Goal: Task Accomplishment & Management: Complete application form

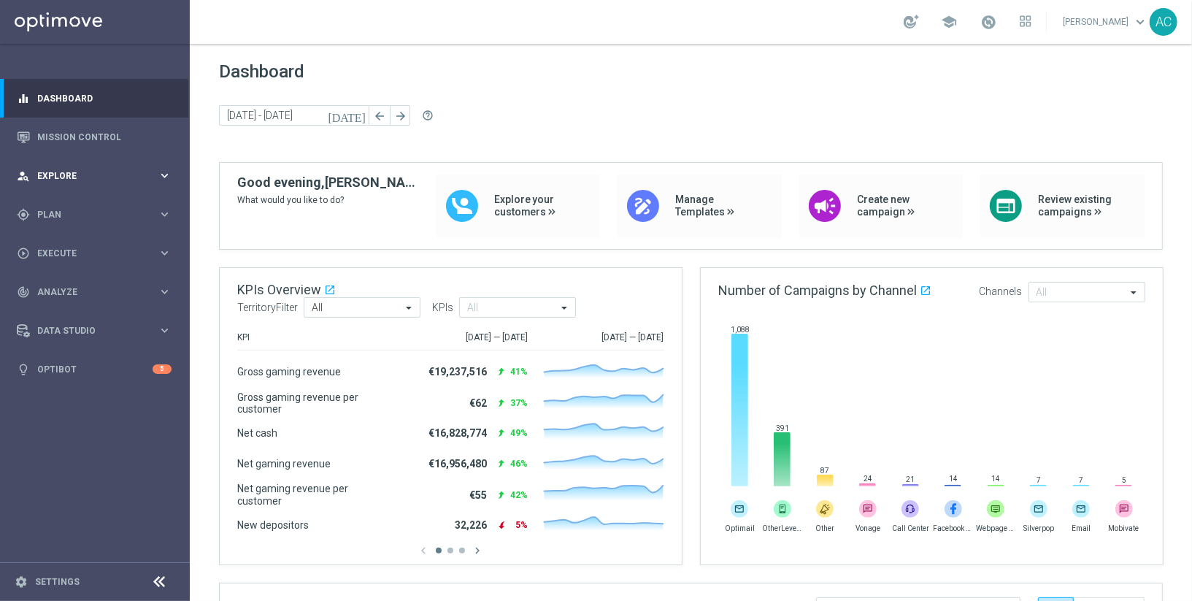
click at [119, 176] on span "Explore" at bounding box center [97, 176] width 120 height 9
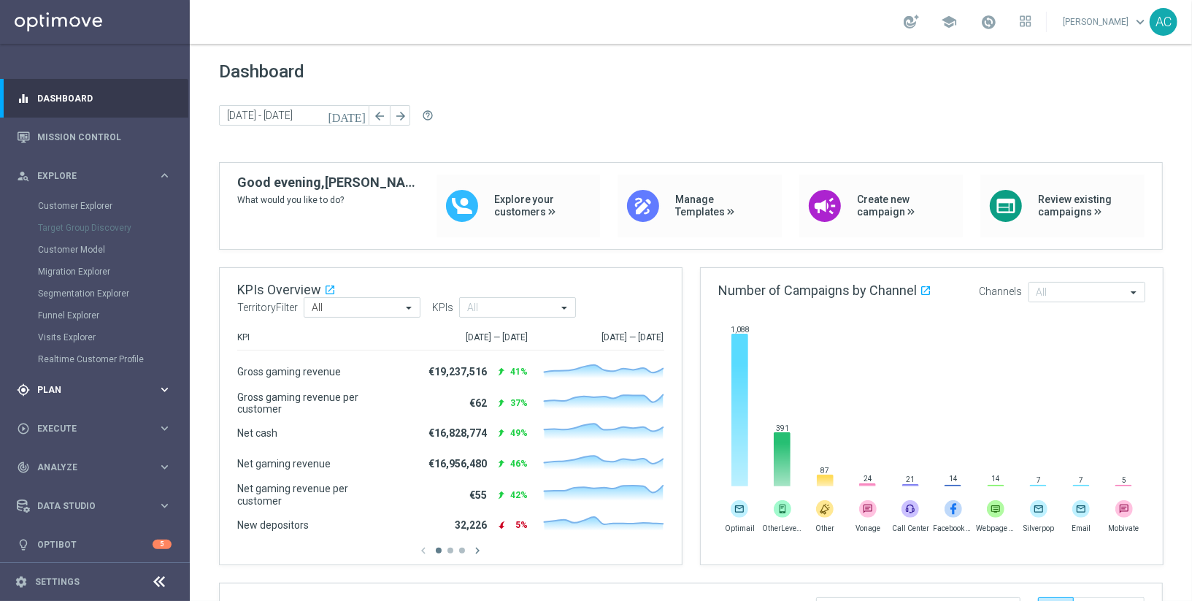
click at [80, 393] on span "Plan" at bounding box center [97, 390] width 120 height 9
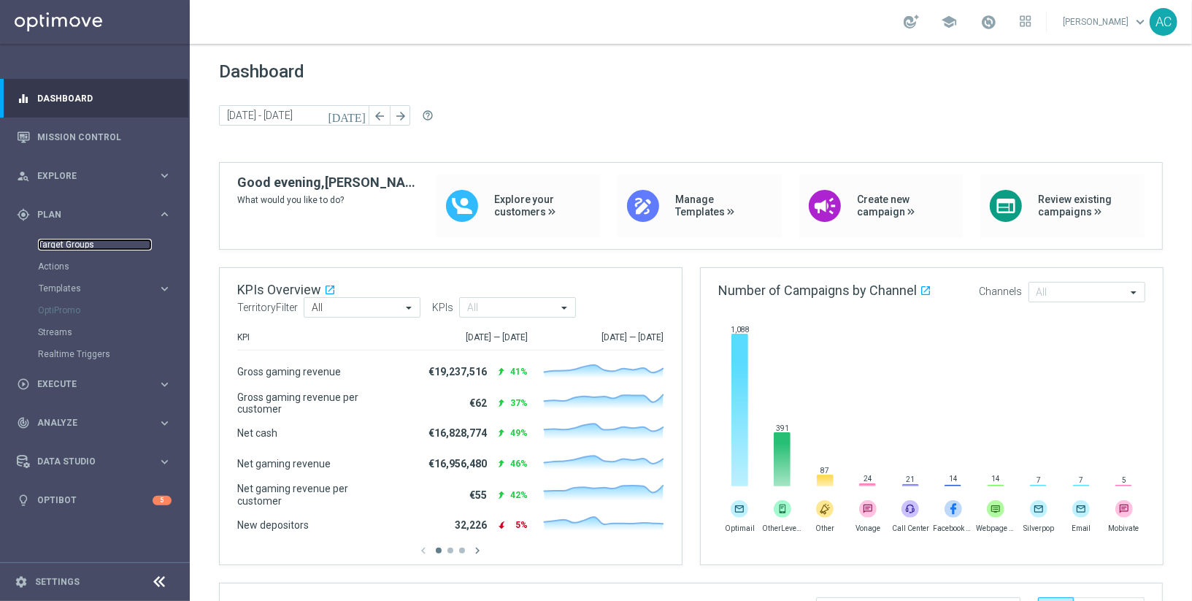
click at [84, 248] on link "Target Groups" at bounding box center [95, 245] width 114 height 12
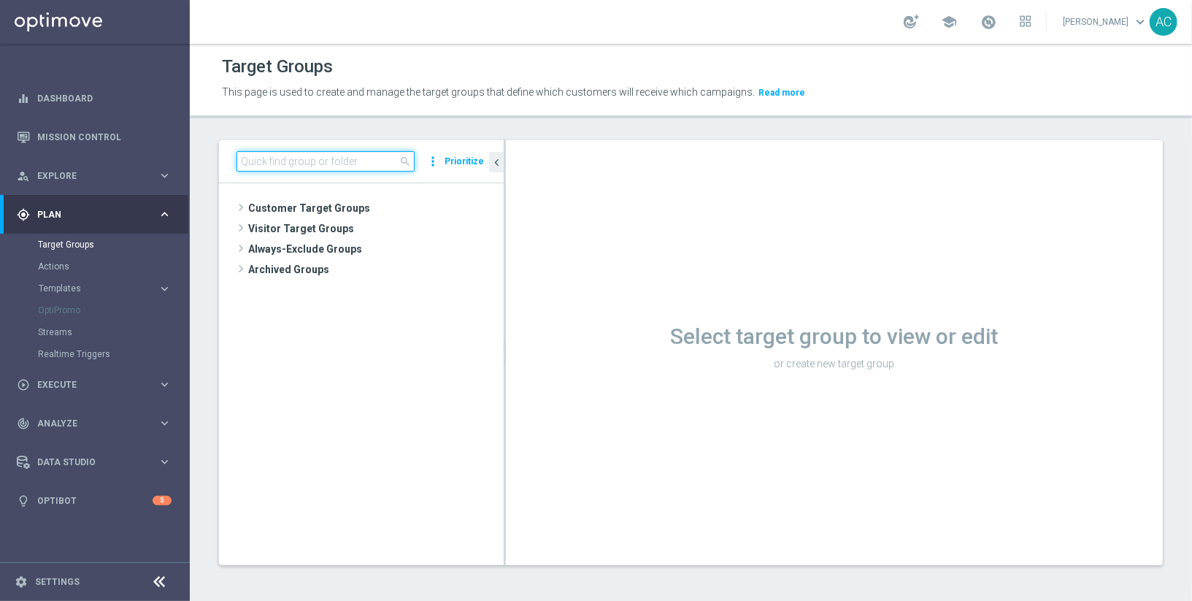
click at [329, 166] on input at bounding box center [326, 161] width 178 height 20
paste input "BR_LOT__HAS_CAS_ACCOUNT"
type input "BR_LOT__HAS_CAS_ACCOUNT"
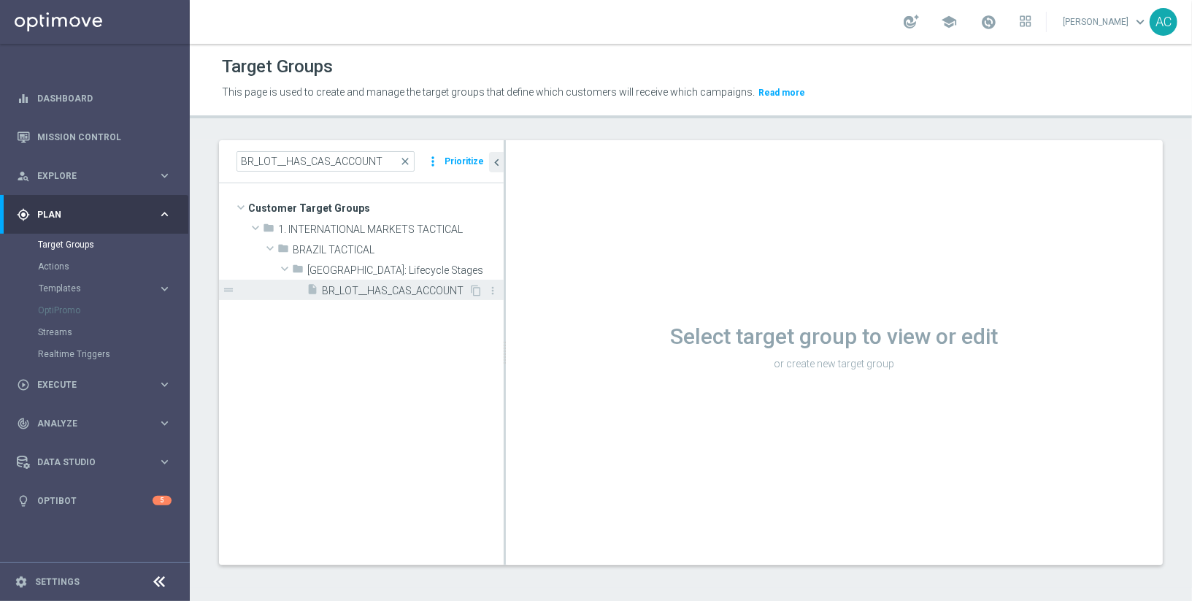
click at [393, 296] on div "insert_drive_file BR_LOT__HAS_CAS_ACCOUNT" at bounding box center [388, 290] width 162 height 20
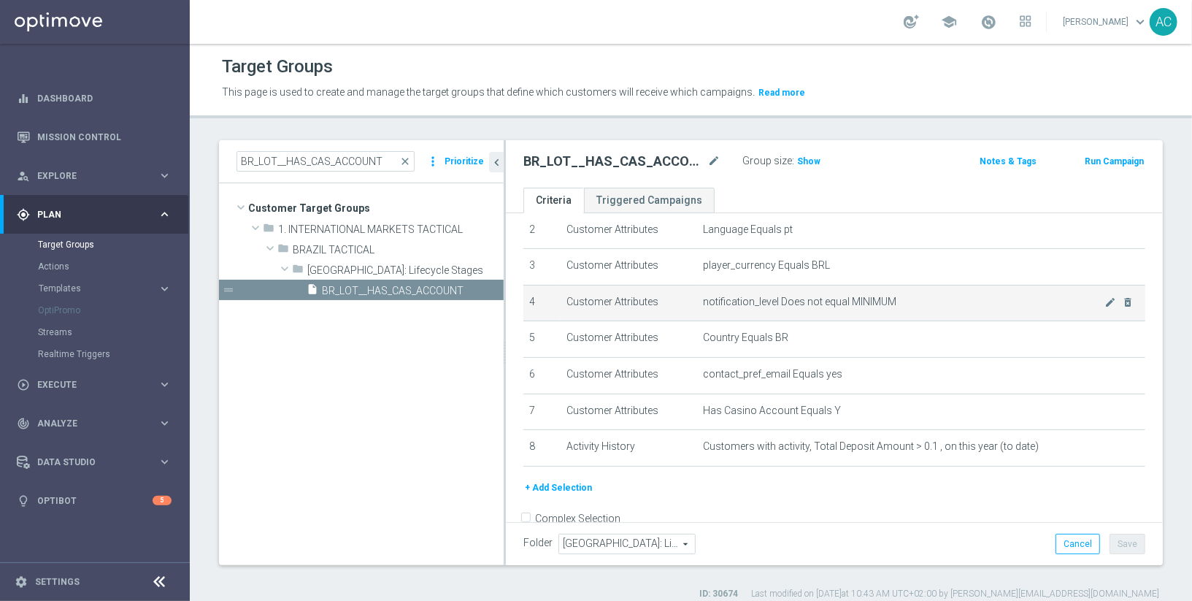
scroll to position [72, 0]
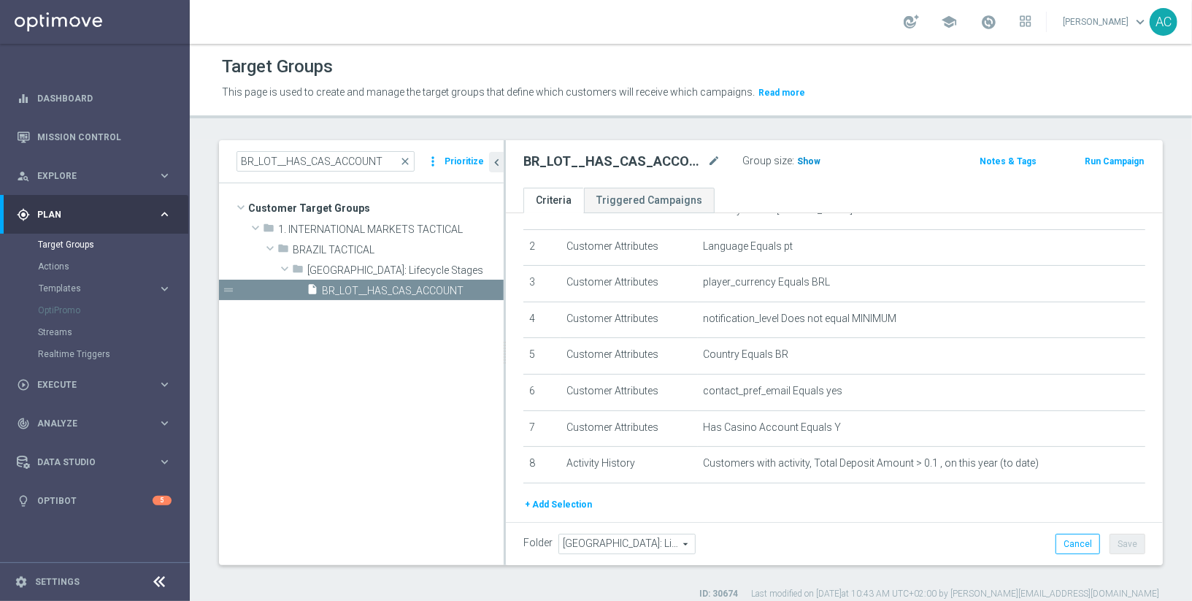
click at [802, 158] on span "Show" at bounding box center [808, 161] width 23 height 10
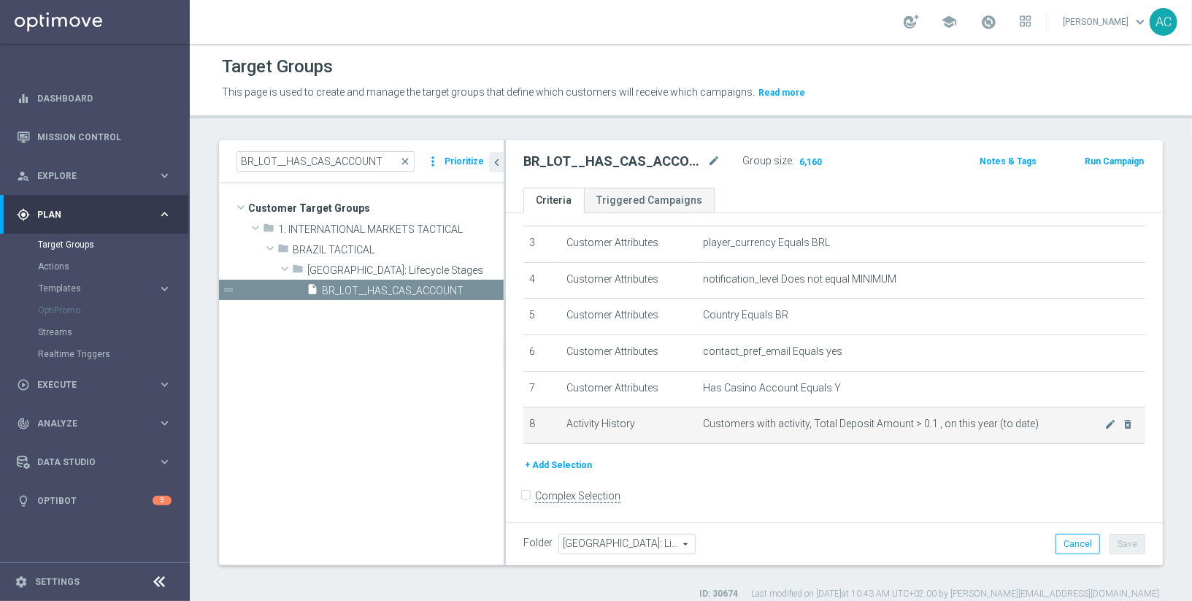
scroll to position [12, 0]
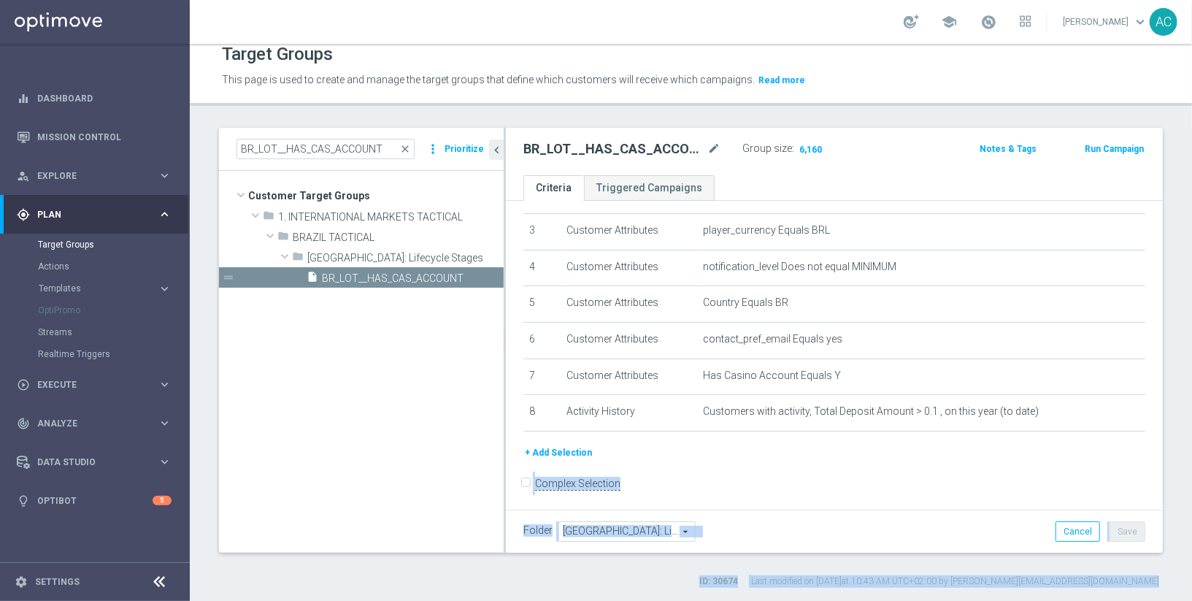
drag, startPoint x: 930, startPoint y: 456, endPoint x: 547, endPoint y: 618, distance: 416.0
click at [547, 600] on html "equalizer Dashboard Mission Control" at bounding box center [596, 300] width 1192 height 601
click at [105, 388] on span "Execute" at bounding box center [97, 384] width 120 height 9
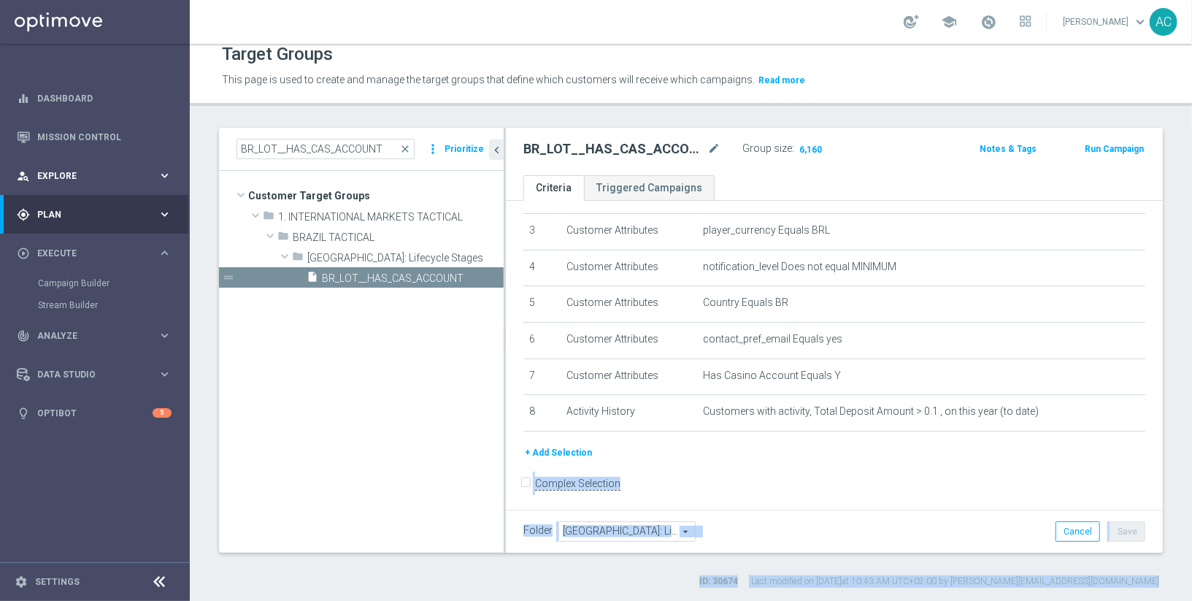
click at [126, 176] on span "Explore" at bounding box center [97, 176] width 120 height 9
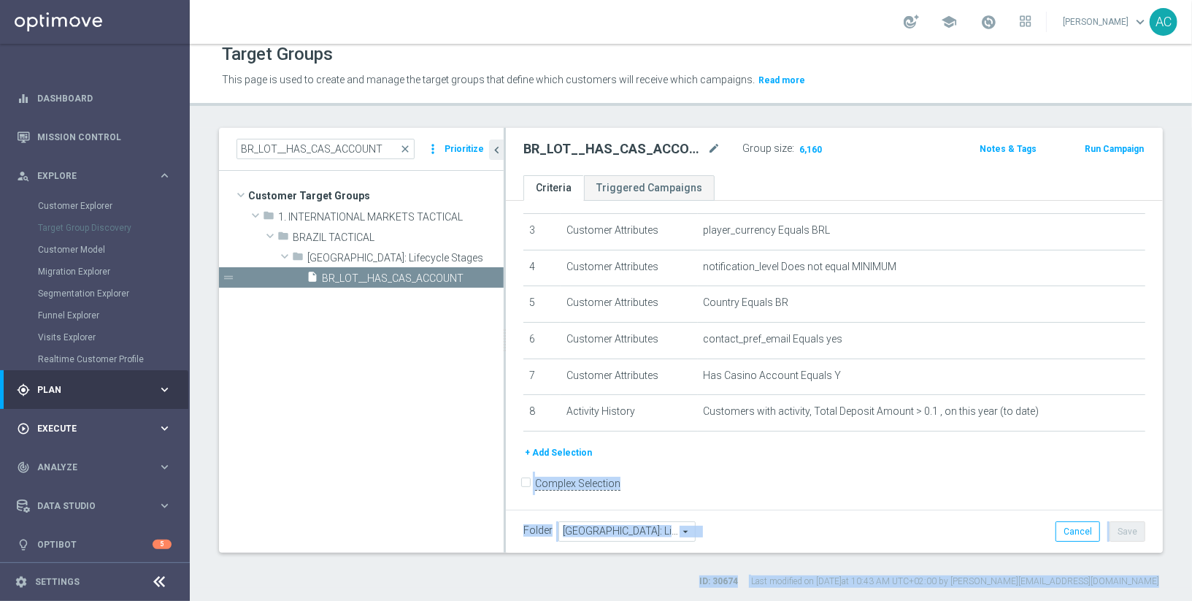
click at [82, 429] on span "Execute" at bounding box center [97, 428] width 120 height 9
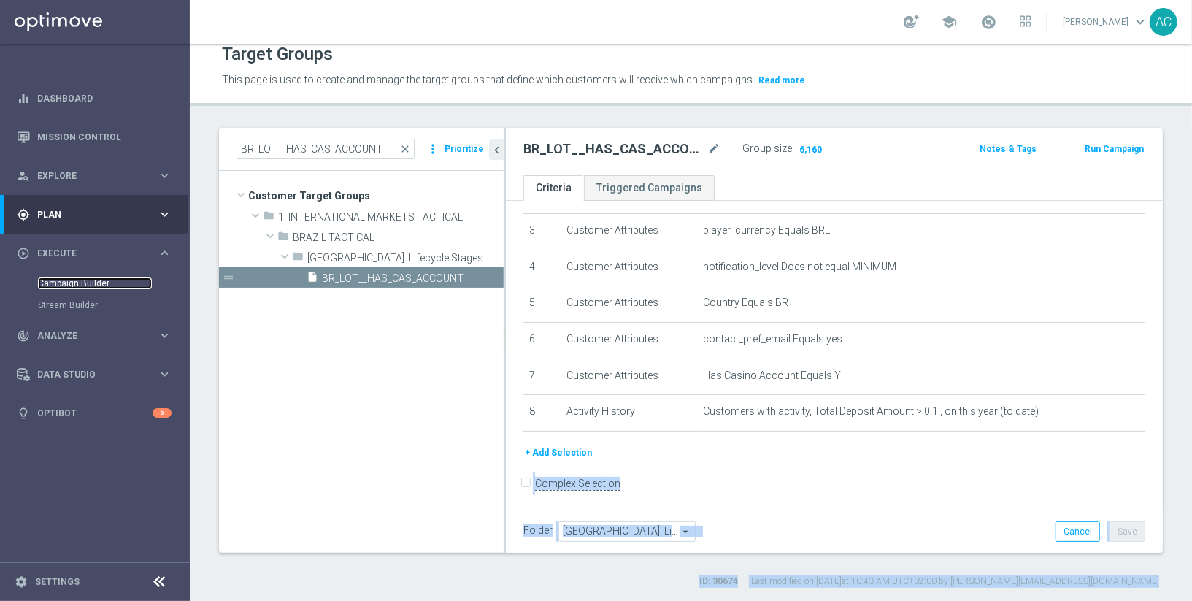
click at [86, 280] on link "Campaign Builder" at bounding box center [95, 283] width 114 height 12
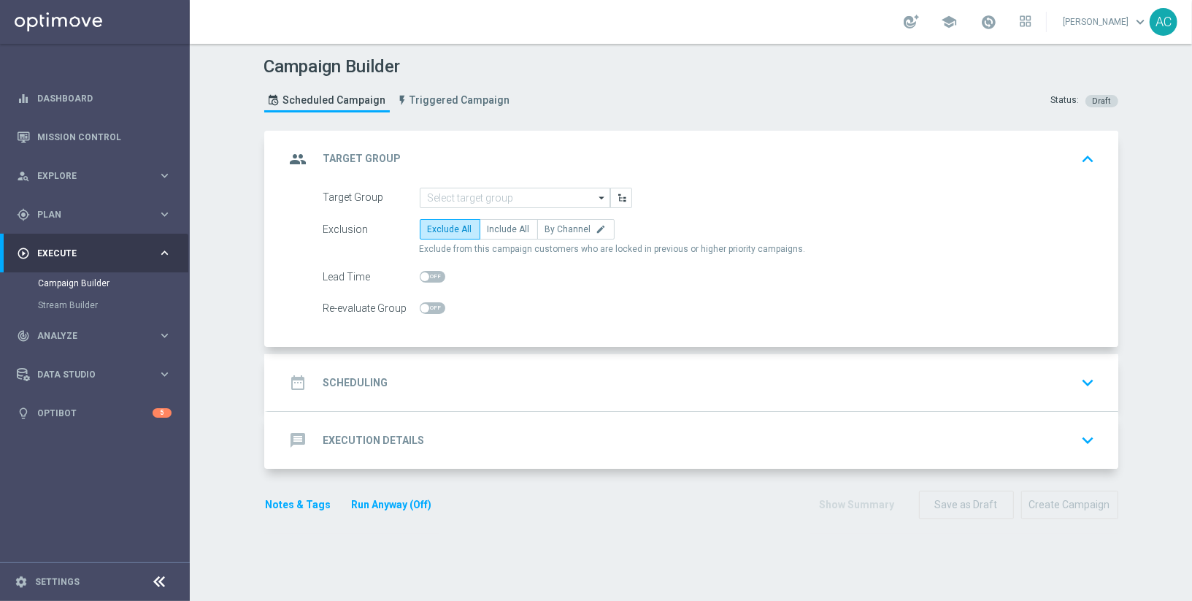
click at [602, 347] on accordion "group Target Group keyboard_arrow_up Target Group arrow_drop_down Show Selected…" at bounding box center [691, 300] width 854 height 339
click at [524, 197] on input at bounding box center [515, 198] width 191 height 20
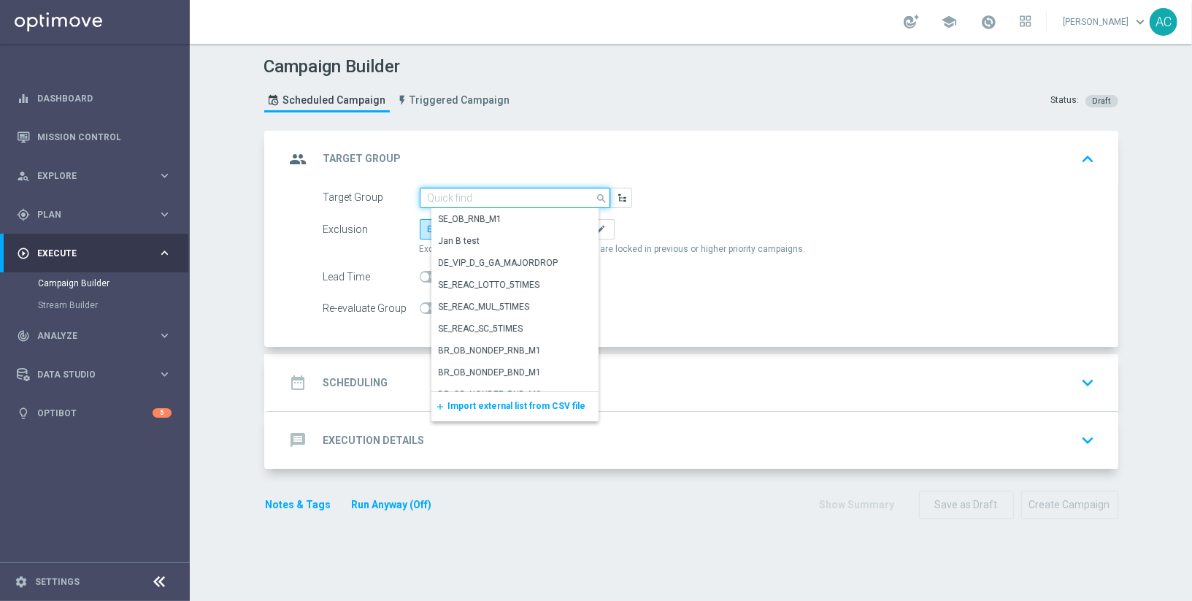
paste input "BR_CAS__ACTIVEDEPOSITERS__NVIP_EMA_TAC_GM"
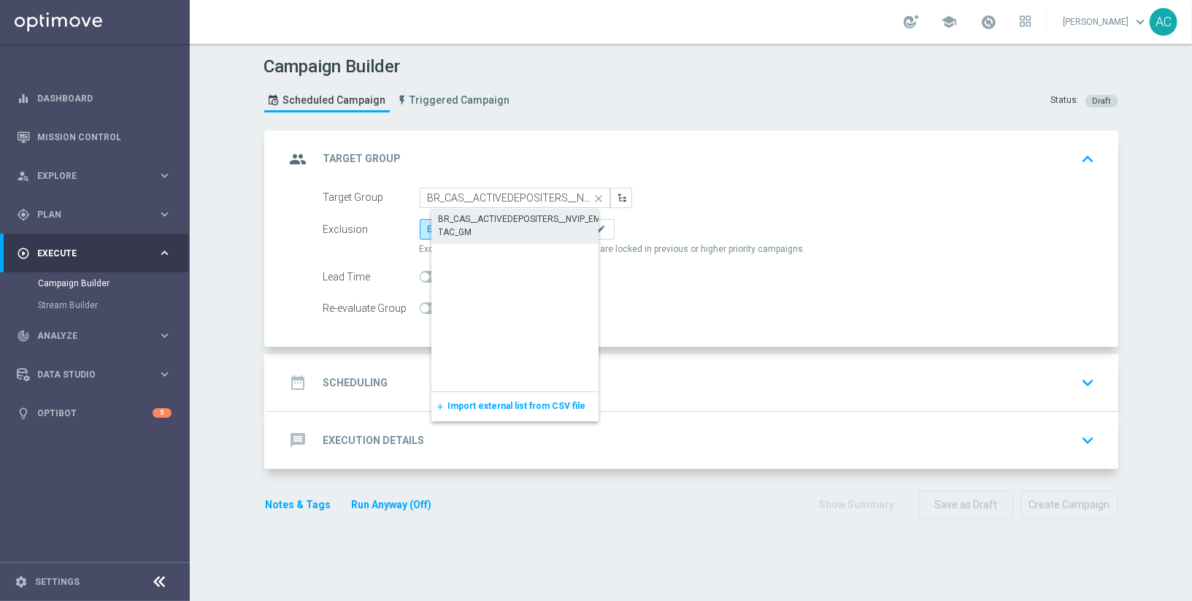
click at [515, 224] on div "BR_CAS__ACTIVEDEPOSITERS__NVIP_EMA_TAC_GM" at bounding box center [527, 226] width 176 height 26
type input "BR_CAS__ACTIVEDEPOSITERS__NVIP_EMA_TAC_GM"
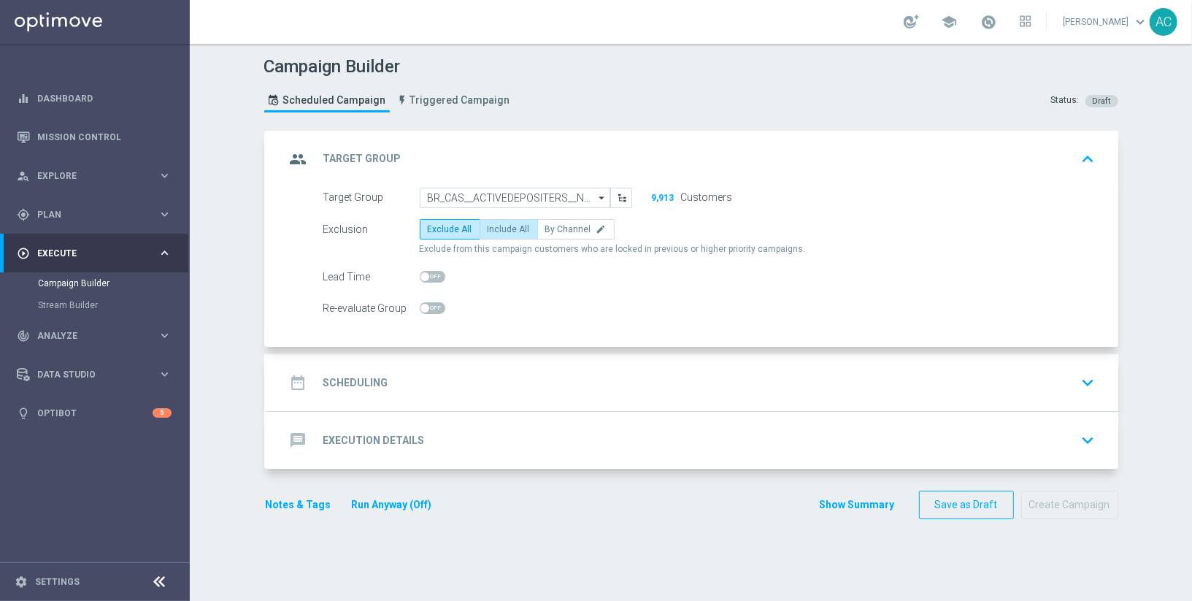
click at [505, 221] on label "Include All" at bounding box center [509, 229] width 58 height 20
click at [497, 227] on input "Include All" at bounding box center [492, 231] width 9 height 9
radio input "true"
click at [333, 391] on div "date_range Scheduling" at bounding box center [337, 383] width 103 height 26
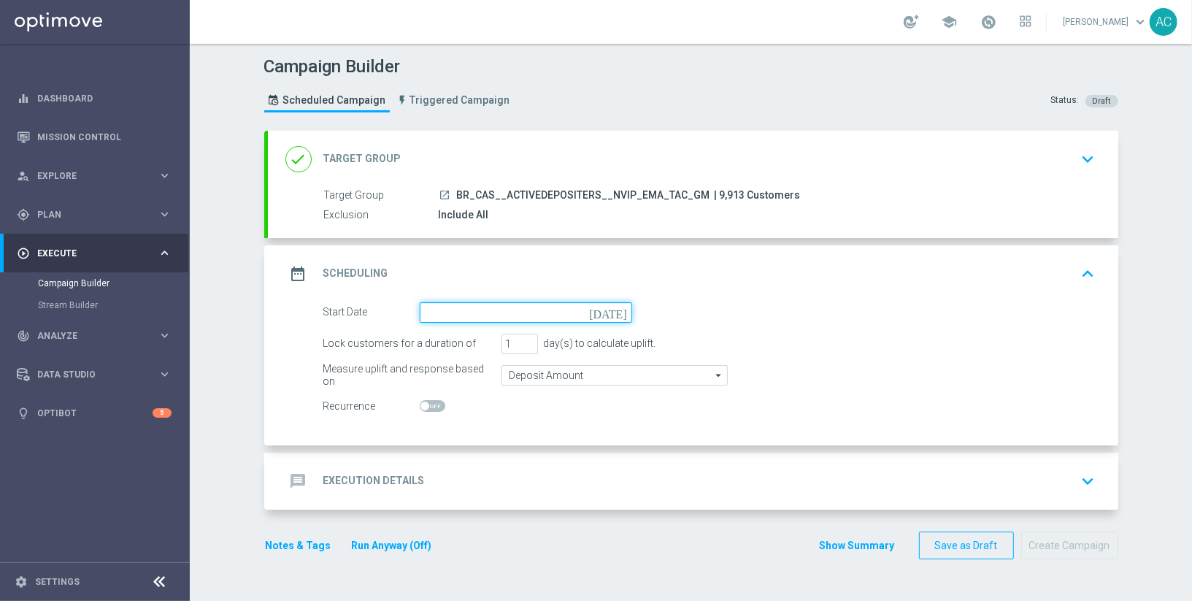
click at [545, 318] on input at bounding box center [526, 312] width 213 height 20
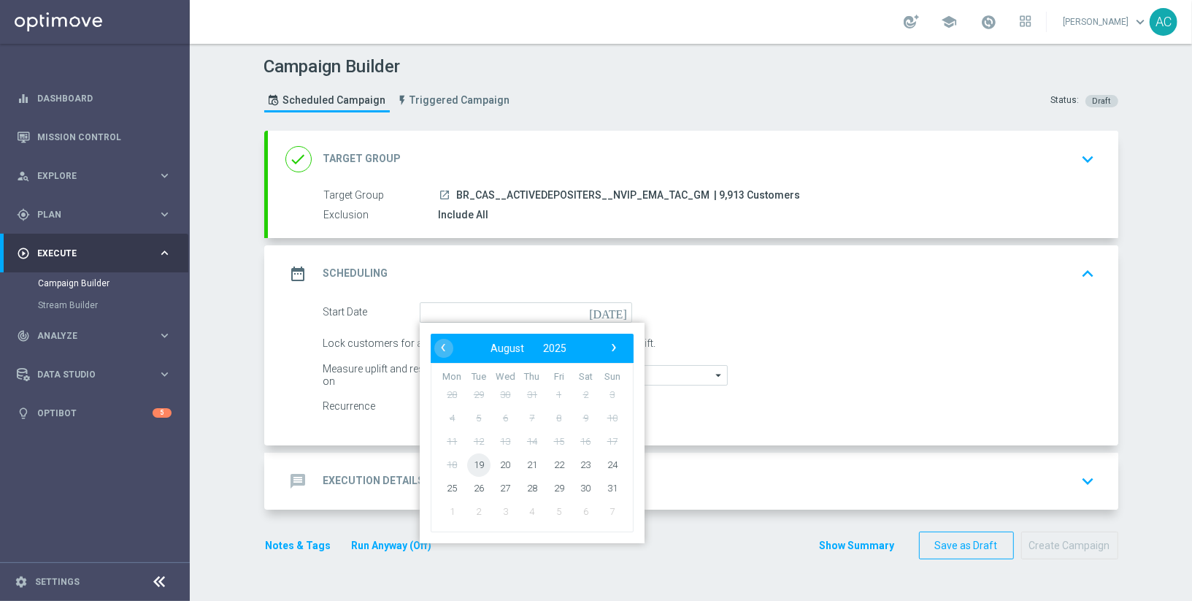
click at [480, 463] on span "19" at bounding box center [478, 464] width 23 height 23
type input "19 Aug 2025"
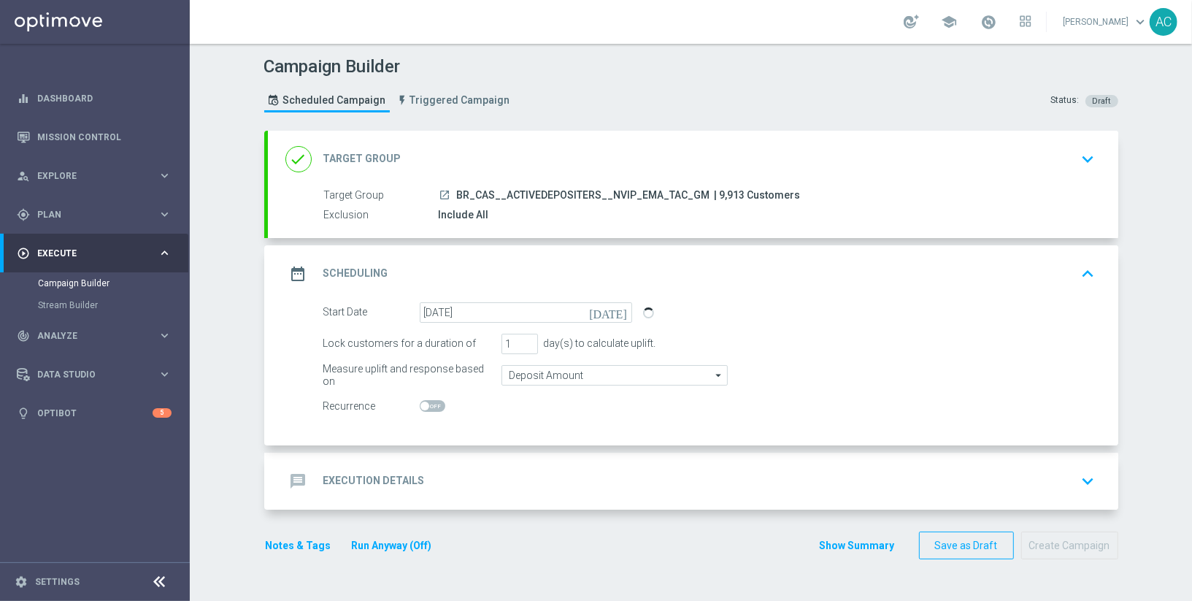
click at [424, 402] on span at bounding box center [425, 406] width 9 height 9
click at [424, 402] on input "checkbox" at bounding box center [433, 406] width 26 height 12
checkbox input "true"
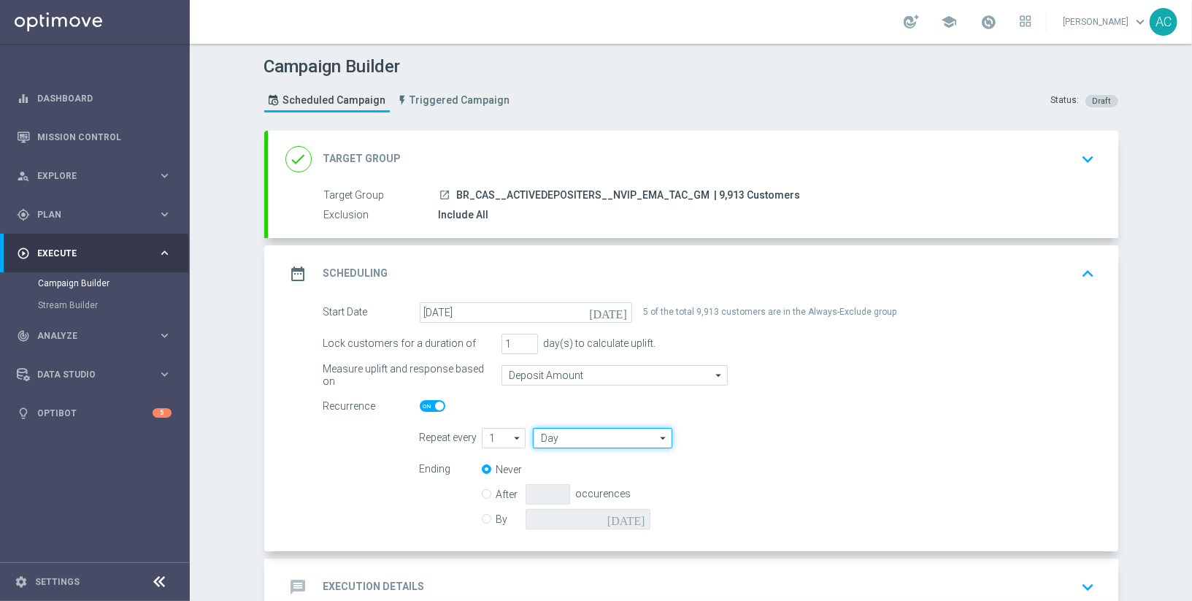
click at [583, 443] on input "Day" at bounding box center [602, 438] width 139 height 20
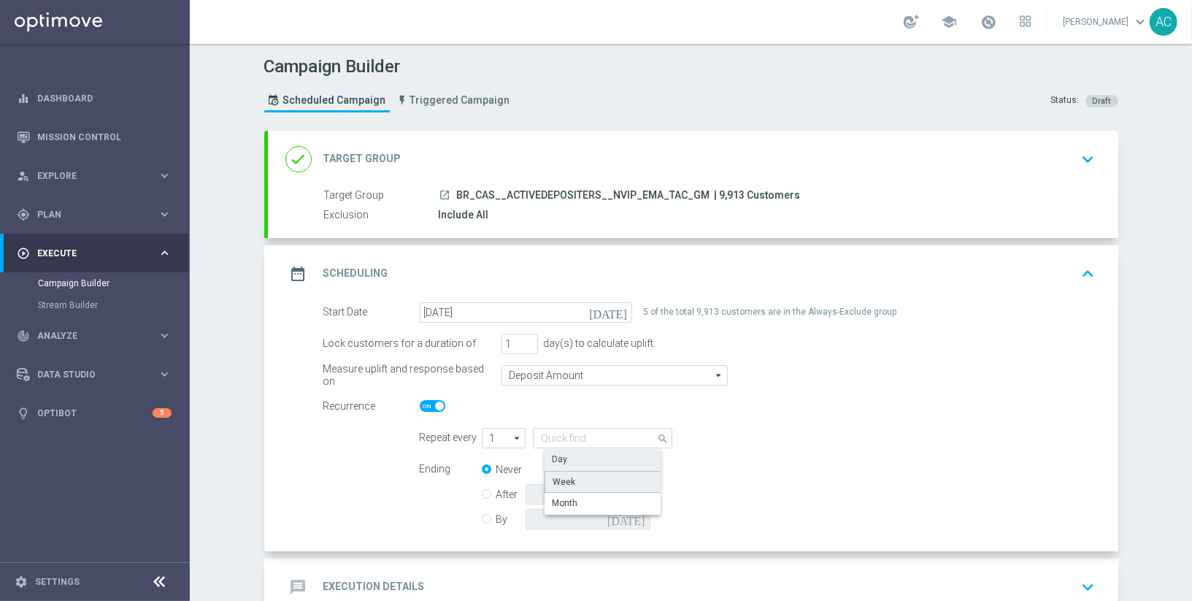
click at [583, 474] on div "Week" at bounding box center [608, 482] width 127 height 22
type input "Week"
click at [770, 436] on input "checkbox" at bounding box center [772, 438] width 22 height 20
checkbox input "true"
click at [816, 432] on input "checkbox" at bounding box center [826, 438] width 22 height 20
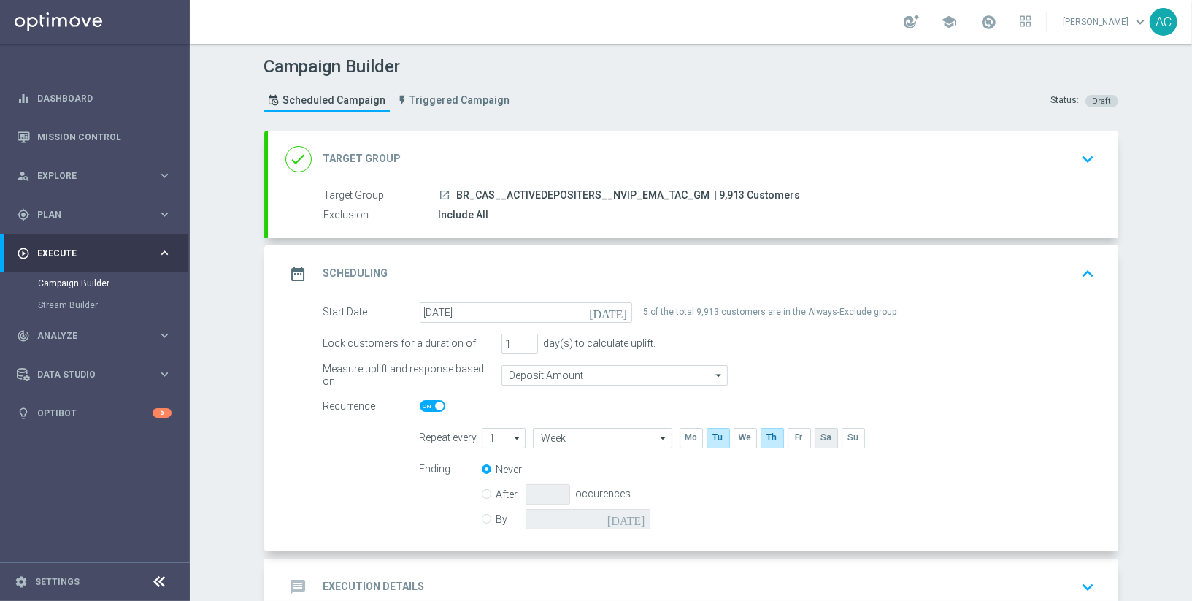
checkbox input "true"
click at [485, 516] on input "By" at bounding box center [486, 516] width 9 height 9
radio input "true"
radio input "false"
click at [619, 515] on input at bounding box center [588, 519] width 125 height 20
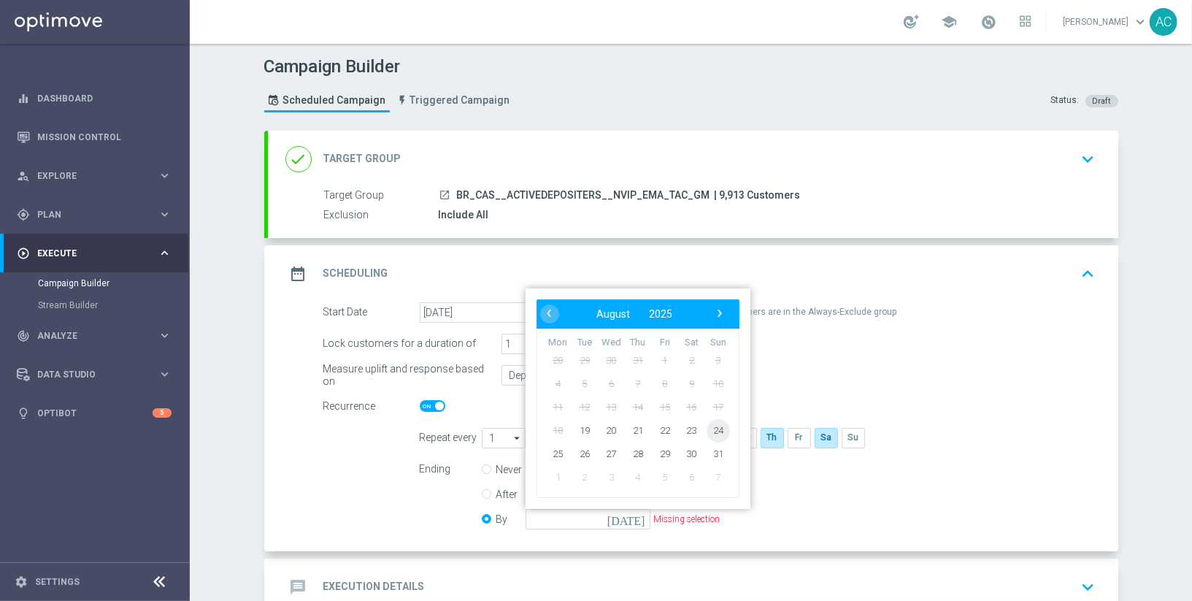
click at [718, 421] on span "24" at bounding box center [717, 429] width 23 height 23
type input "24 Aug 2025"
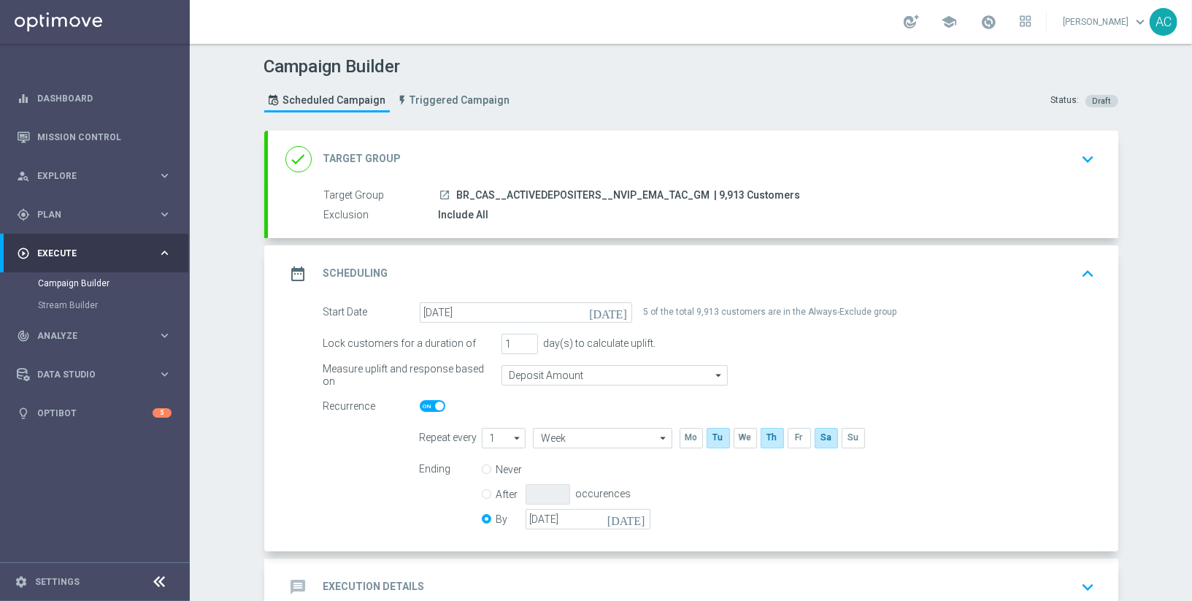
scroll to position [90, 0]
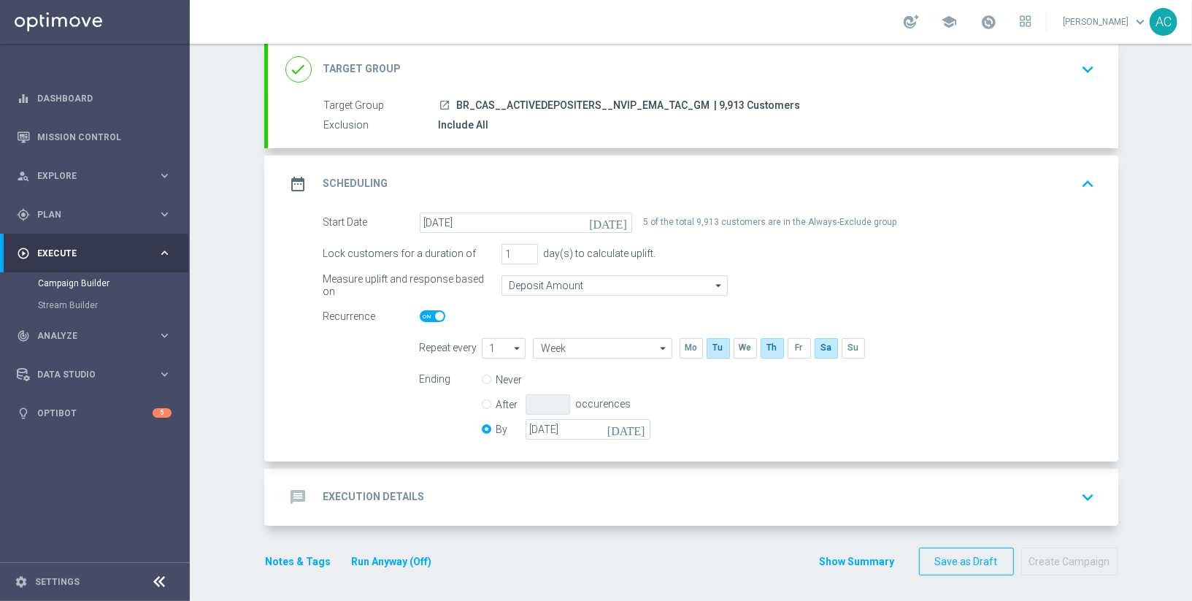
click at [605, 477] on div "message Execution Details keyboard_arrow_down" at bounding box center [693, 497] width 851 height 57
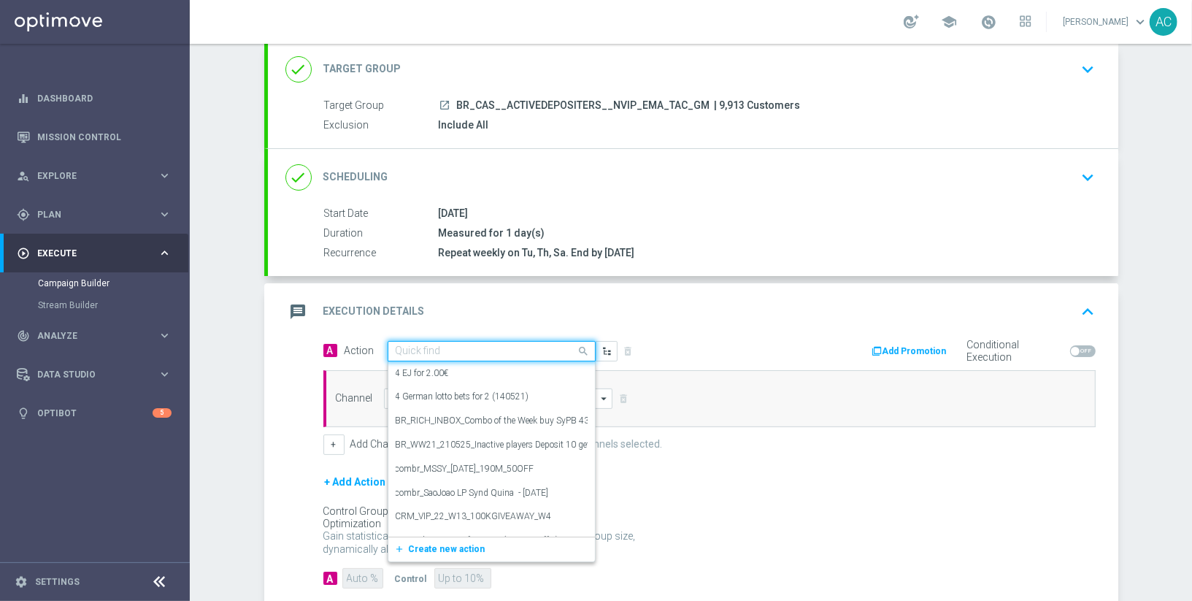
click at [465, 347] on input "text" at bounding box center [477, 351] width 163 height 12
paste input "BR_CAS_GOM_FLOATINGD_AUG_NVIP_EMA_TAC_GM"
type input "BR_CAS_GOM_FLOATINGD_AUG_NVIP_EMA_TAC_GM"
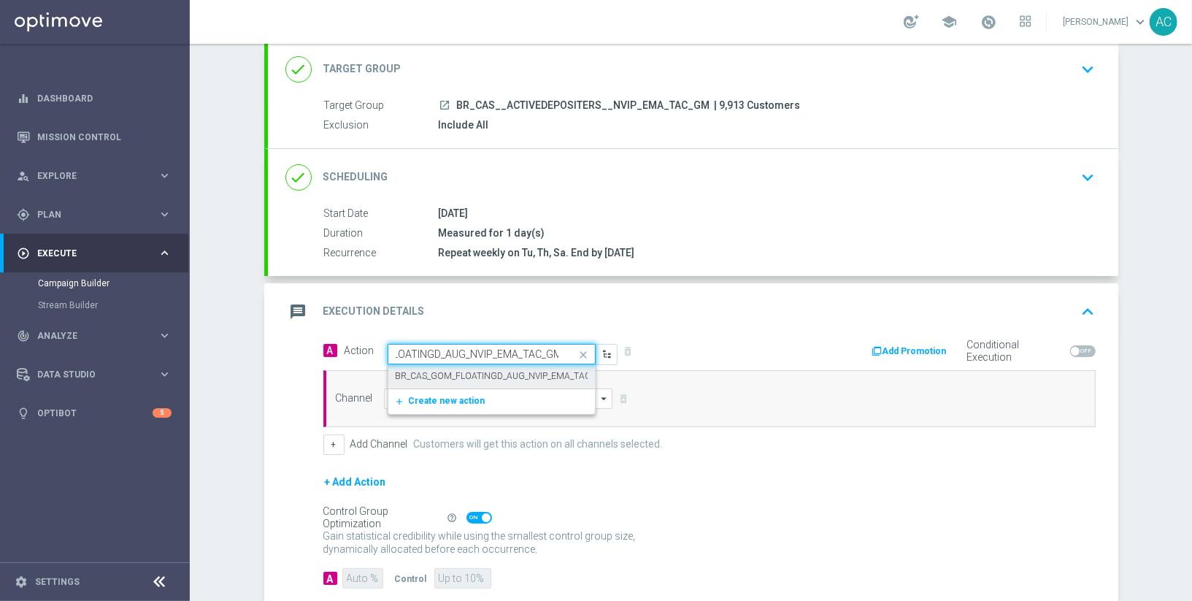
click at [476, 380] on div "BR_CAS_GOM_FLOATINGD_AUG_NVIP_EMA_TAC_GM edit" at bounding box center [492, 376] width 192 height 24
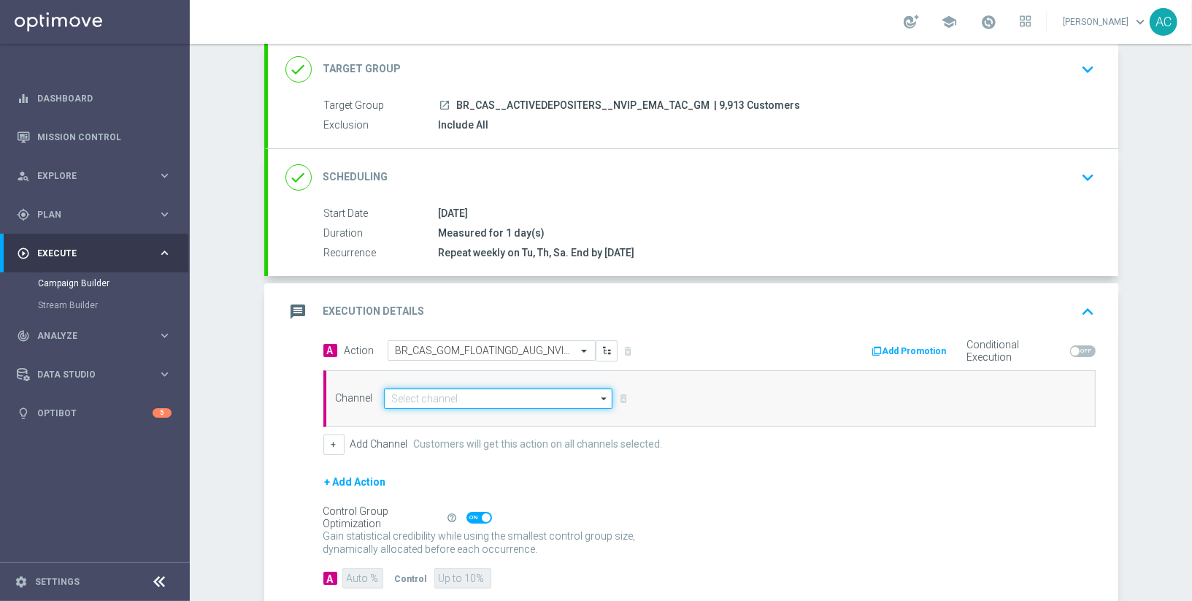
click at [450, 399] on input at bounding box center [498, 398] width 229 height 20
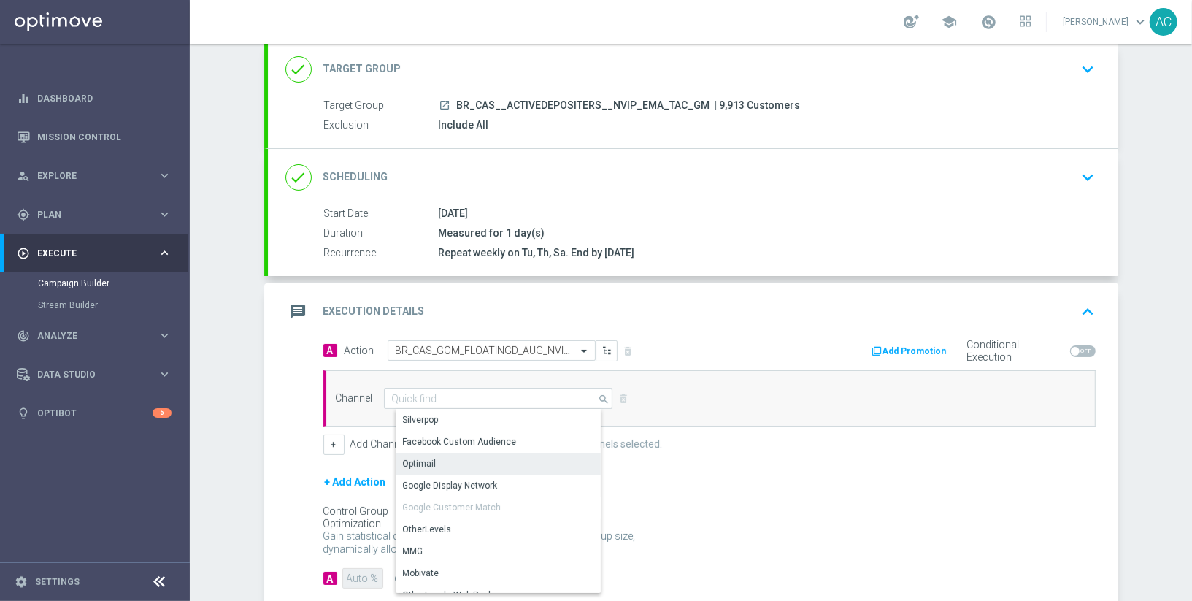
click at [454, 464] on div "Optimail" at bounding box center [505, 463] width 218 height 20
type input "Optimail"
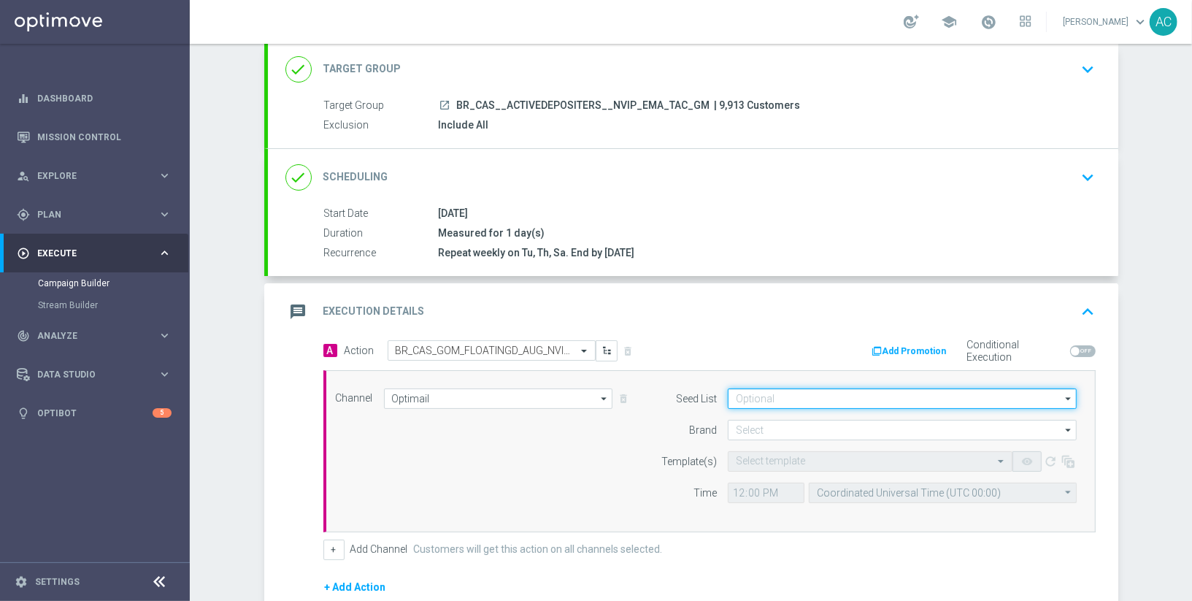
click at [810, 394] on input at bounding box center [902, 398] width 349 height 20
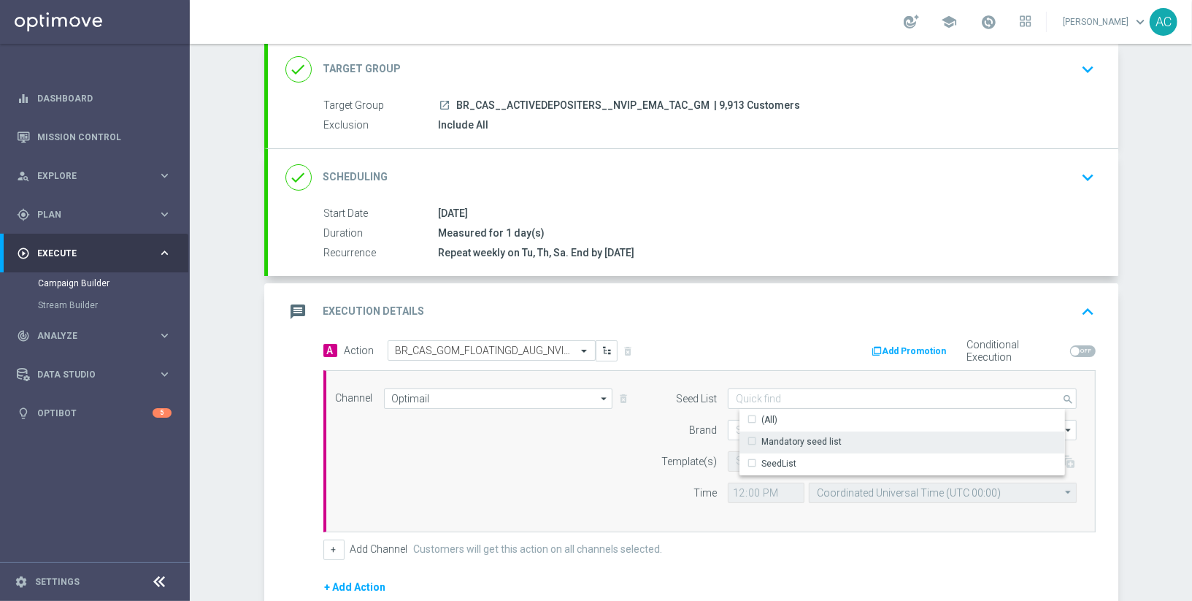
click at [810, 443] on div "Mandatory seed list" at bounding box center [802, 441] width 80 height 13
click at [556, 478] on div "Channel Optimail Optimail arrow_drop_down Show Selected 1 of 26 Silverpop" at bounding box center [707, 451] width 764 height 126
type input "Mandatory seed list"
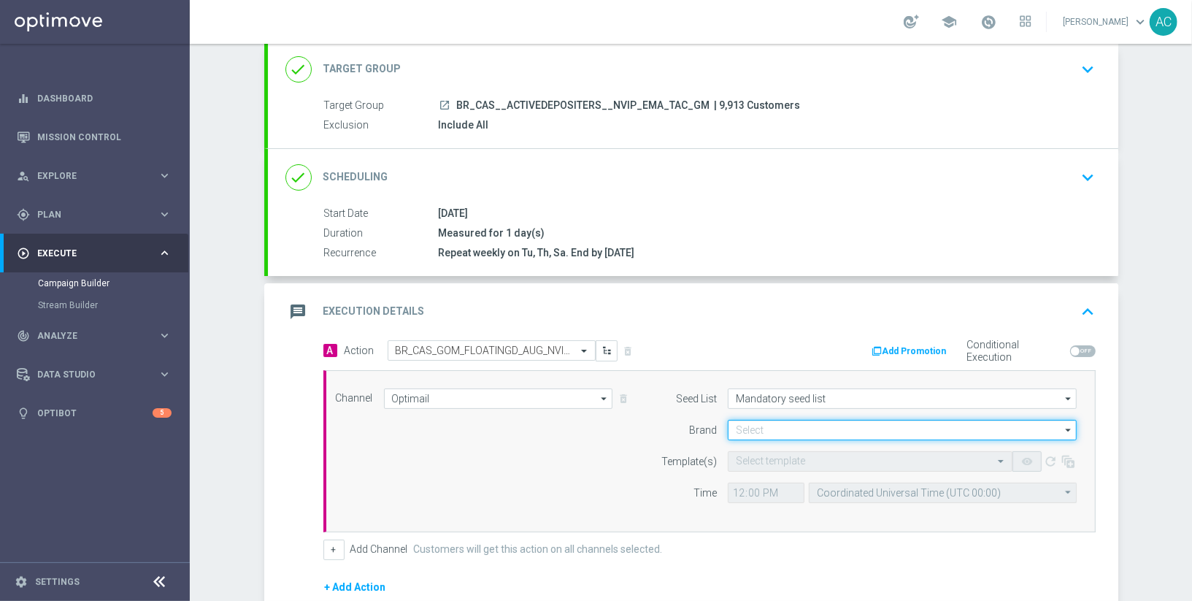
click at [821, 420] on input at bounding box center [902, 430] width 349 height 20
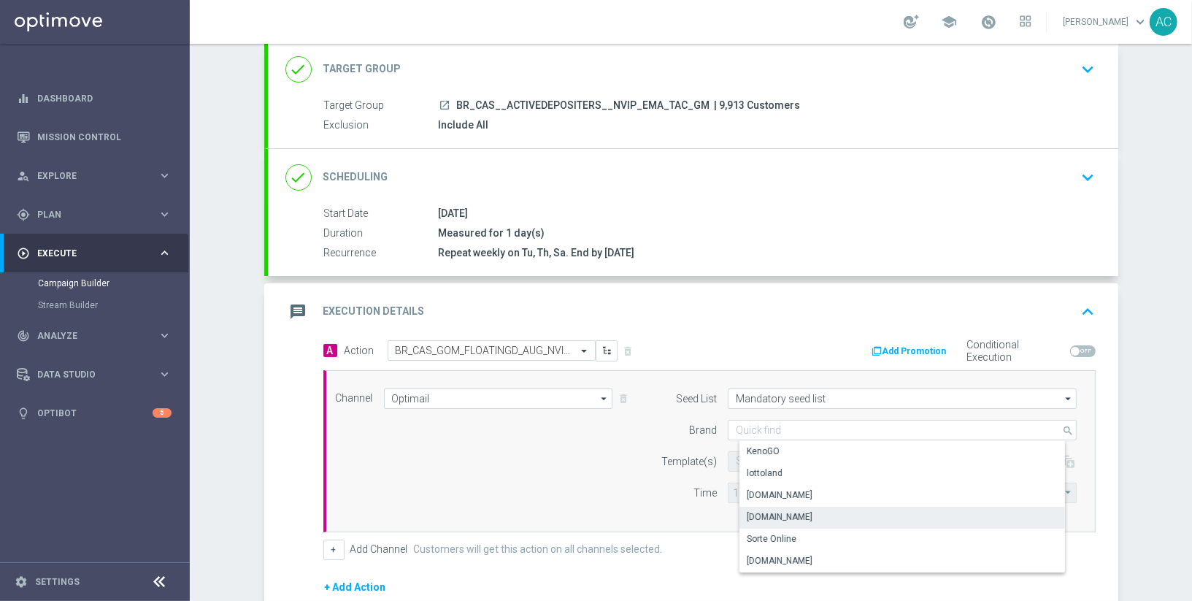
click at [819, 518] on div "Lottoland.com.br" at bounding box center [915, 517] width 350 height 20
type input "Lottoland.com.br"
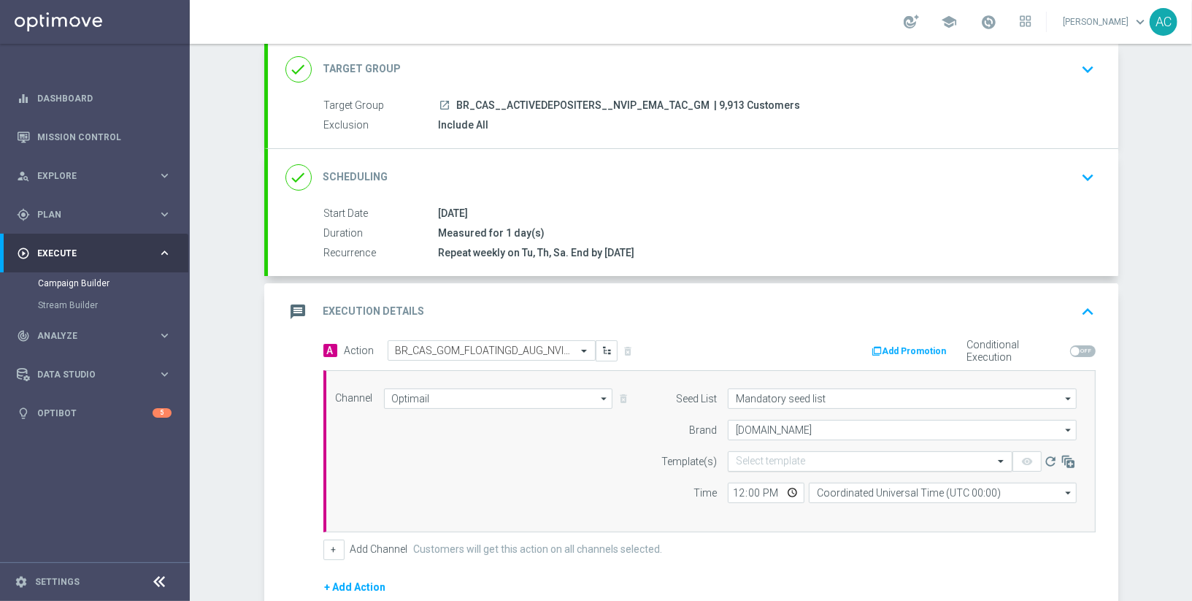
click at [813, 462] on input "text" at bounding box center [856, 462] width 240 height 12
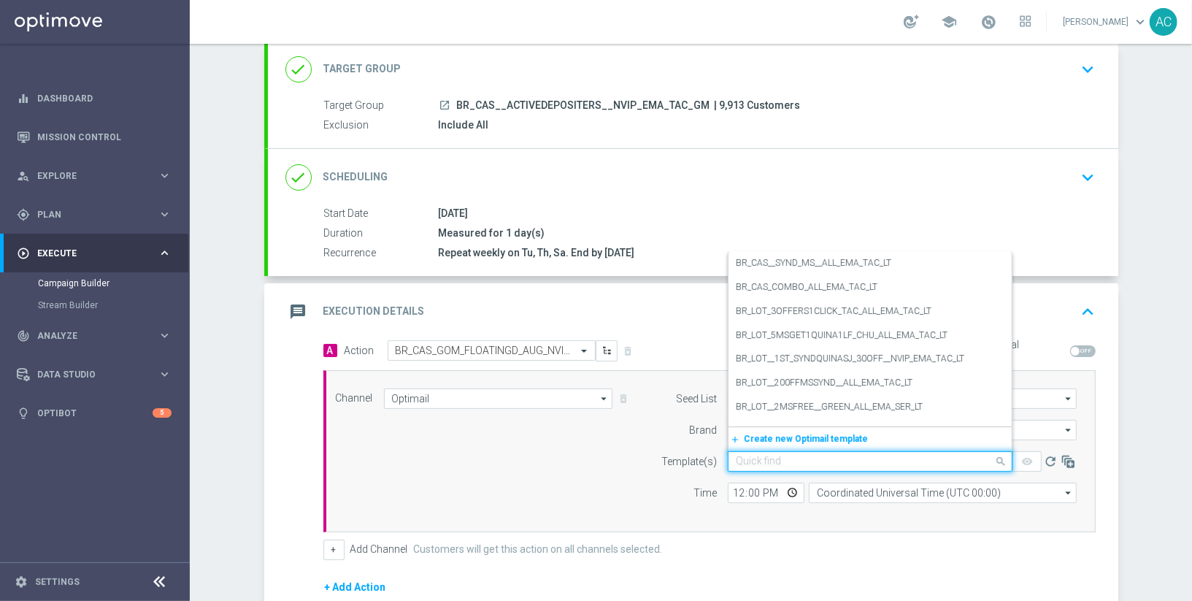
paste input "BR_CAS_GOM_FLOATINGD_AUG_NVIP_EMA_TAC_GM"
type input "BR_CAS_GOM_FLOATINGD_AUG_NVIP_EMA_TAC_GM"
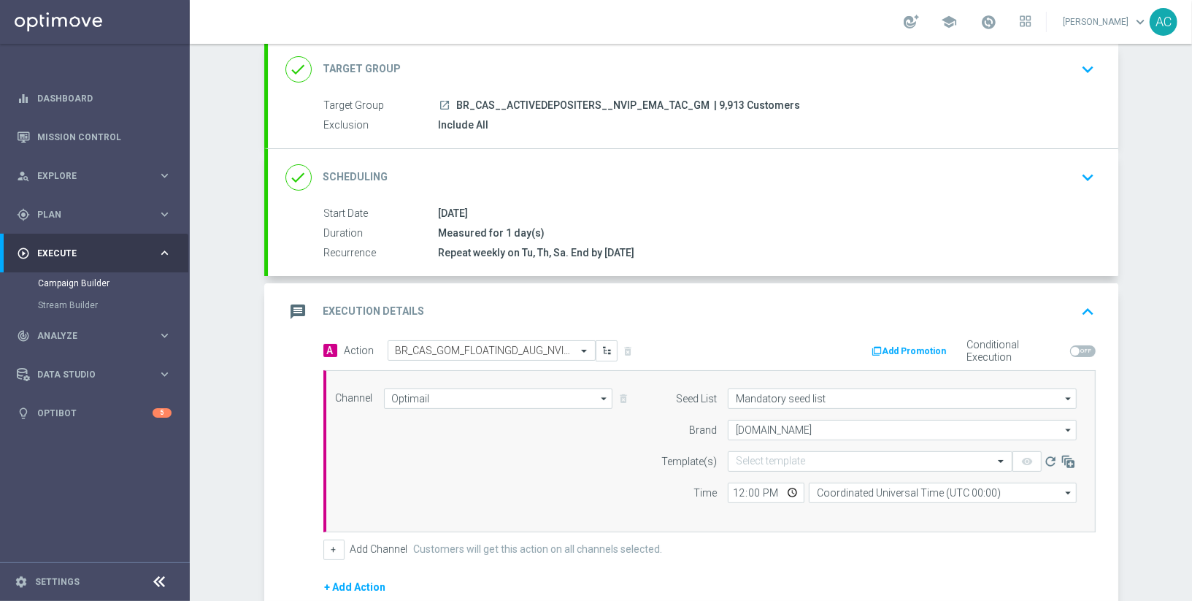
click at [605, 471] on div "Channel Optimail Optimail arrow_drop_down Show Selected 1 of 26 Silverpop" at bounding box center [707, 451] width 764 height 126
click at [856, 422] on input "Lottoland.com.br" at bounding box center [902, 430] width 349 height 20
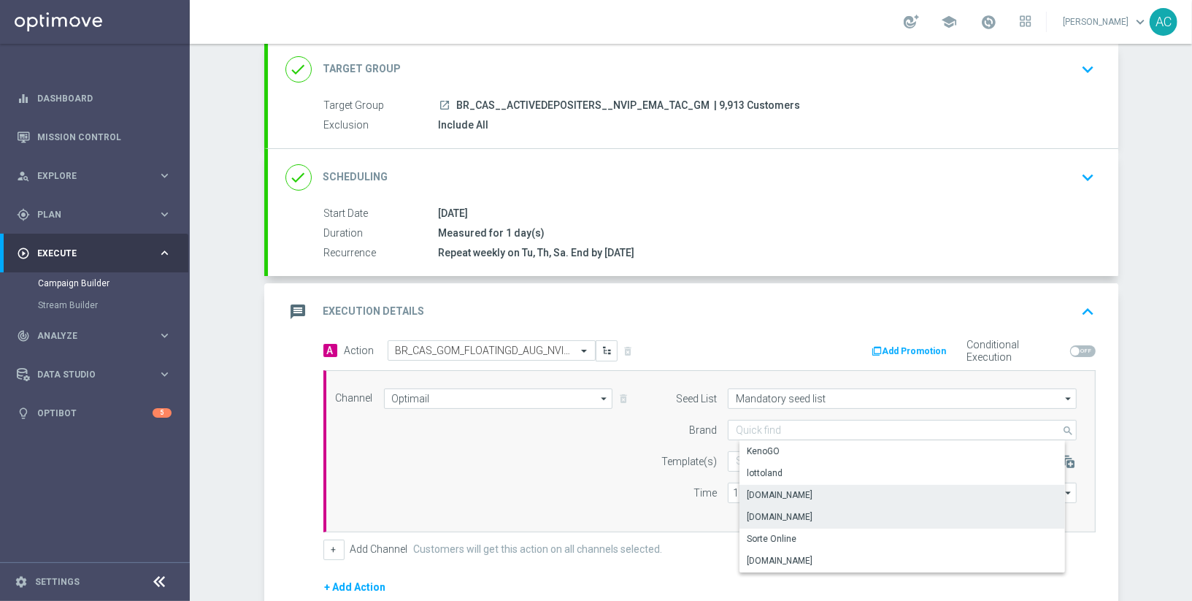
click at [819, 489] on div "Lottoland.bet.br" at bounding box center [915, 495] width 350 height 20
type input "Lottoland.bet.br"
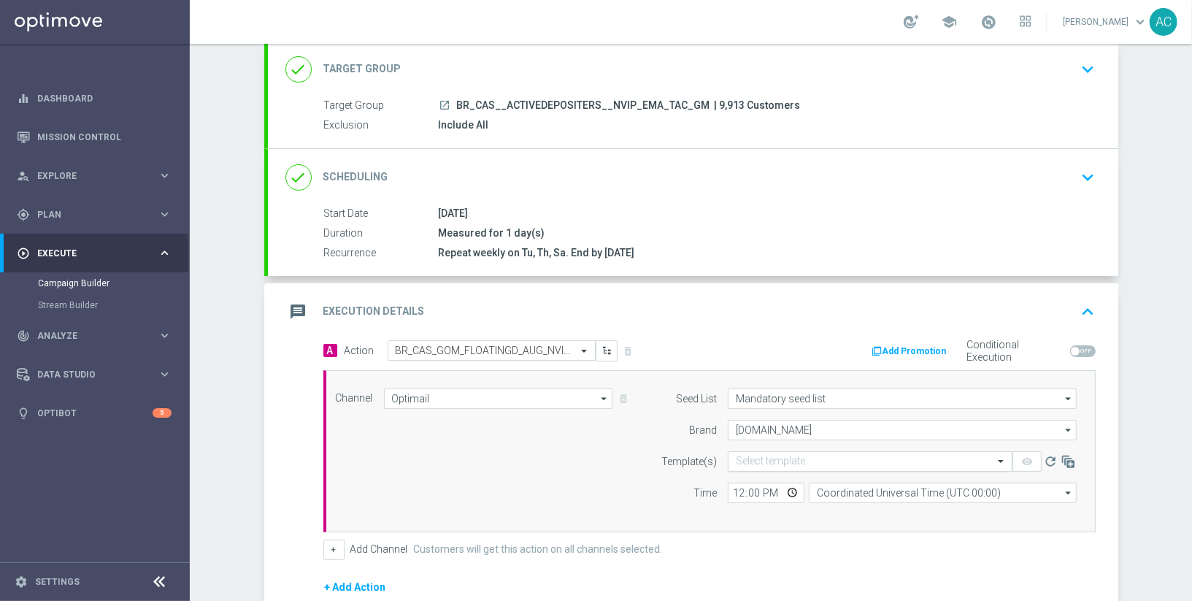
click at [760, 456] on input "text" at bounding box center [856, 462] width 240 height 12
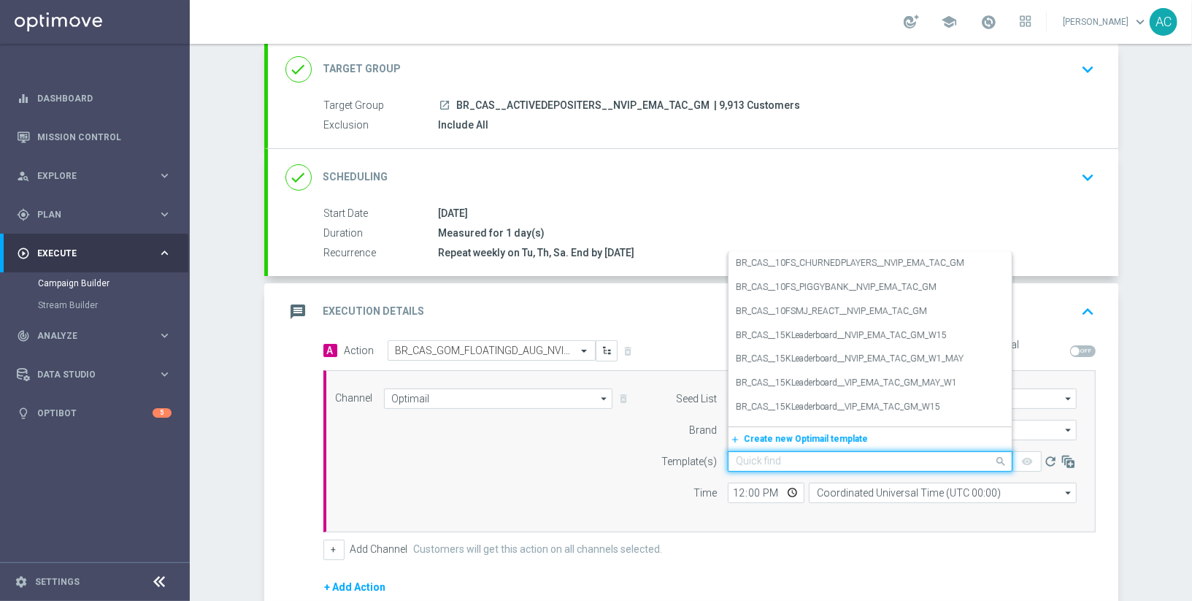
paste input "BR_CAS_GOM_FLOATINGD_AUG_NVIP_EMA_TAC_GM"
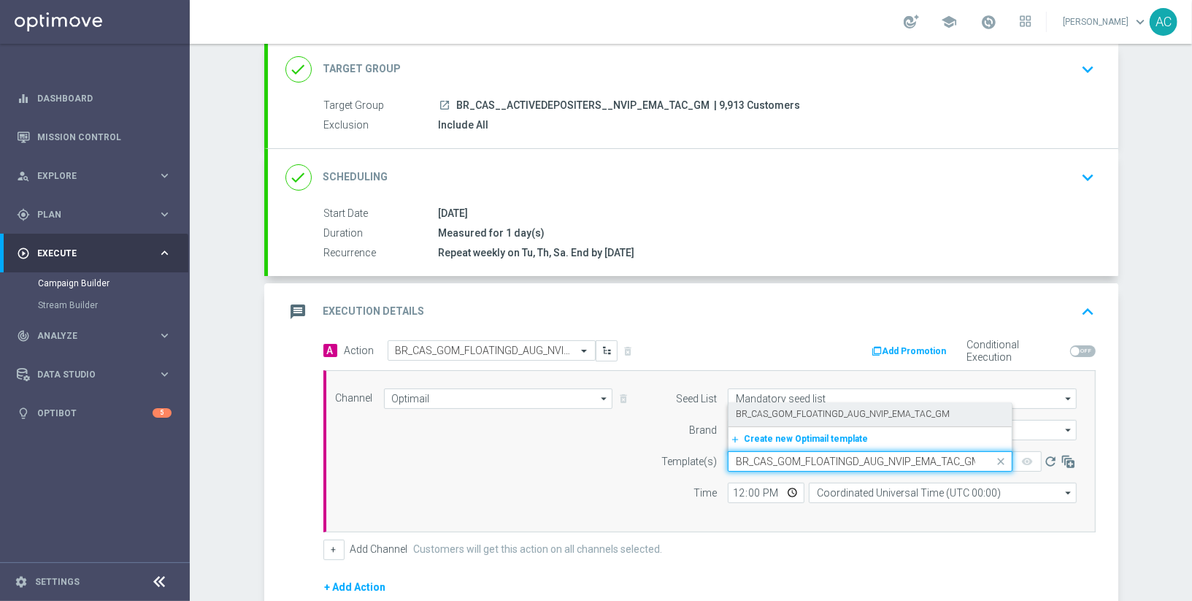
click at [806, 416] on label "BR_CAS_GOM_FLOATINGD_AUG_NVIP_EMA_TAC_GM" at bounding box center [843, 414] width 214 height 12
type input "BR_CAS_GOM_FLOATINGD_AUG_NVIP_EMA_TAC_GM"
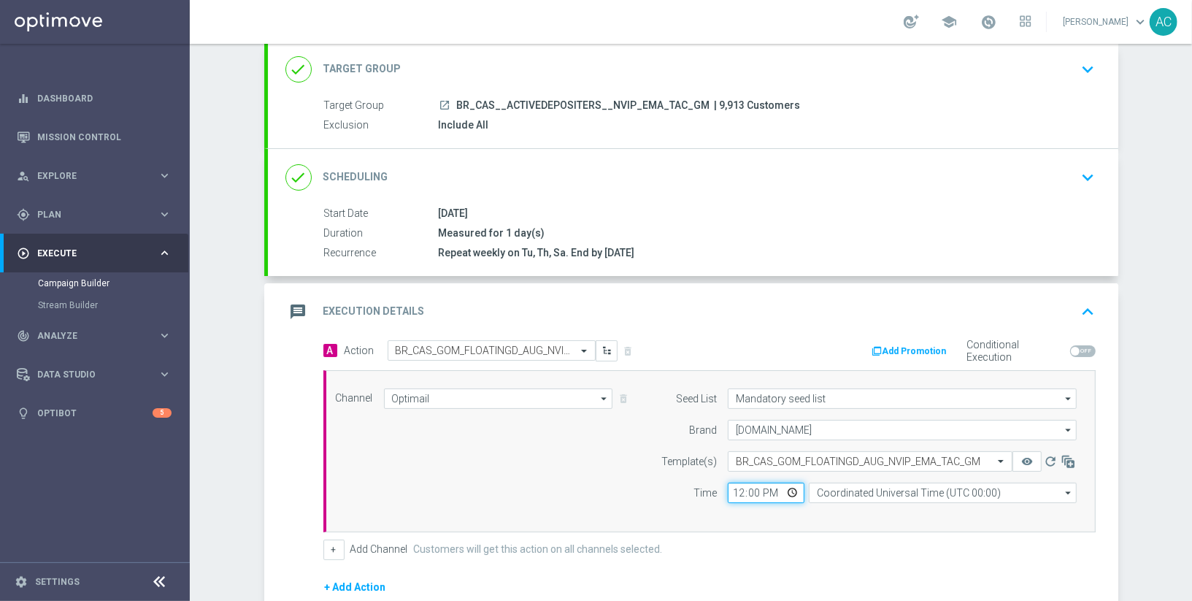
click at [738, 487] on input "12:00" at bounding box center [766, 493] width 77 height 20
type input "17:30"
click at [896, 483] on input "Coordinated Universal Time (UTC 00:00)" at bounding box center [943, 493] width 268 height 20
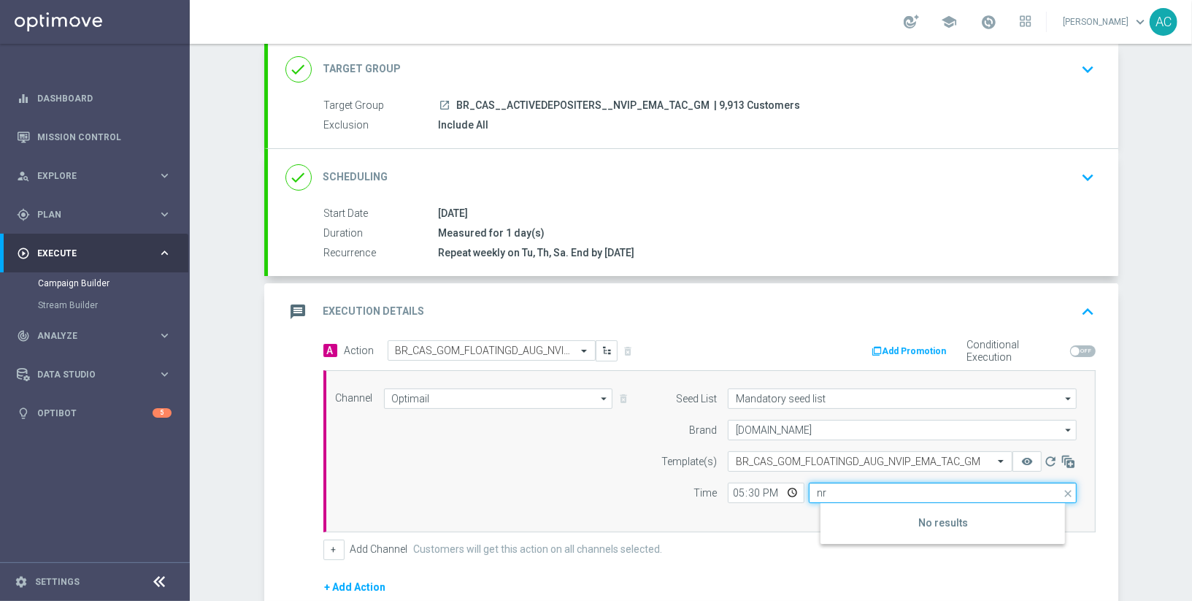
type input "n"
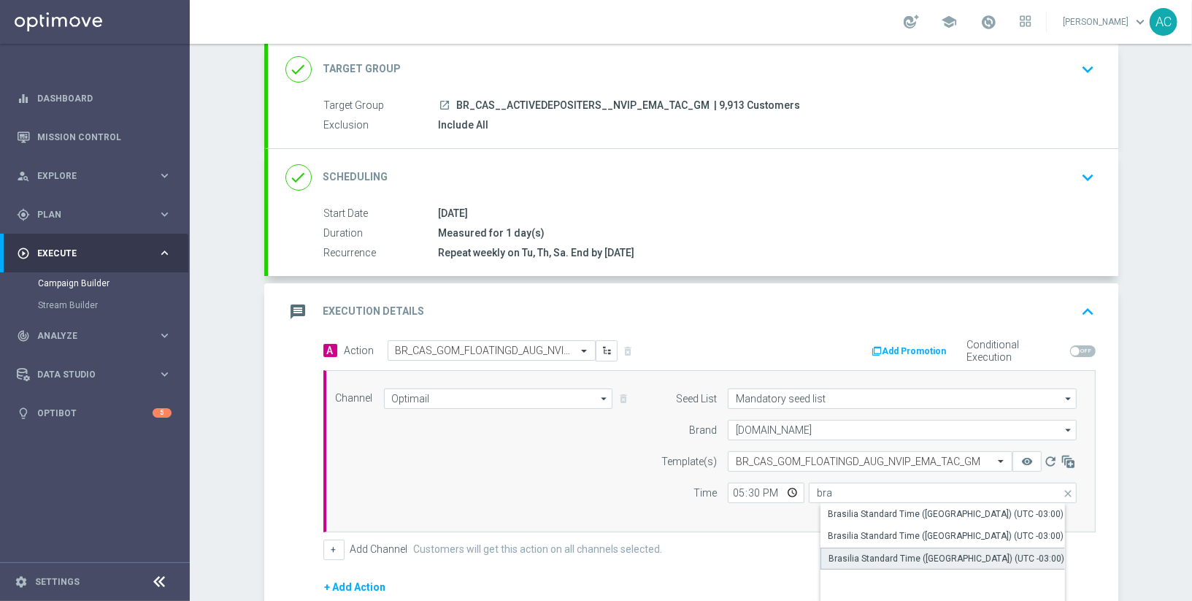
click at [993, 556] on div "Brasilia Standard Time (Sao Paulo) (UTC -03:00)" at bounding box center [947, 558] width 236 height 13
type input "Brasilia Standard Time (Sao Paulo) (UTC -03:00)"
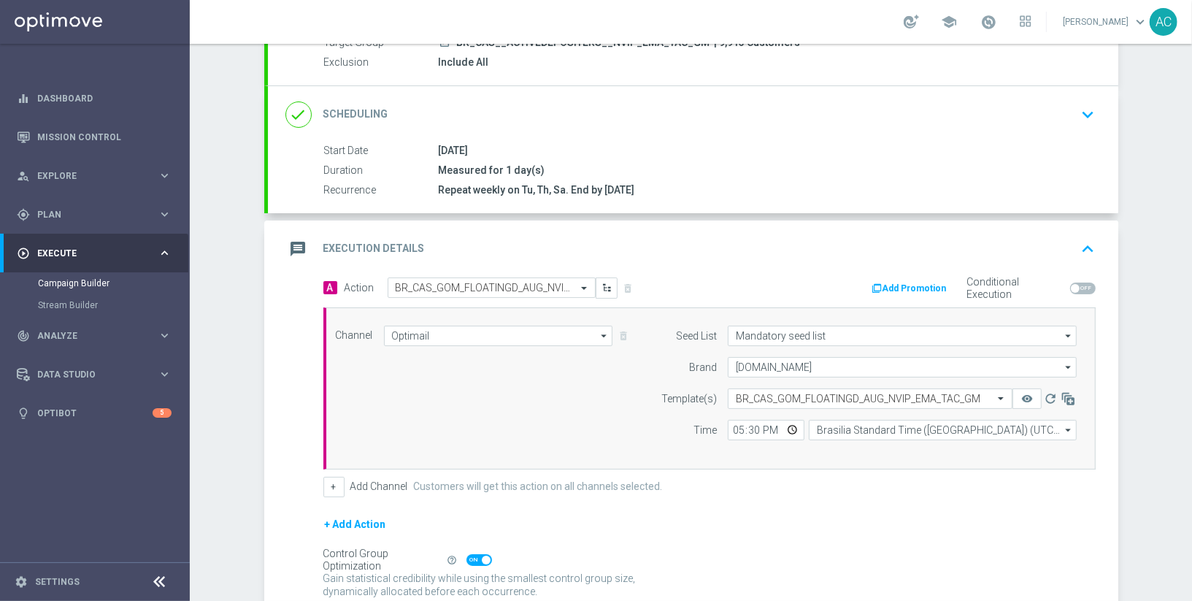
scroll to position [273, 0]
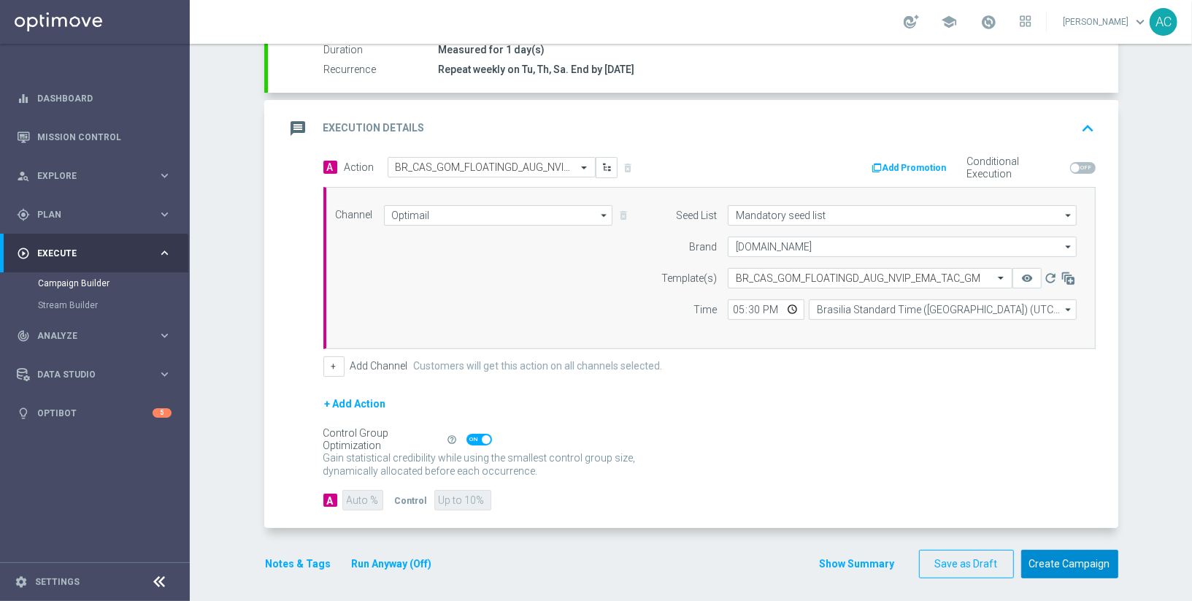
click at [1090, 558] on button "Create Campaign" at bounding box center [1070, 564] width 97 height 28
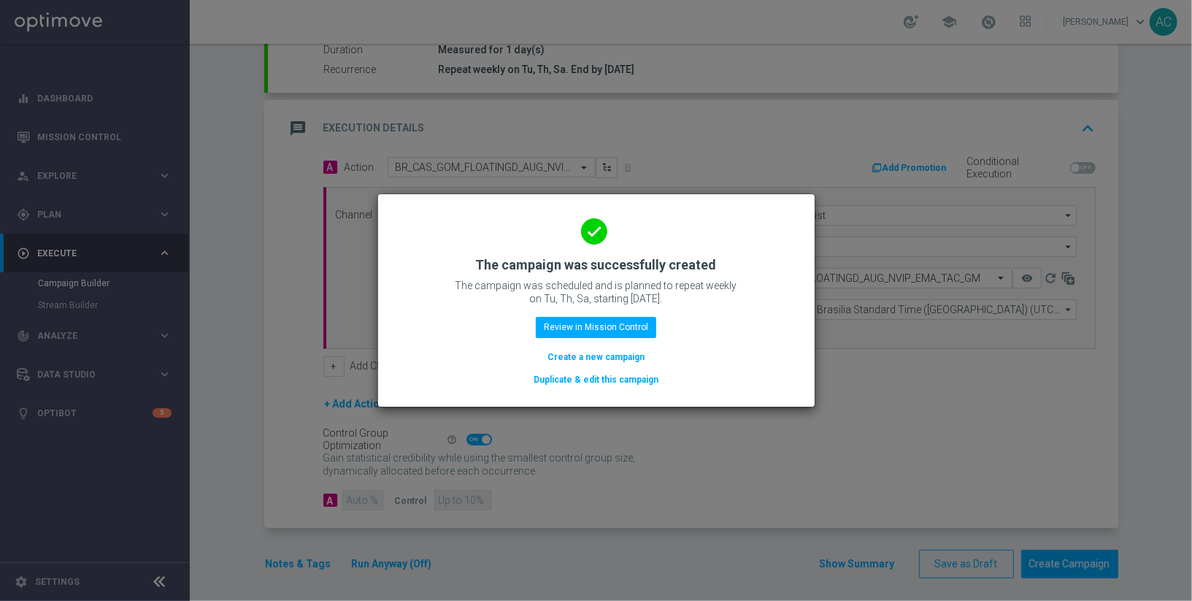
click at [589, 354] on button "Create a new campaign" at bounding box center [596, 357] width 100 height 16
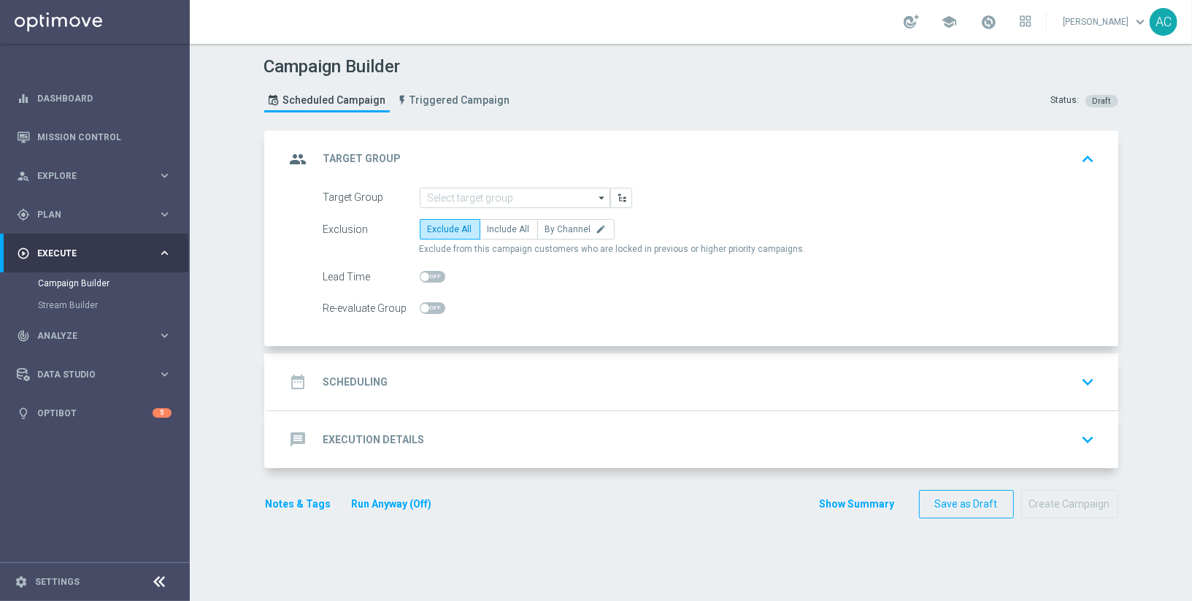
scroll to position [0, 0]
click at [498, 196] on input at bounding box center [515, 198] width 191 height 20
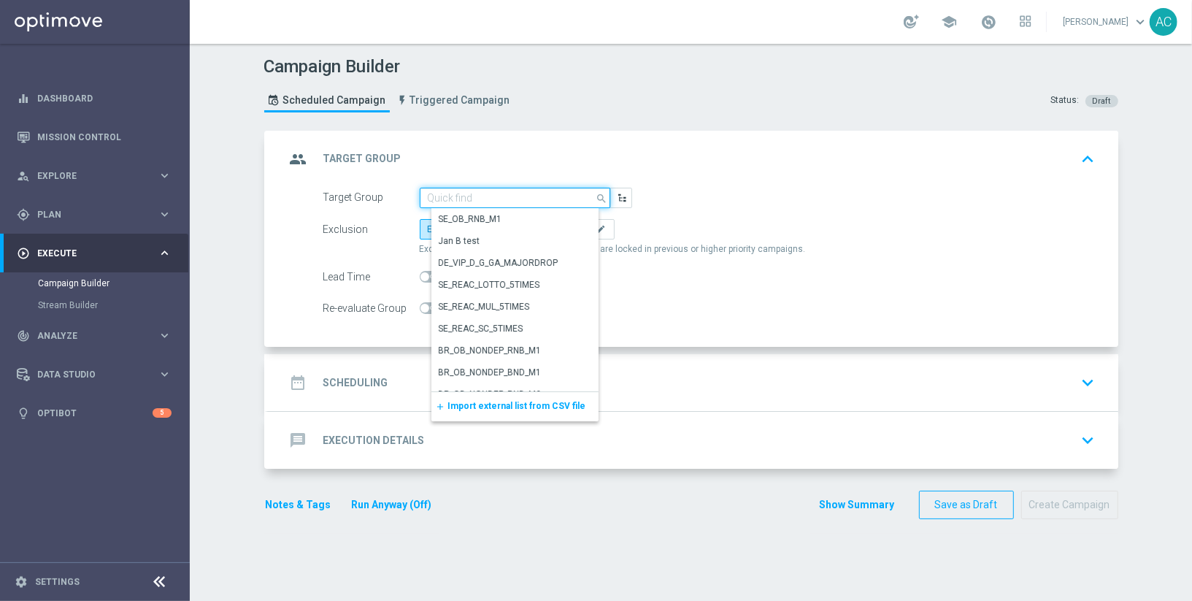
paste input "BR_CAS__ACTIVEDEPOSITERS__NVIP_RI_TAC_GM"
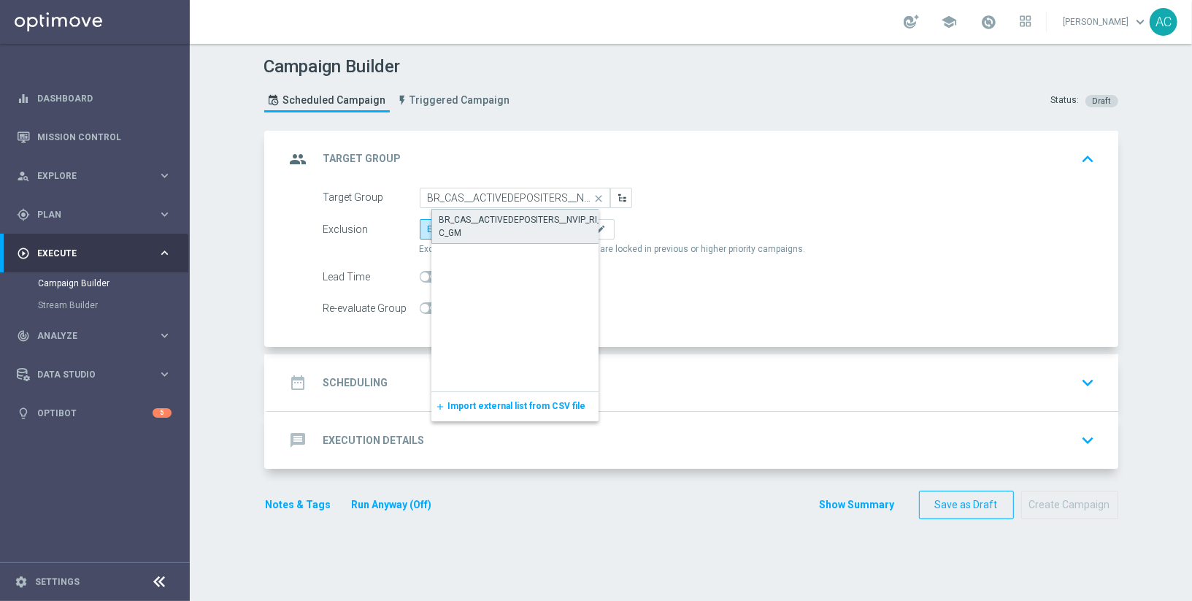
click at [500, 213] on div "BR_CAS__ACTIVEDEPOSITERS__NVIP_RI_TAC_GM" at bounding box center [527, 226] width 175 height 26
type input "BR_CAS__ACTIVEDEPOSITERS__NVIP_RI_TAC_GM"
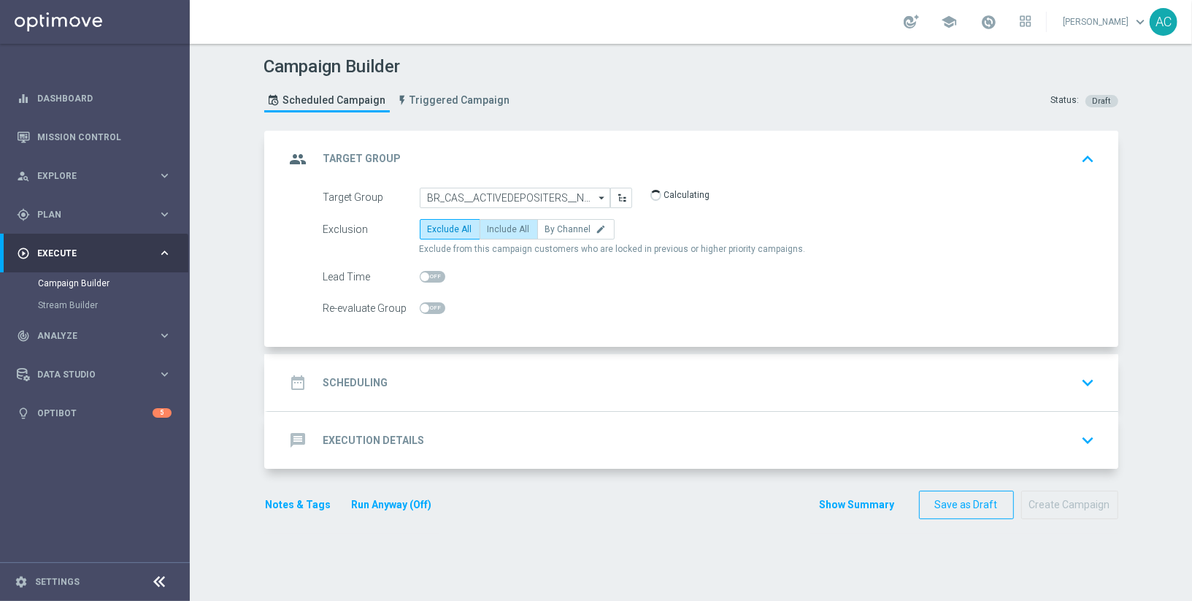
click at [497, 225] on span "Include All" at bounding box center [509, 229] width 42 height 10
click at [497, 227] on input "Include All" at bounding box center [492, 231] width 9 height 9
radio input "true"
click at [402, 369] on div "date_range Scheduling keyboard_arrow_down" at bounding box center [694, 383] width 816 height 28
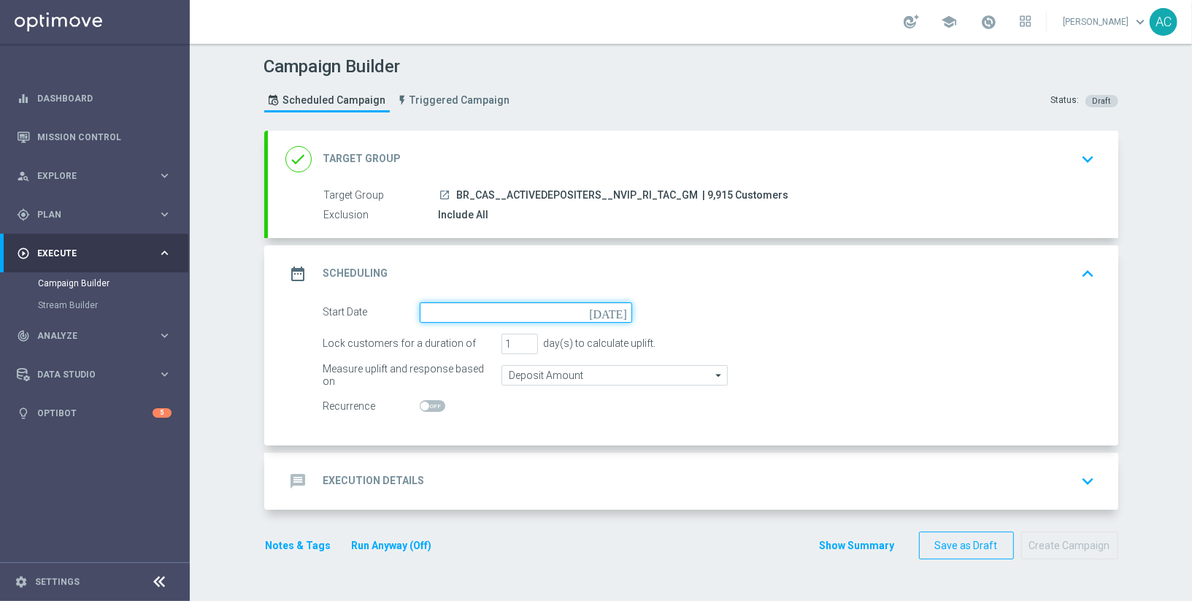
click at [600, 318] on input at bounding box center [526, 312] width 213 height 20
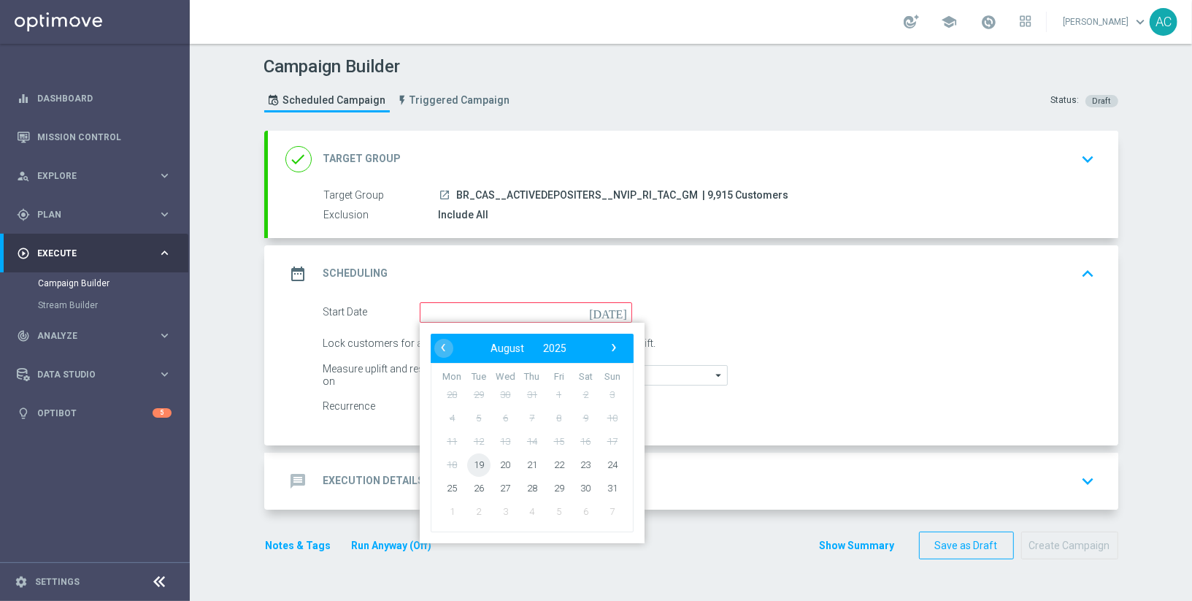
click at [483, 462] on span "19" at bounding box center [478, 464] width 23 height 23
type input "19 Aug 2025"
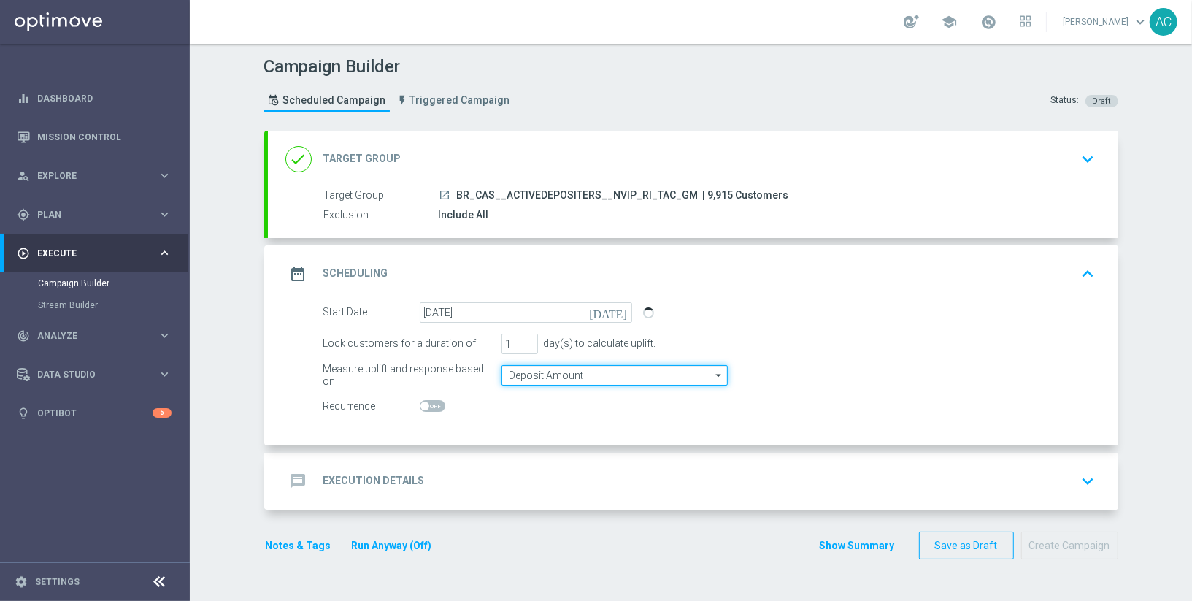
click at [640, 371] on input "Deposit Amount" at bounding box center [615, 375] width 226 height 20
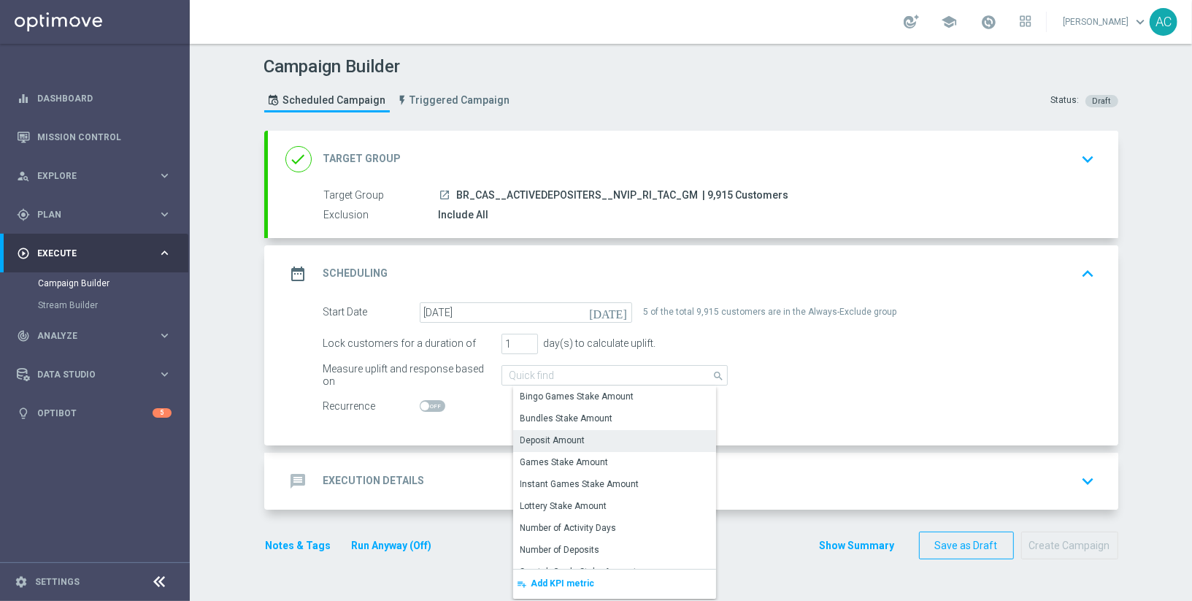
click at [616, 435] on div "Deposit Amount" at bounding box center [620, 440] width 214 height 20
type input "Deposit Amount"
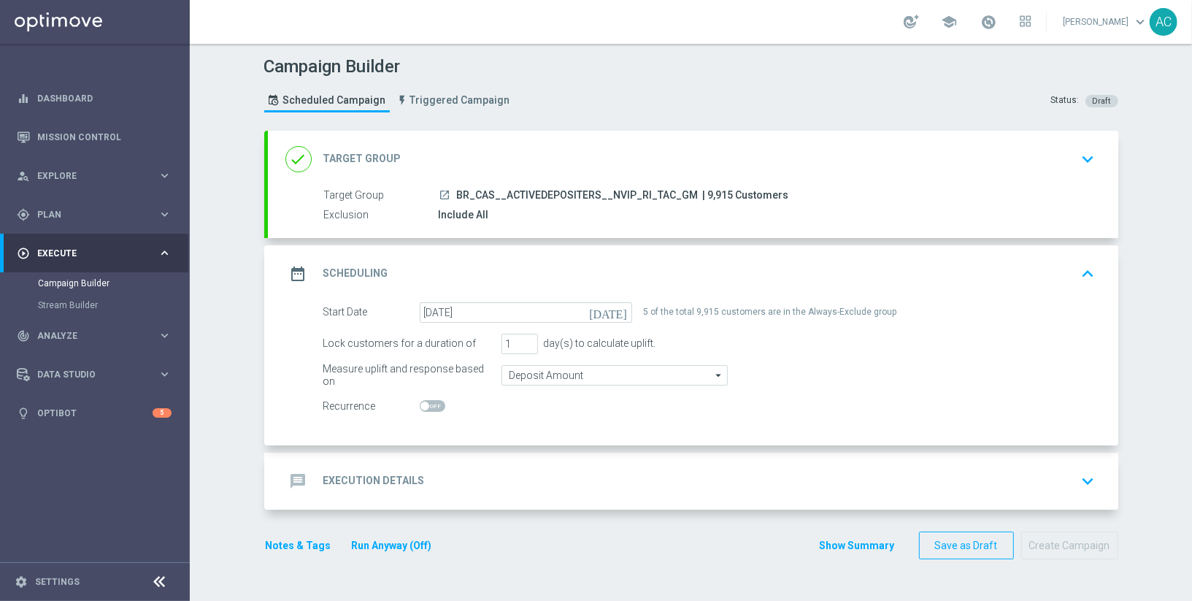
click at [429, 410] on span at bounding box center [433, 406] width 26 height 12
click at [429, 410] on input "checkbox" at bounding box center [433, 406] width 26 height 12
checkbox input "true"
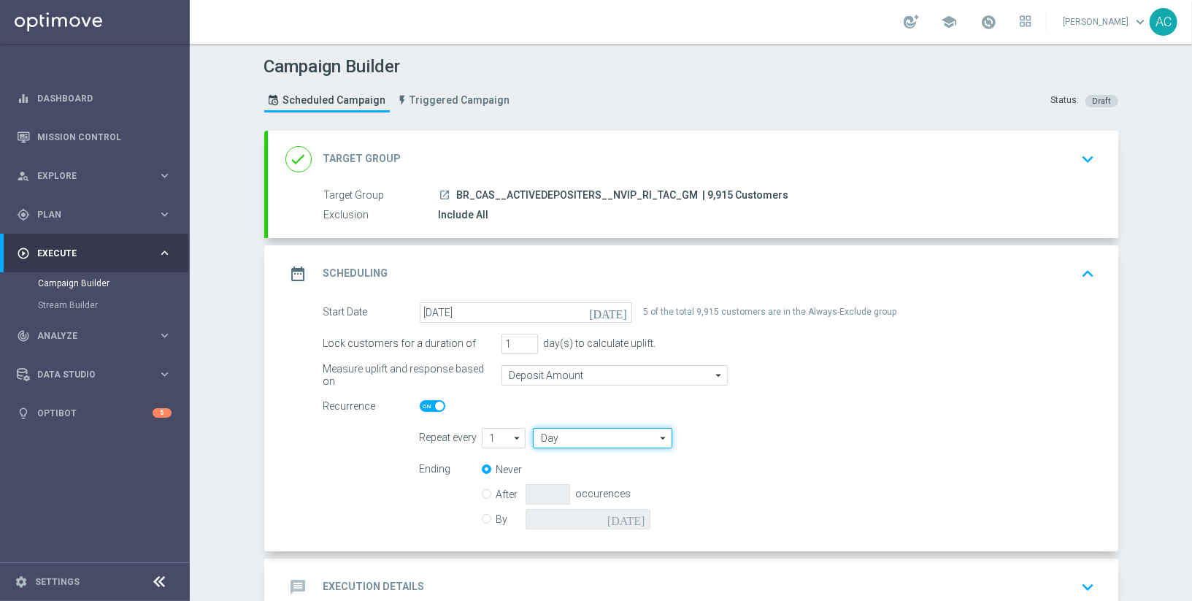
click at [616, 434] on input "Day" at bounding box center [602, 438] width 139 height 20
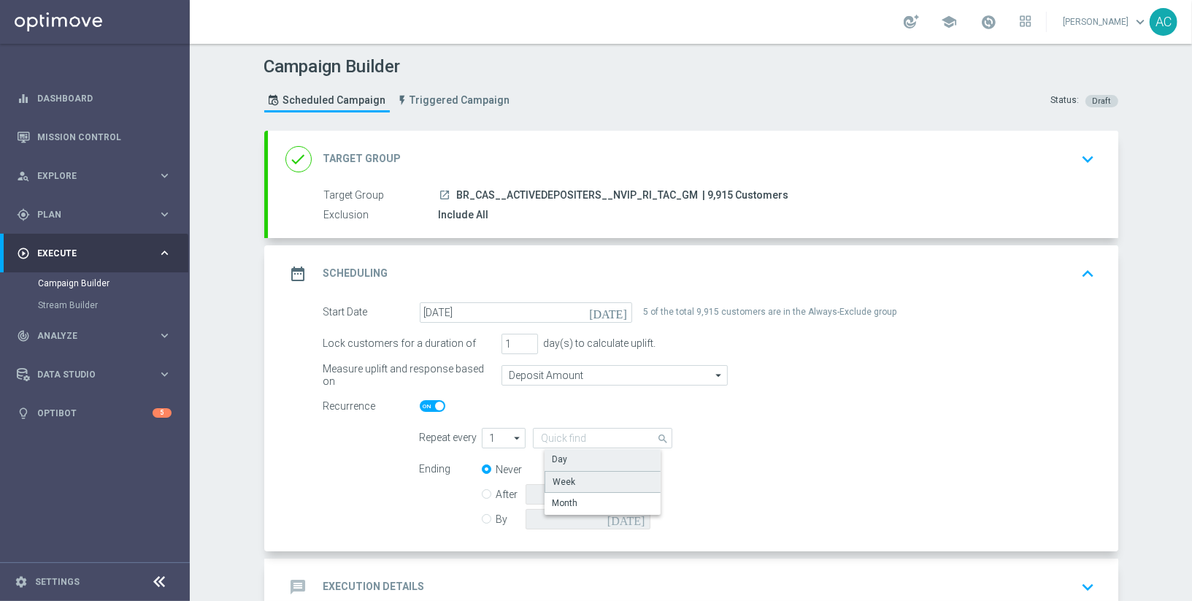
click at [605, 472] on div "Week" at bounding box center [608, 482] width 127 height 22
type input "Week"
click at [771, 439] on input "checkbox" at bounding box center [772, 438] width 22 height 20
checkbox input "true"
click at [819, 436] on input "checkbox" at bounding box center [826, 438] width 22 height 20
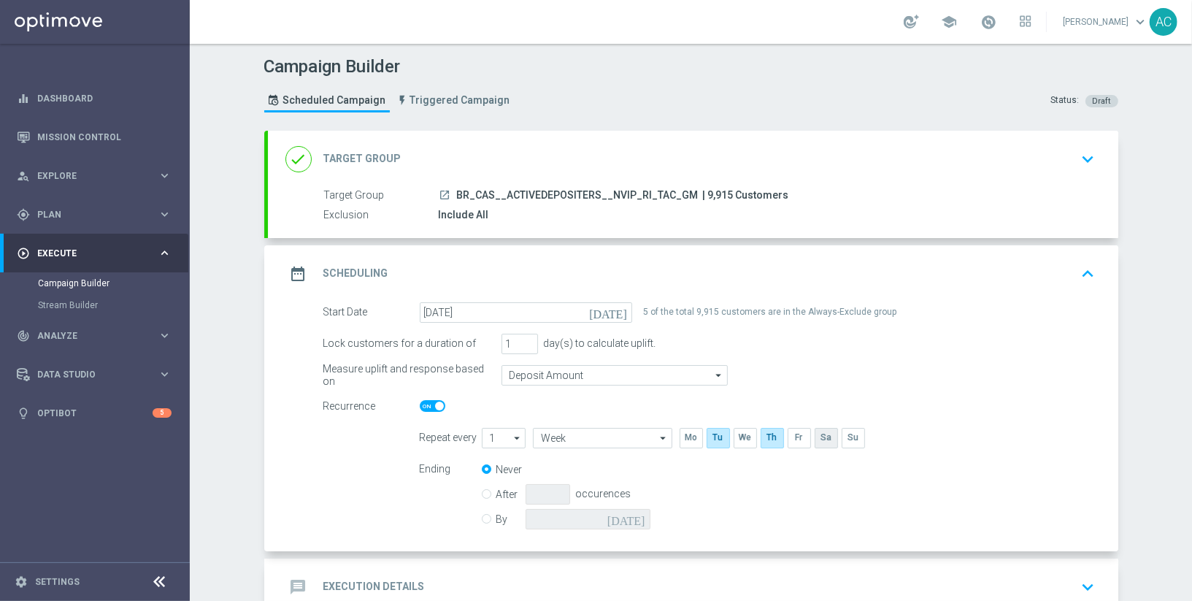
checkbox input "true"
click at [491, 512] on input "By" at bounding box center [486, 516] width 9 height 9
radio input "true"
radio input "false"
click at [608, 516] on input at bounding box center [588, 519] width 125 height 20
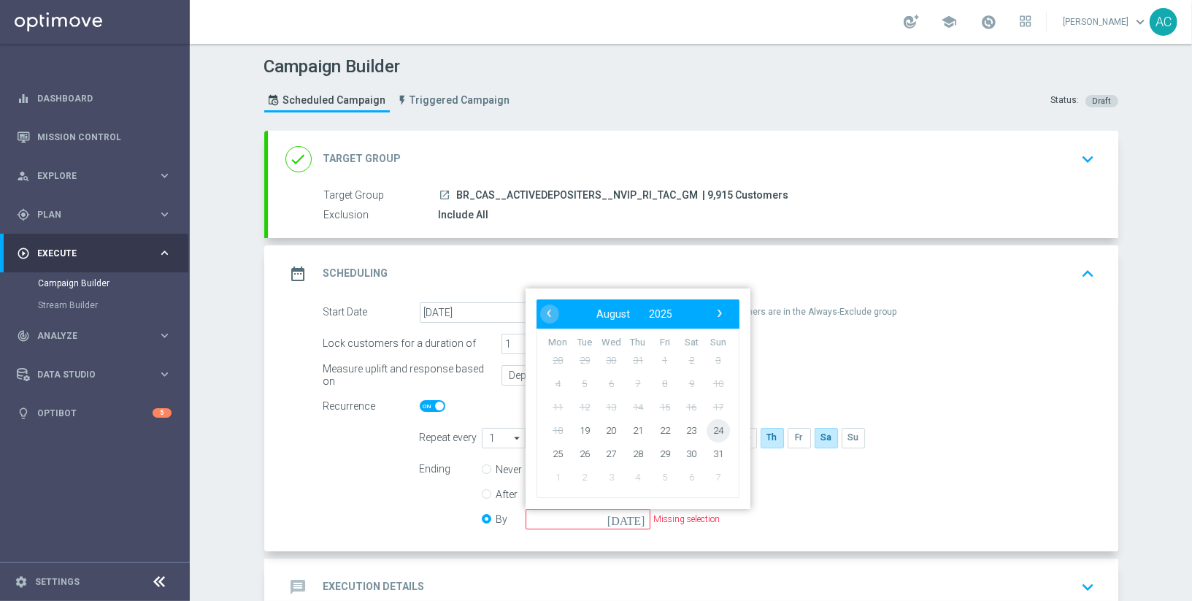
click at [713, 424] on span "24" at bounding box center [717, 429] width 23 height 23
type input "24 Aug 2025"
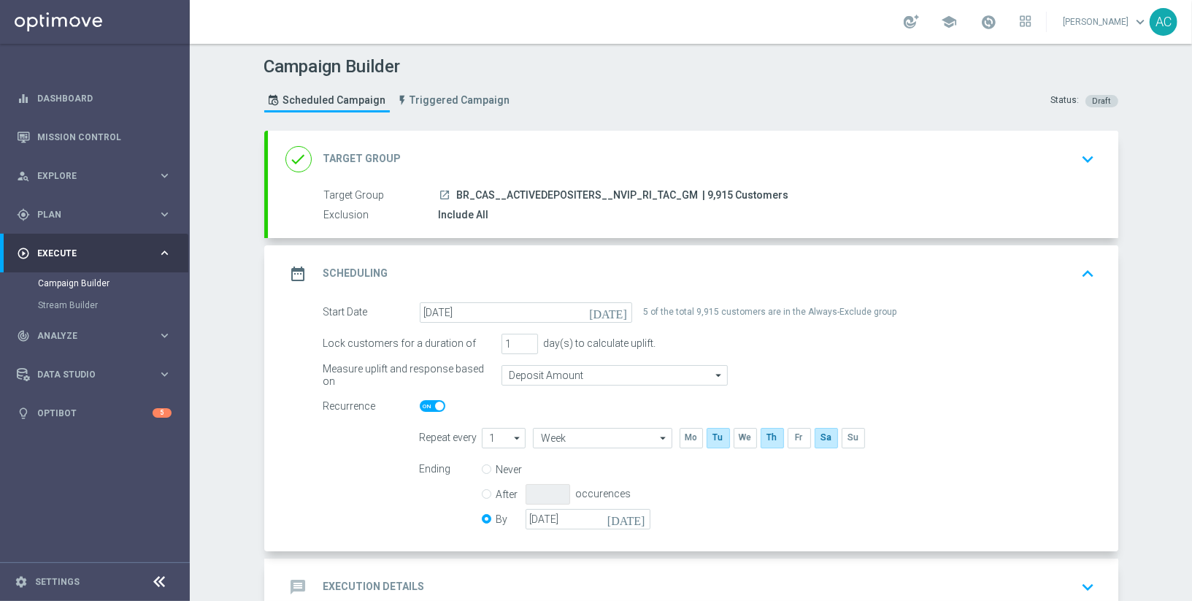
scroll to position [90, 0]
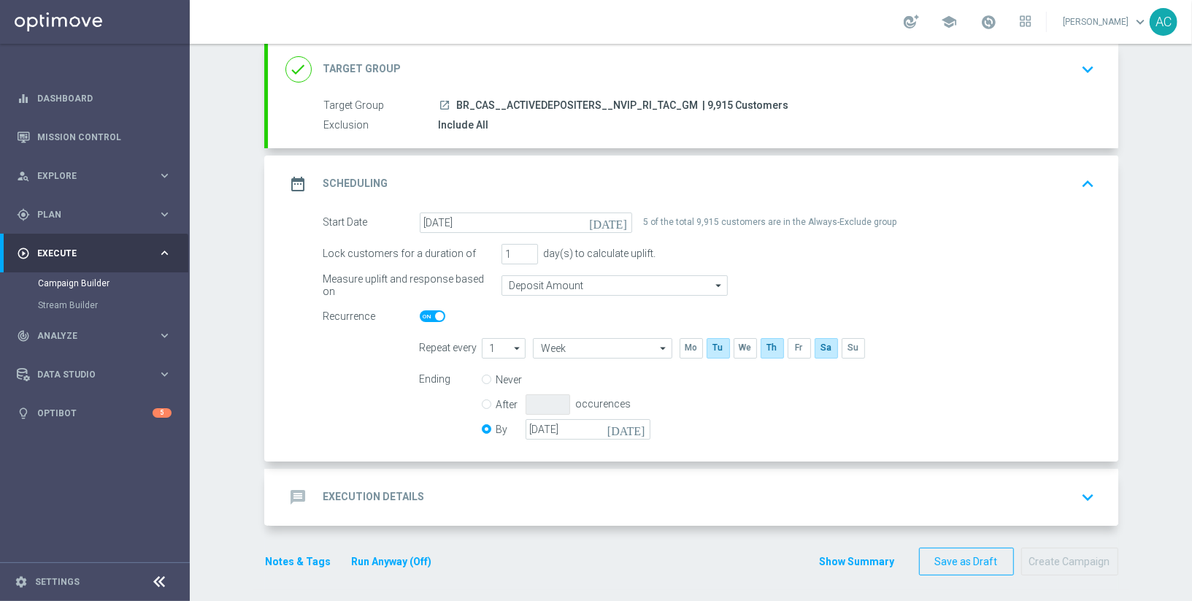
click at [432, 502] on div "message Execution Details keyboard_arrow_down" at bounding box center [694, 497] width 816 height 28
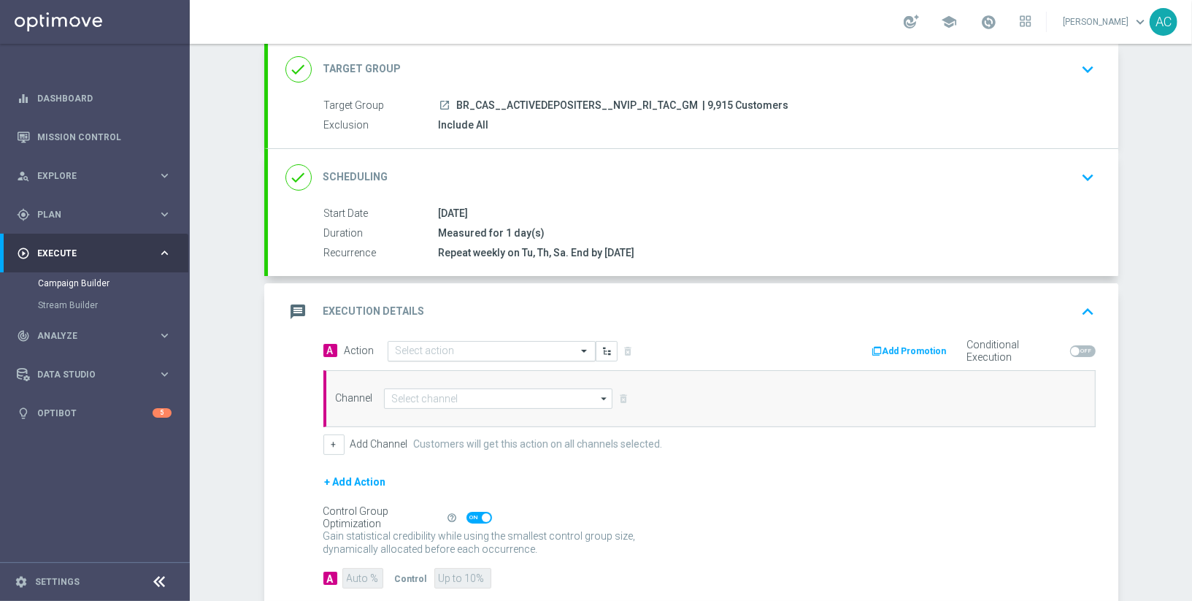
click at [482, 345] on input "text" at bounding box center [477, 351] width 163 height 12
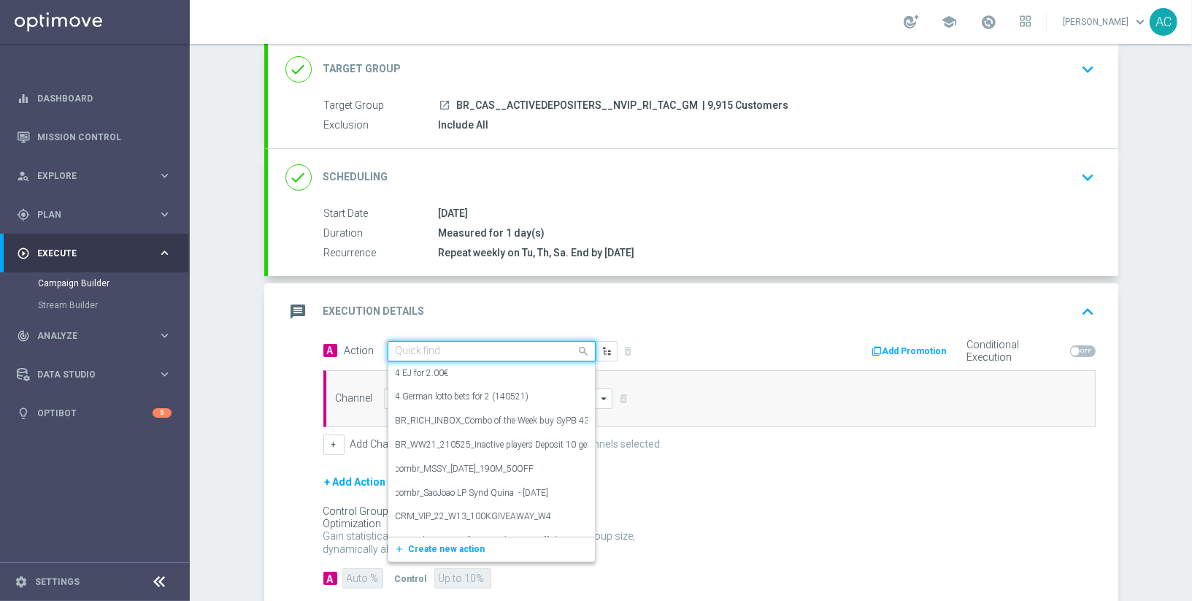
paste input "BR_CAS_GOM_FLOATINGD_AUG_NVIP_RI_TAC_GM"
type input "BR_CAS_GOM_FLOATINGD_AUG_NVIP_RI_TAC_GM"
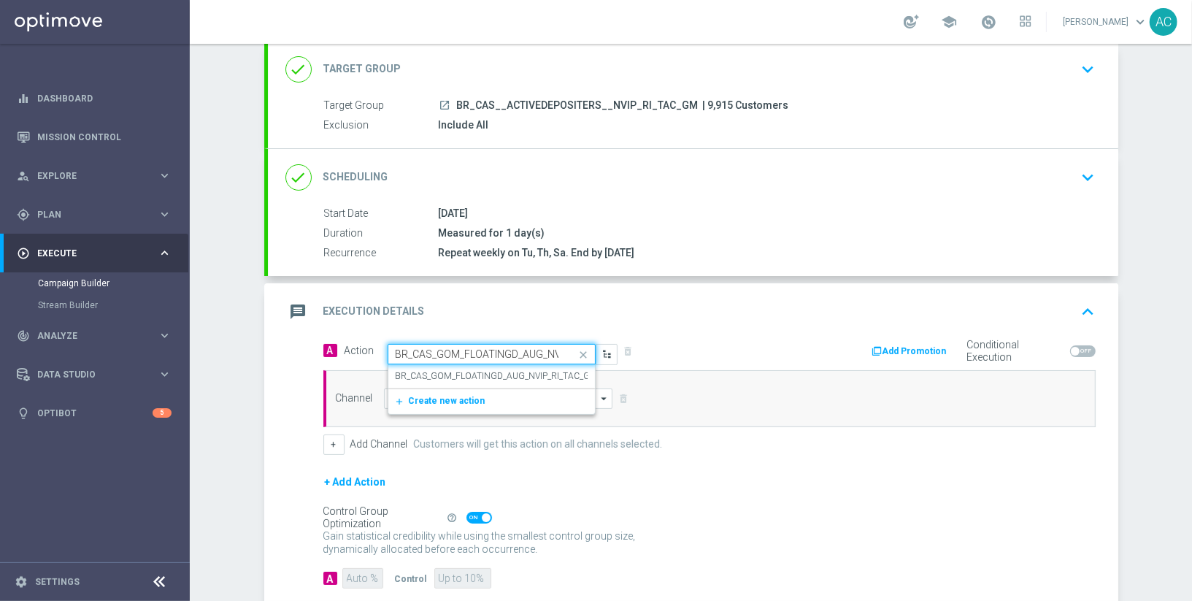
scroll to position [0, 66]
click at [480, 372] on label "BR_CAS_GOM_FLOATINGD_AUG_NVIP_RI_TAC_GM" at bounding box center [497, 376] width 203 height 12
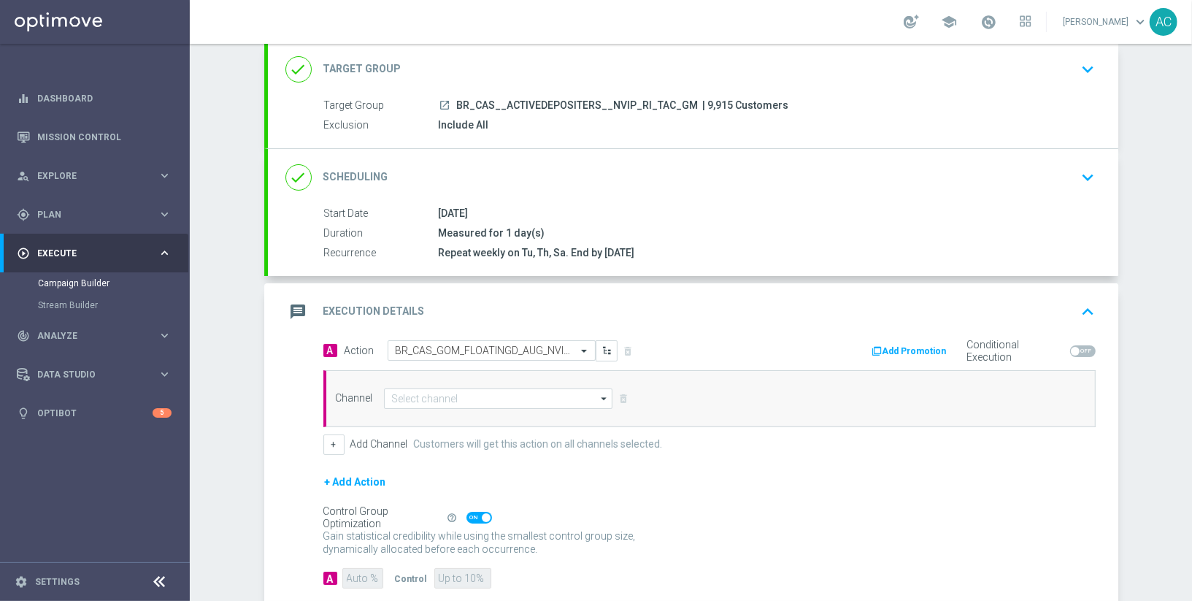
scroll to position [0, 0]
click at [447, 388] on input at bounding box center [498, 398] width 229 height 20
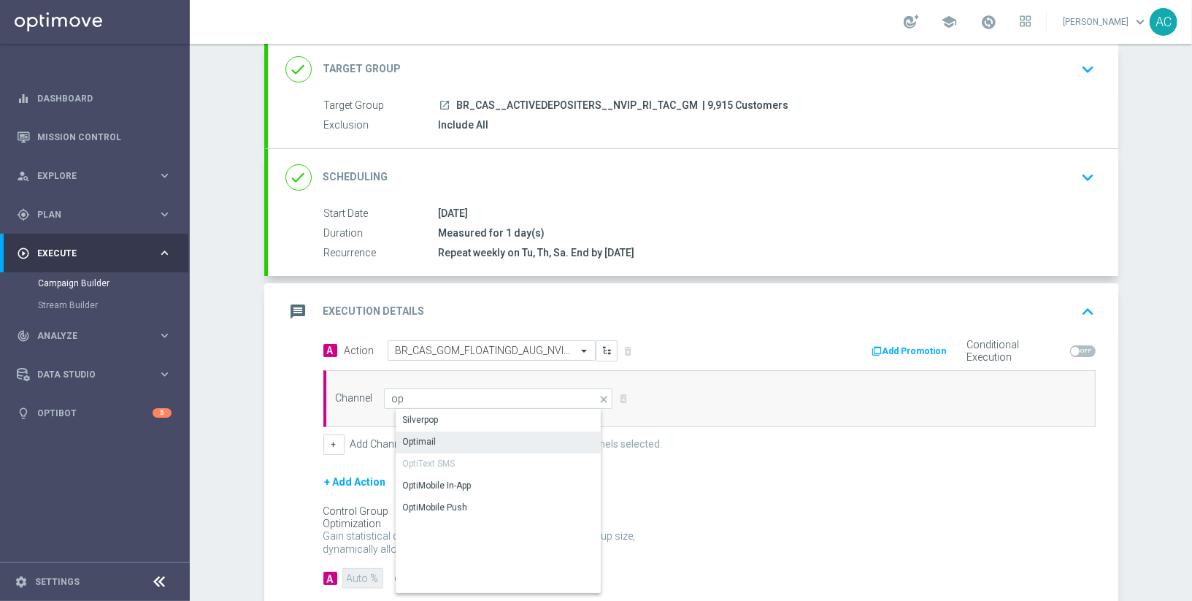
click at [463, 439] on div "Optimail" at bounding box center [511, 442] width 231 height 20
type input "Optimail"
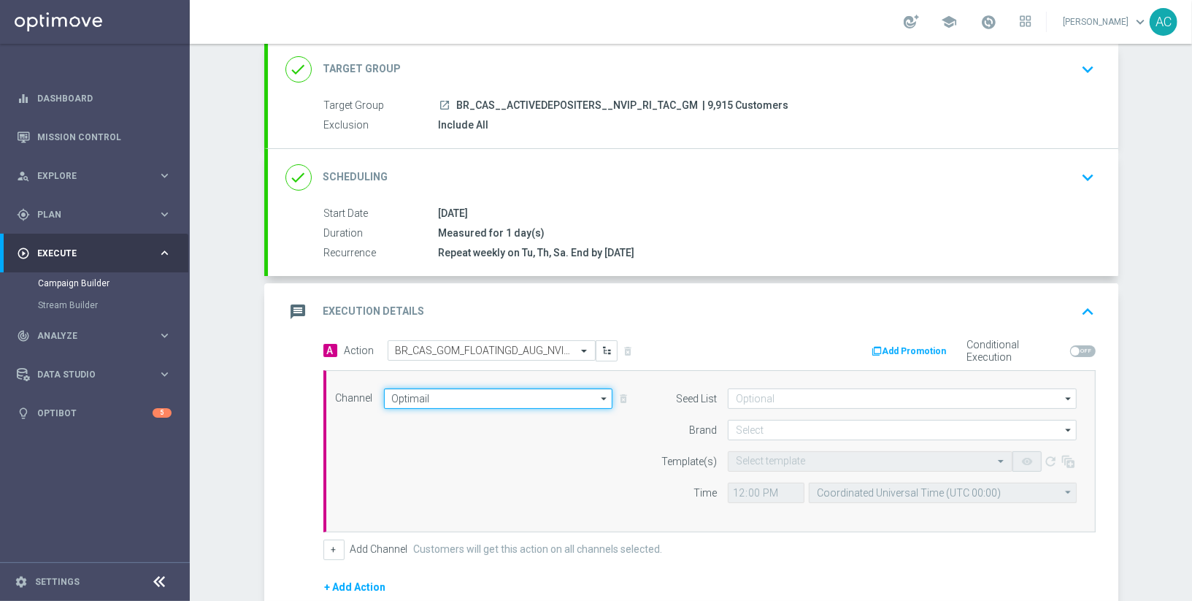
click at [464, 394] on input "Optimail" at bounding box center [498, 398] width 229 height 20
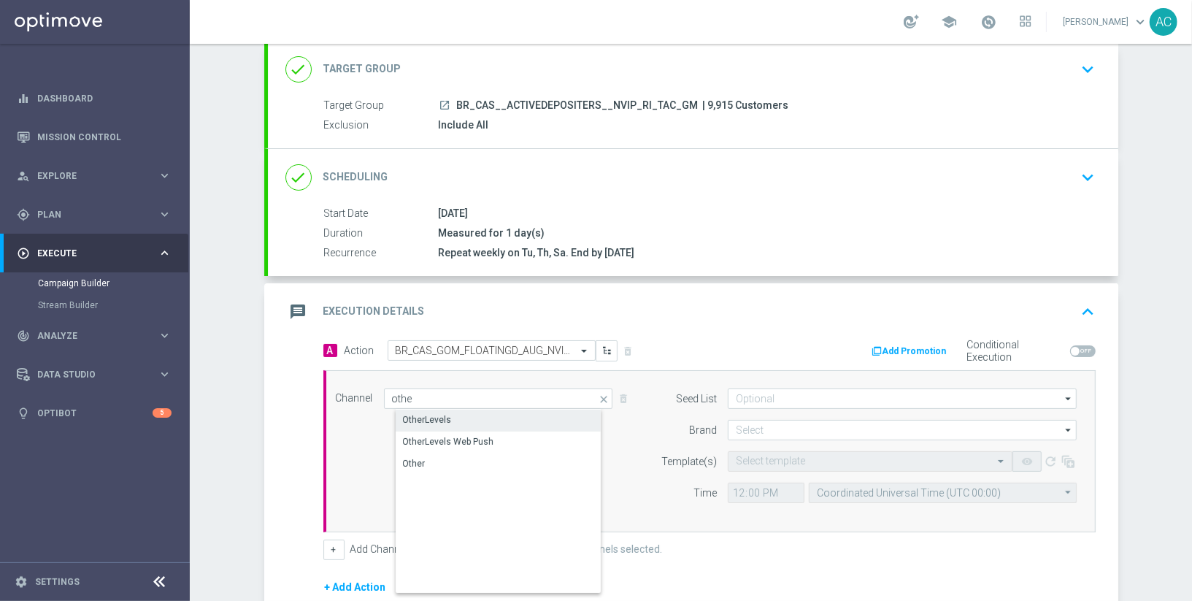
click at [492, 416] on div "OtherLevels" at bounding box center [511, 420] width 231 height 20
type input "OtherLevels"
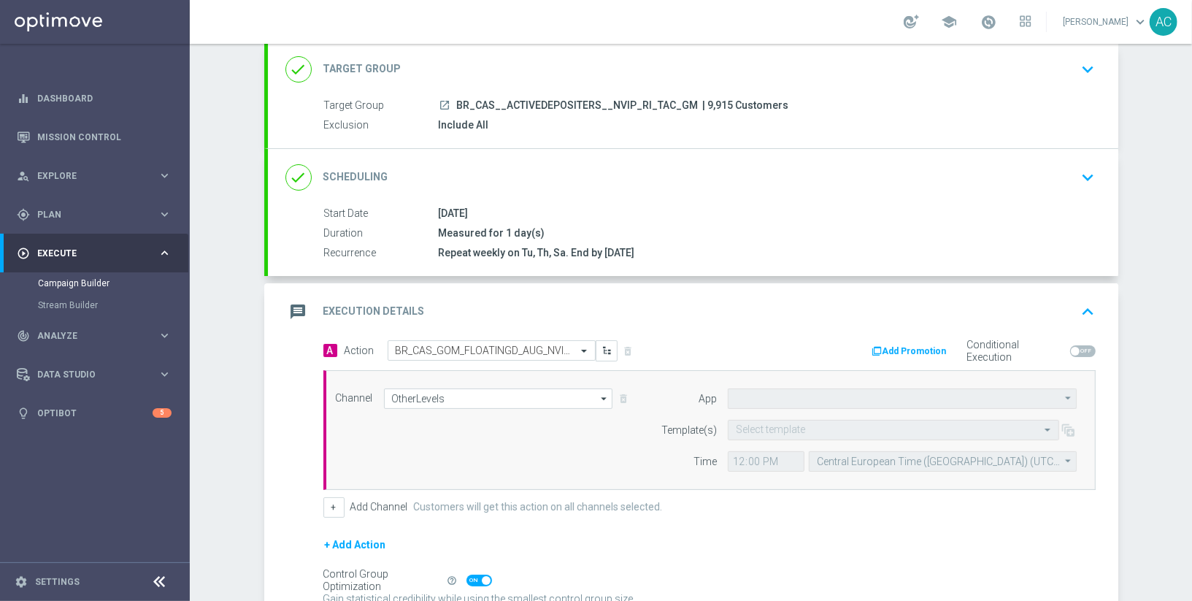
type input "Default App"
click at [797, 430] on input "text" at bounding box center [879, 430] width 286 height 12
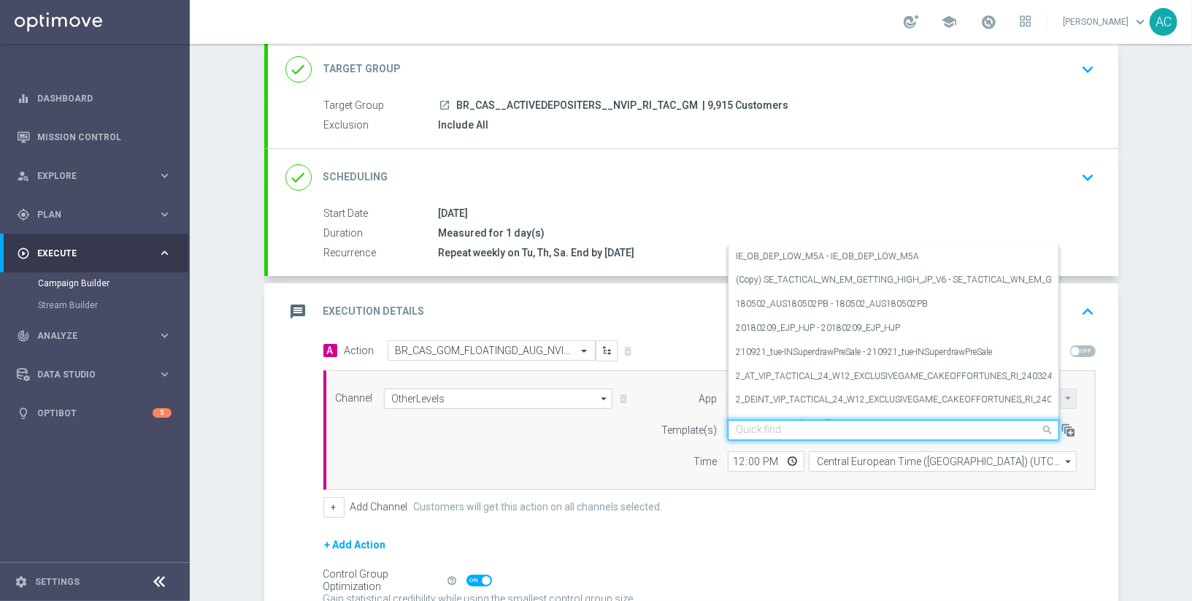
paste input "BR_CAS_GOM_FLOATINGD_AUG_NVIP_RI_TAC_GM"
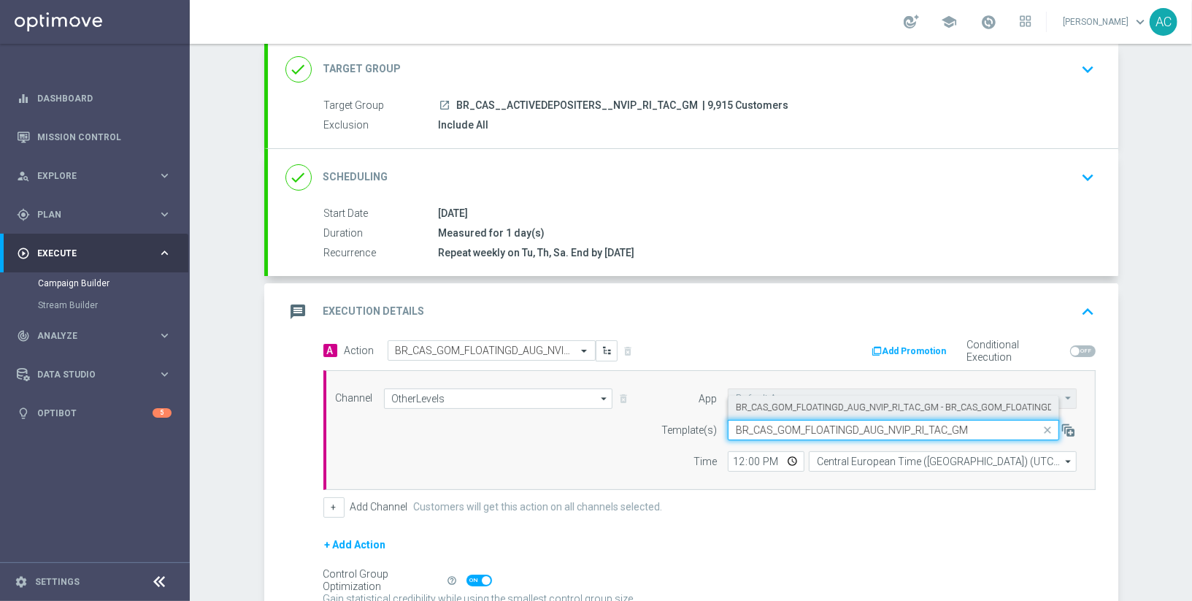
click at [821, 408] on label "BR_CAS_GOM_FLOATINGD_AUG_NVIP_RI_TAC_GM - BR_CAS_GOM_FLOATINGD_AUG_NVIP_RI_TAC_…" at bounding box center [942, 408] width 413 height 12
type input "BR_CAS_GOM_FLOATINGD_AUG_NVIP_RI_TAC_GM"
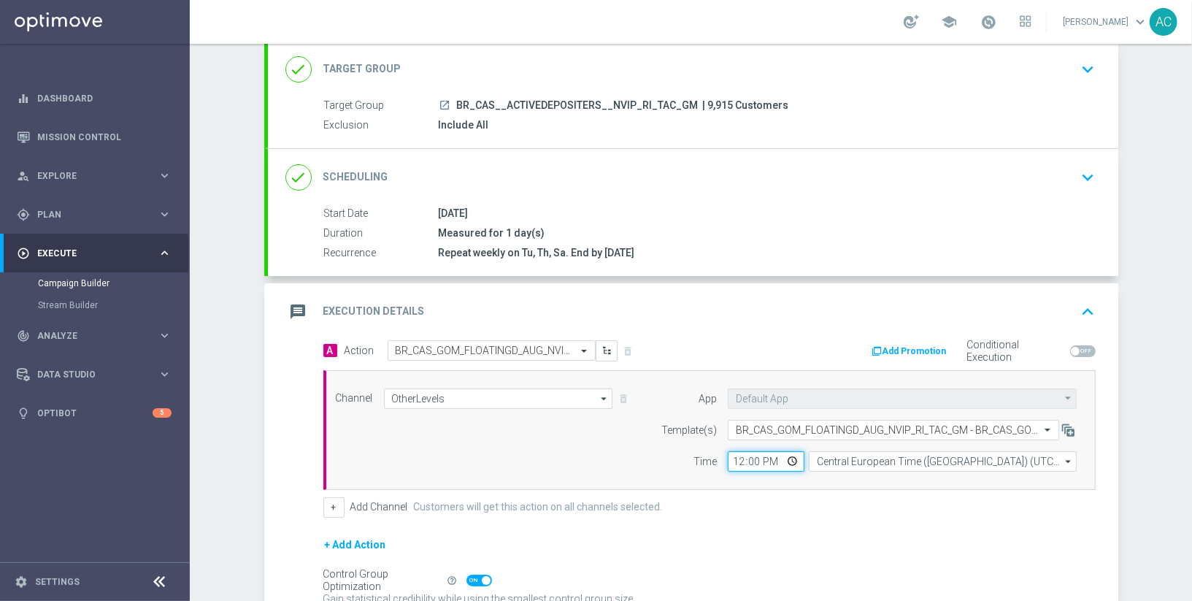
click at [738, 457] on input "12:00" at bounding box center [766, 461] width 77 height 20
type input "13:00"
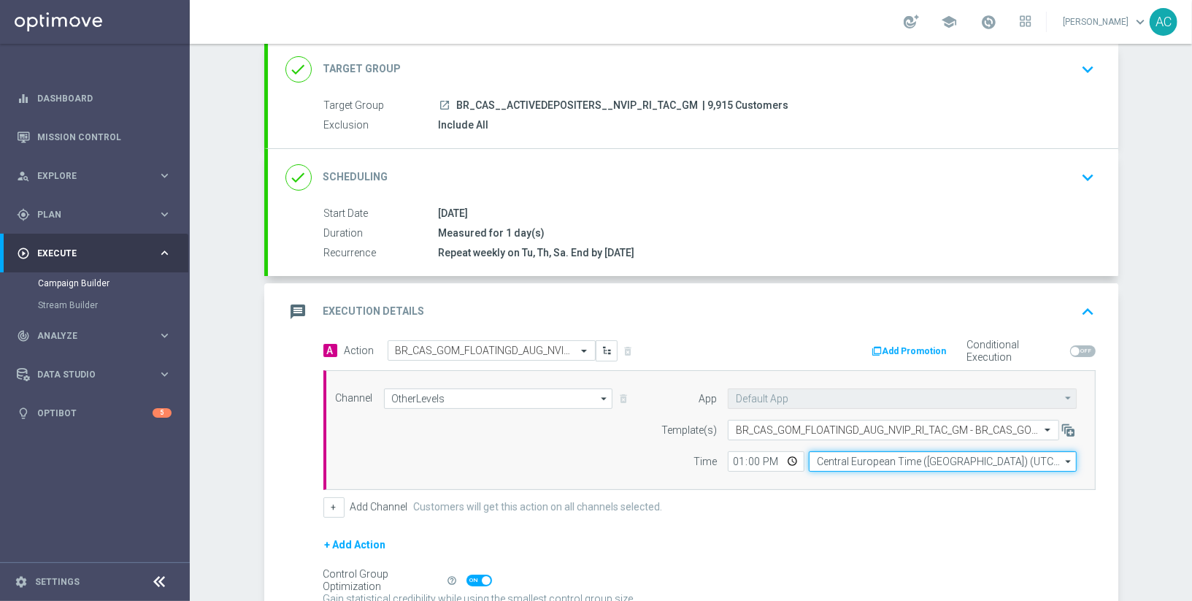
click at [866, 459] on input "Central European Time (Budapest) (UTC +02:00)" at bounding box center [943, 461] width 268 height 20
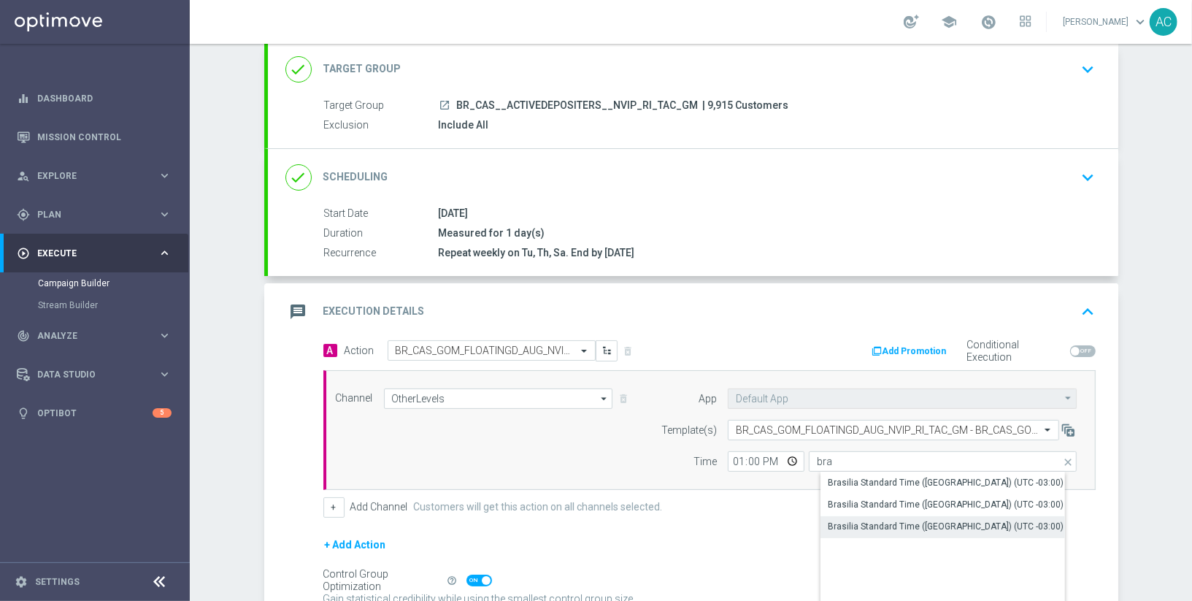
click at [971, 523] on div "Brasilia Standard Time (Sao Paulo) (UTC -03:00)" at bounding box center [946, 526] width 236 height 13
type input "Brasilia Standard Time (Sao Paulo) (UTC -03:00)"
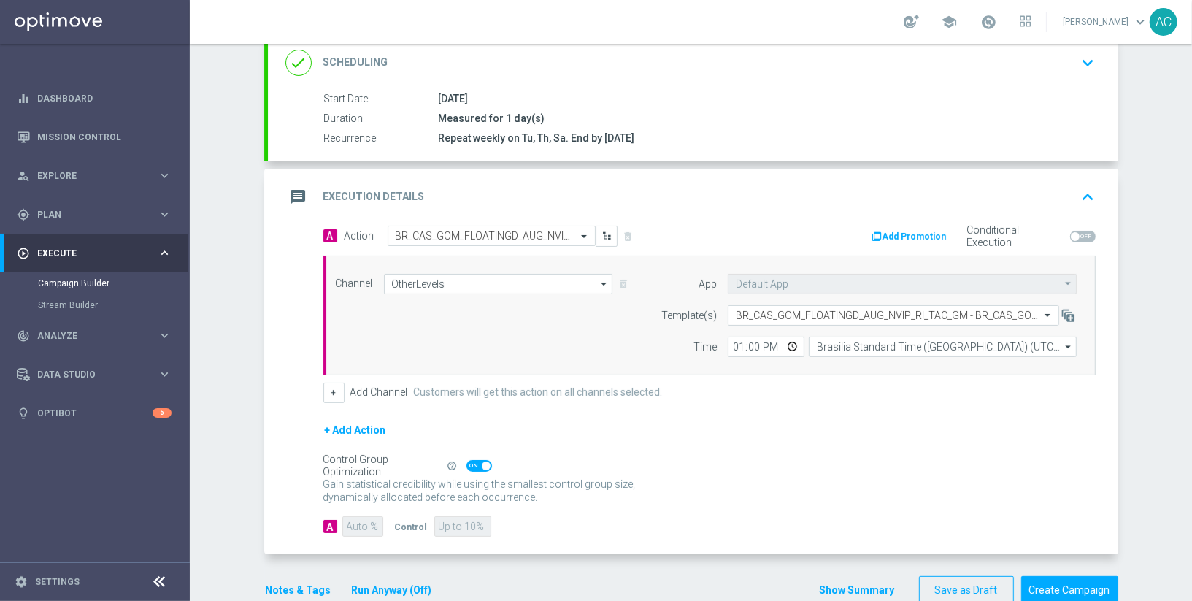
scroll to position [231, 0]
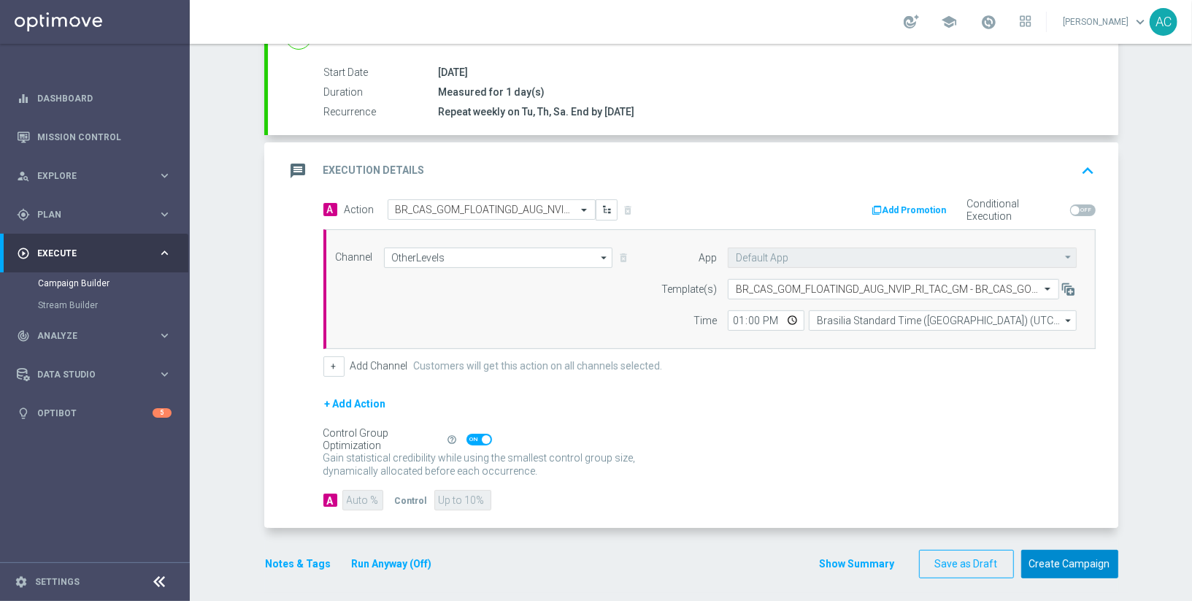
click at [1076, 568] on button "Create Campaign" at bounding box center [1070, 564] width 97 height 28
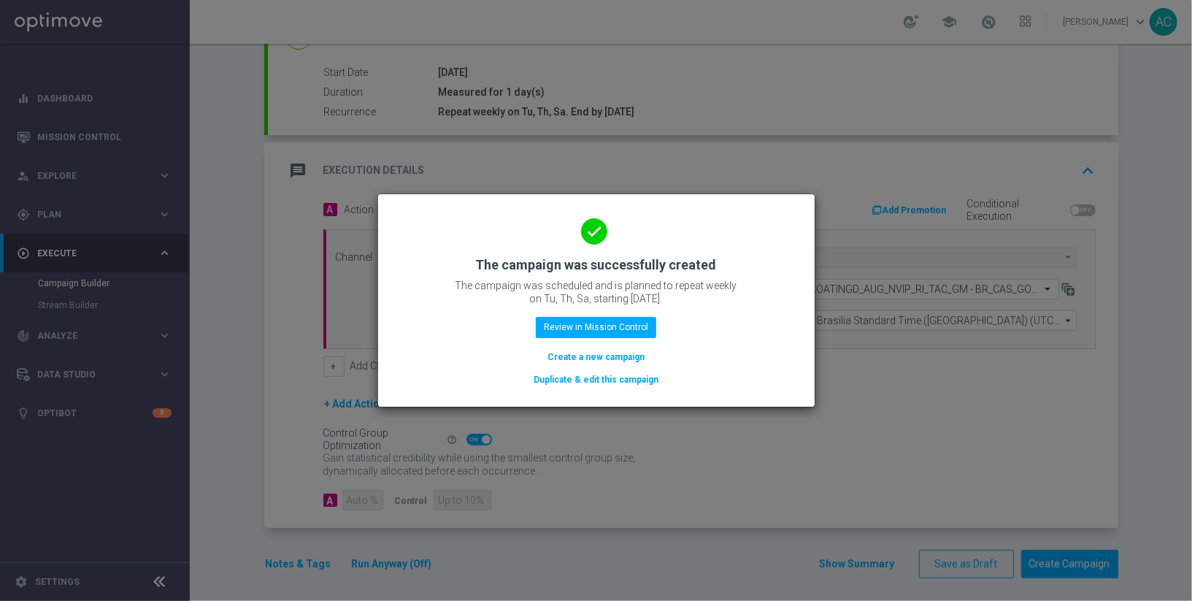
click at [604, 356] on button "Create a new campaign" at bounding box center [596, 357] width 100 height 16
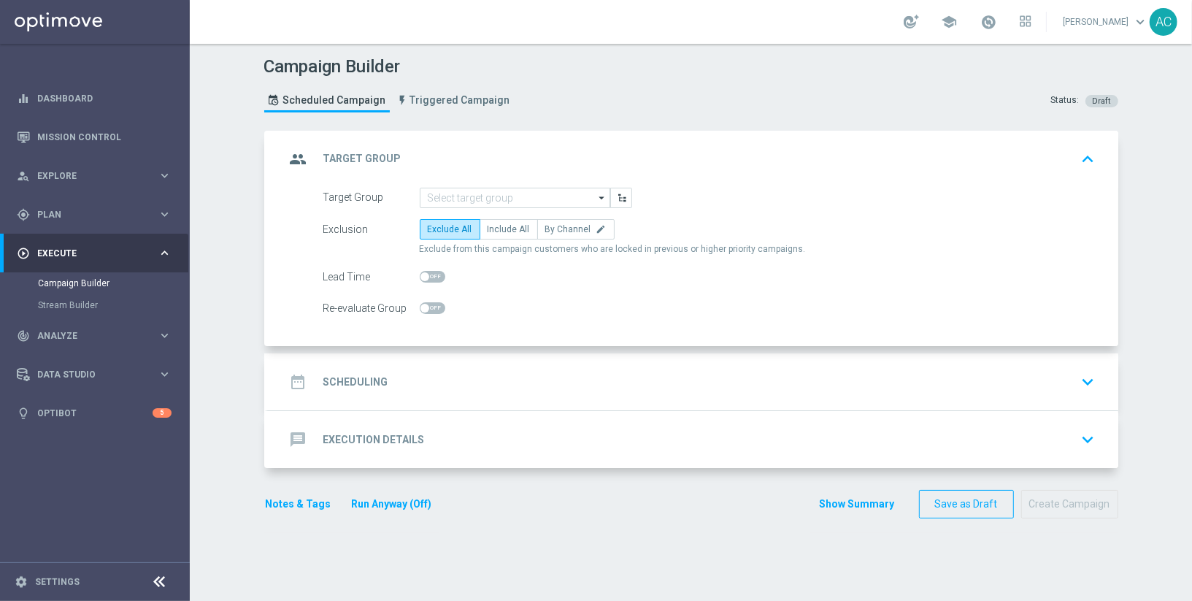
scroll to position [0, 0]
click at [483, 200] on input at bounding box center [515, 198] width 191 height 20
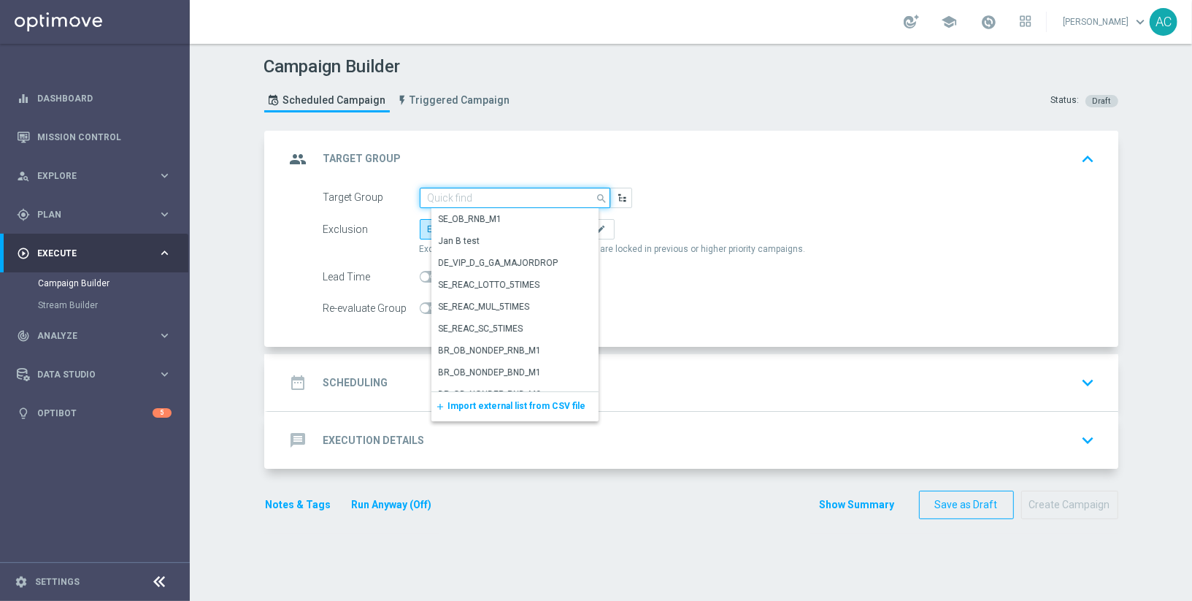
paste input "BR_CAS__GLOBALG_DEPOSITERS__NVIP_EMA_TAC_GM"
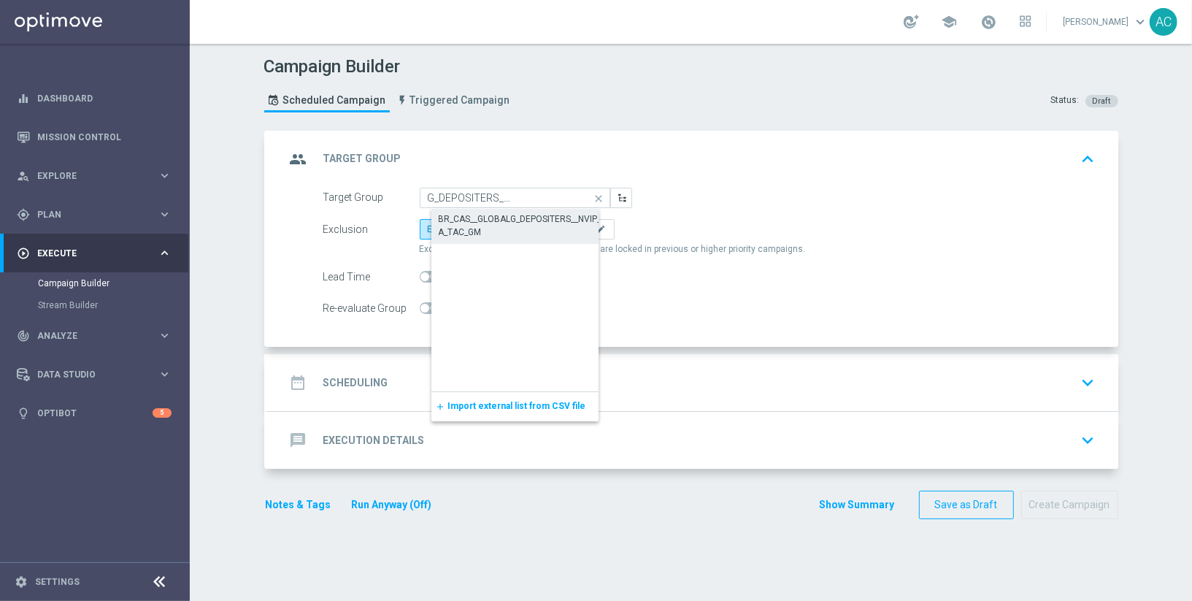
click at [483, 226] on div "BR_CAS__GLOBALG_DEPOSITERS__NVIP_EMA_TAC_GM" at bounding box center [527, 226] width 176 height 26
type input "BR_CAS__GLOBALG_DEPOSITERS__NVIP_EMA_TAC_GM"
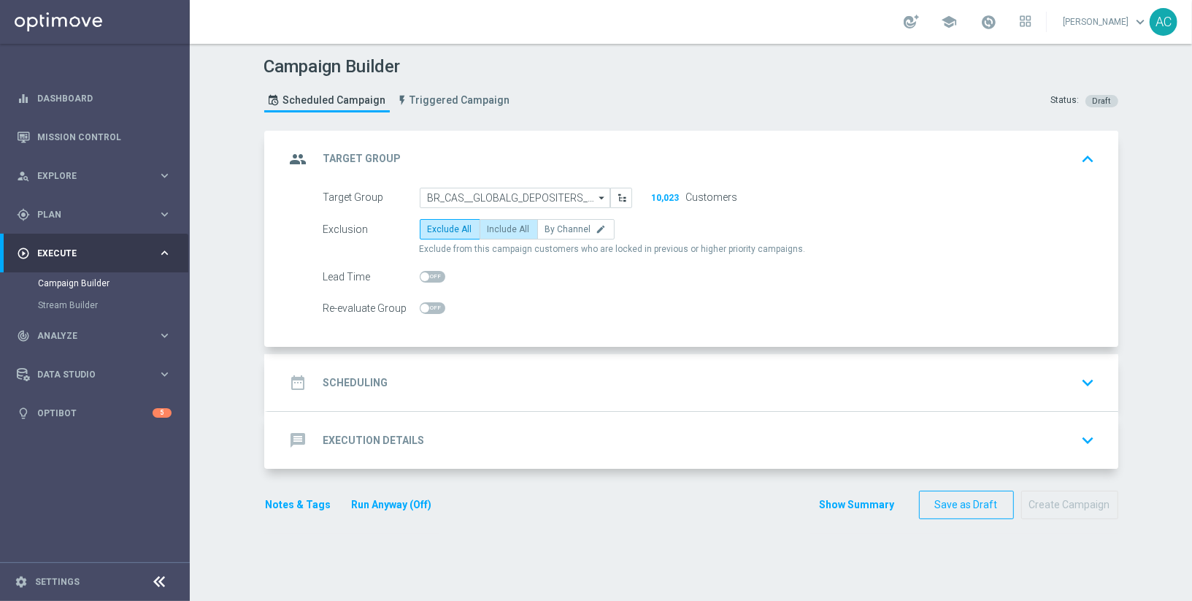
click at [499, 224] on span "Include All" at bounding box center [509, 229] width 42 height 10
click at [497, 227] on input "Include All" at bounding box center [492, 231] width 9 height 9
radio input "true"
click at [391, 388] on div "date_range Scheduling keyboard_arrow_down" at bounding box center [694, 383] width 816 height 28
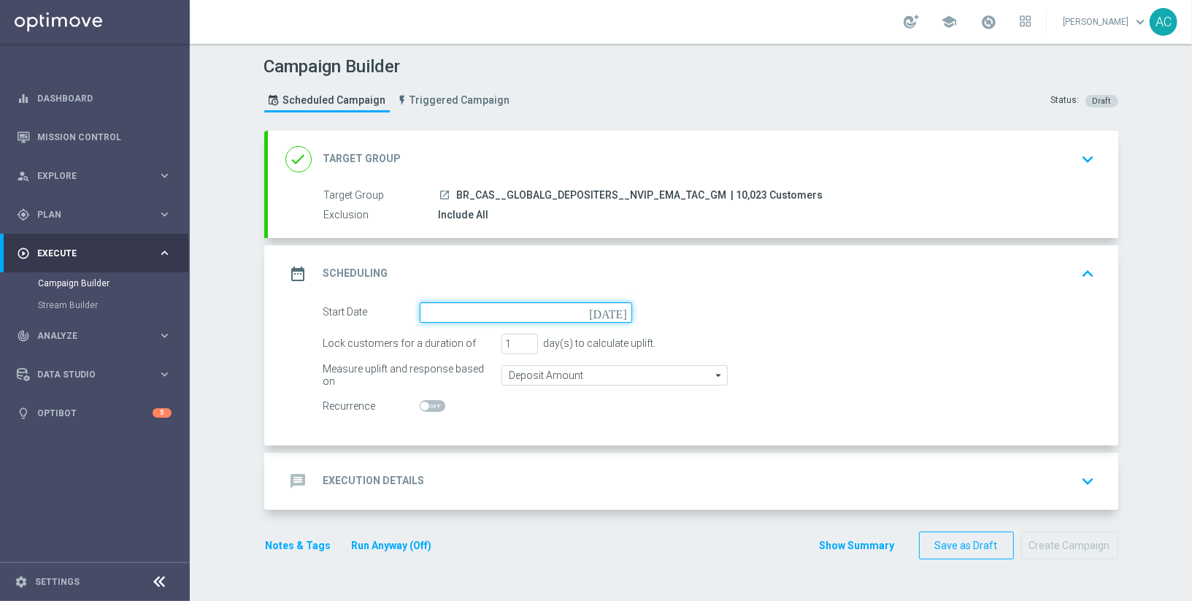
click at [598, 311] on input at bounding box center [526, 312] width 213 height 20
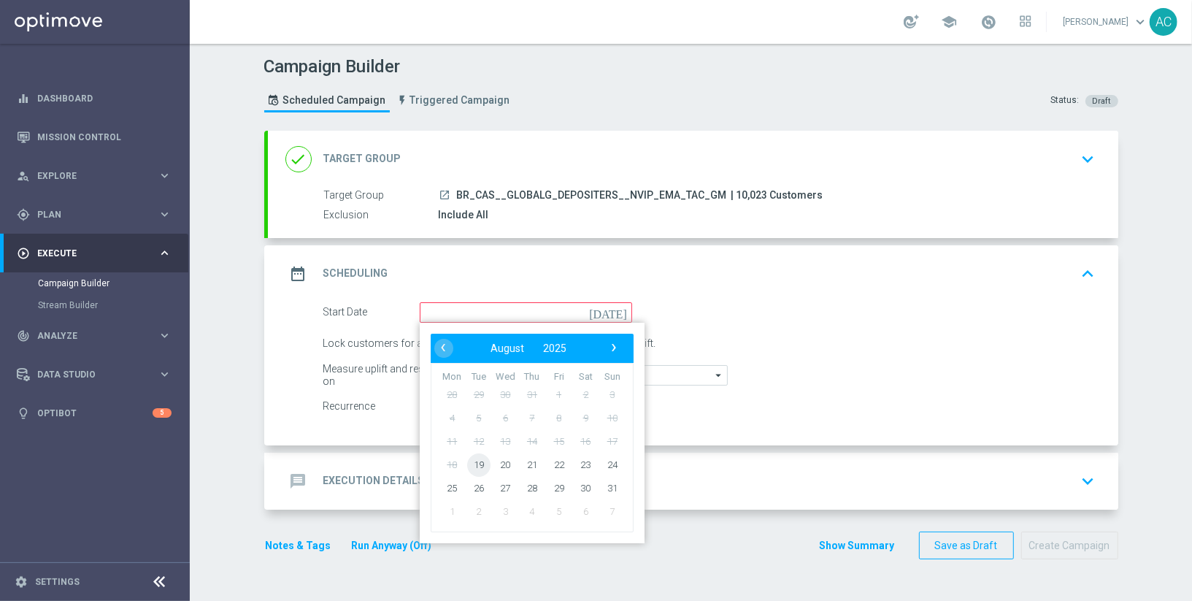
click at [483, 465] on span "19" at bounding box center [478, 464] width 23 height 23
type input "19 Aug 2025"
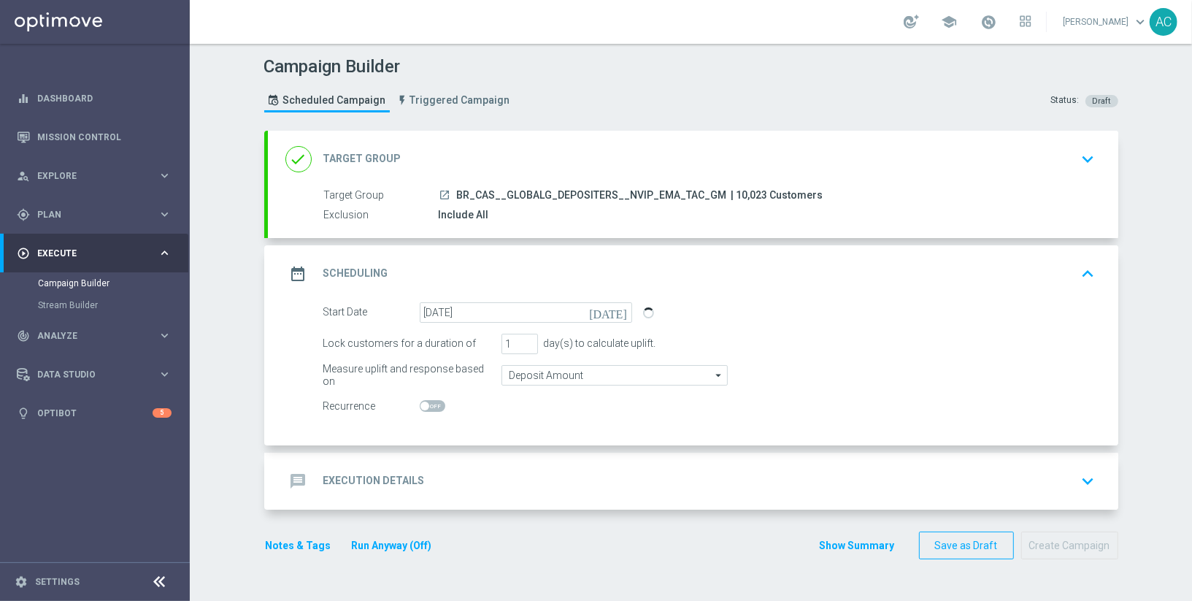
click at [429, 404] on span at bounding box center [425, 406] width 9 height 9
click at [429, 404] on input "checkbox" at bounding box center [433, 406] width 26 height 12
checkbox input "true"
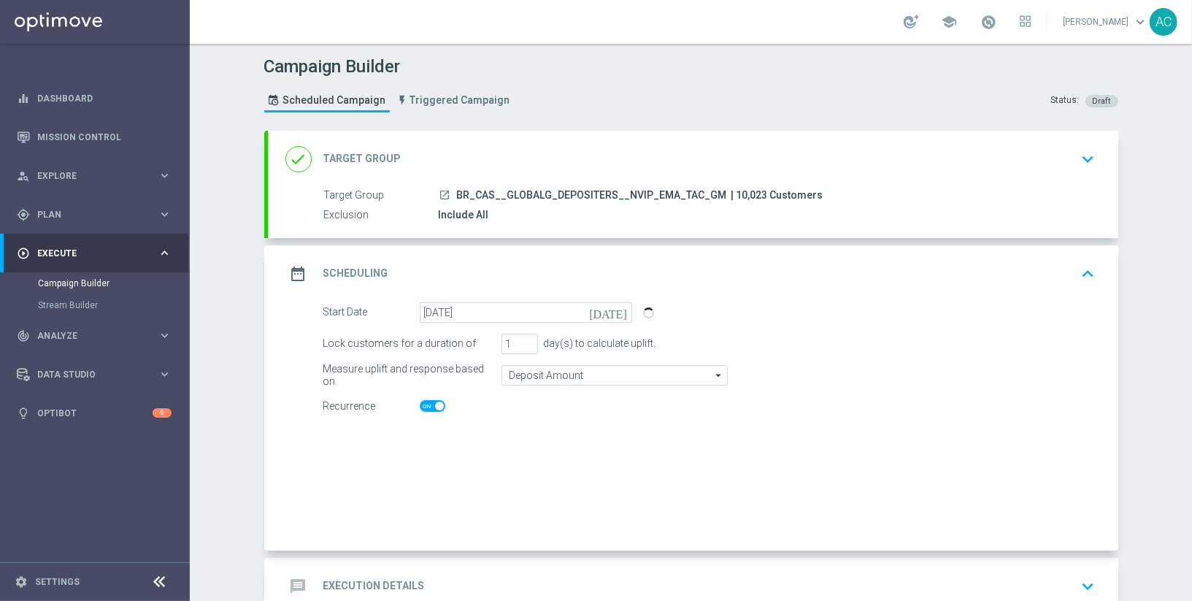
checkbox input "true"
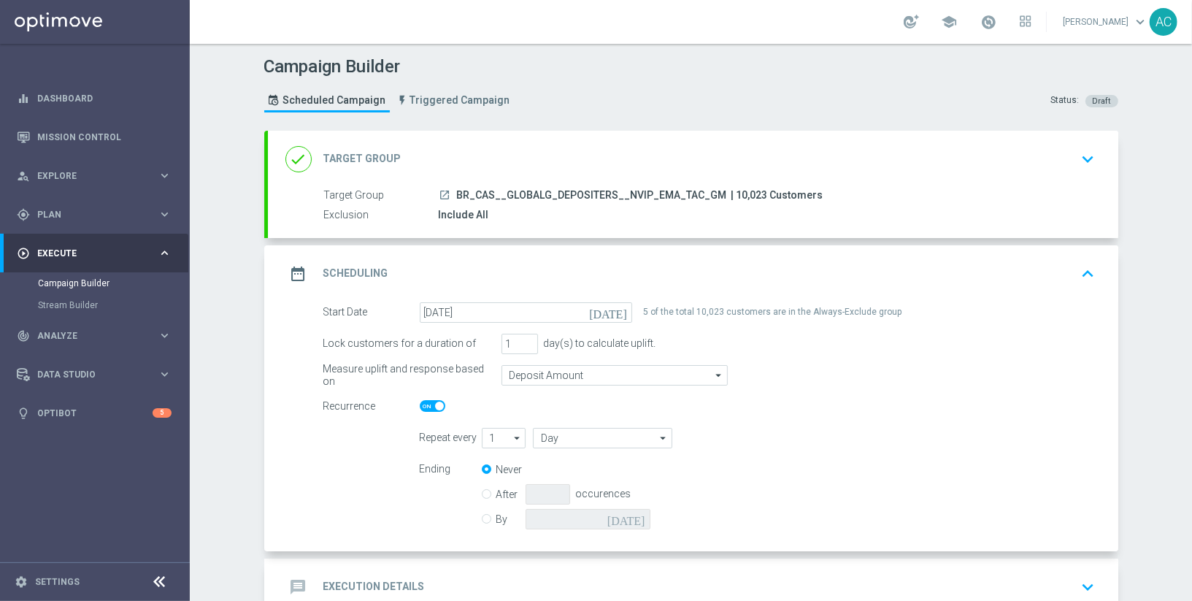
scroll to position [90, 0]
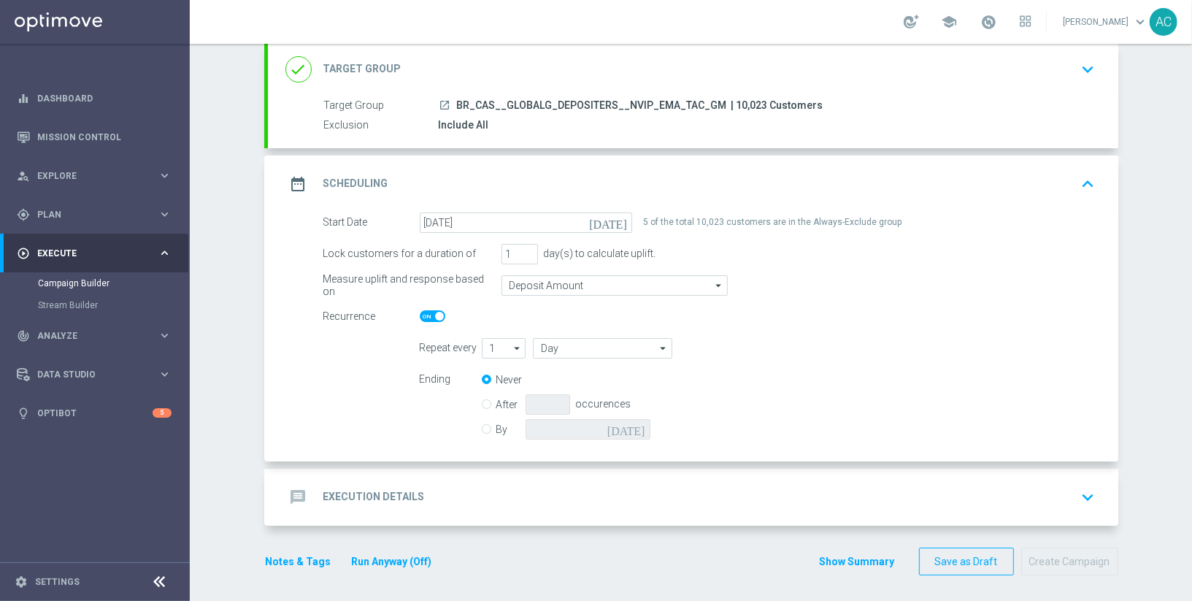
click at [491, 495] on div "message Execution Details keyboard_arrow_down" at bounding box center [694, 497] width 816 height 28
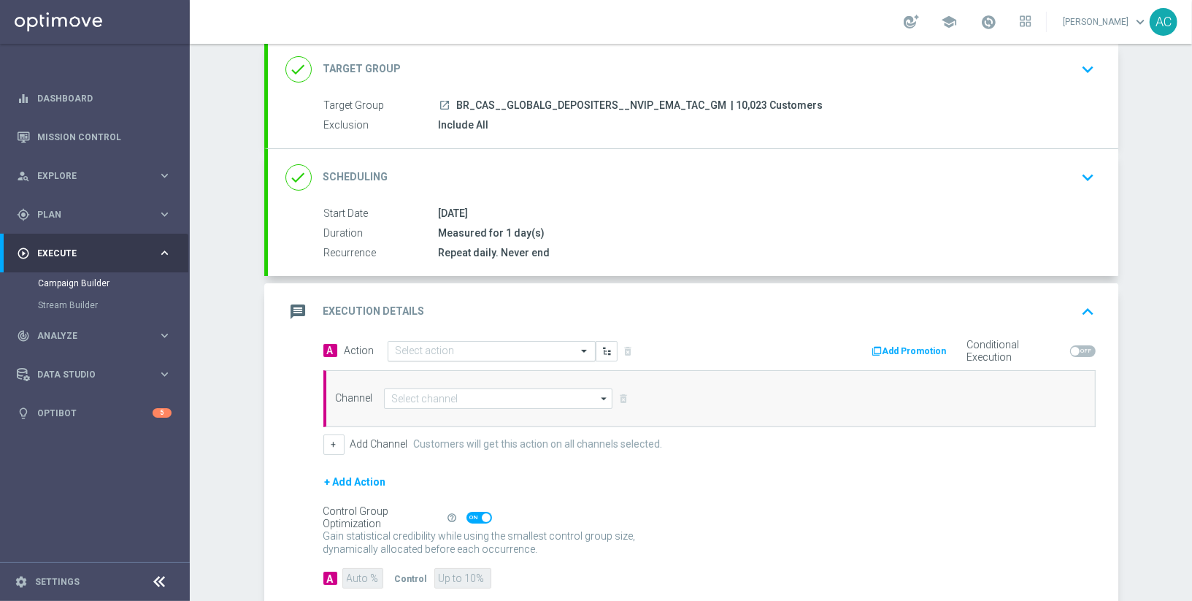
click at [486, 345] on input "text" at bounding box center [477, 351] width 163 height 12
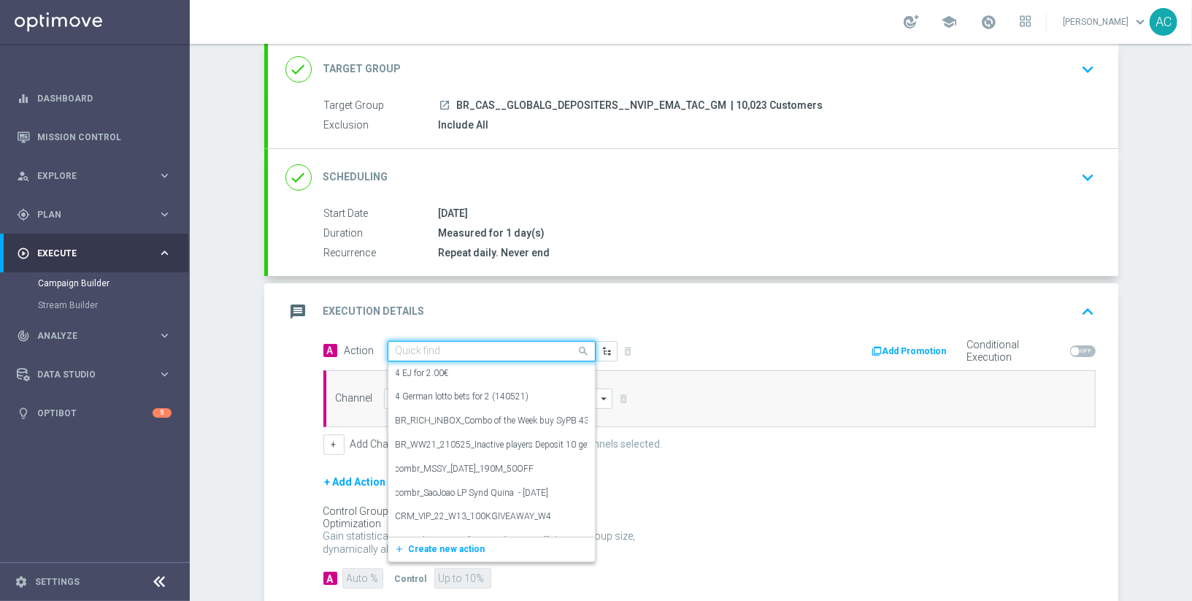
paste input "BR_CAS__GG_STAKEGOODICE__NVIP_EMA_TAC_GM_AUG"
type input "BR_CAS__GG_STAKEGOODICE__NVIP_EMA_TAC_GM_AUG"
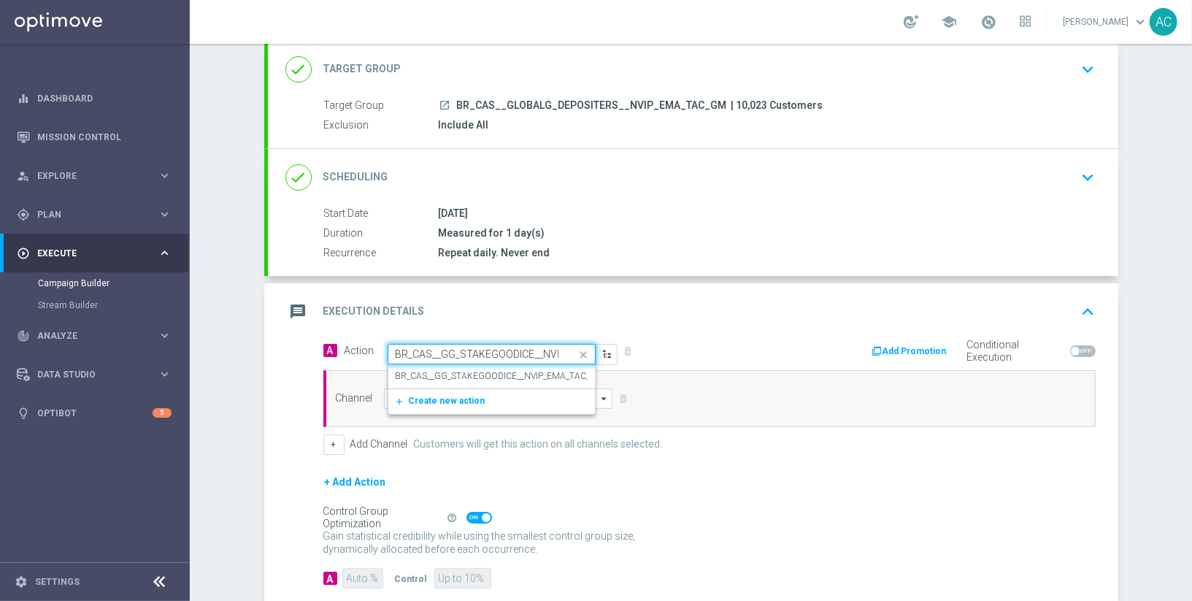
scroll to position [0, 97]
click at [472, 370] on label "BR_CAS__GG_STAKEGOODICE__NVIP_EMA_TAC_GM_AUG" at bounding box center [511, 376] width 231 height 12
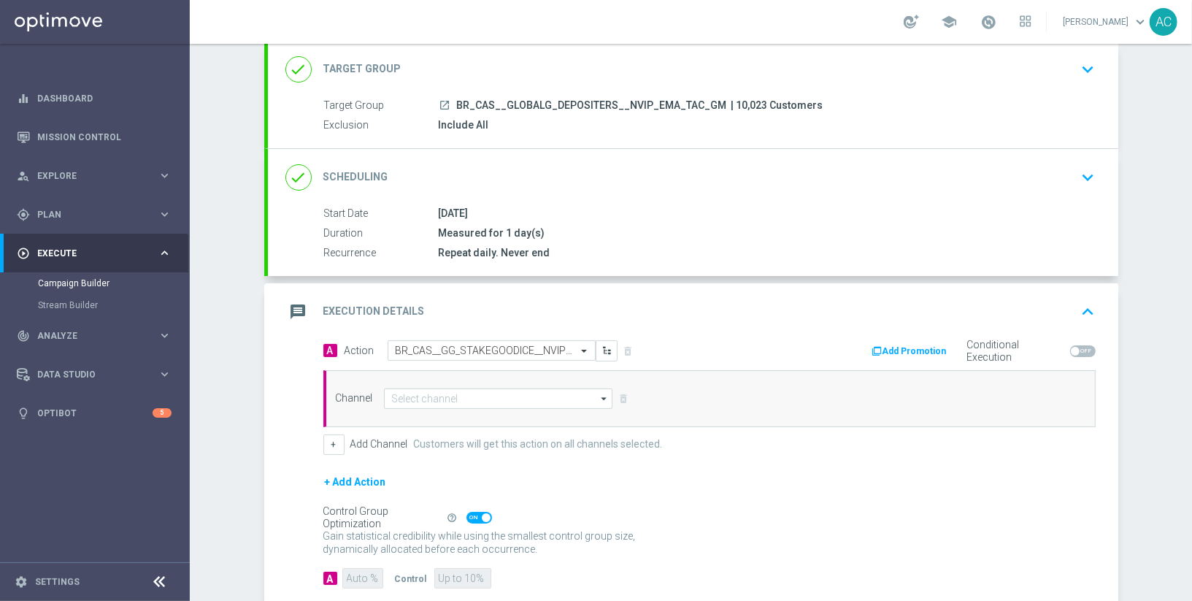
scroll to position [0, 0]
click at [469, 396] on input at bounding box center [498, 398] width 229 height 20
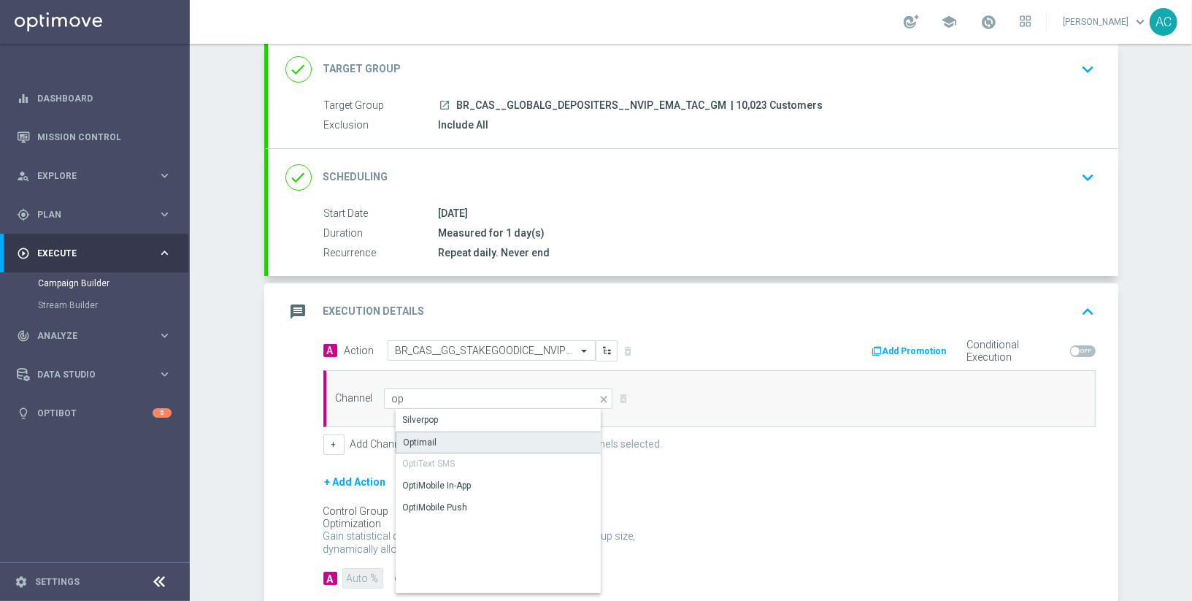
click at [475, 432] on div "Optimail" at bounding box center [511, 443] width 231 height 22
type input "Optimail"
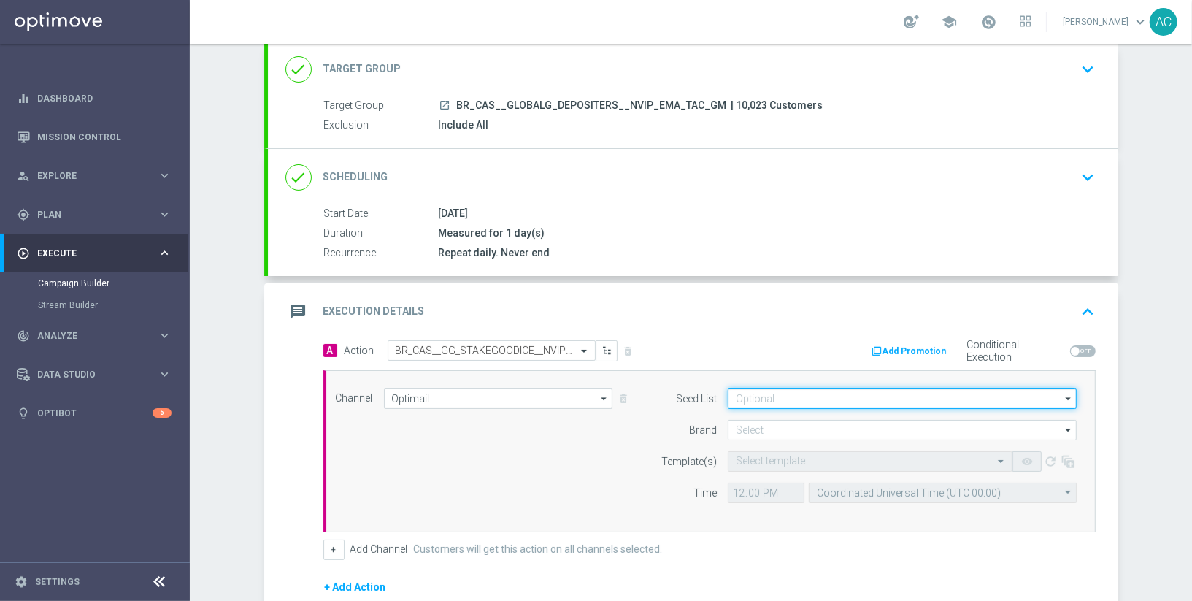
click at [865, 397] on input at bounding box center [902, 398] width 349 height 20
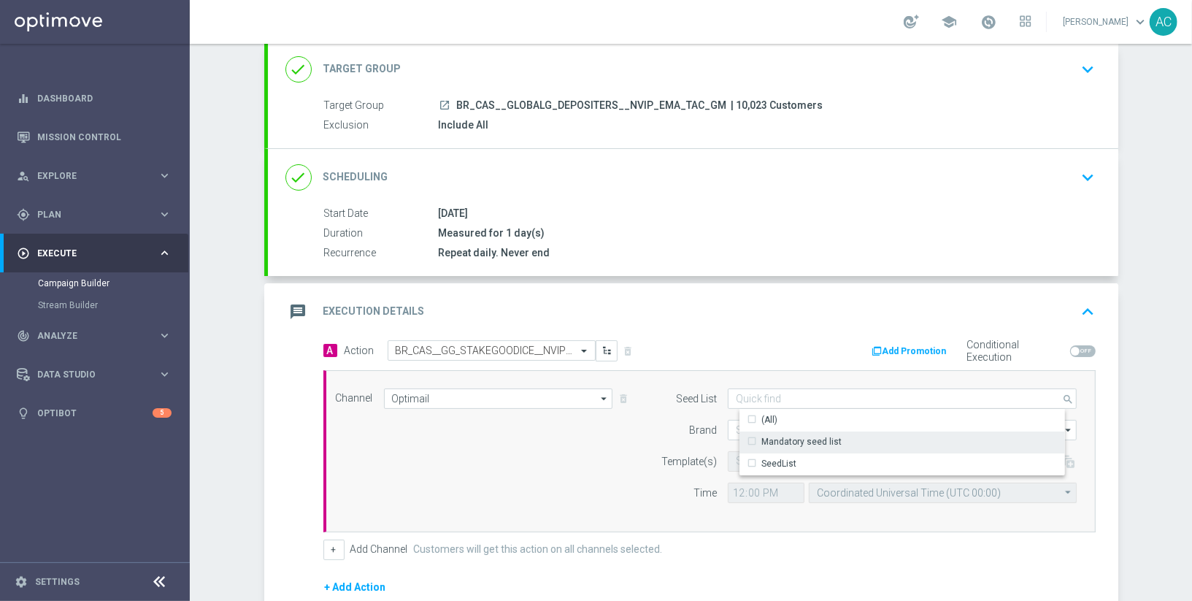
click at [849, 436] on div "Mandatory seed list" at bounding box center [915, 442] width 350 height 20
click at [530, 451] on div "Channel Optimail Optimail arrow_drop_down Show Selected 0 of NaN Silverpop" at bounding box center [707, 451] width 764 height 126
type input "Mandatory seed list"
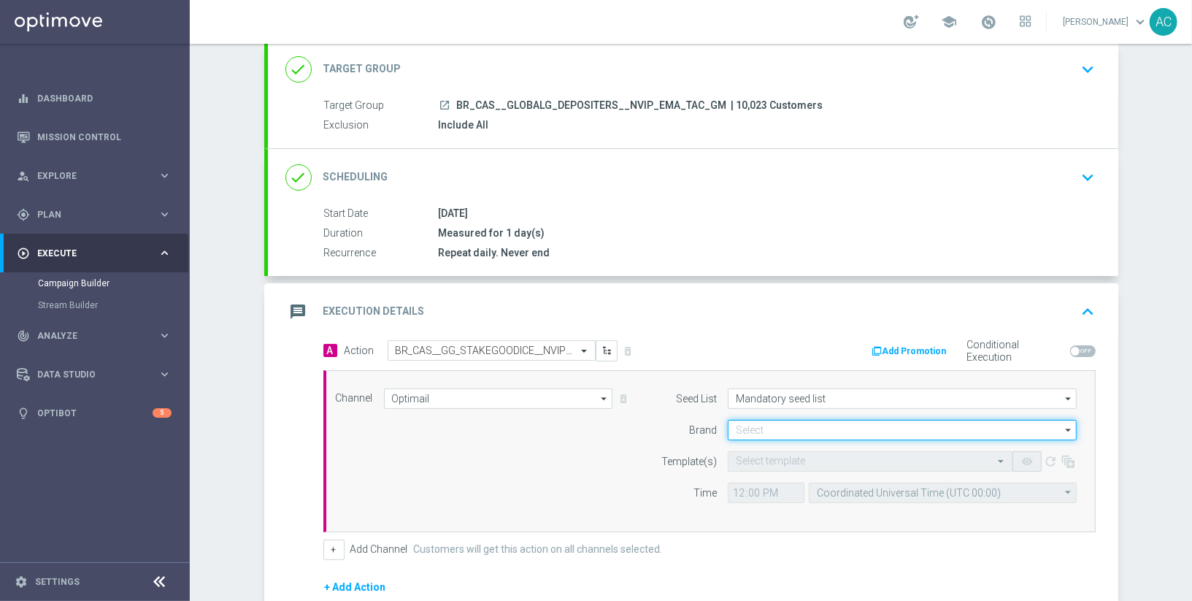
click at [809, 427] on input at bounding box center [902, 430] width 349 height 20
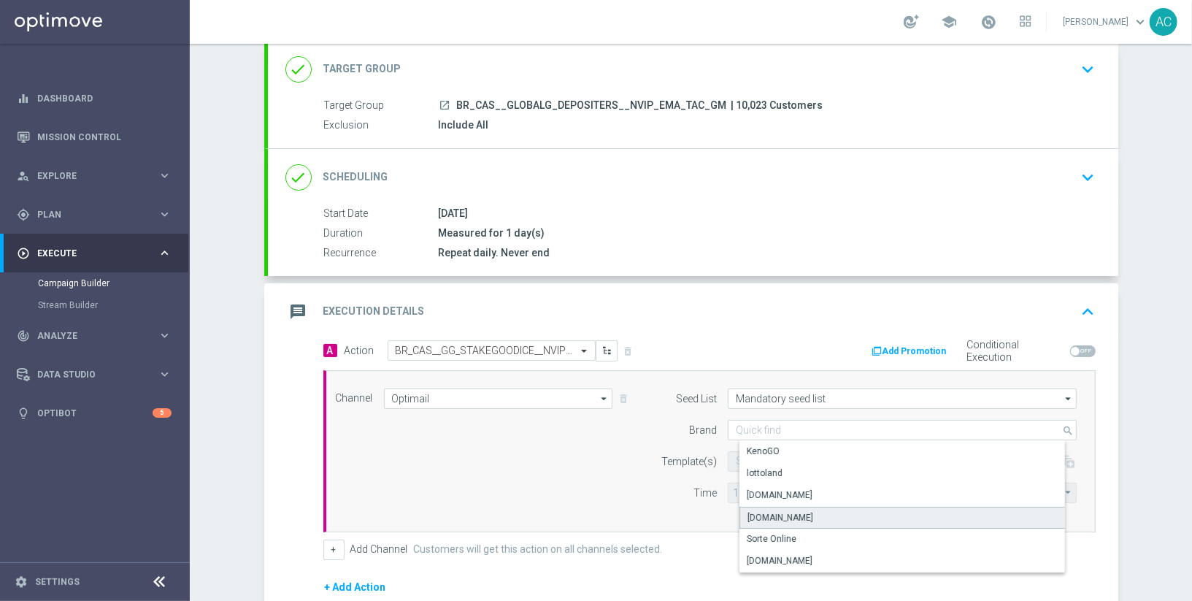
click at [800, 511] on div "Lottoland.com.br" at bounding box center [781, 517] width 66 height 13
type input "Lottoland.com.br"
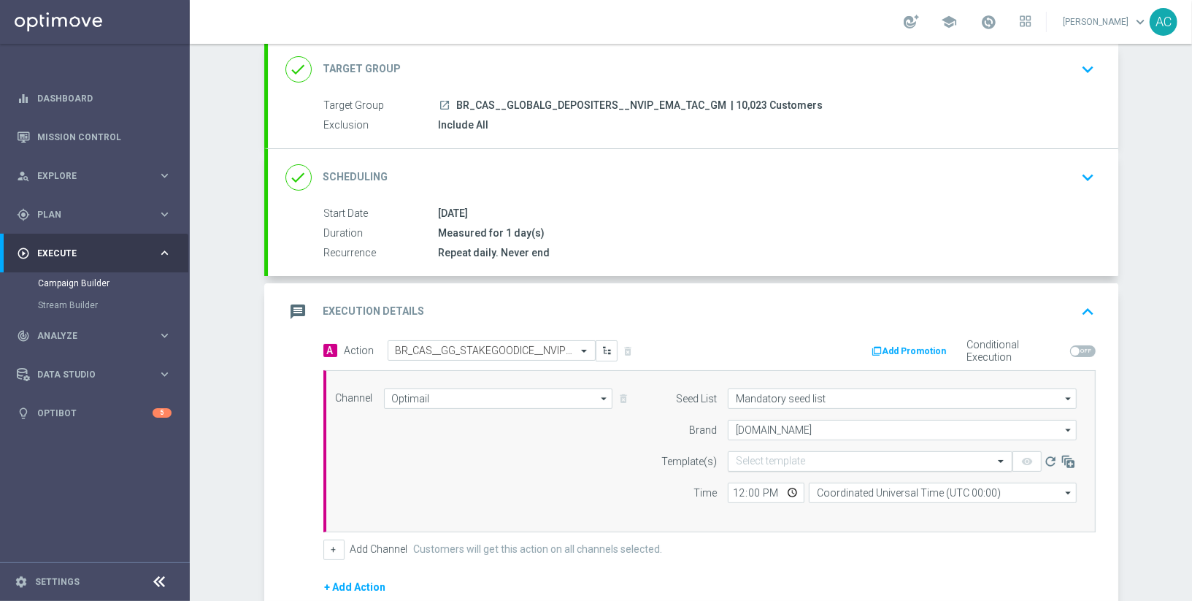
click at [807, 456] on input "text" at bounding box center [856, 462] width 240 height 12
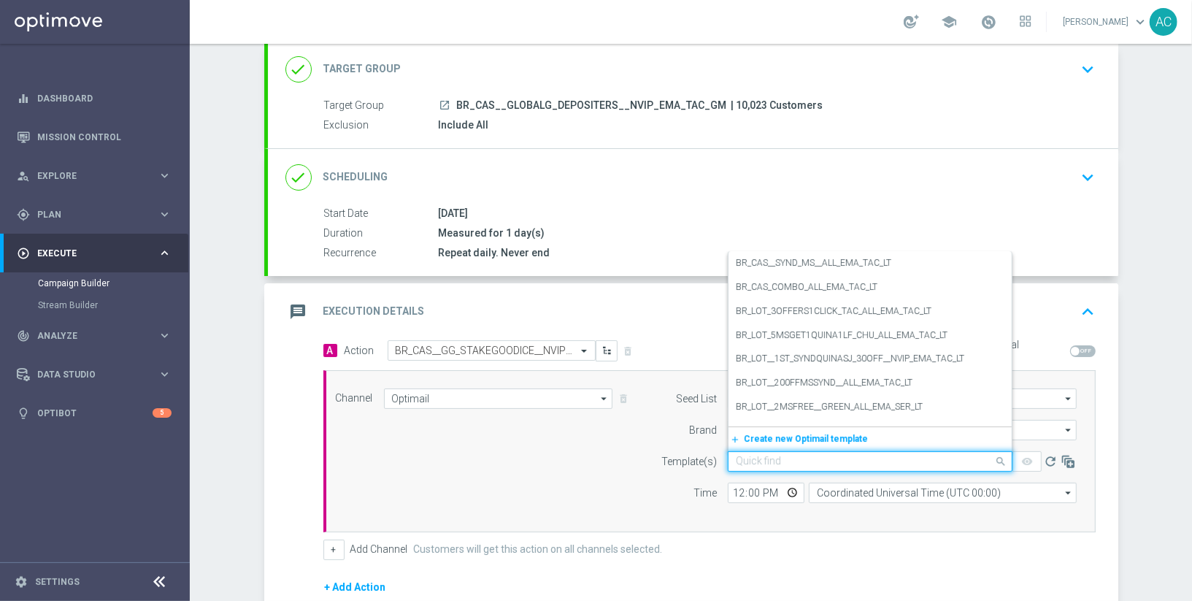
paste input "BR_CAS__GG_STAKEGOODICE__NVIP_EMA_TAC_GM_AUG"
type input "BR_CAS__GG_STAKEGOODICE__NVIP_EMA_TAC_GM_AUG"
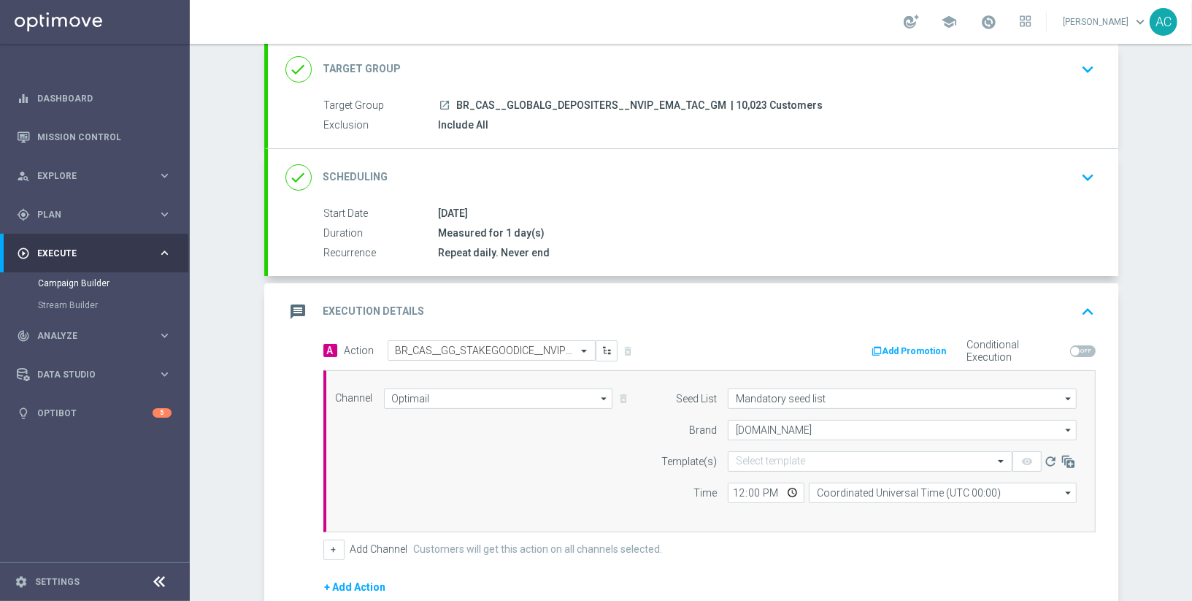
click at [547, 450] on div "Channel Optimail Optimail arrow_drop_down Show Selected 1 of 26 Silverpop" at bounding box center [707, 451] width 764 height 126
click at [817, 428] on input "Lottoland.com.br" at bounding box center [902, 430] width 349 height 20
click at [846, 464] on div "Sorteonline.bet.br" at bounding box center [915, 473] width 350 height 20
type input "Sorteonline.bet.br"
click at [786, 461] on input "text" at bounding box center [856, 462] width 240 height 12
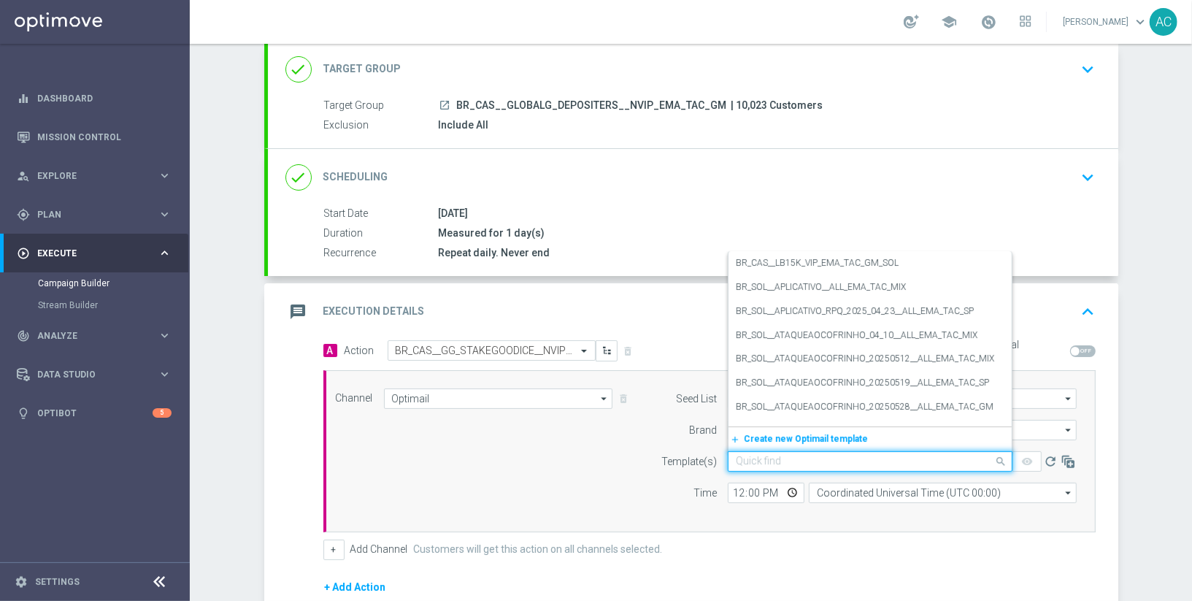
paste input "BR_CAS__GG_STAKEGOODICE__NVIP_EMA_TAC_GM_AUG"
type input "BR_CAS__GG_STAKEGOODICE__NVIP_EMA_TAC_GM_AUG"
paste input "BR_CAS__GG_STAKEGOODICE__NVIP_EMA_TAC_GM_AUG"
type input "BR_CAS__GG_STAKEGOODICE__NVIP_EMA_TAC_GM_AUG"
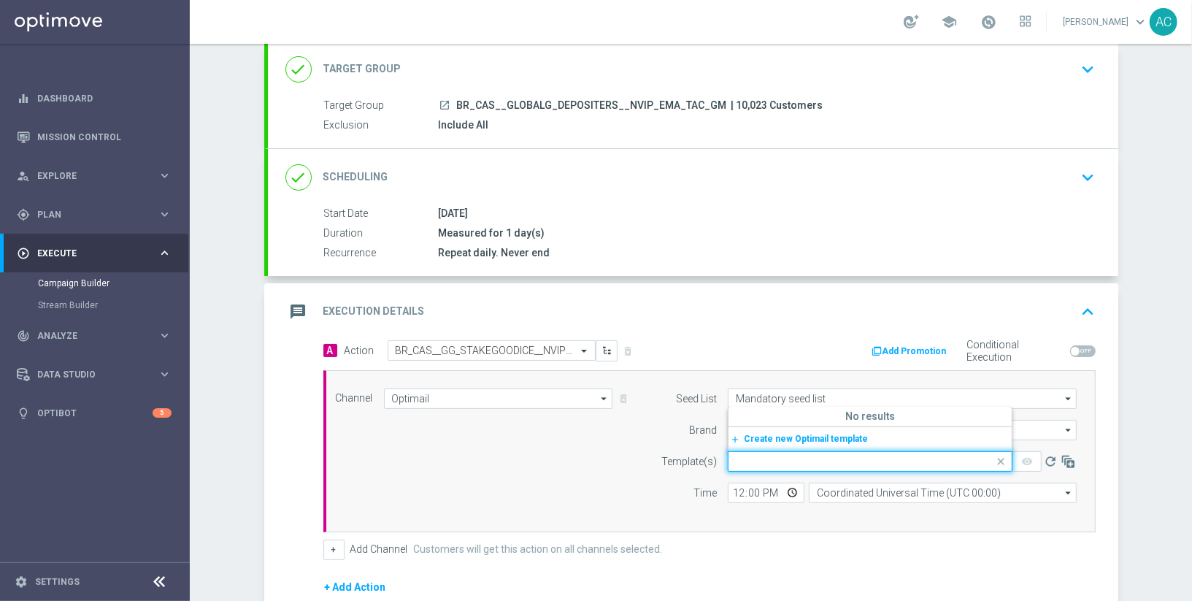
click at [525, 517] on div "Channel Optimail Optimail arrow_drop_down Show Selected 1 of 26 Silverpop" at bounding box center [709, 451] width 773 height 162
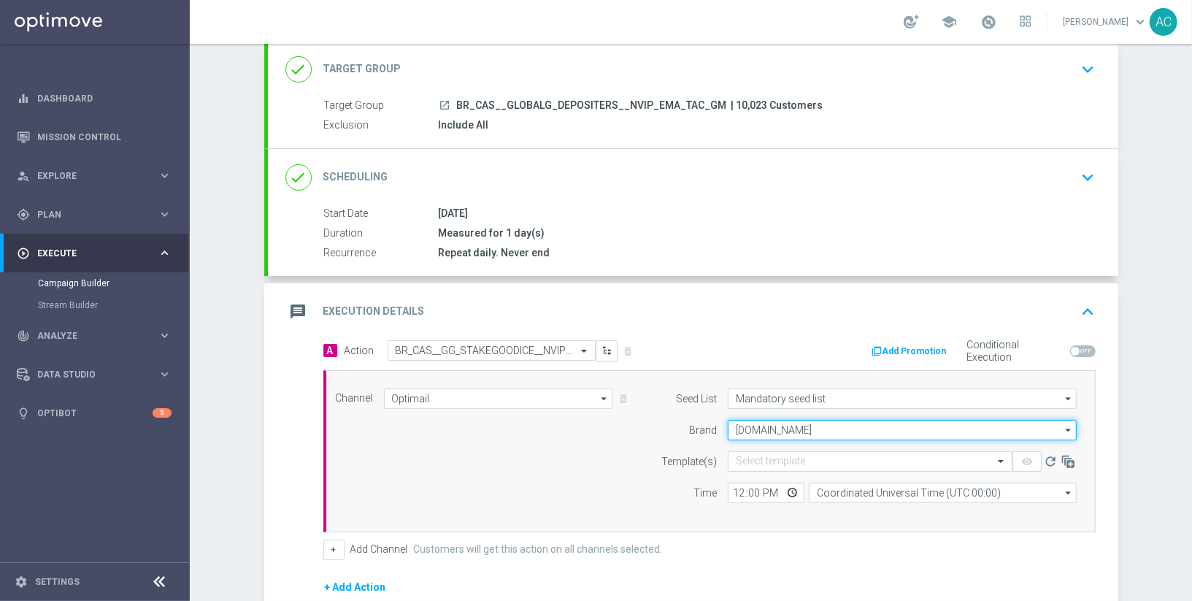
click at [822, 427] on input "Sorteonline.bet.br" at bounding box center [902, 430] width 349 height 20
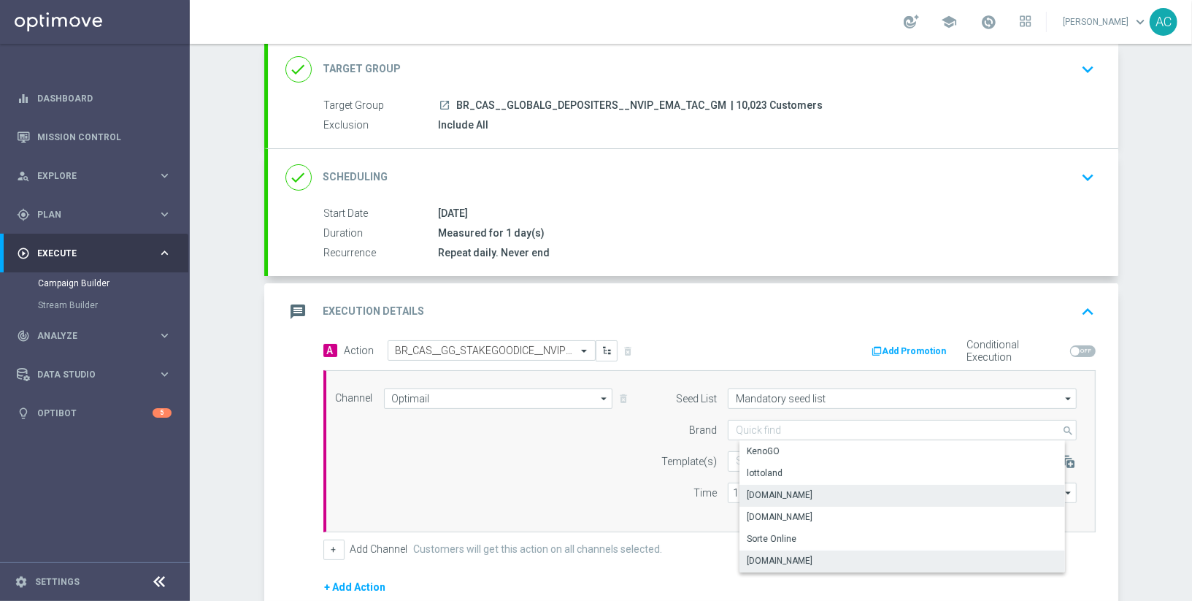
click at [834, 494] on div "Lottoland.bet.br" at bounding box center [915, 495] width 350 height 20
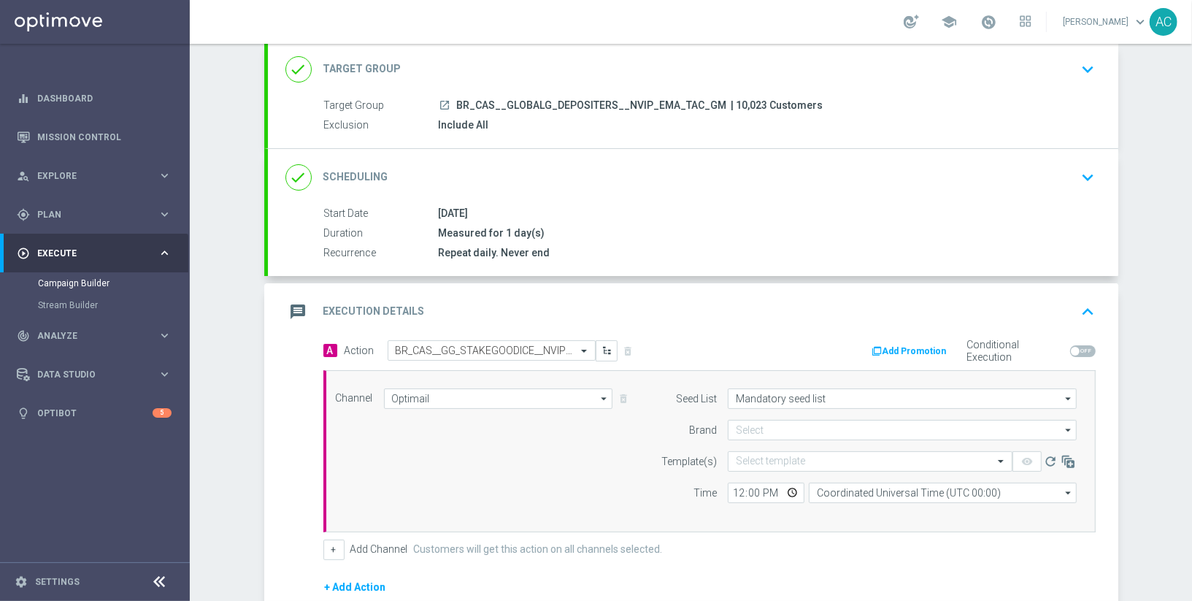
type input "Lottoland.bet.br"
click at [595, 475] on div "Channel Optimail Optimail arrow_drop_down Show Selected 1 of 26 Silverpop" at bounding box center [707, 451] width 764 height 126
click at [784, 461] on input "text" at bounding box center [856, 462] width 240 height 12
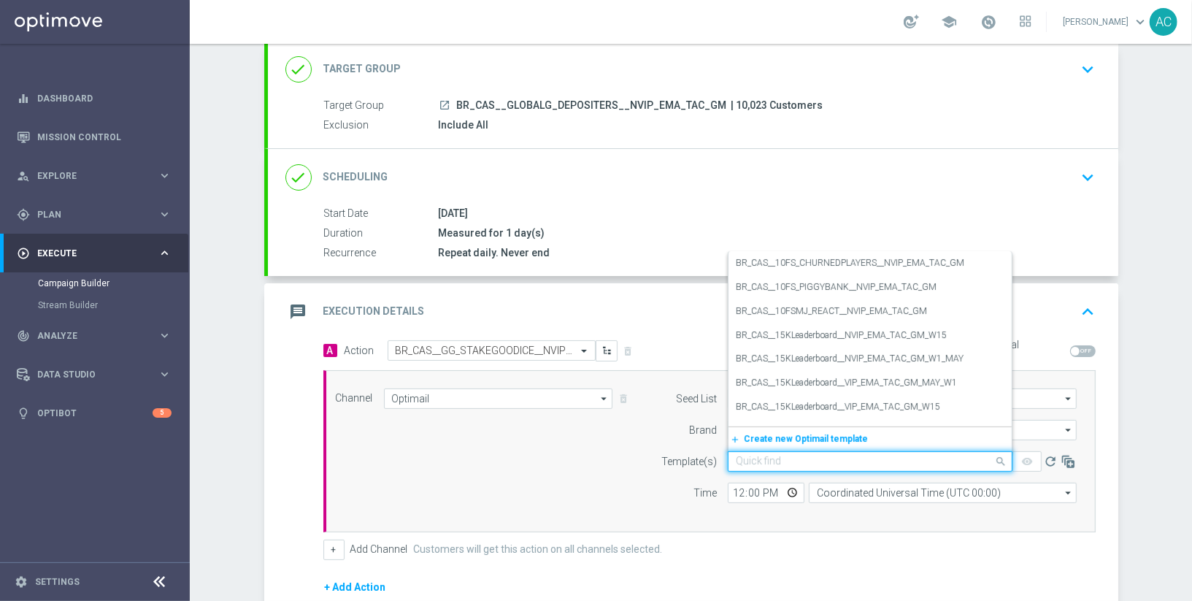
paste input "BR_CAS__GG_STAKEGOODICE__NVIP_EMA_TAC_GM_AUG"
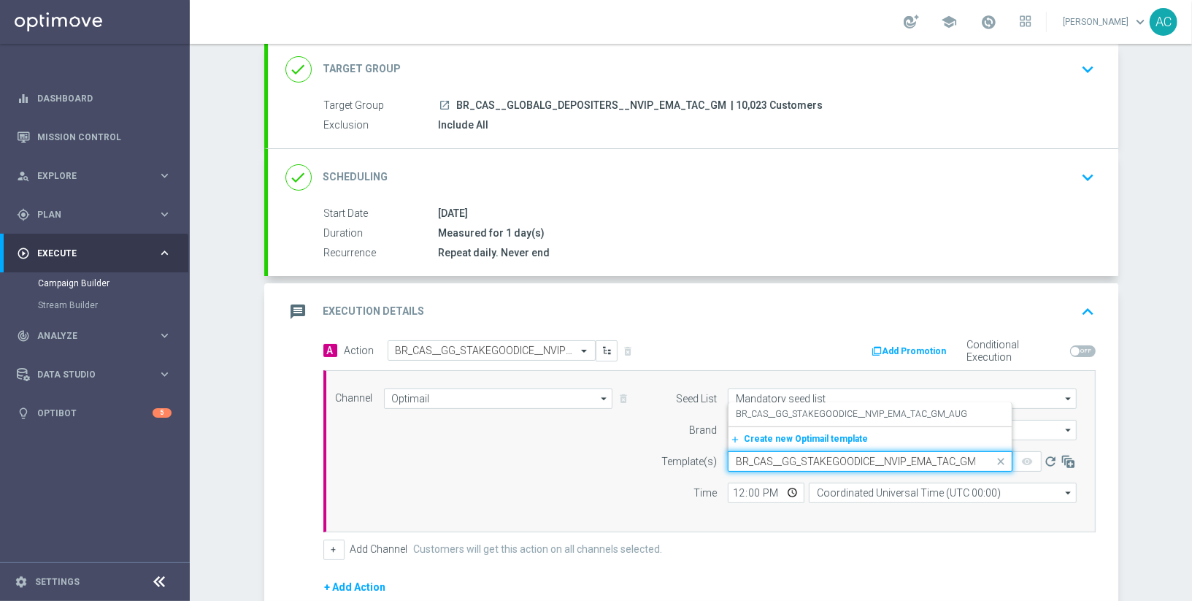
scroll to position [0, 19]
click at [803, 408] on label "BR_CAS__GG_STAKEGOODICE__NVIP_EMA_TAC_GM_AUG" at bounding box center [851, 414] width 231 height 12
type input "BR_CAS__GG_STAKEGOODICE__NVIP_EMA_TAC_GM_AUG"
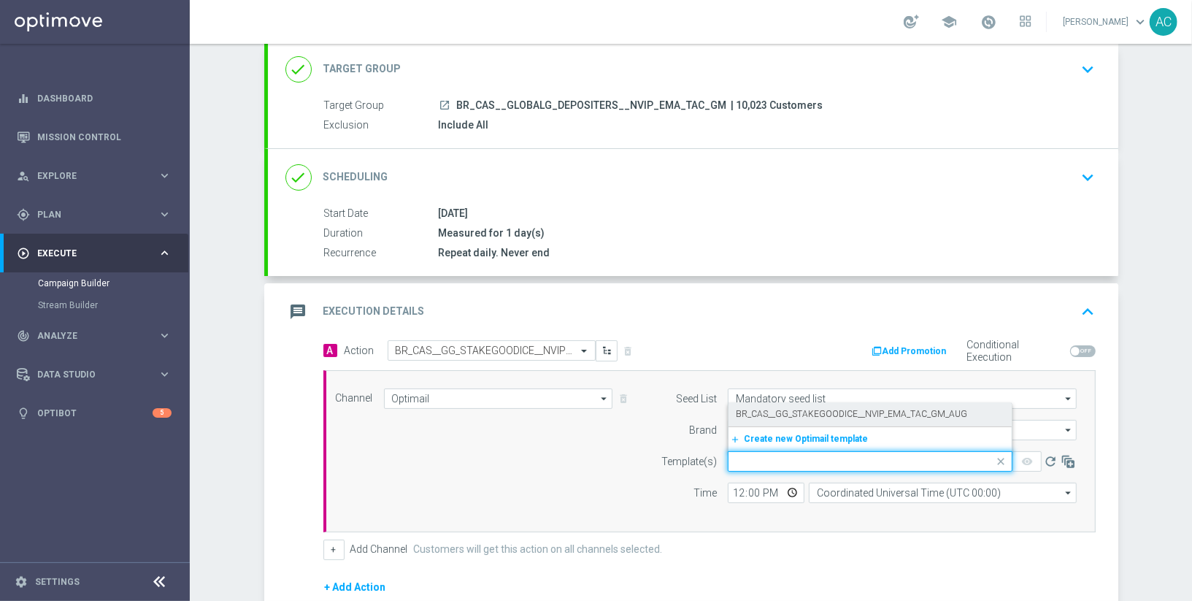
scroll to position [0, 0]
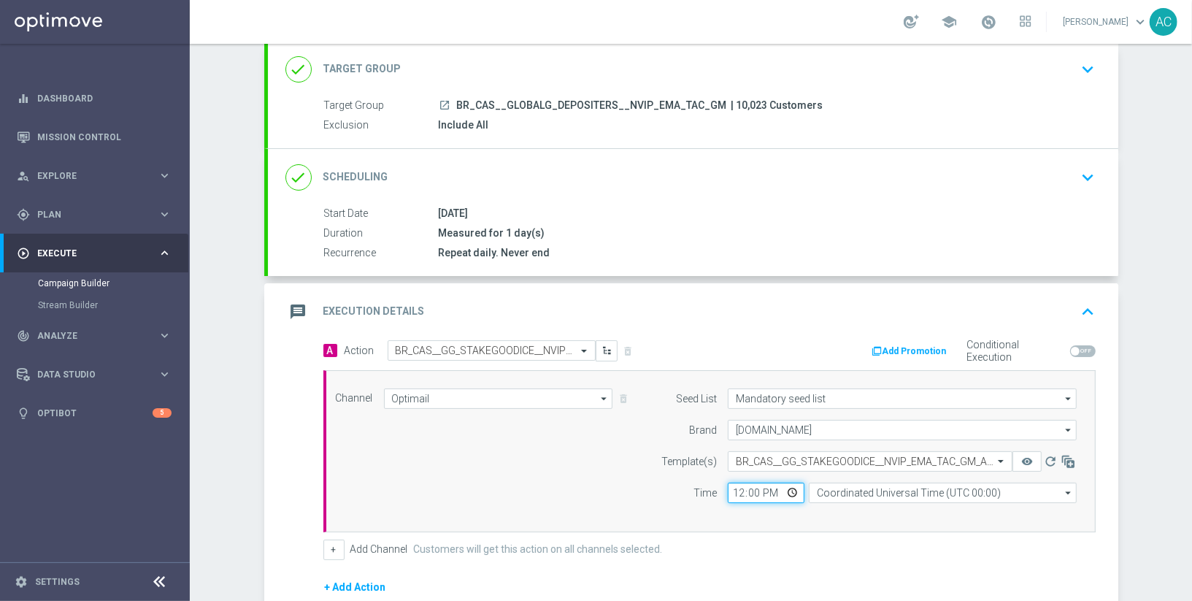
click at [738, 489] on input "12:00" at bounding box center [766, 493] width 77 height 20
type input "18:00"
click at [935, 483] on input "Coordinated Universal Time (UTC 00:00)" at bounding box center [943, 493] width 268 height 20
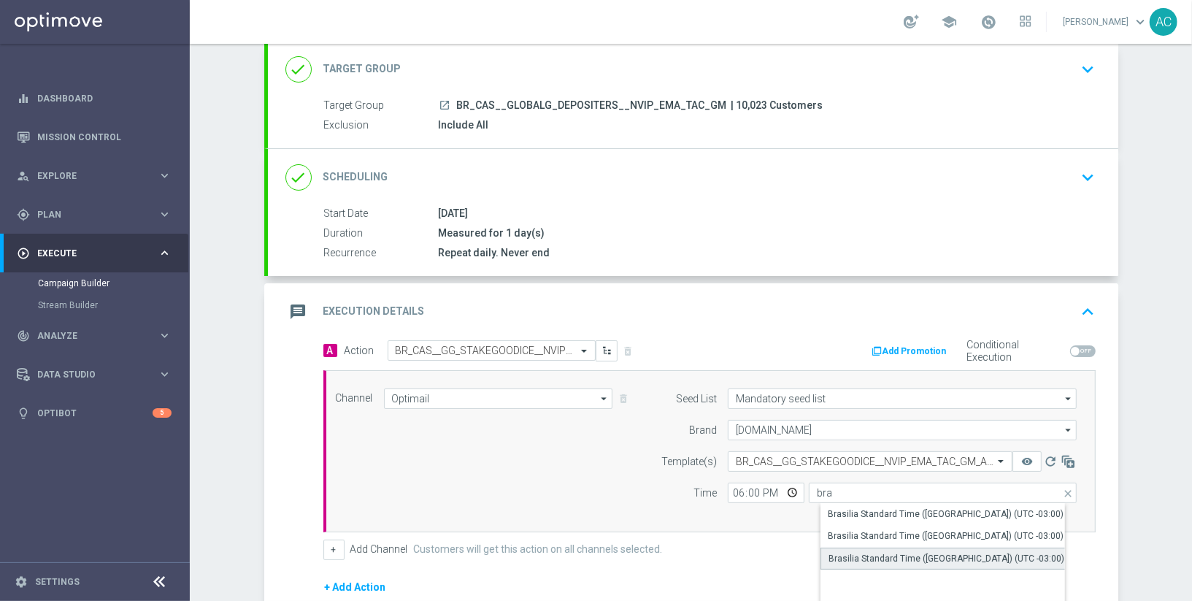
click at [1013, 552] on div "Brasilia Standard Time (Sao Paulo) (UTC -03:00)" at bounding box center [947, 558] width 236 height 13
type input "Brasilia Standard Time (Sao Paulo) (UTC -03:00)"
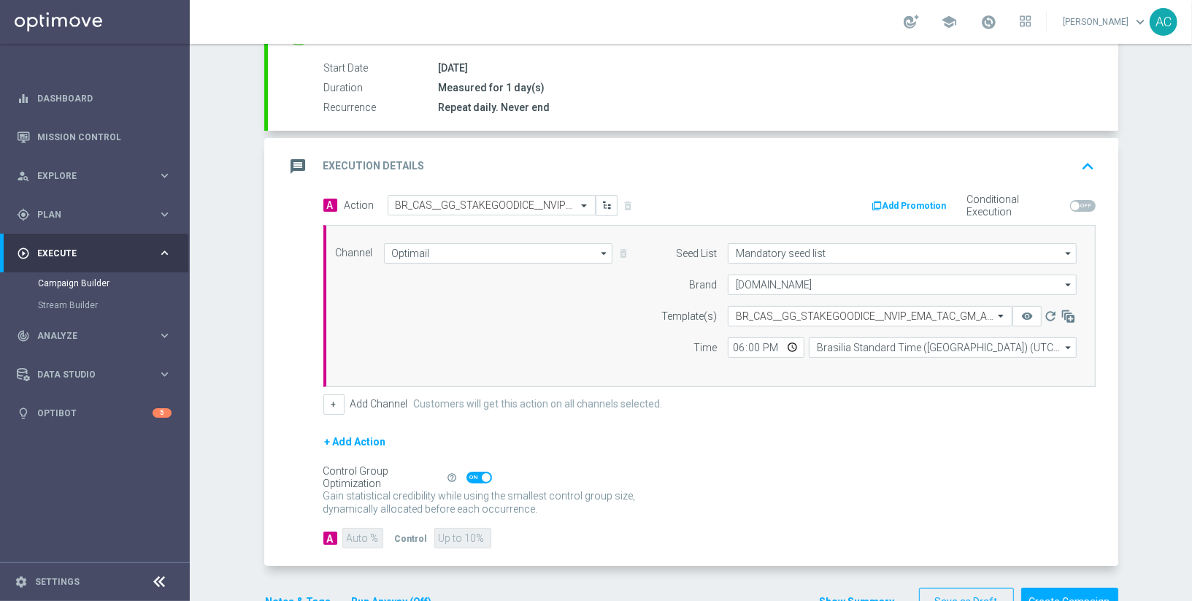
scroll to position [248, 0]
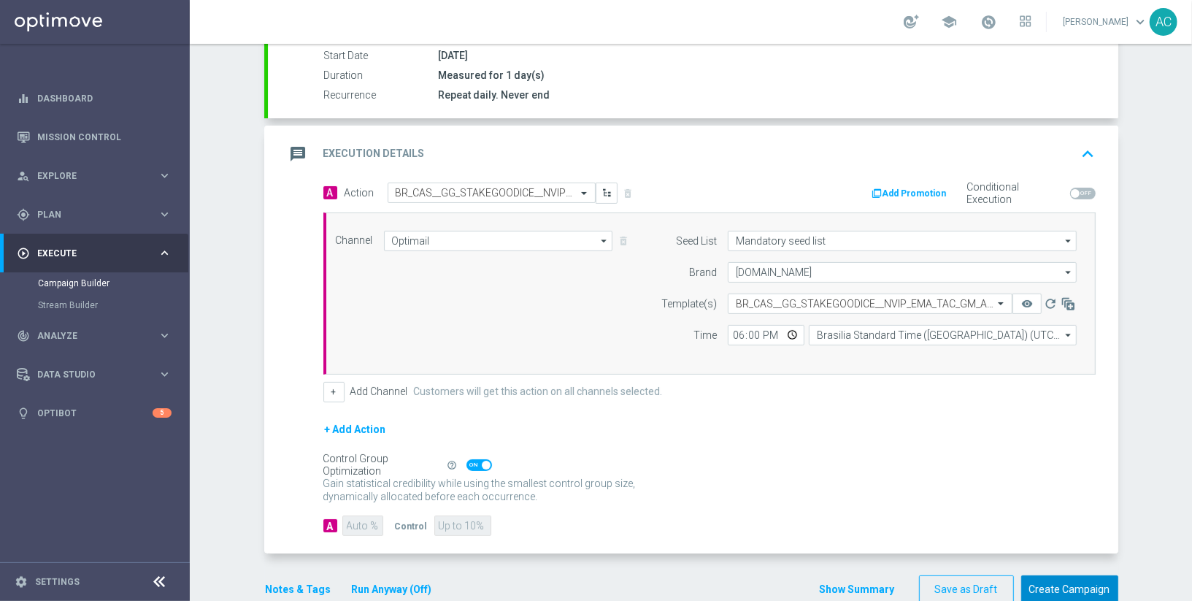
click at [1086, 581] on button "Create Campaign" at bounding box center [1070, 589] width 97 height 28
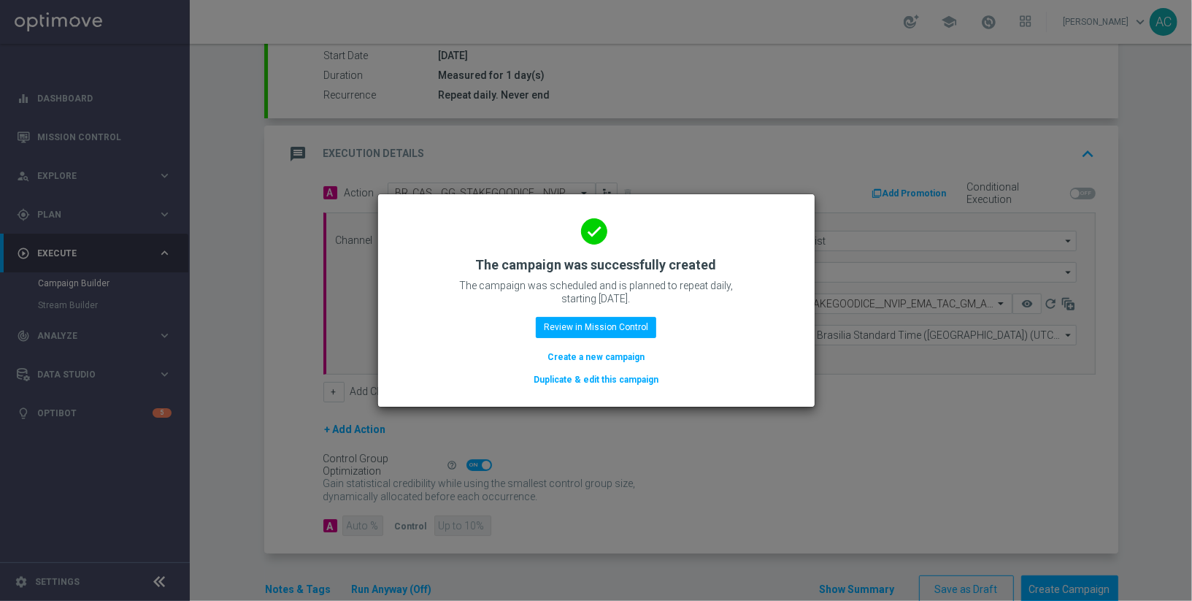
click at [581, 352] on button "Create a new campaign" at bounding box center [596, 357] width 100 height 16
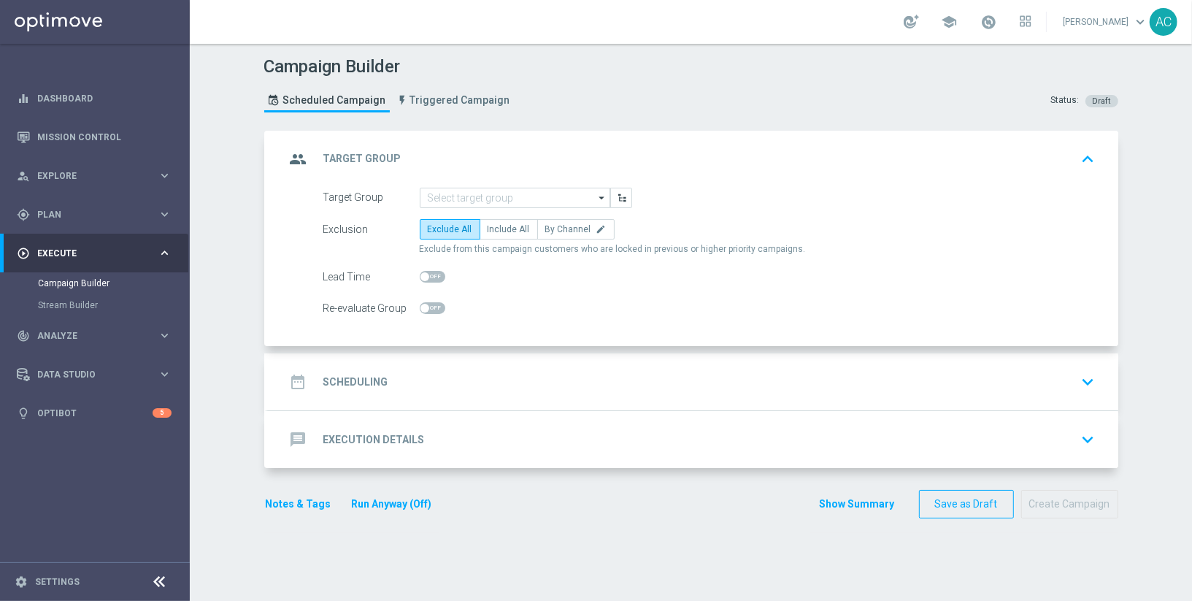
scroll to position [0, 0]
click at [468, 198] on input at bounding box center [515, 198] width 191 height 20
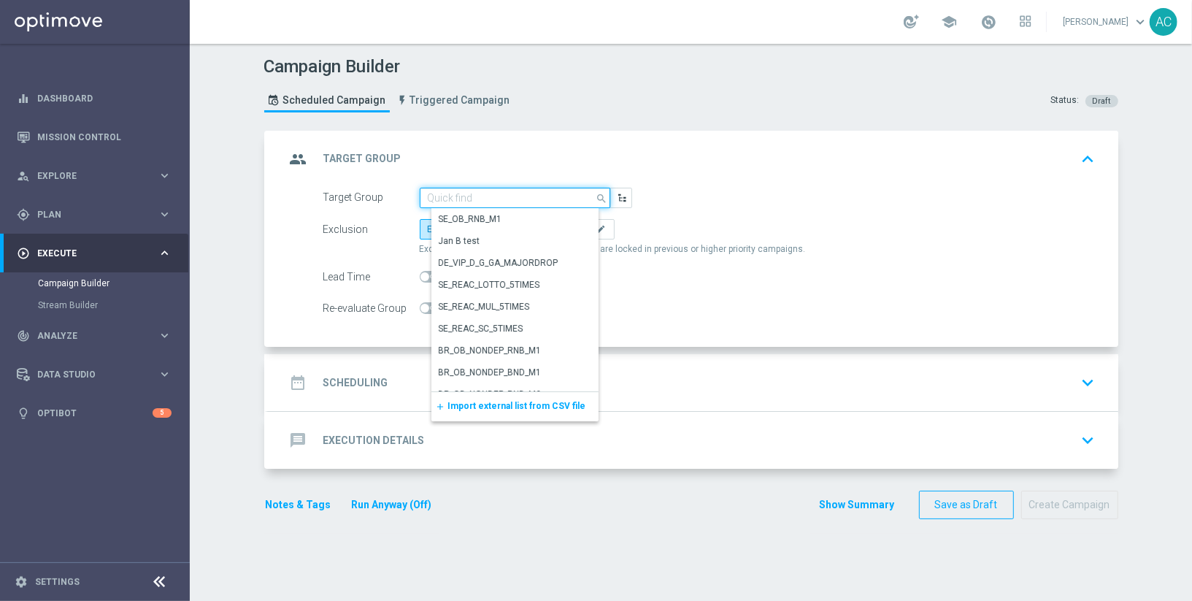
paste input "BR_CAS__GG_STAKEGOODICE__NVIP_EMA_TAC_GM_AUG"
type input "BR_CAS__GG_STAKEGOODICE__NVIP_EMA_TAC_GM_AUG"
paste input "BR_CAS__GLOBALG_DEPOSITERS__NVIP_RI_TAC_GM"
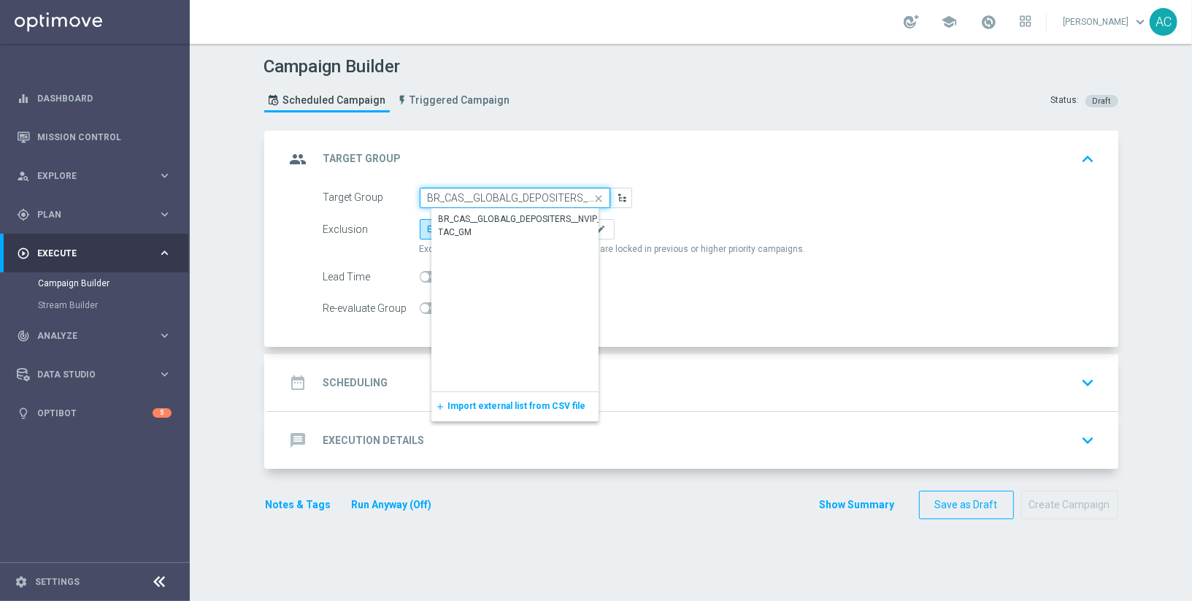
scroll to position [0, 72]
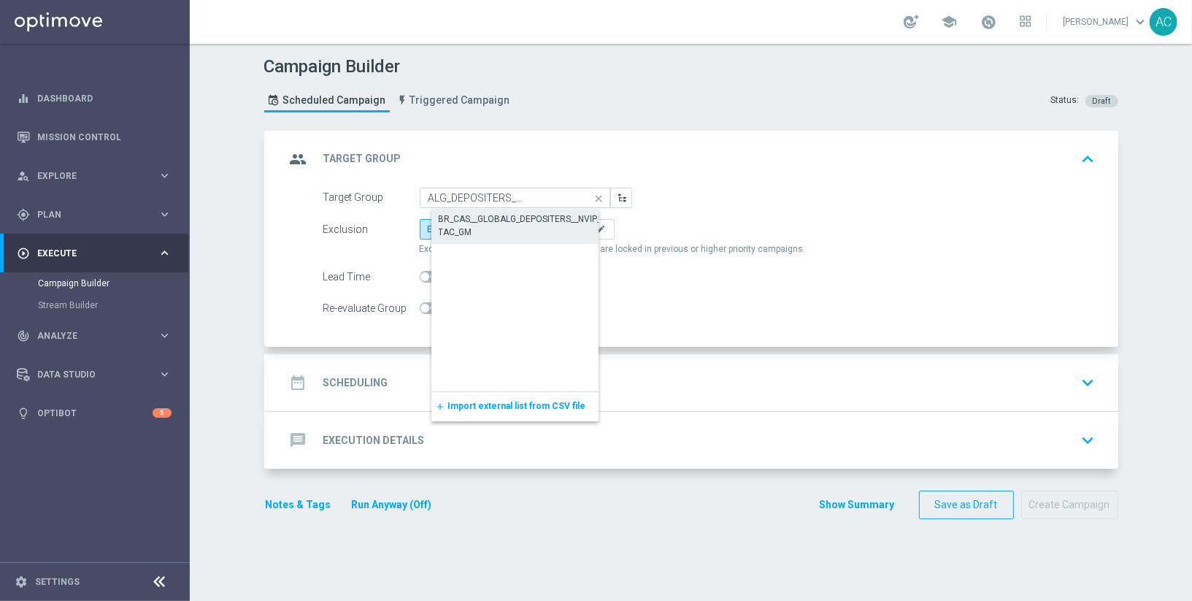
click at [489, 216] on div "BR_CAS__GLOBALG_DEPOSITERS__NVIP_RI_TAC_GM" at bounding box center [527, 226] width 176 height 26
type input "BR_CAS__GLOBALG_DEPOSITERS__NVIP_RI_TAC_GM"
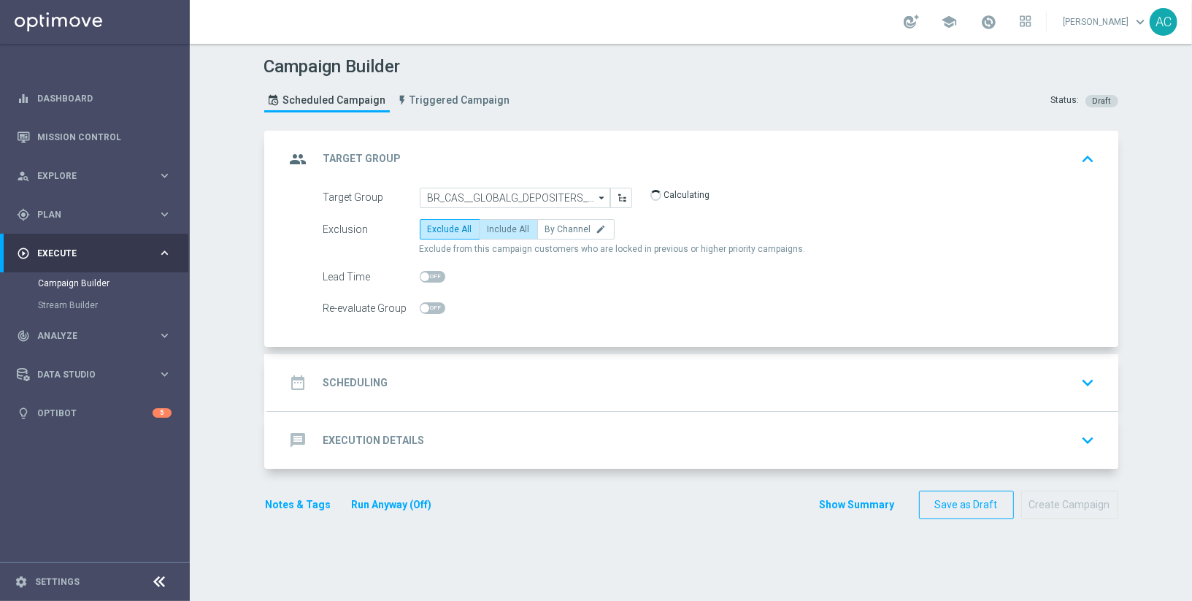
click at [503, 224] on span "Include All" at bounding box center [509, 229] width 42 height 10
click at [497, 227] on input "Include All" at bounding box center [492, 231] width 9 height 9
radio input "true"
click at [394, 370] on div "date_range Scheduling keyboard_arrow_down" at bounding box center [694, 383] width 816 height 28
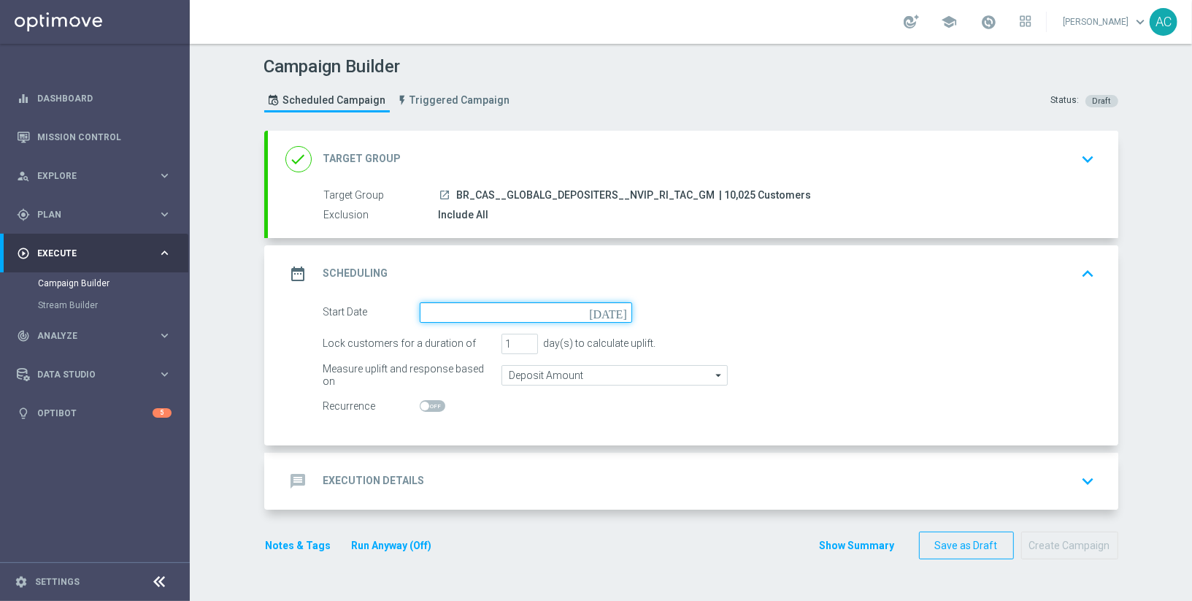
click at [513, 316] on input at bounding box center [526, 312] width 213 height 20
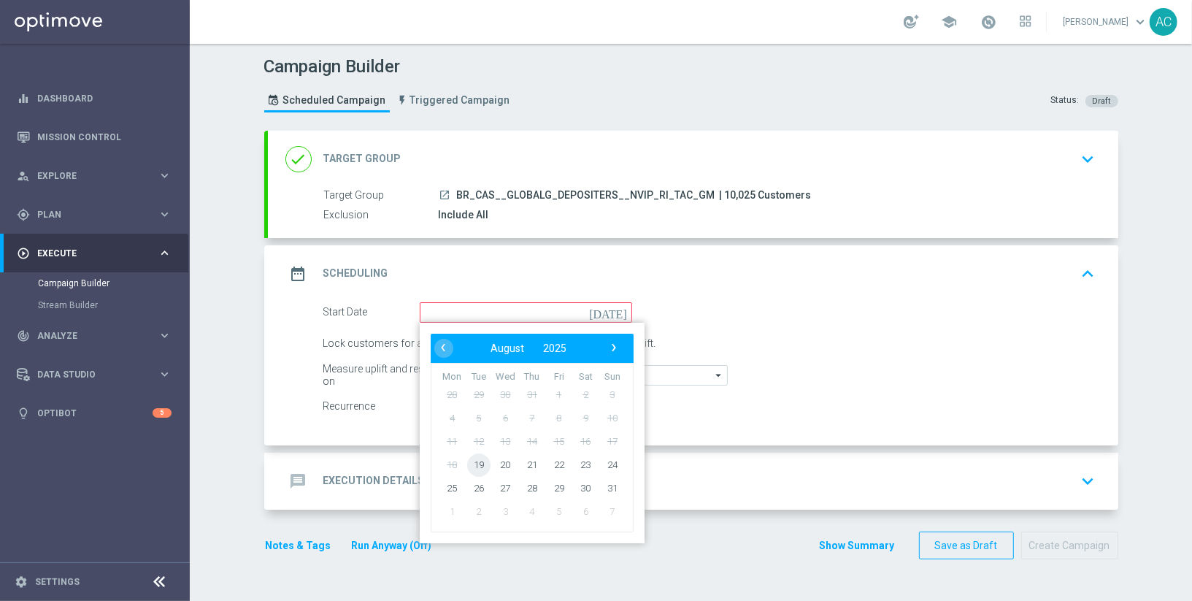
click at [485, 459] on span "19" at bounding box center [478, 464] width 23 height 23
type input "19 Aug 2025"
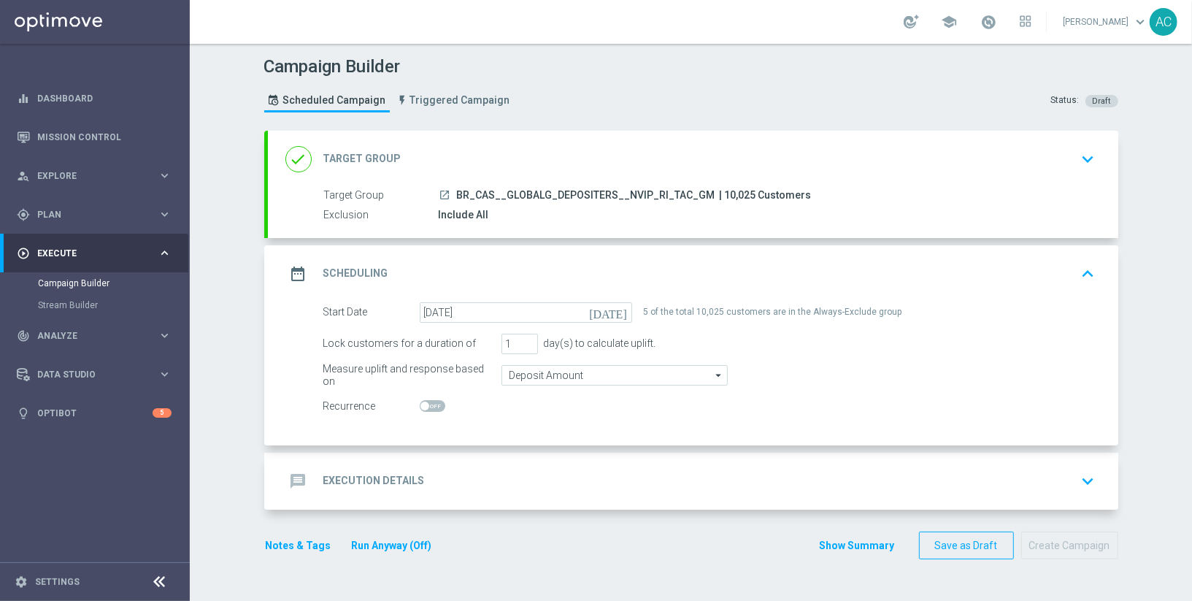
click at [357, 481] on h2 "Execution Details" at bounding box center [374, 481] width 102 height 14
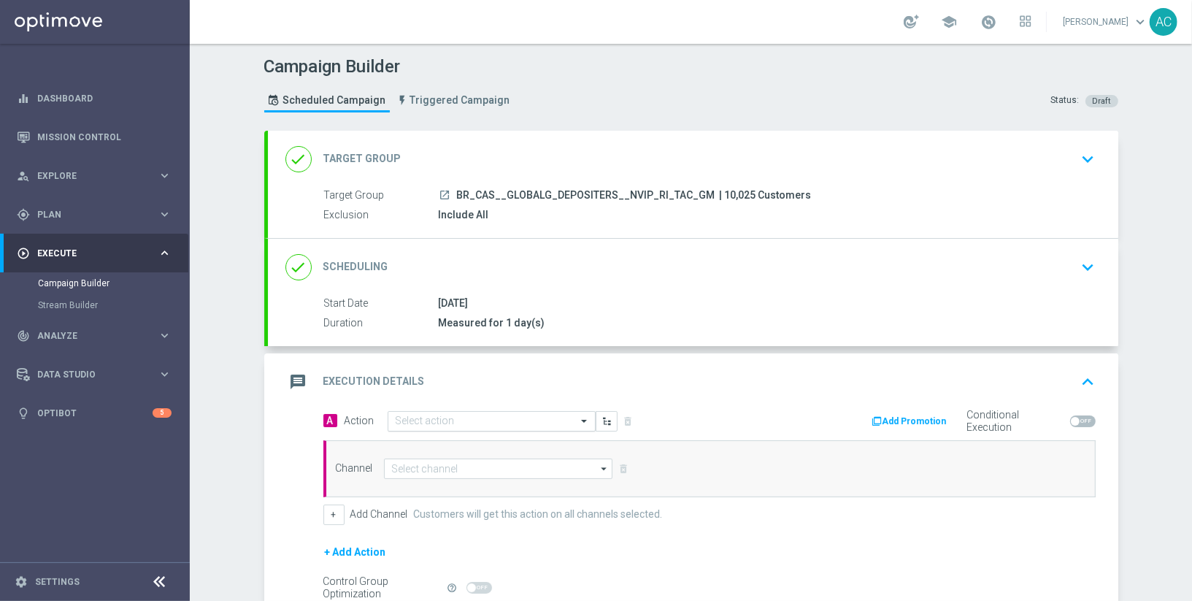
click at [475, 424] on input "text" at bounding box center [477, 422] width 163 height 12
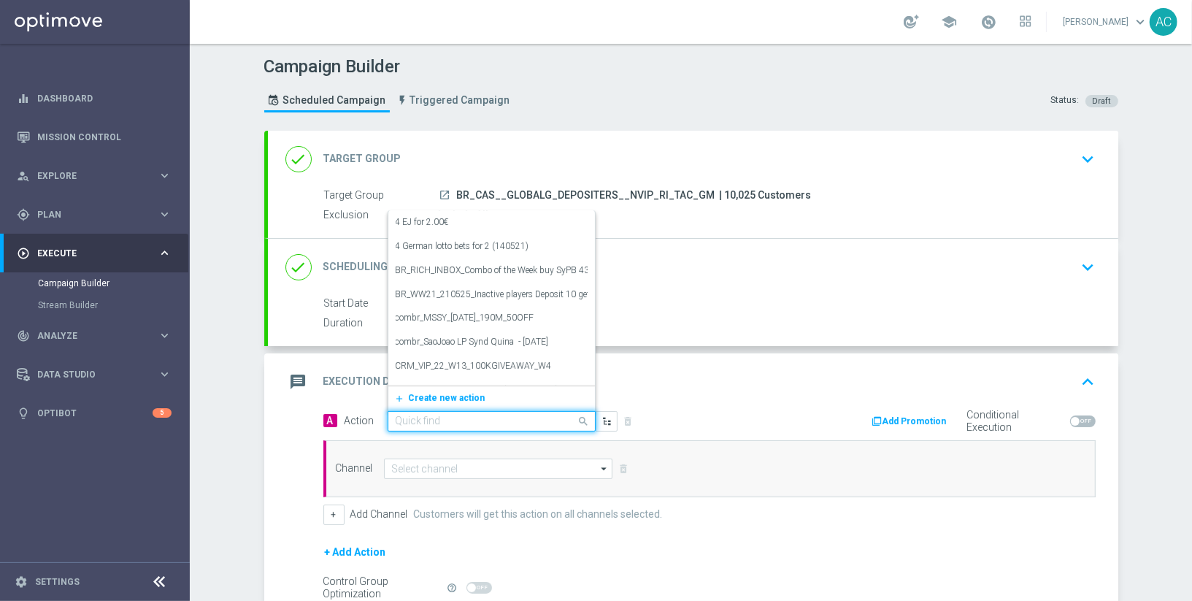
paste input "BR_CAS__GG_STAKEGOODICE__NVIP_RI_TAC_GM_AUG"
type input "BR_CAS__GG_STAKEGOODICE__NVIP_RI_TAC_GM_AUG"
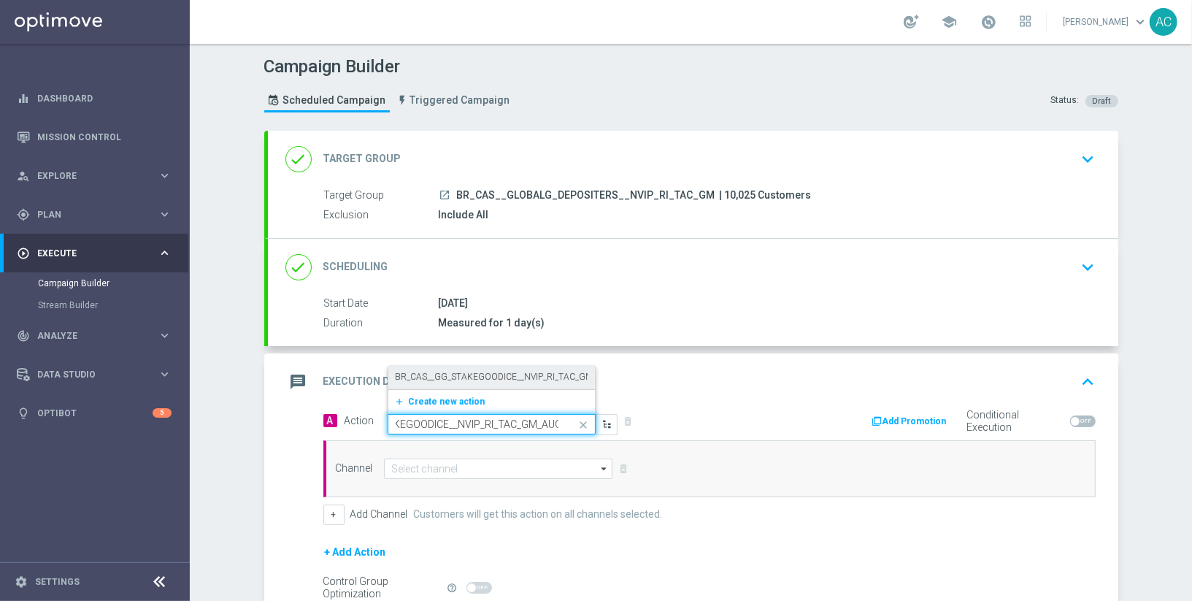
click at [501, 379] on label "BR_CAS__GG_STAKEGOODICE__NVIP_RI_TAC_GM_AUG" at bounding box center [506, 377] width 221 height 12
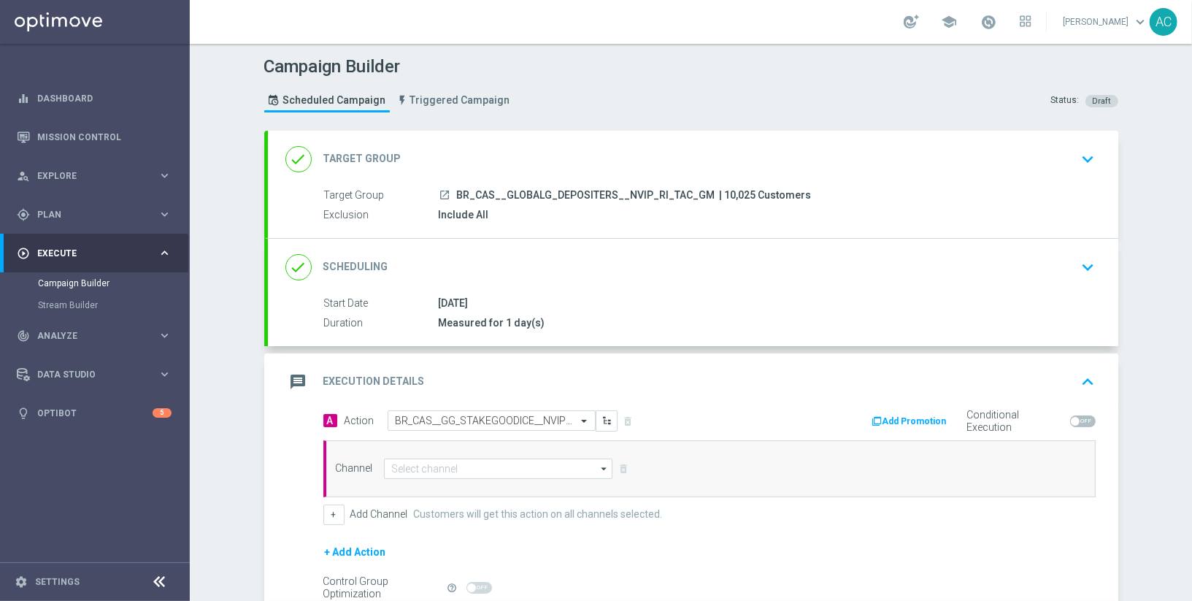
scroll to position [0, 0]
click at [468, 463] on input at bounding box center [498, 469] width 229 height 20
click at [472, 491] on div "OtherLevels" at bounding box center [511, 490] width 231 height 20
type input "OtherLevels"
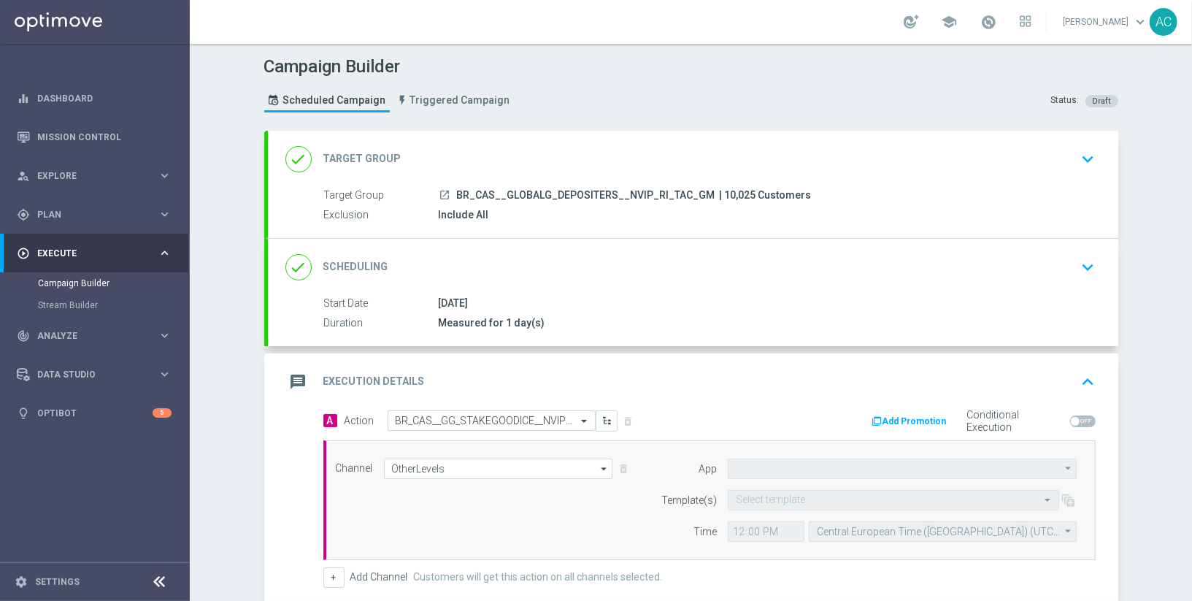
type input "Default App"
click at [797, 501] on input "text" at bounding box center [879, 500] width 286 height 12
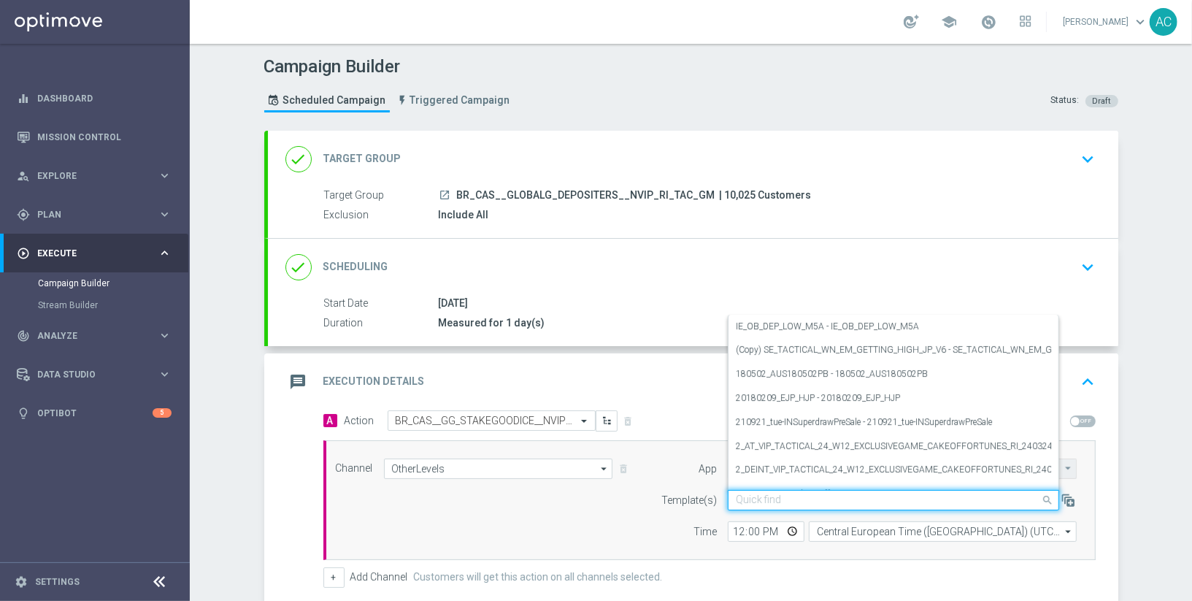
paste input "BR_CAS__GG_STAKEGOODICE__NVIP_RI_TAC_GM_AUG"
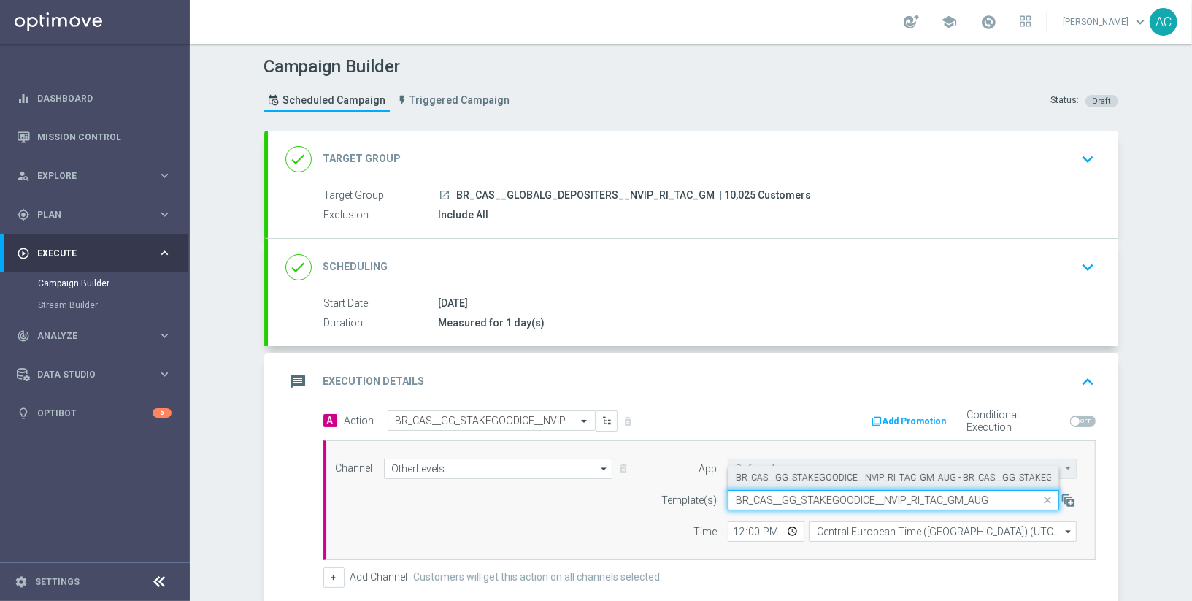
click at [830, 479] on label "BR_CAS__GG_STAKEGOODICE__NVIP_RI_TAC_GM_AUG - BR_CAS__GG_STAKEGOODICE__NVIP_RI_…" at bounding box center [960, 478] width 448 height 12
type input "BR_CAS__GG_STAKEGOODICE__NVIP_RI_TAC_GM_AUG"
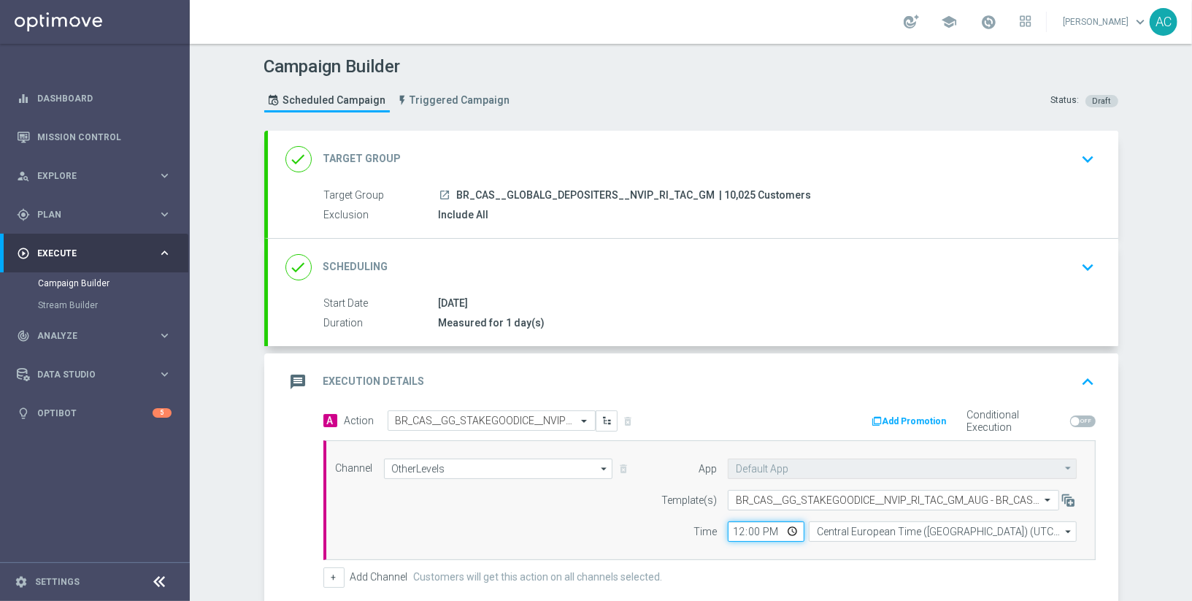
click at [740, 522] on input "12:00" at bounding box center [766, 531] width 77 height 20
click at [733, 528] on input "13:00" at bounding box center [766, 531] width 77 height 20
type input "14:00"
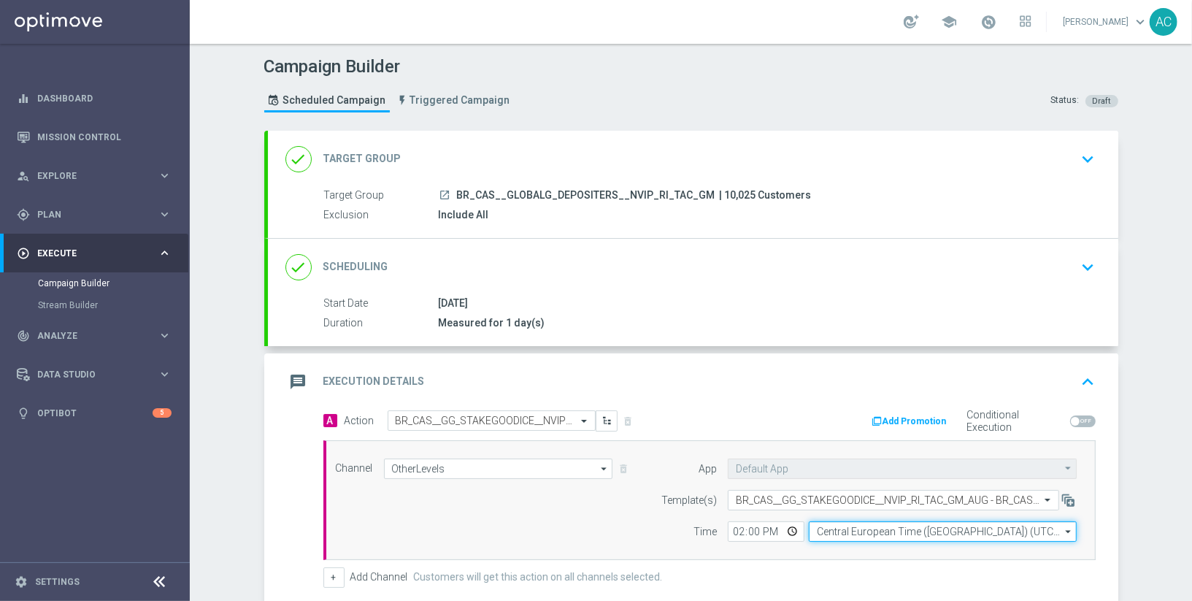
click at [891, 532] on input "Central European Time (Budapest) (UTC +02:00)" at bounding box center [943, 531] width 268 height 20
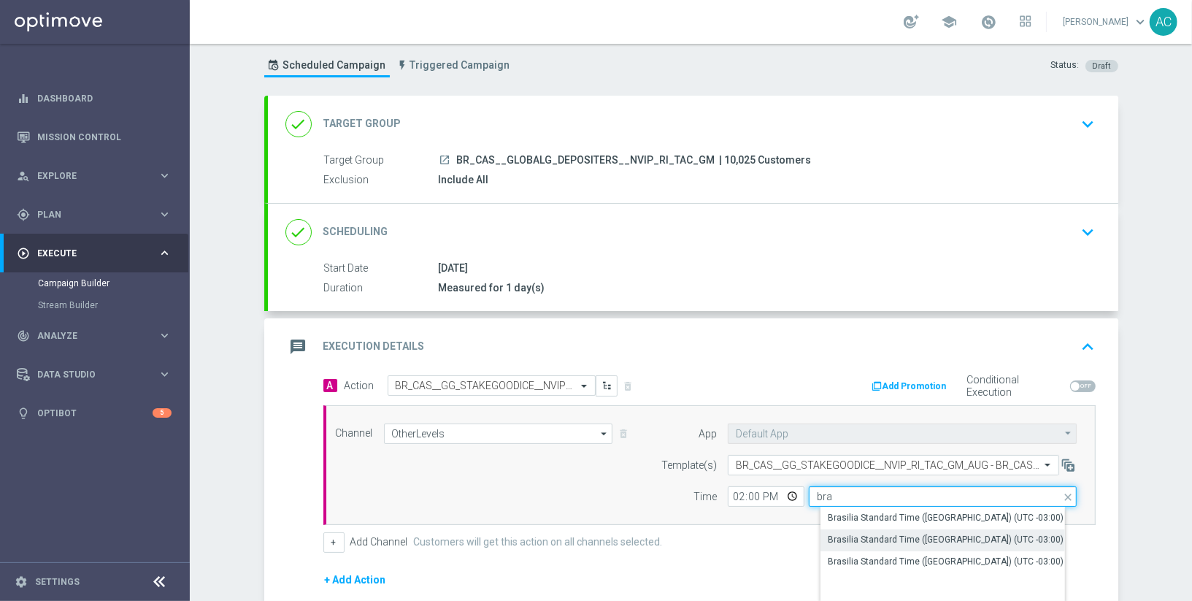
scroll to position [37, 0]
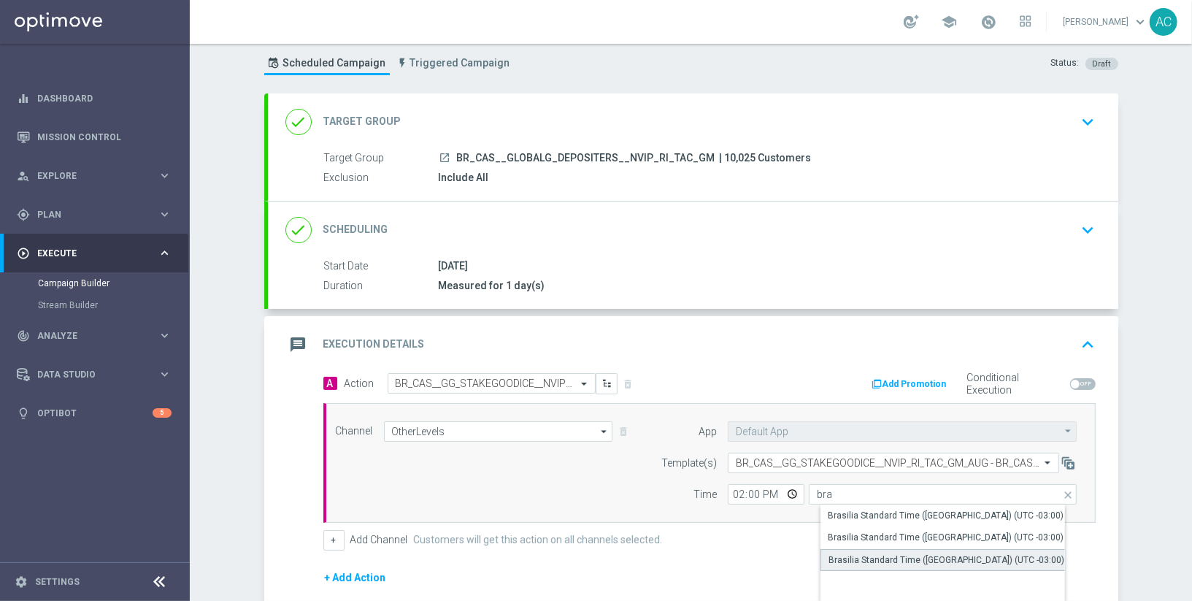
click at [957, 559] on div "Brasilia Standard Time (Sao Paulo) (UTC -03:00)" at bounding box center [947, 560] width 236 height 13
type input "Brasilia Standard Time (Sao Paulo) (UTC -03:00)"
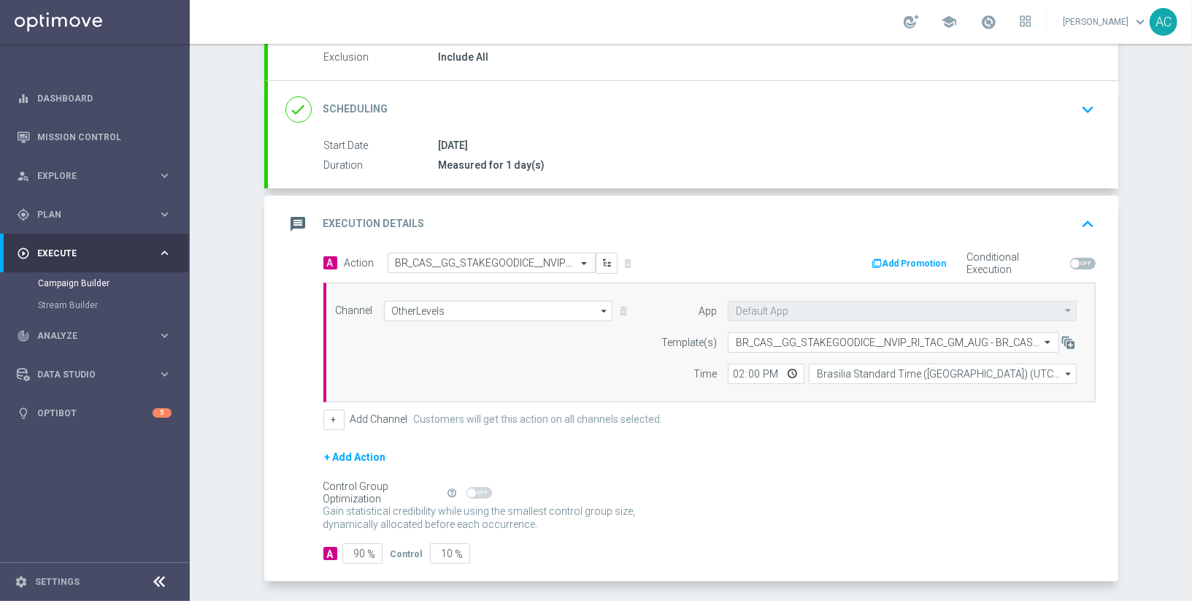
scroll to position [211, 0]
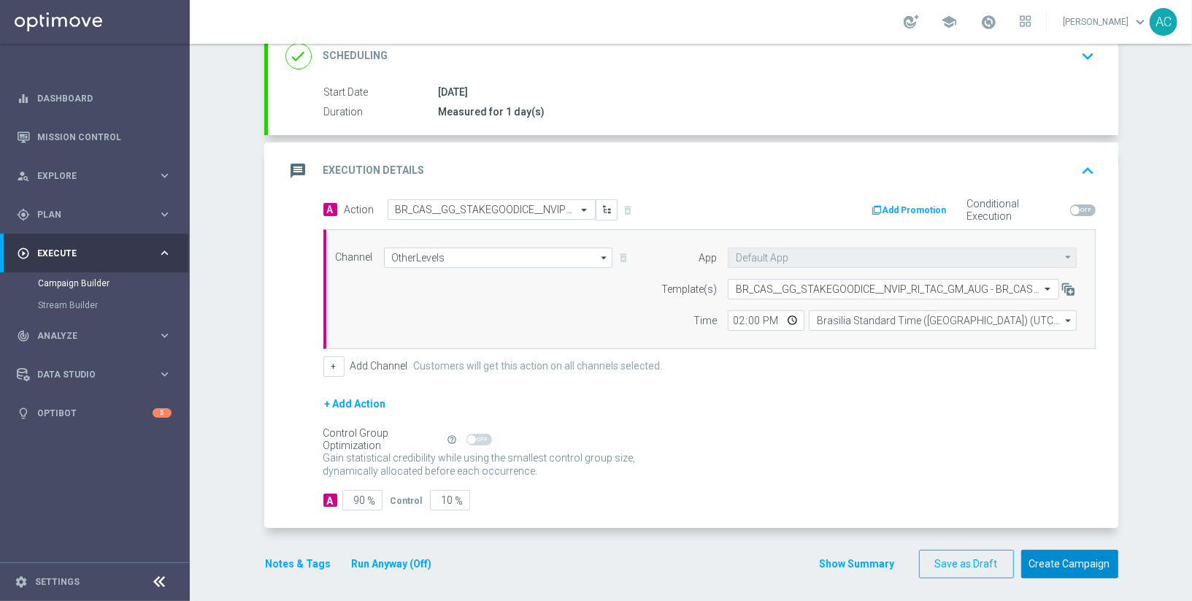
click at [1051, 564] on button "Create Campaign" at bounding box center [1070, 564] width 97 height 28
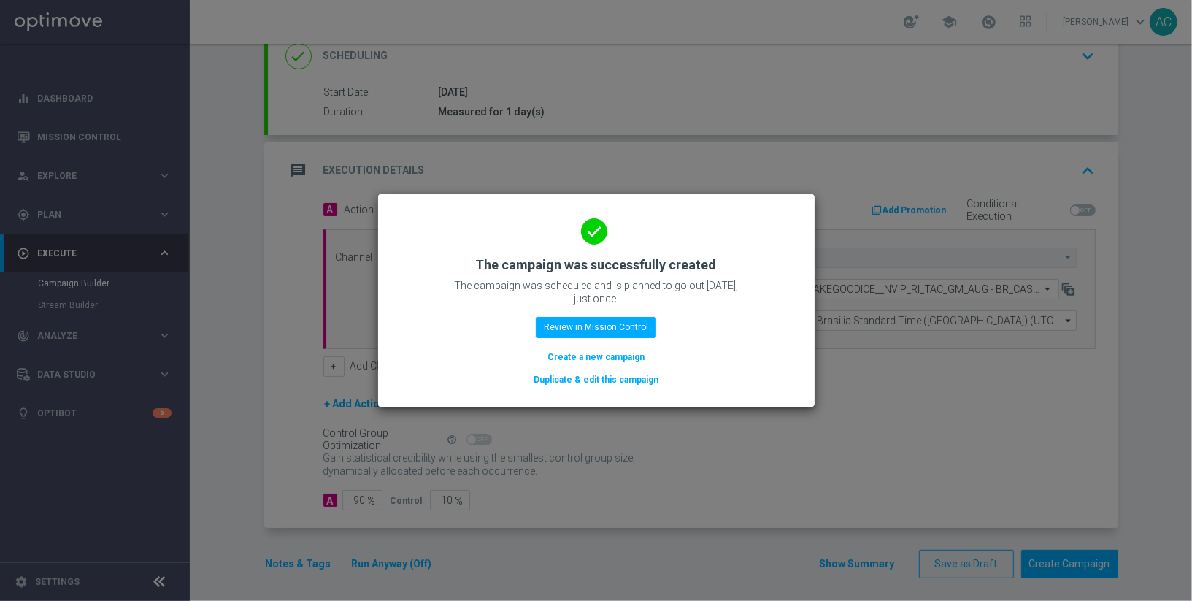
click at [586, 351] on button "Create a new campaign" at bounding box center [596, 357] width 100 height 16
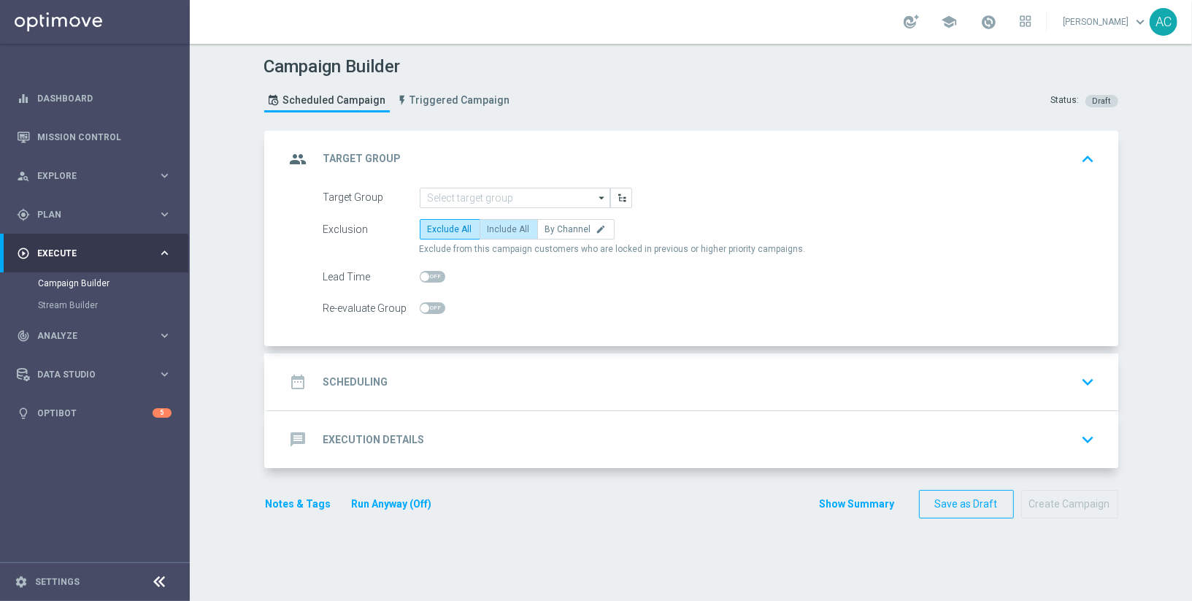
scroll to position [0, 0]
click at [103, 139] on link "Mission Control" at bounding box center [104, 137] width 134 height 39
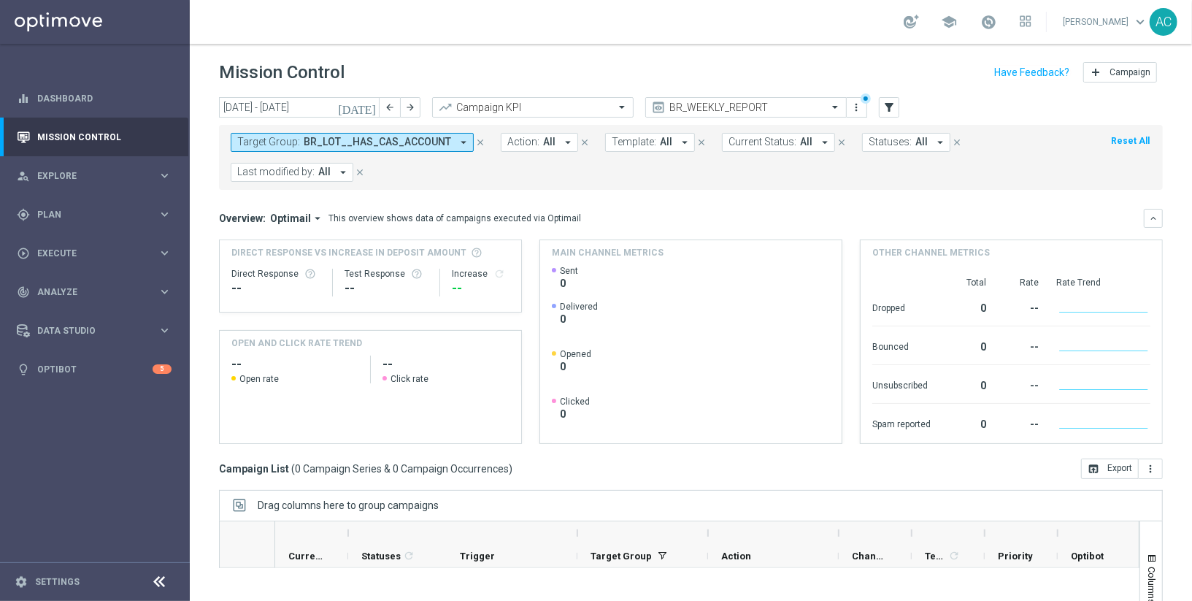
click at [457, 142] on icon "arrow_drop_down" at bounding box center [463, 142] width 13 height 13
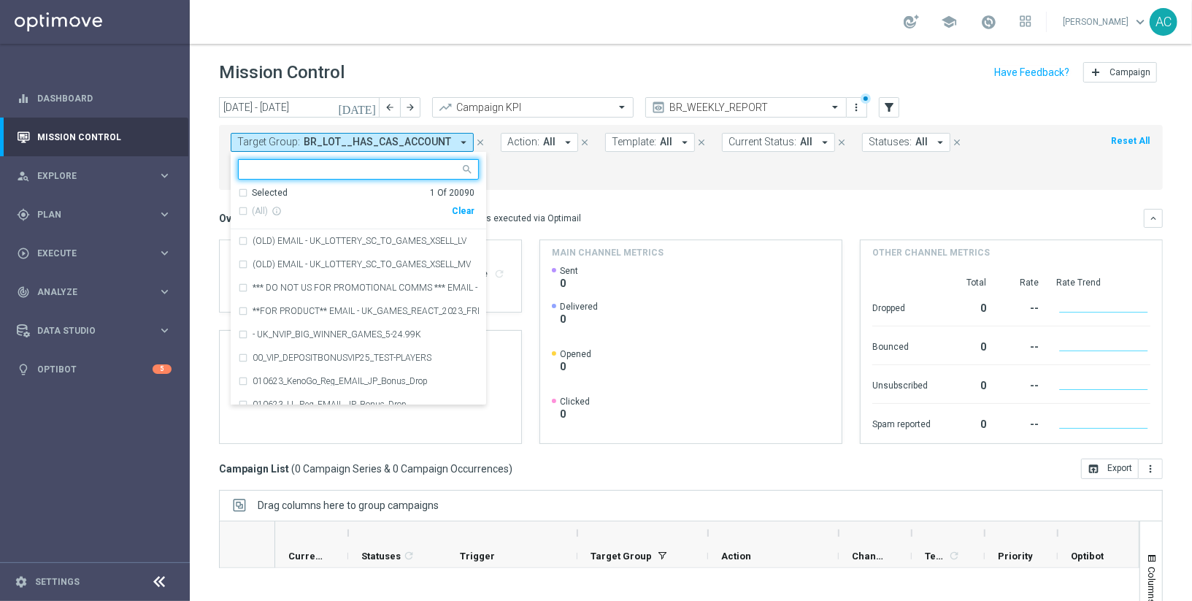
click at [0, 0] on div "Clear" at bounding box center [0, 0] width 0 height 0
click at [608, 164] on form "Target Group: BR_LOT__HAS_CAS_ACCOUNT arrow_drop_down Selected 0 Of 20090 (All)…" at bounding box center [659, 157] width 856 height 49
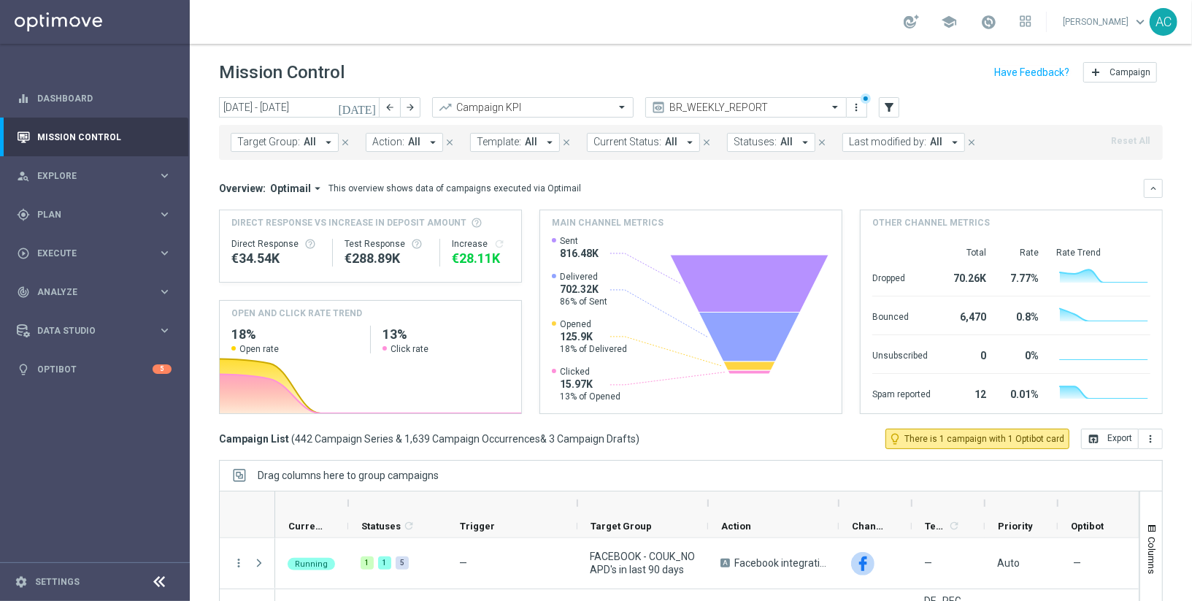
click at [510, 145] on span "Template:" at bounding box center [499, 142] width 45 height 12
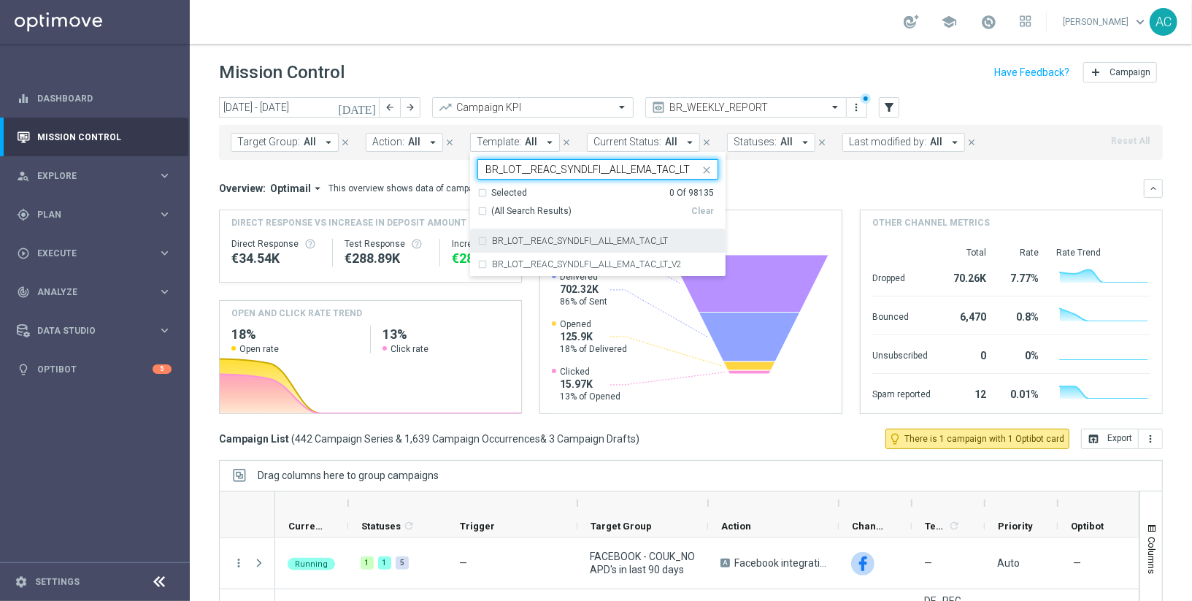
click at [478, 209] on div "(All Search Results)" at bounding box center [585, 211] width 214 height 12
type input "BR_LOT__REAC_SYNDLFI__ALL_EMA_TAC_LT"
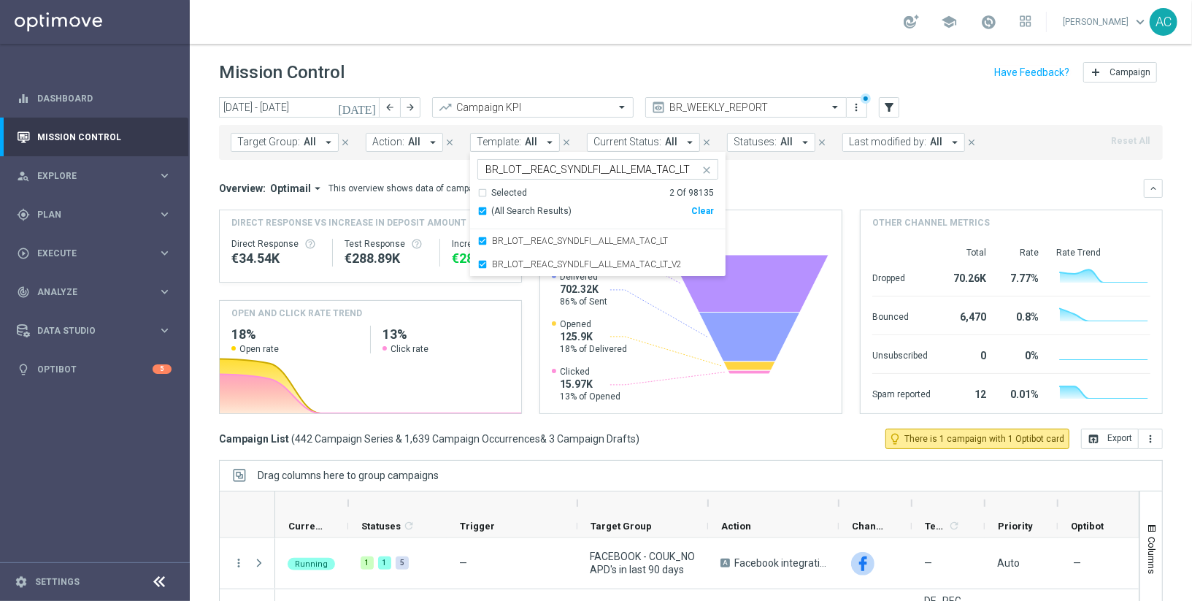
click at [803, 171] on mini-dashboard "Overview: Optimail arrow_drop_down This overview shows data of campaigns execut…" at bounding box center [691, 294] width 944 height 269
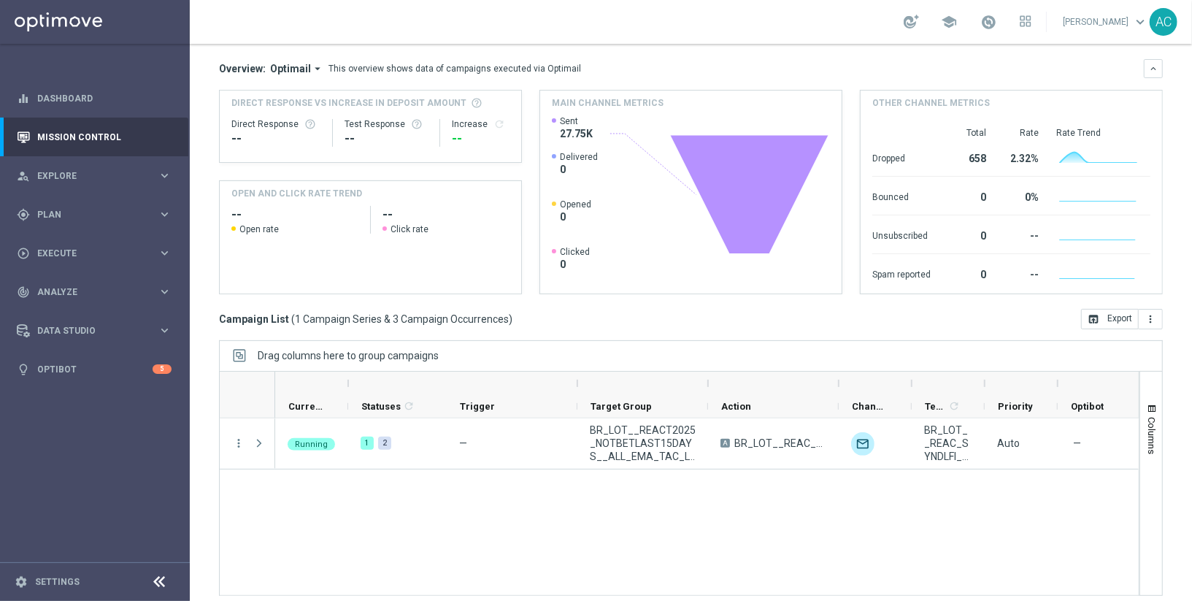
scroll to position [154, 0]
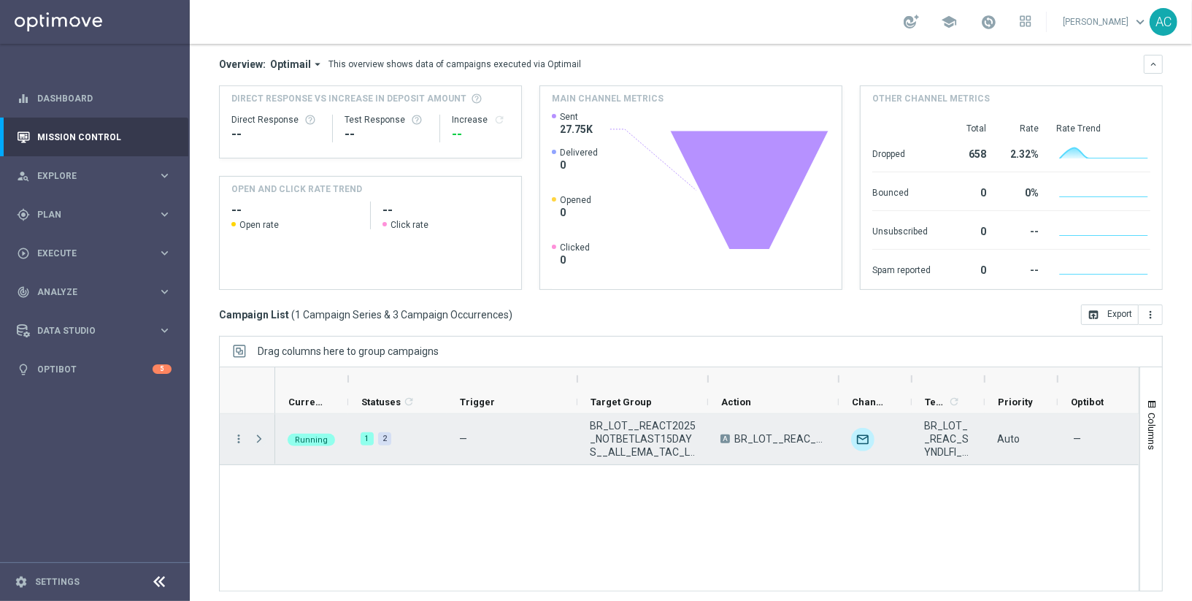
click at [253, 439] on span at bounding box center [259, 439] width 13 height 12
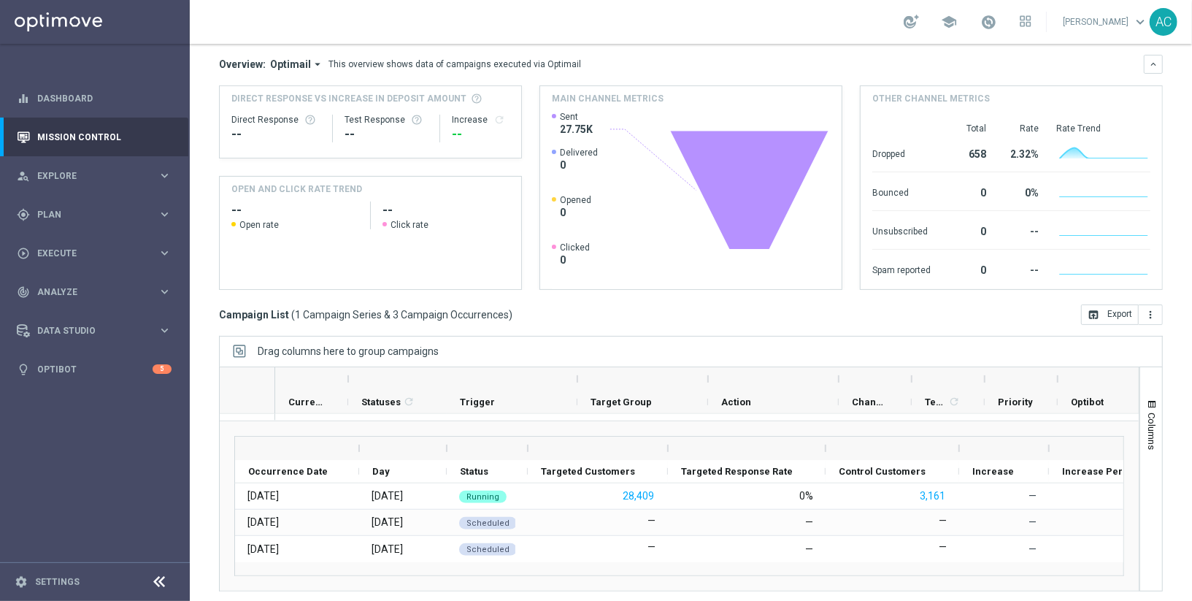
scroll to position [0, 0]
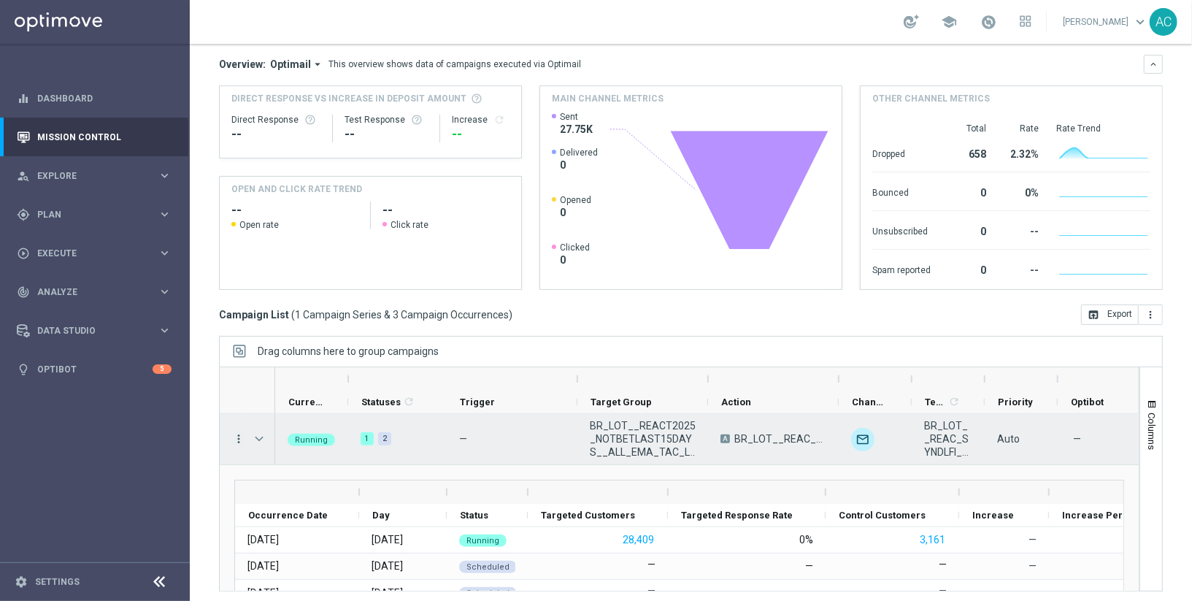
click at [237, 436] on icon "more_vert" at bounding box center [238, 438] width 13 height 13
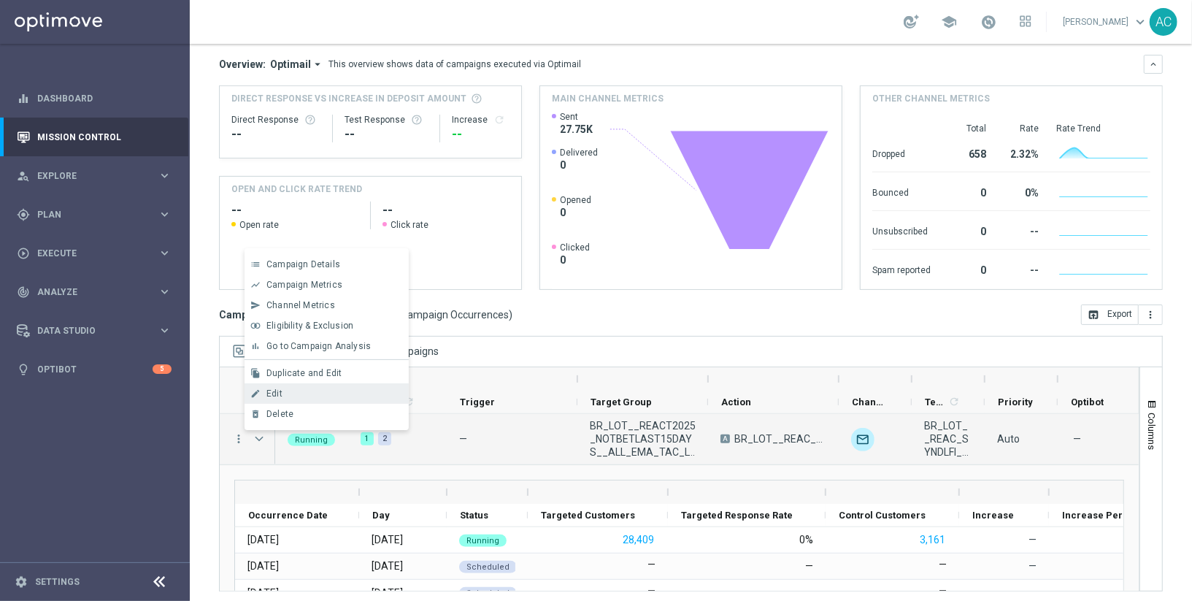
click at [327, 399] on div "edit Edit" at bounding box center [327, 393] width 164 height 20
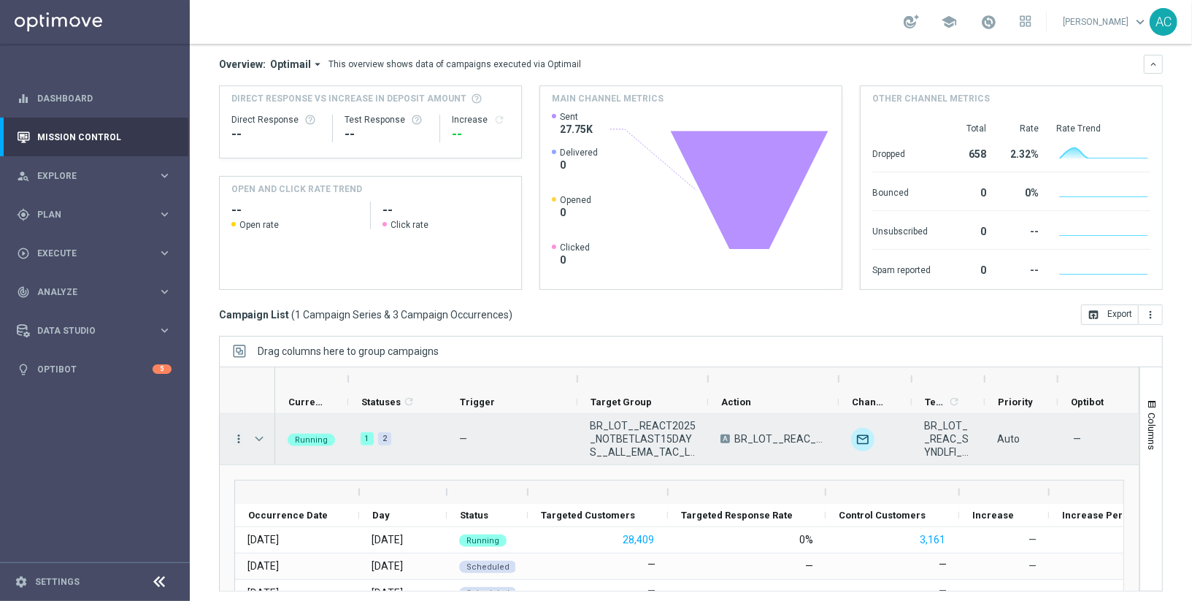
click at [237, 440] on icon "more_vert" at bounding box center [238, 438] width 13 height 13
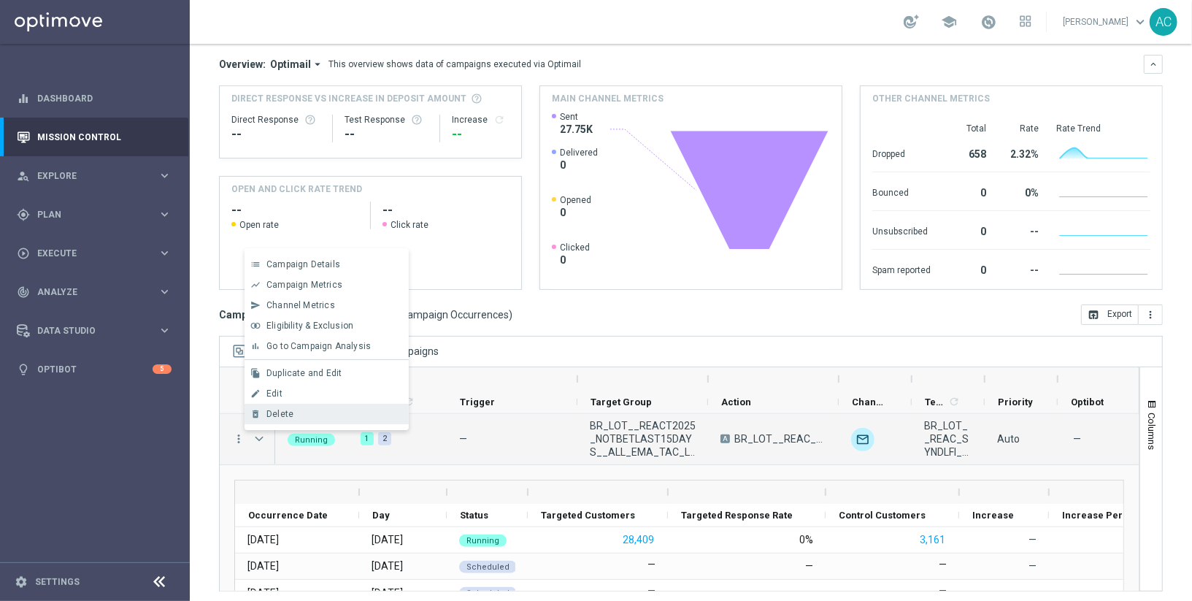
click at [337, 409] on div "Delete" at bounding box center [335, 414] width 136 height 10
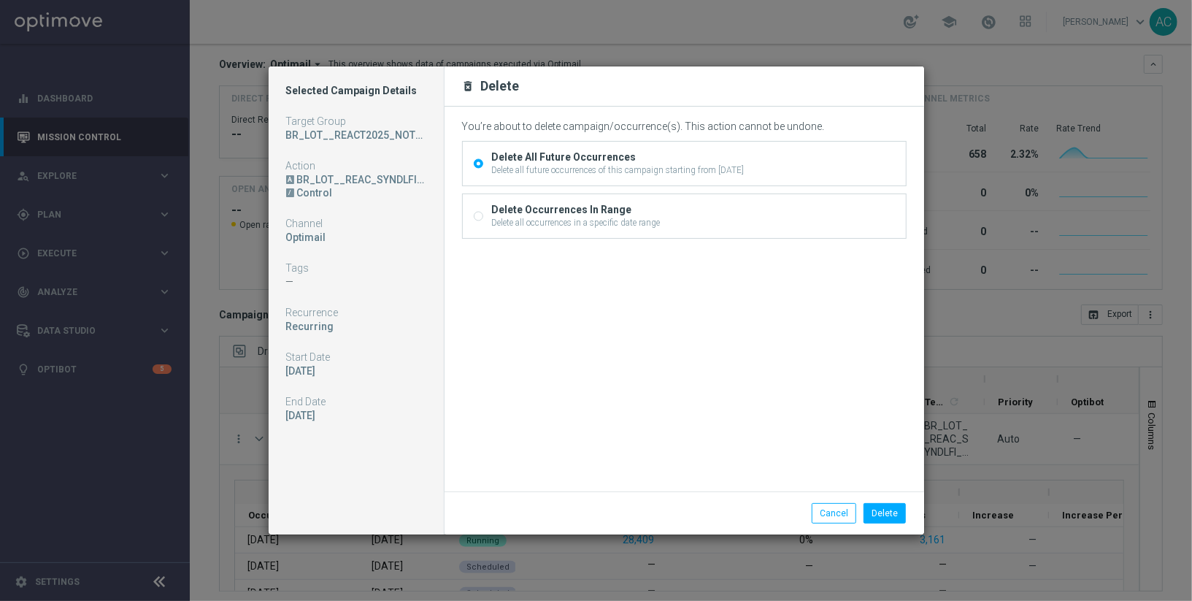
click at [475, 213] on input "Delete Occurrences In Range Delete all occurrences in a specific date range" at bounding box center [478, 217] width 9 height 9
radio input "true"
radio input "false"
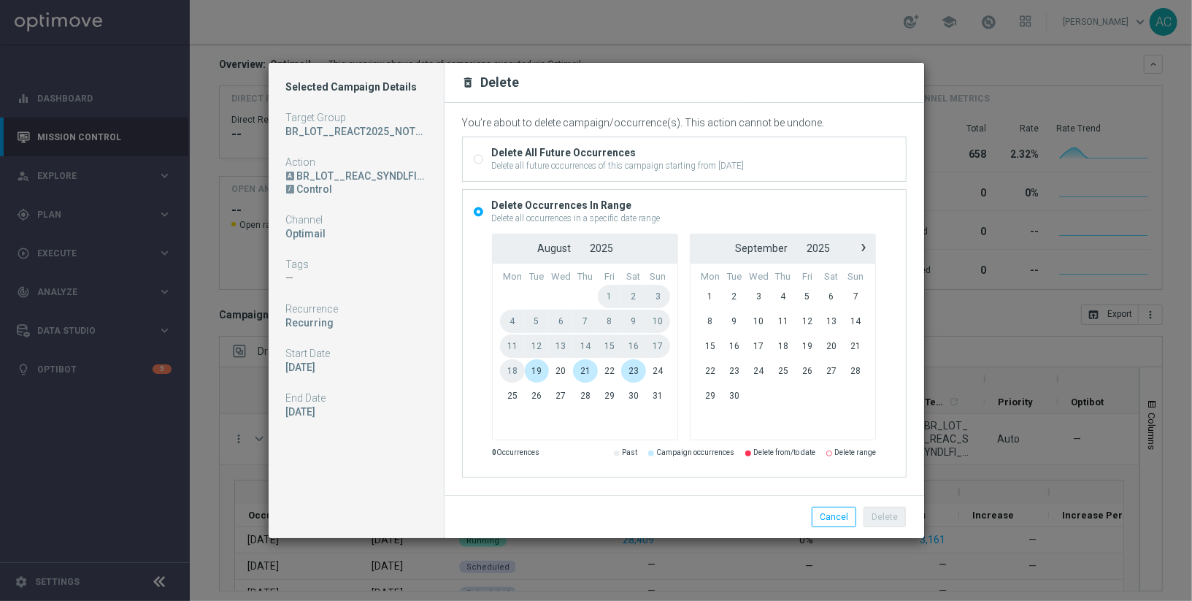
click at [530, 371] on span "19" at bounding box center [537, 370] width 24 height 23
click at [659, 376] on span "24" at bounding box center [658, 370] width 24 height 23
click at [572, 370] on span "20" at bounding box center [561, 370] width 25 height 23
click at [537, 367] on span "19" at bounding box center [537, 370] width 24 height 23
click at [652, 367] on span "24" at bounding box center [658, 370] width 24 height 23
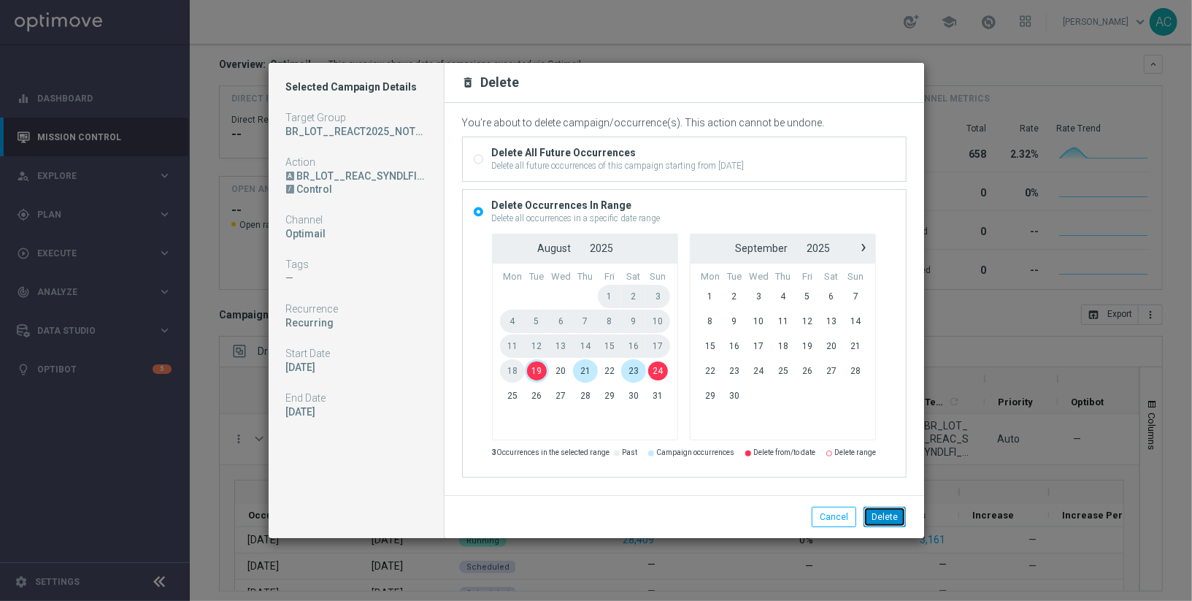
click at [888, 517] on button "Delete" at bounding box center [885, 517] width 42 height 20
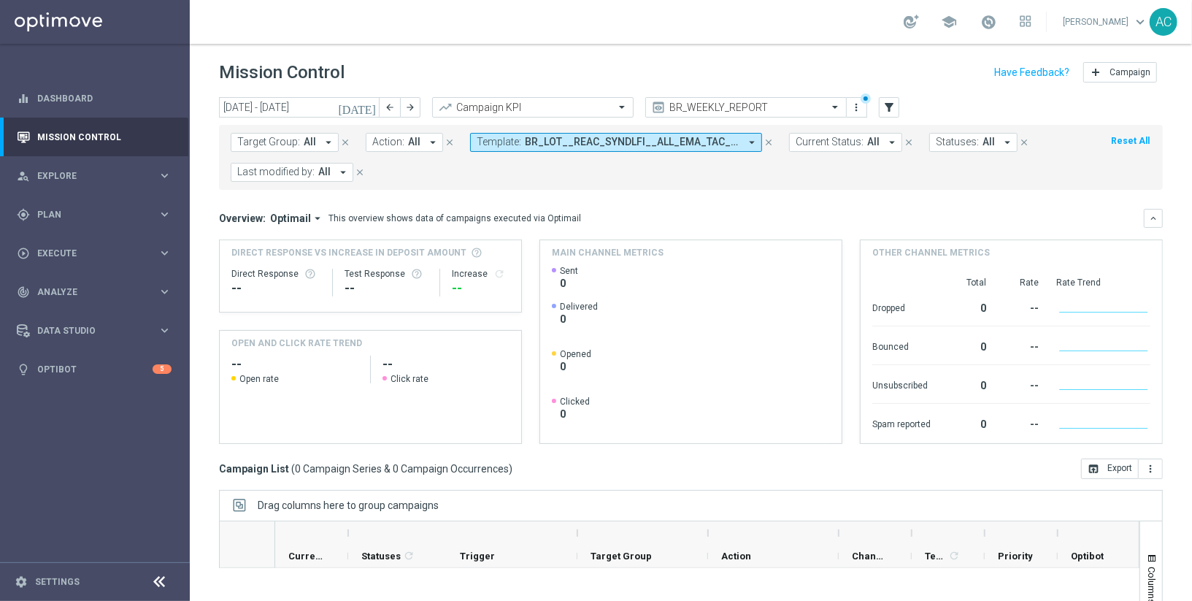
click at [605, 140] on span "BR_LOT__REAC_SYNDLFI__ALL_EMA_TAC_LT, BR_LOT__REAC_SYNDLFI__ALL_EMA_TAC_LT_V2" at bounding box center [632, 142] width 215 height 12
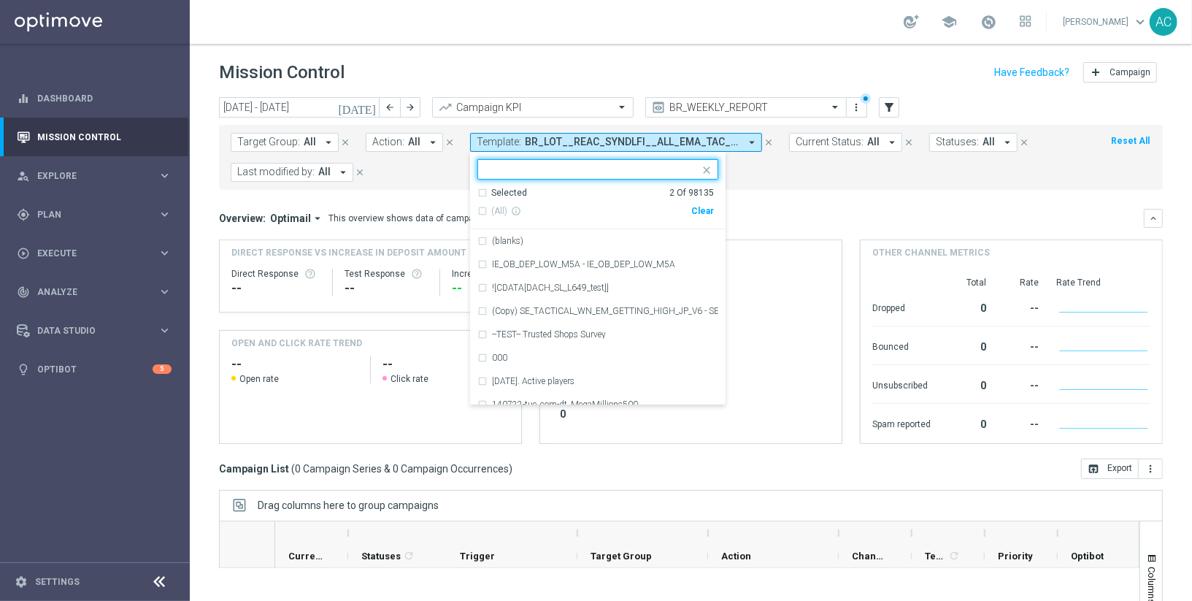
click at [0, 0] on div "Clear" at bounding box center [0, 0] width 0 height 0
click at [792, 201] on mini-dashboard "Overview: Optimail arrow_drop_down This overview shows data of campaigns execut…" at bounding box center [691, 324] width 944 height 269
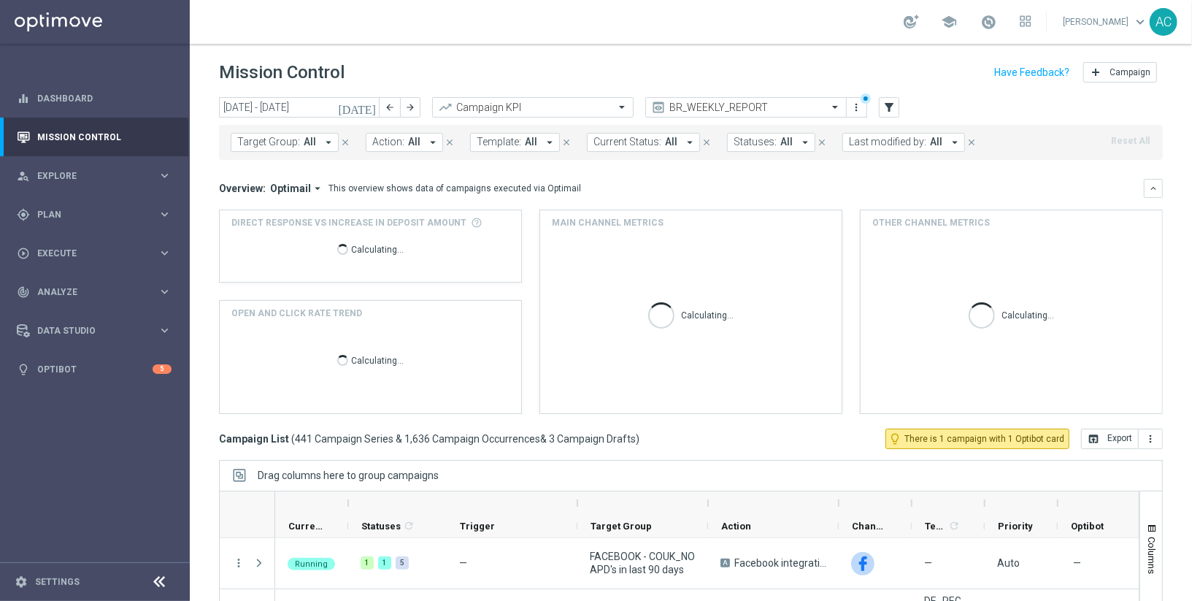
click at [525, 139] on span "All" at bounding box center [531, 142] width 12 height 12
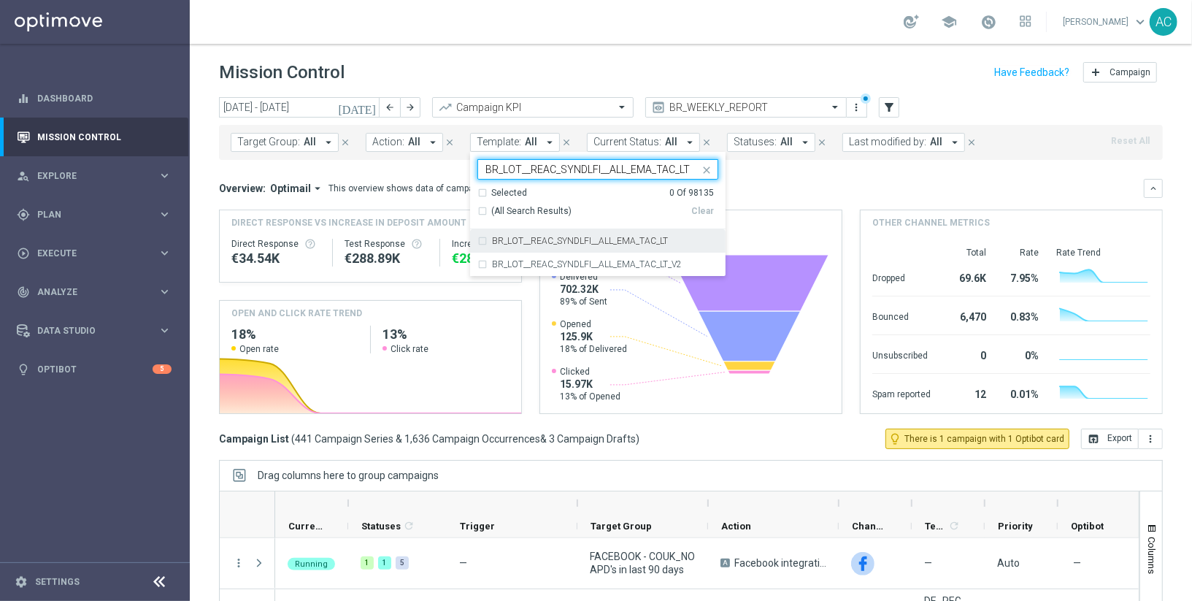
click at [478, 205] on div "(All Search Results)" at bounding box center [585, 211] width 214 height 12
type input "BR_LOT__REAC_SYNDLFI__ALL_EMA_TAC_LT"
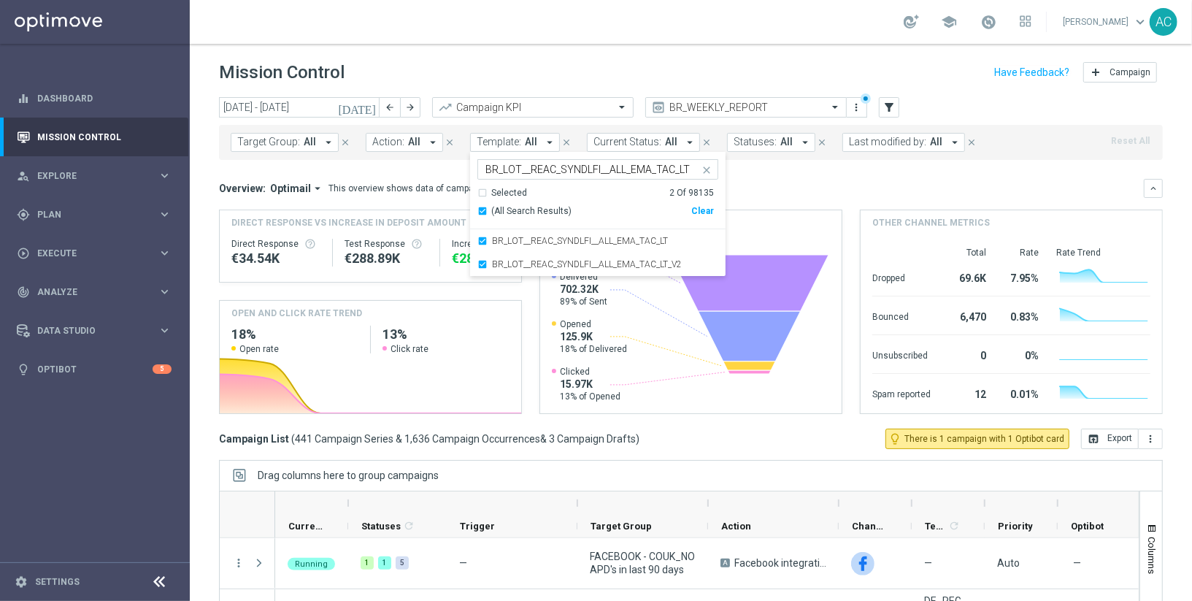
click at [845, 183] on div "Overview: Optimail arrow_drop_down This overview shows data of campaigns execut…" at bounding box center [681, 188] width 925 height 13
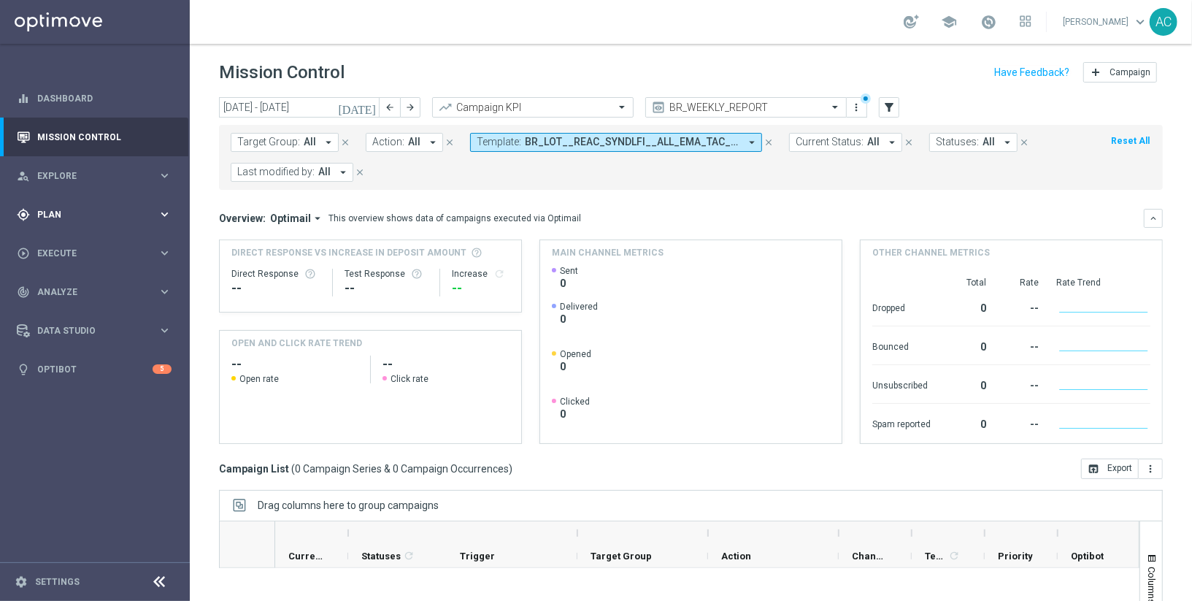
click at [95, 209] on div "gps_fixed Plan" at bounding box center [87, 214] width 141 height 13
click at [86, 244] on link "Target Groups" at bounding box center [95, 245] width 114 height 12
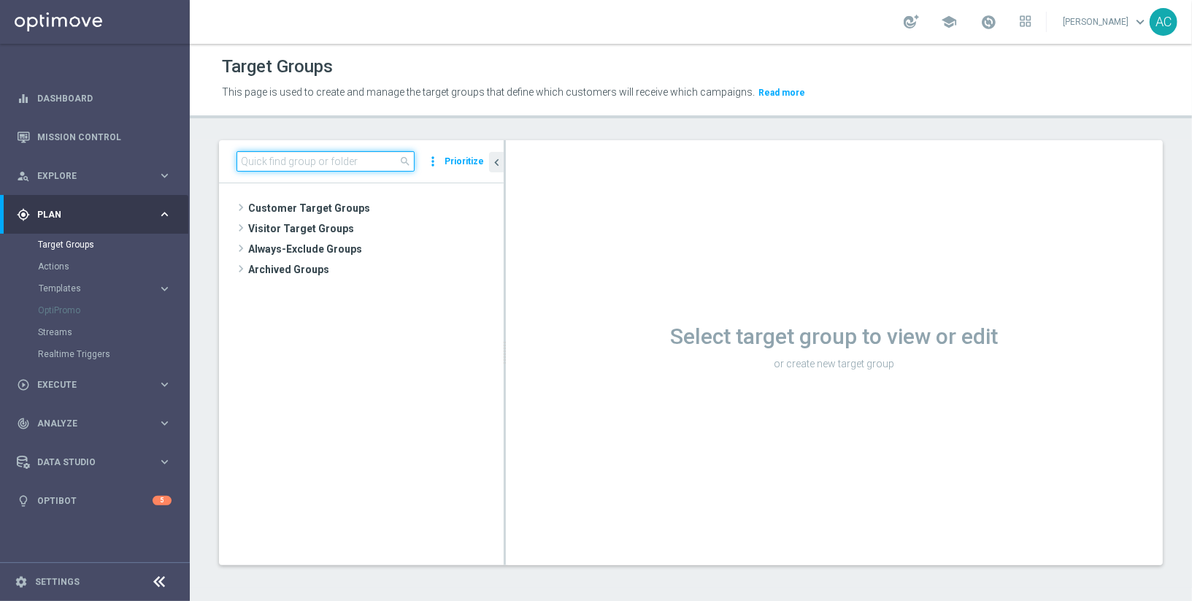
click at [360, 161] on input at bounding box center [326, 161] width 178 height 20
paste input "BR_CAS__GLOBALG_DEPOSITERS__NVIP_EMA_TAC_GM"
type input "BR_CAS__GLOBALG_DEPOSITERS__NVIP_EMA_TAC_GM"
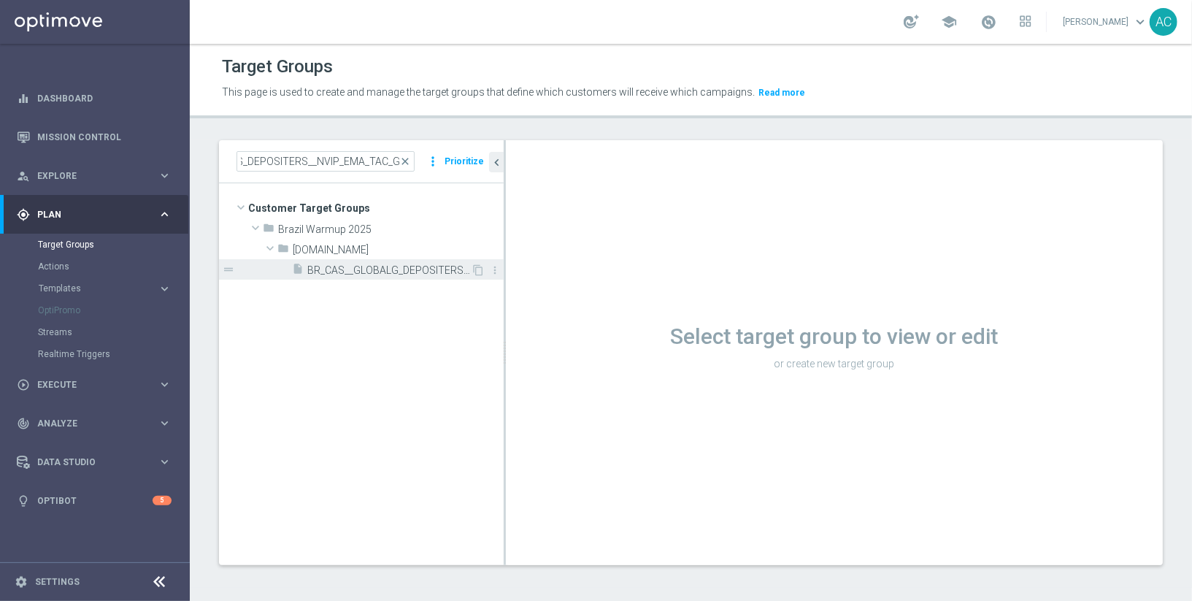
scroll to position [0, 0]
click at [404, 269] on span "BR_CAS__GLOBALG_DEPOSITERS__NVIP_EMA_TAC_GM" at bounding box center [389, 270] width 164 height 12
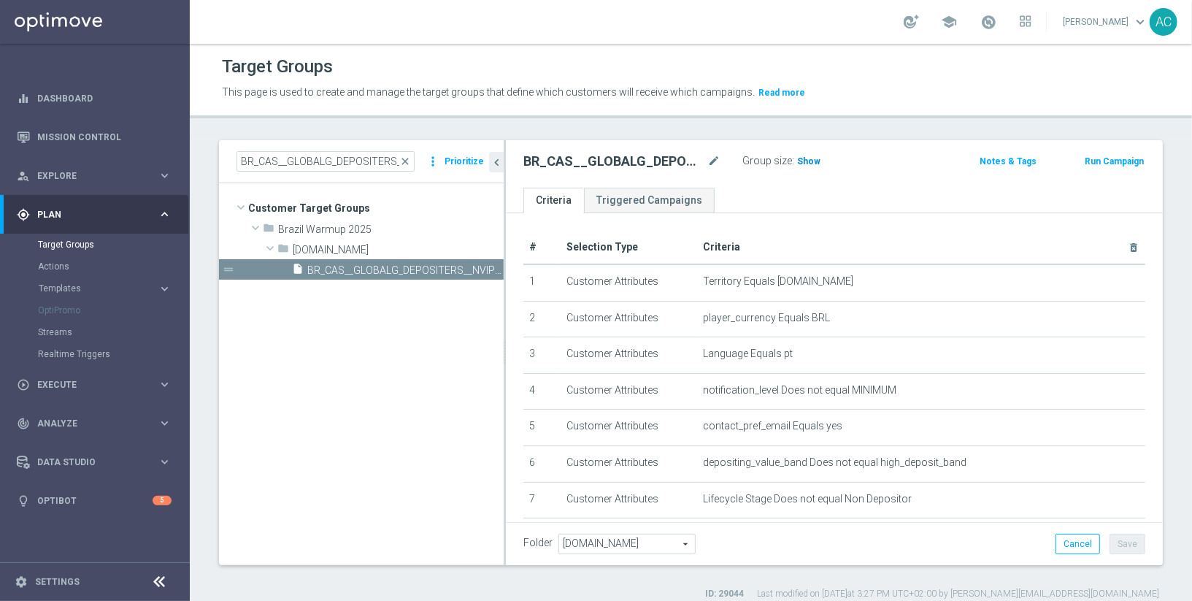
click at [808, 157] on span "Show" at bounding box center [808, 161] width 23 height 10
click at [57, 386] on span "Execute" at bounding box center [97, 384] width 120 height 9
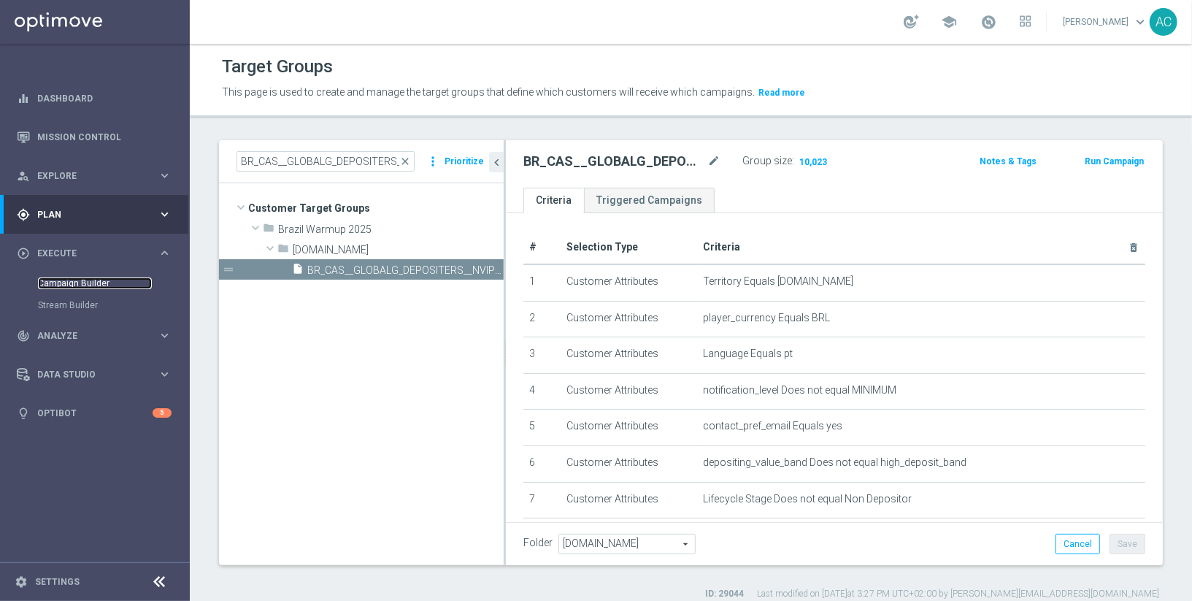
click at [98, 277] on link "Campaign Builder" at bounding box center [95, 283] width 114 height 12
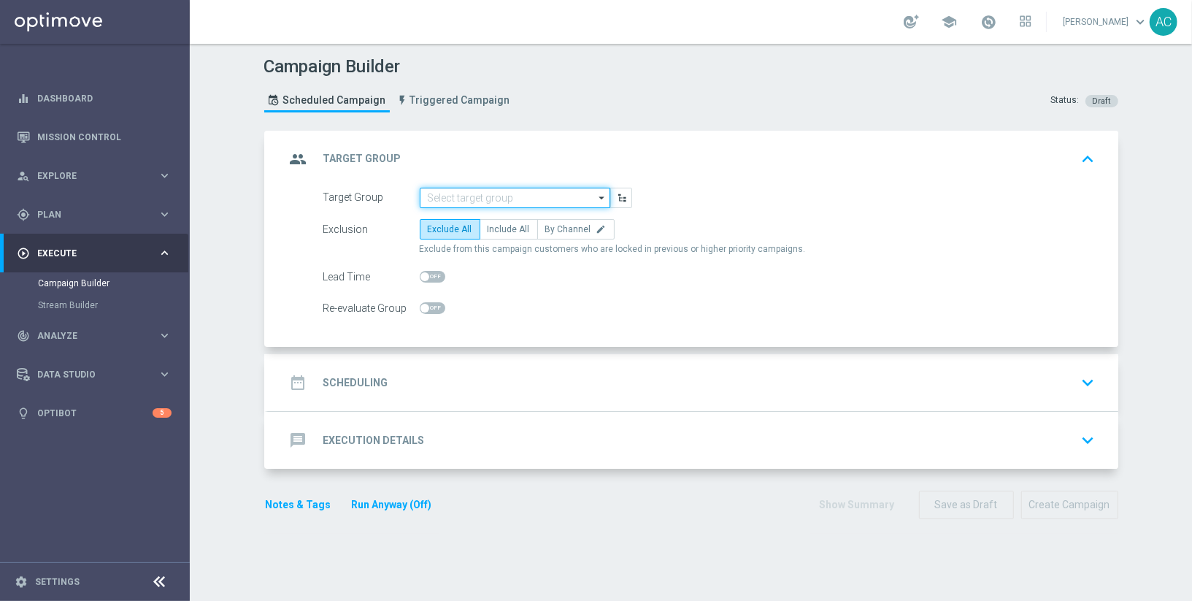
click at [481, 200] on input at bounding box center [515, 198] width 191 height 20
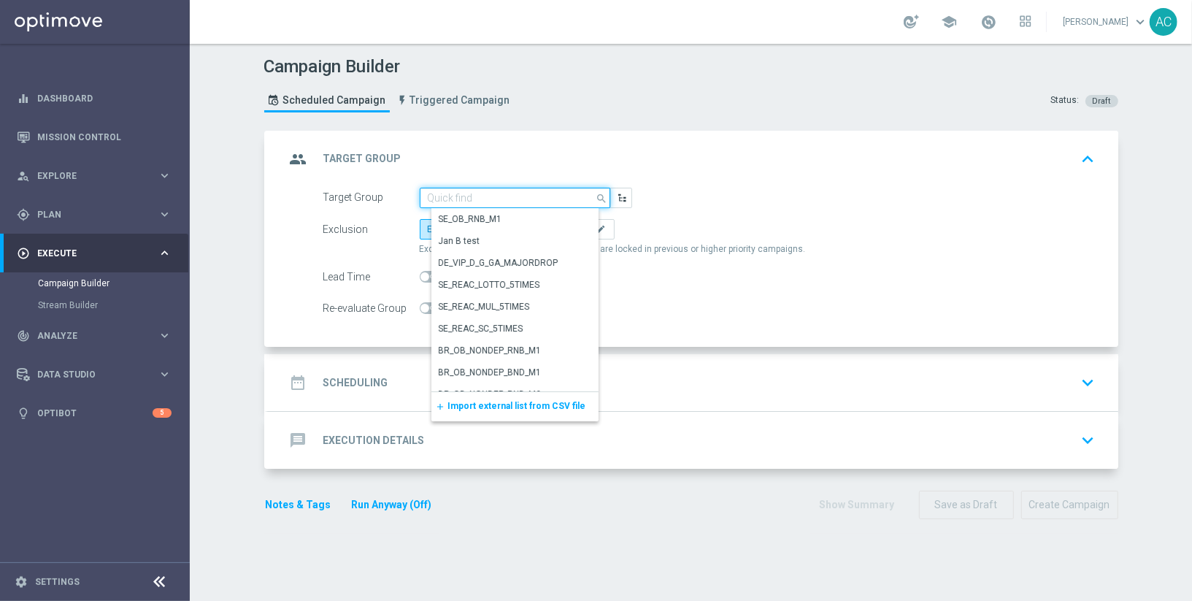
paste input "BR_CAS__FTP_BET_2025__ALL_EMA_TAC_MIX"
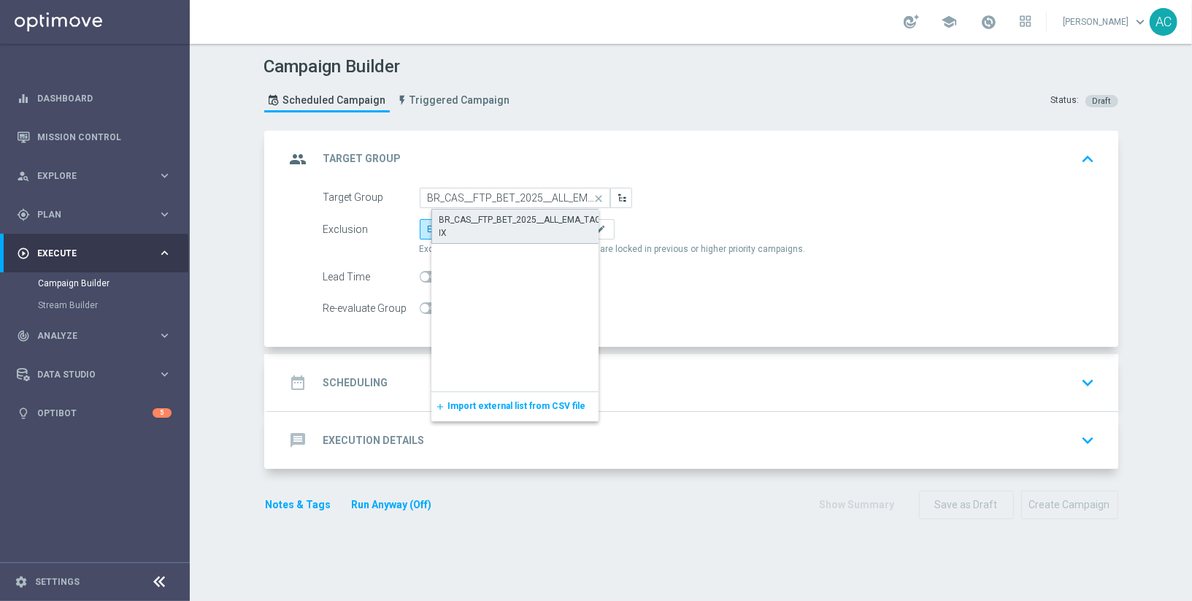
click at [516, 221] on div "BR_CAS__FTP_BET_2025__ALL_EMA_TAC_MIX" at bounding box center [527, 226] width 175 height 26
type input "BR_CAS__FTP_BET_2025__ALL_EMA_TAC_MIX"
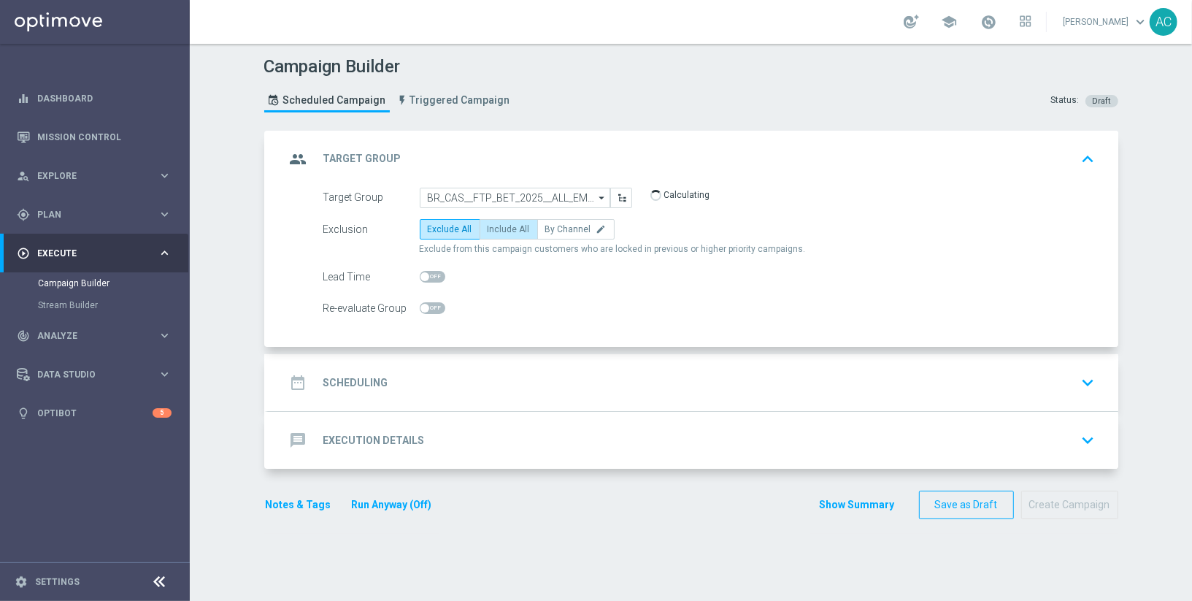
click at [497, 224] on span "Include All" at bounding box center [509, 229] width 42 height 10
click at [497, 227] on input "Include All" at bounding box center [492, 231] width 9 height 9
radio input "true"
click at [357, 376] on h2 "Scheduling" at bounding box center [355, 383] width 65 height 14
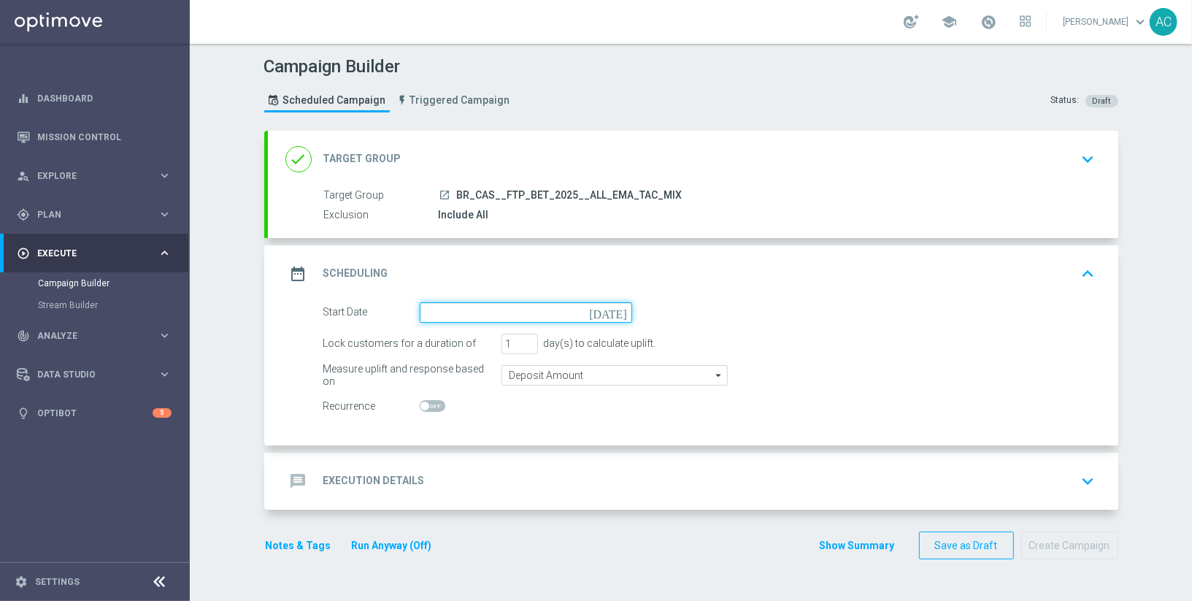
click at [481, 307] on input at bounding box center [526, 312] width 213 height 20
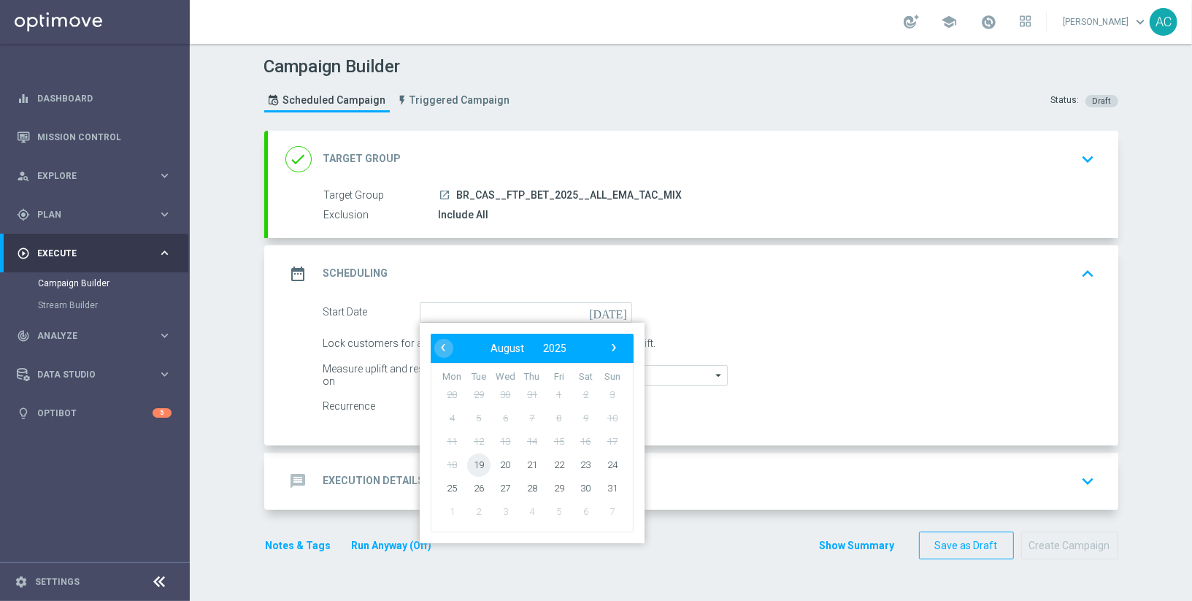
click at [472, 464] on span "19" at bounding box center [478, 464] width 23 height 23
type input "19 Aug 2025"
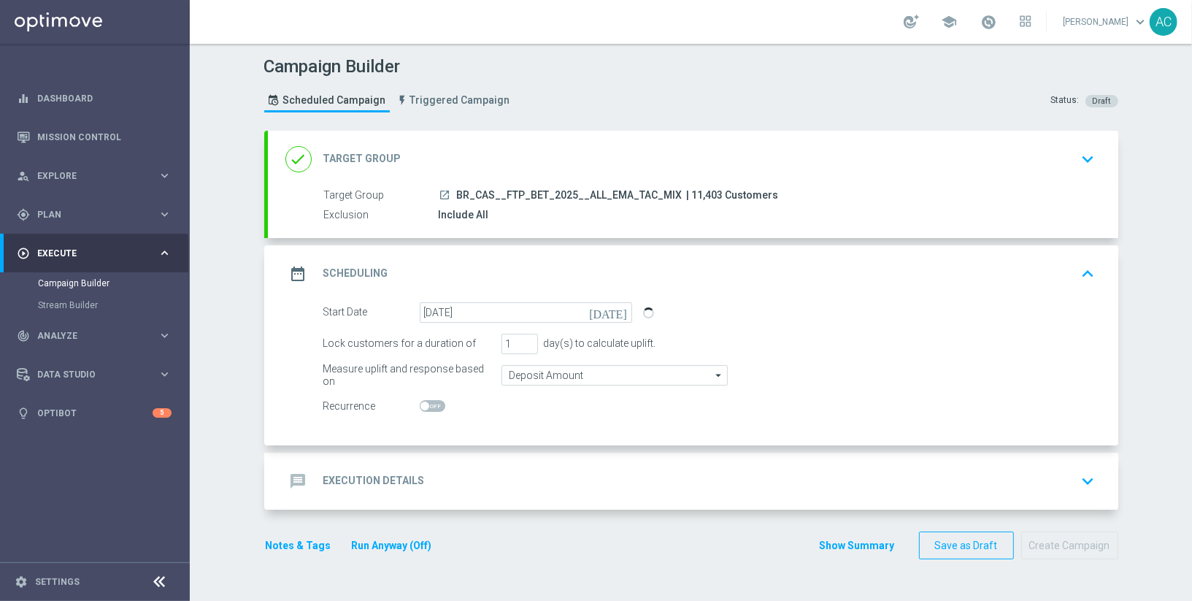
click at [429, 406] on span at bounding box center [433, 406] width 26 height 12
click at [429, 406] on input "checkbox" at bounding box center [433, 406] width 26 height 12
checkbox input "true"
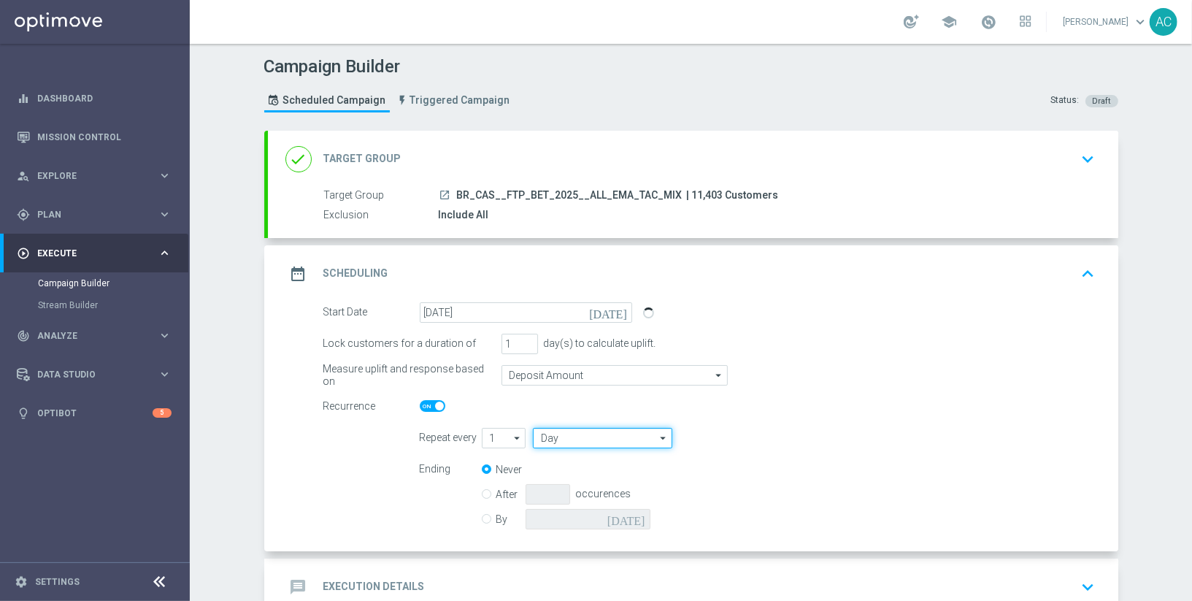
click at [598, 432] on input "Day" at bounding box center [602, 438] width 139 height 20
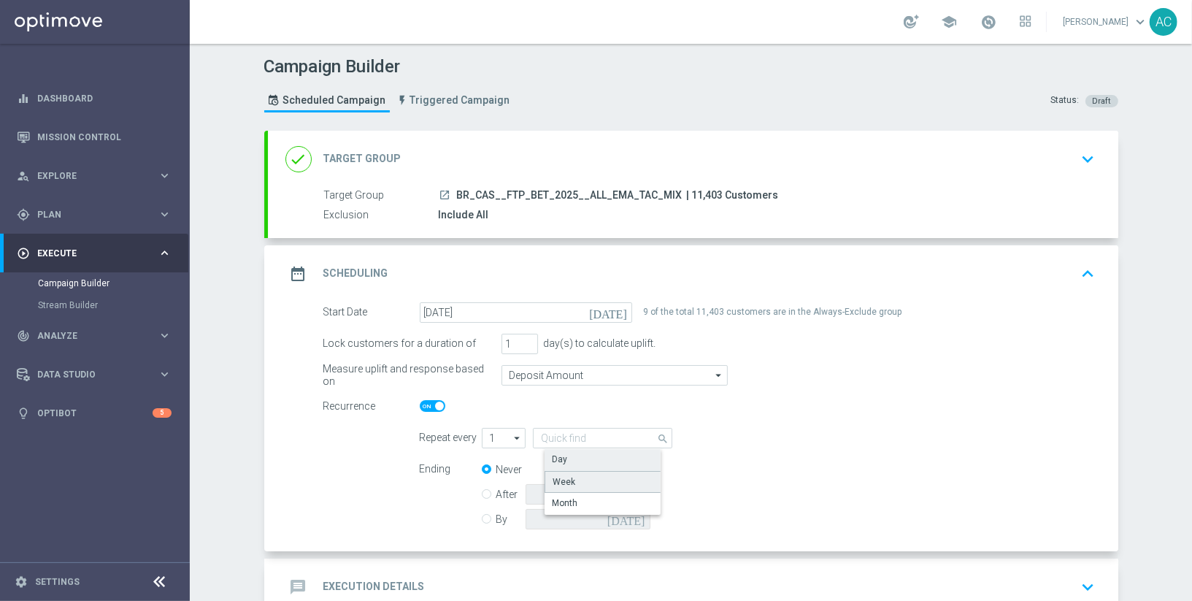
click at [595, 479] on div "Week" at bounding box center [608, 482] width 127 height 22
type input "Week"
click at [773, 434] on input "checkbox" at bounding box center [772, 438] width 22 height 20
checkbox input "true"
click at [827, 433] on input "checkbox" at bounding box center [826, 438] width 22 height 20
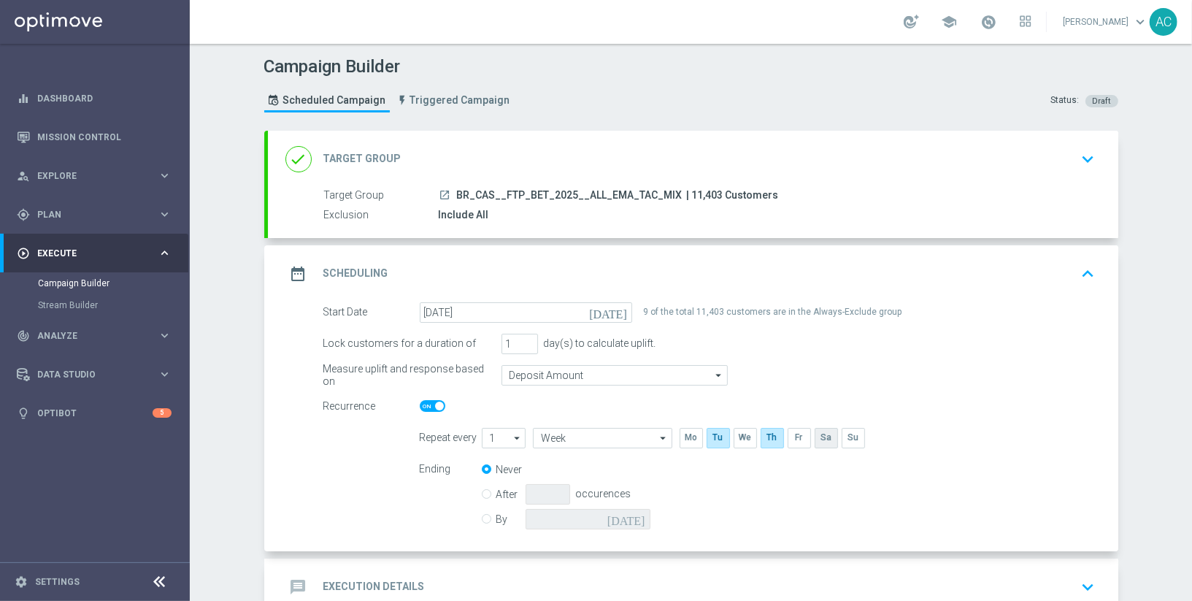
checkbox input "true"
click at [488, 516] on input "By" at bounding box center [486, 516] width 9 height 9
radio input "true"
radio input "false"
click at [640, 516] on icon "today" at bounding box center [629, 517] width 43 height 16
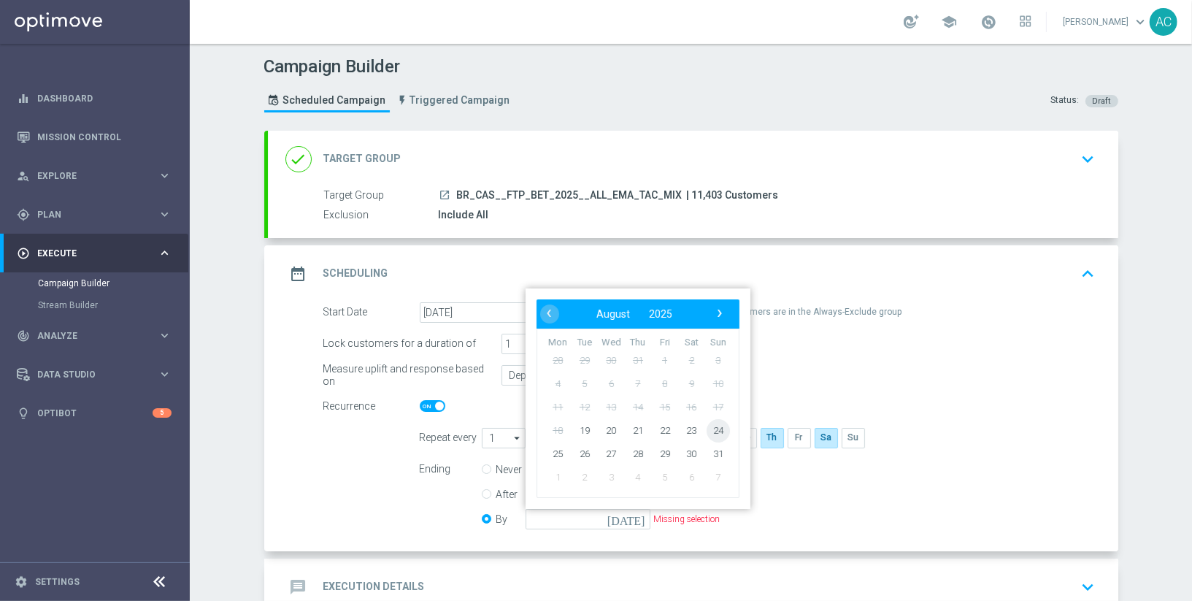
click at [720, 423] on span "24" at bounding box center [717, 429] width 23 height 23
type input "24 Aug 2025"
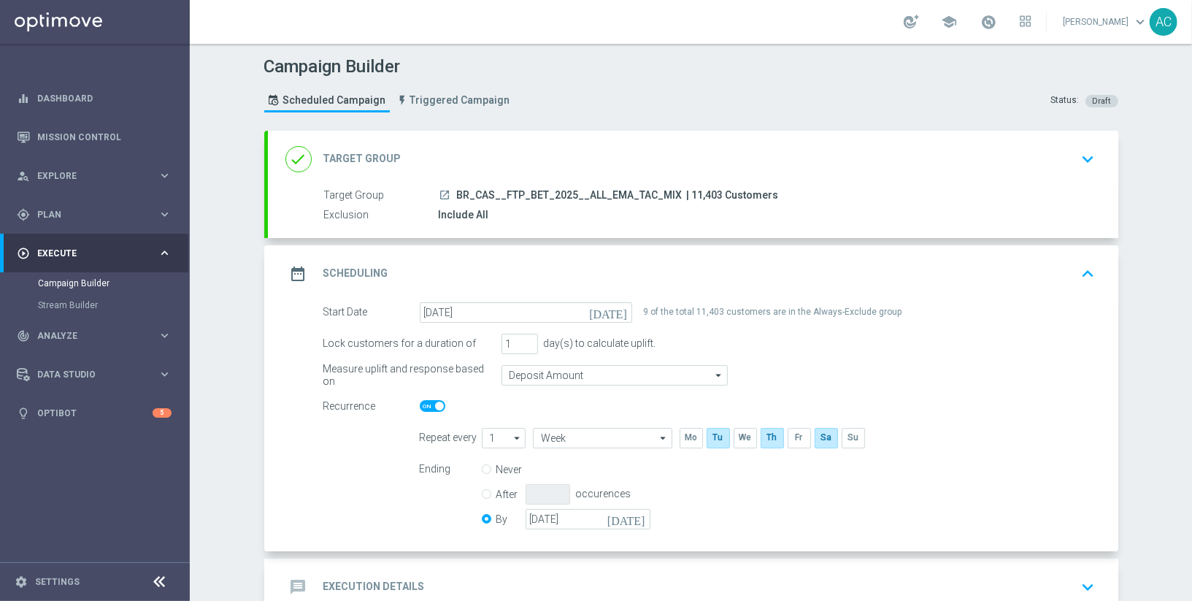
scroll to position [90, 0]
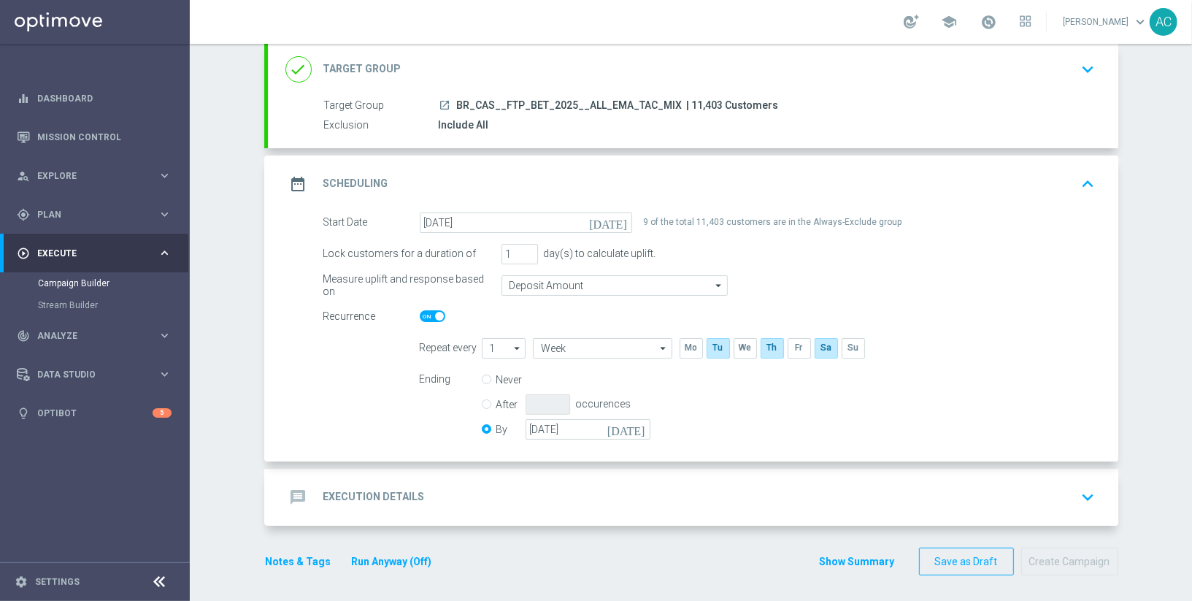
click at [492, 505] on div "message Execution Details keyboard_arrow_down" at bounding box center [694, 497] width 816 height 28
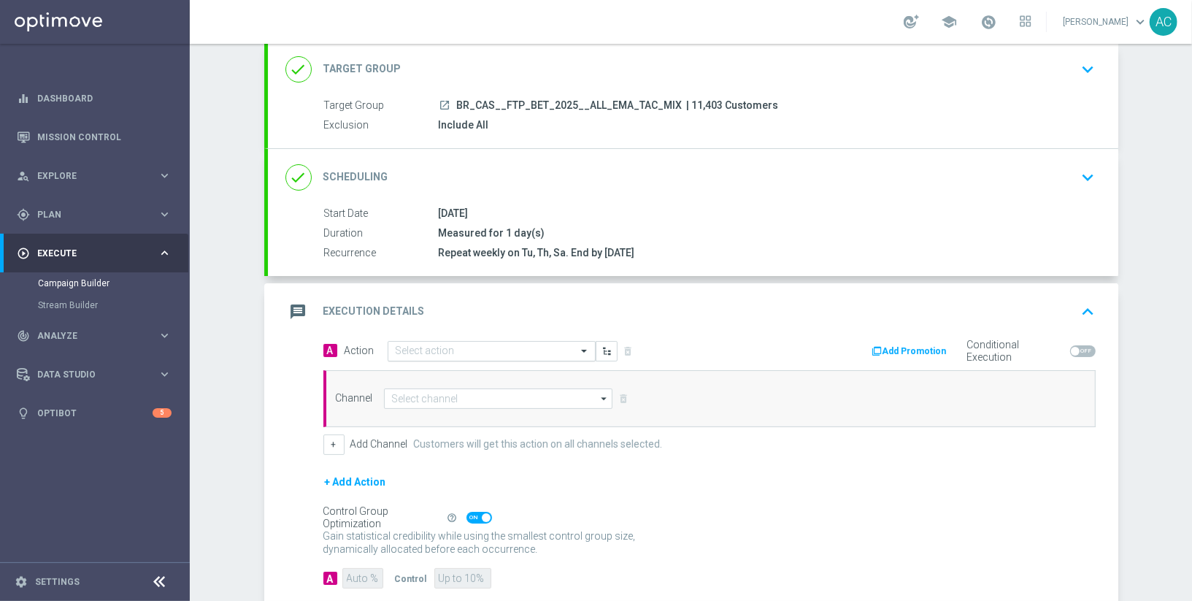
click at [486, 345] on input "text" at bounding box center [477, 351] width 163 height 12
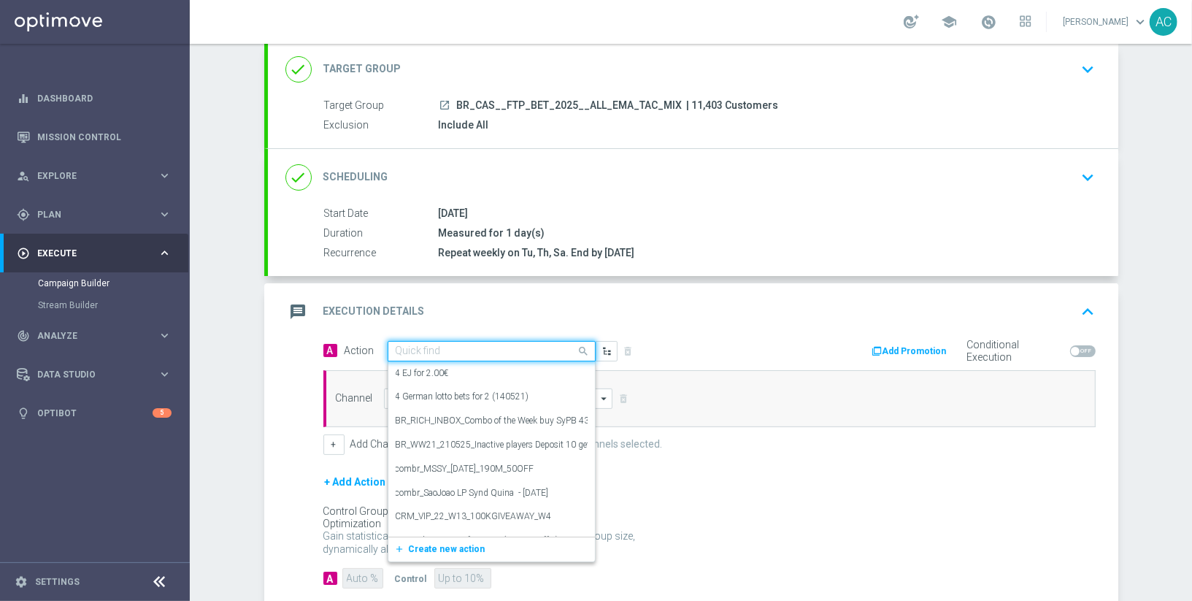
paste input "BR_CAS__FTPWHEEL__ALL_EMA_TAC_GM"
type input "BR_CAS__FTPWHEEL__ALL_EMA_TAC_GM"
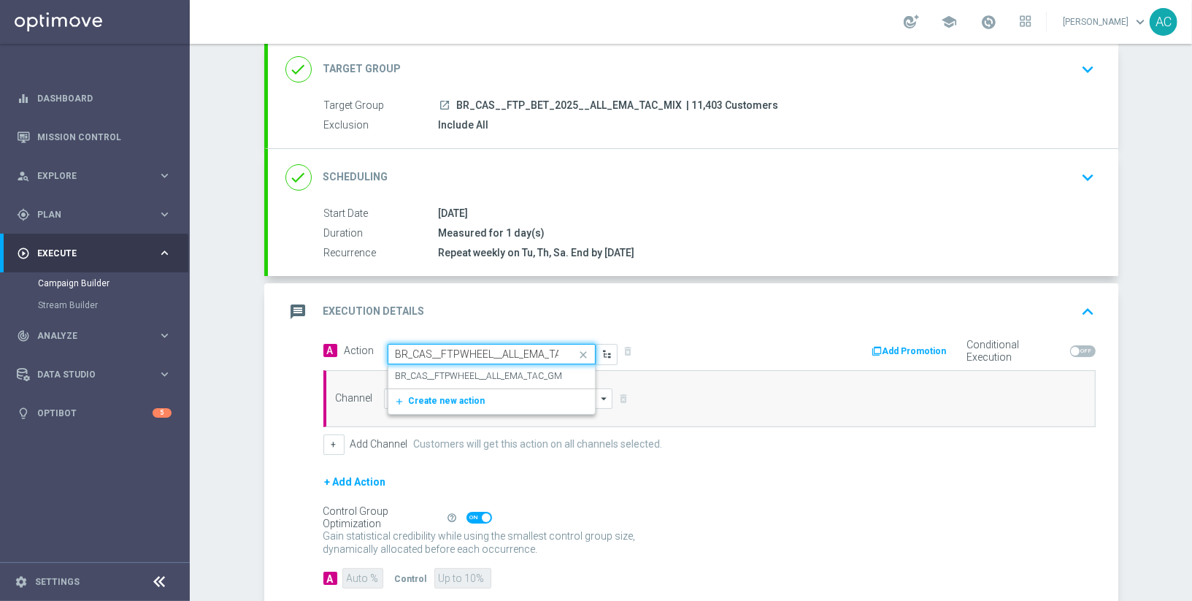
scroll to position [0, 28]
click at [479, 370] on label "BR_CAS__FTPWHEEL__ALL_EMA_TAC_GM" at bounding box center [479, 376] width 167 height 12
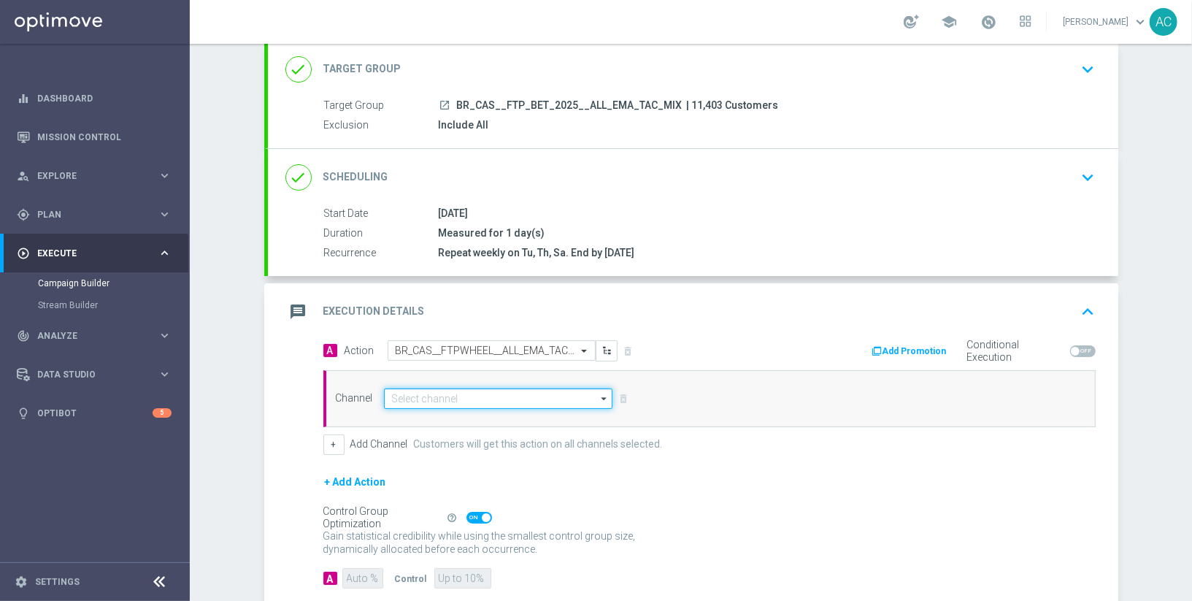
click at [476, 392] on input at bounding box center [498, 398] width 229 height 20
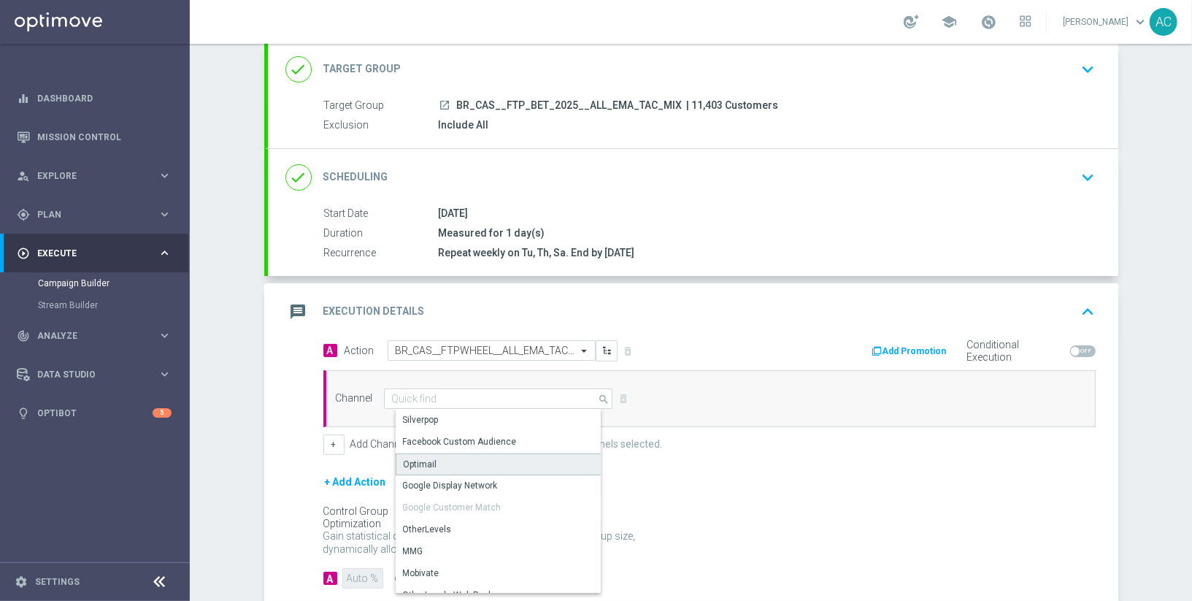
click at [467, 457] on div "Optimail" at bounding box center [505, 464] width 218 height 22
type input "Optimail"
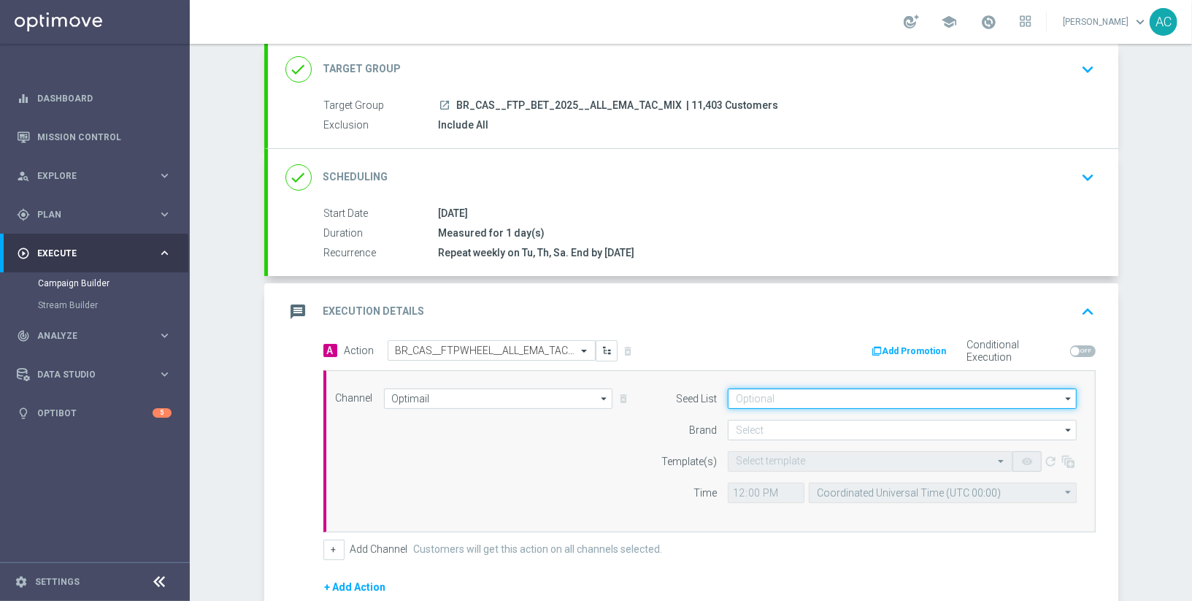
click at [860, 396] on input at bounding box center [902, 398] width 349 height 20
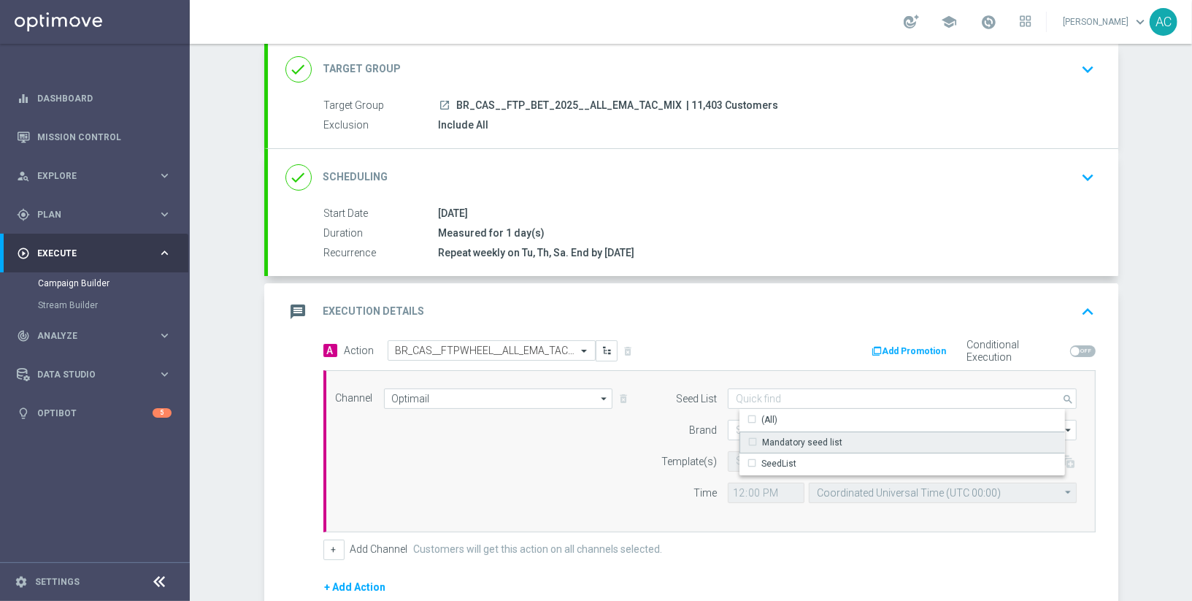
click at [837, 436] on div "Mandatory seed list" at bounding box center [802, 442] width 80 height 13
click at [521, 480] on div "Channel Optimail Optimail arrow_drop_down Drag here to set row groups Drag here…" at bounding box center [707, 451] width 764 height 126
type input "Mandatory seed list"
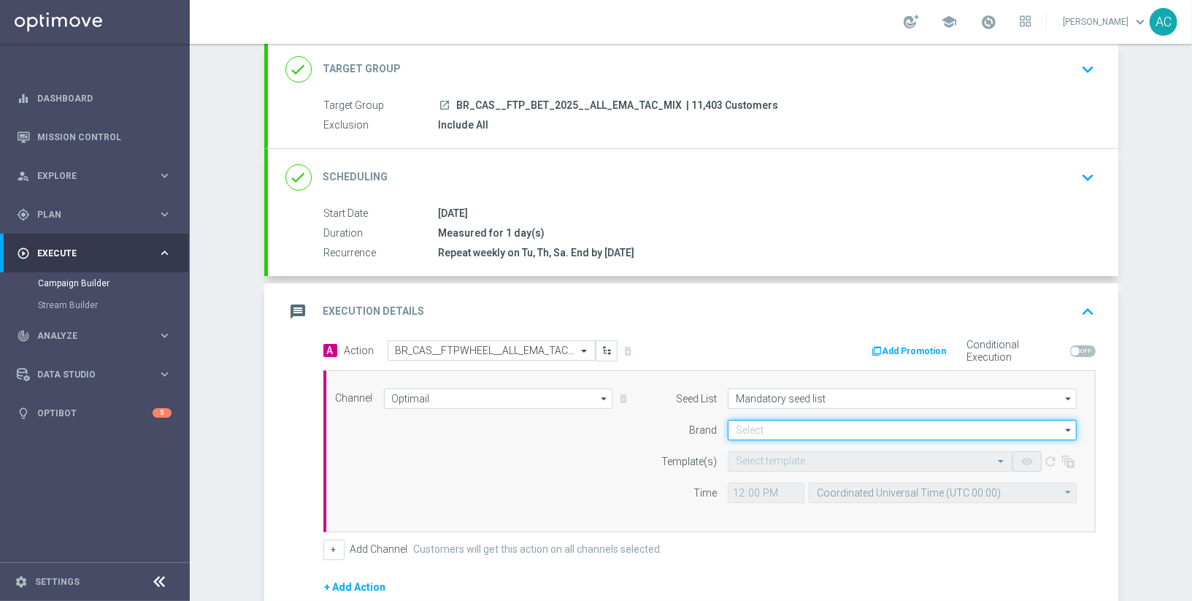
click at [783, 424] on input at bounding box center [902, 430] width 349 height 20
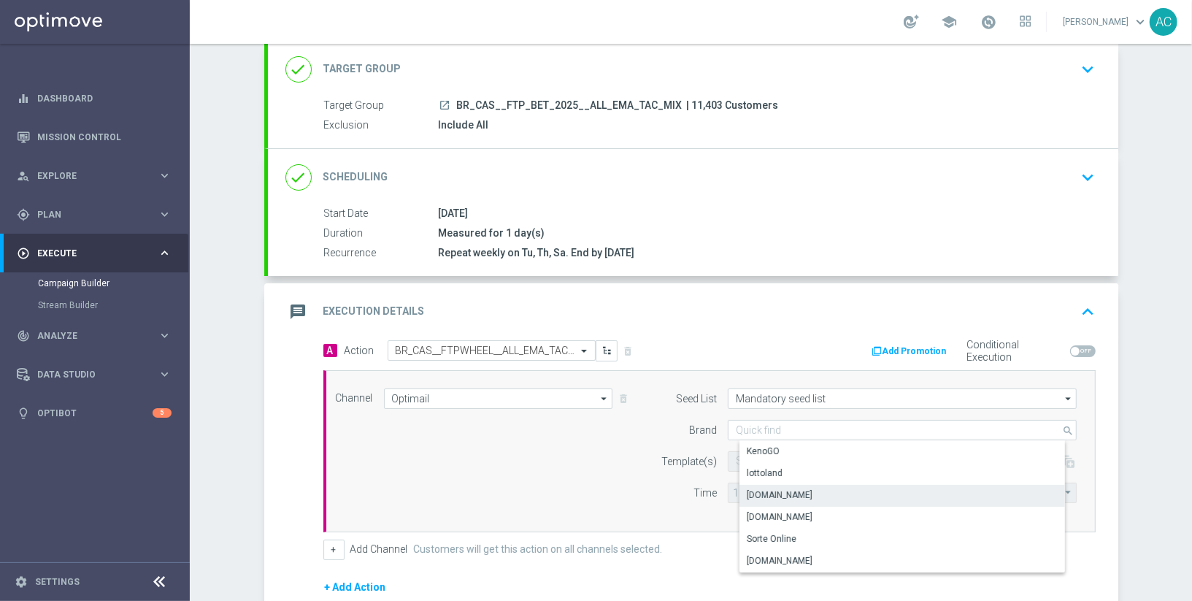
click at [819, 487] on div "Lottoland.bet.br" at bounding box center [915, 495] width 350 height 20
type input "Lottoland.bet.br"
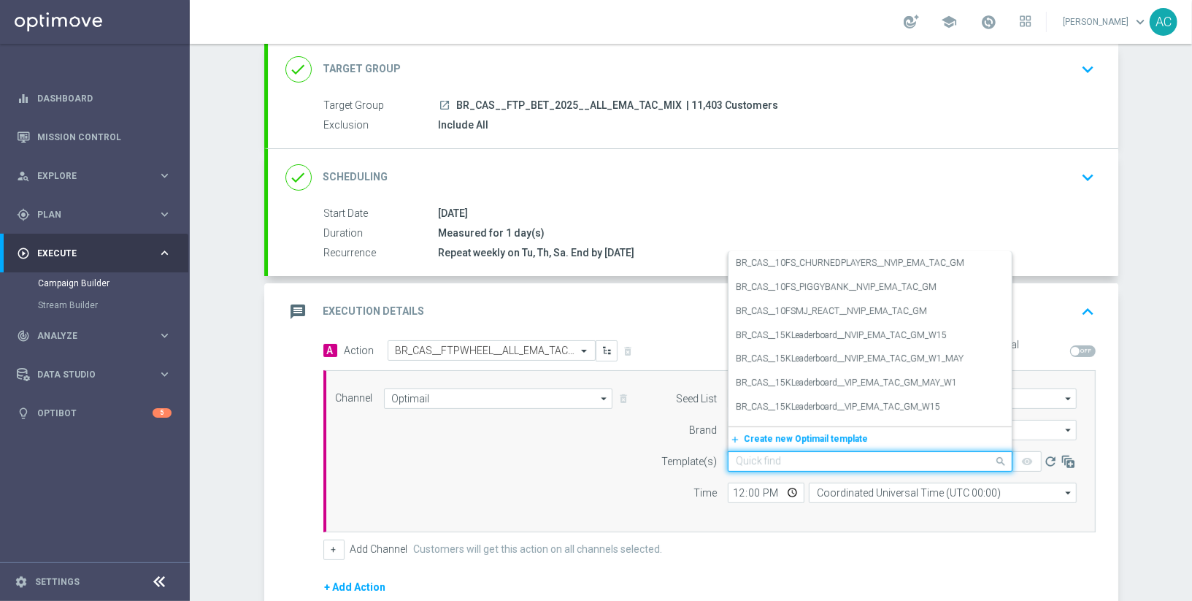
click at [776, 456] on input "text" at bounding box center [856, 462] width 240 height 12
paste input "BR_CAS__FTPWHEEL__ALL_EMA_TAC_GM"
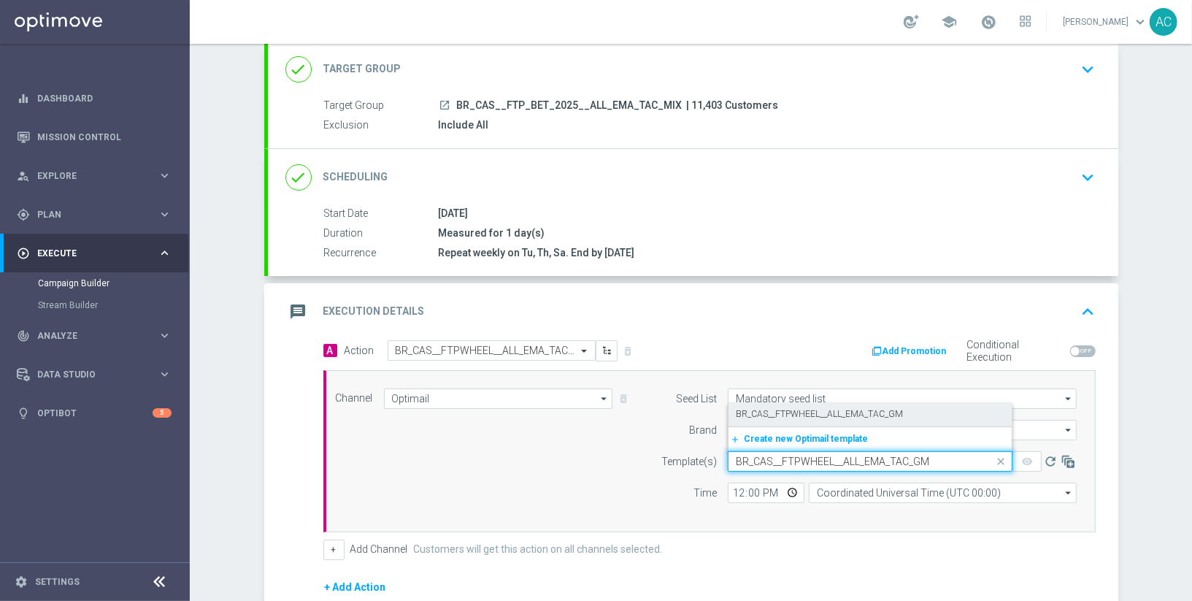
click at [815, 408] on label "BR_CAS__FTPWHEEL__ALL_EMA_TAC_GM" at bounding box center [819, 414] width 167 height 12
type input "BR_CAS__FTPWHEEL__ALL_EMA_TAC_GM"
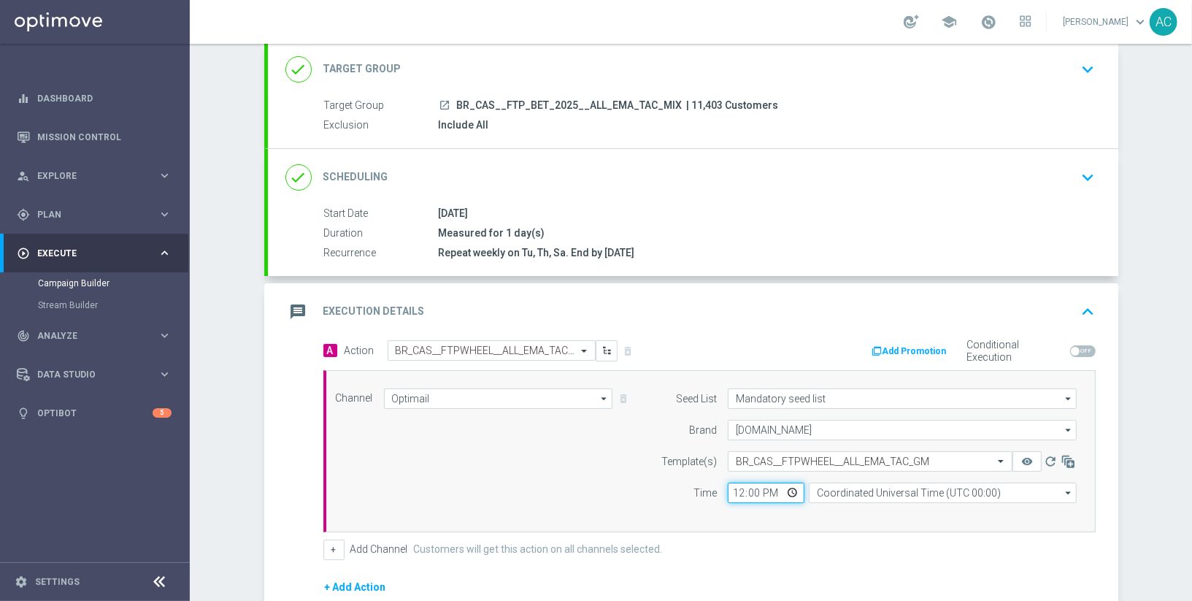
click at [735, 488] on input "12:00" at bounding box center [766, 493] width 77 height 20
type input "19:00"
click at [899, 487] on input "Coordinated Universal Time (UTC 00:00)" at bounding box center [943, 493] width 268 height 20
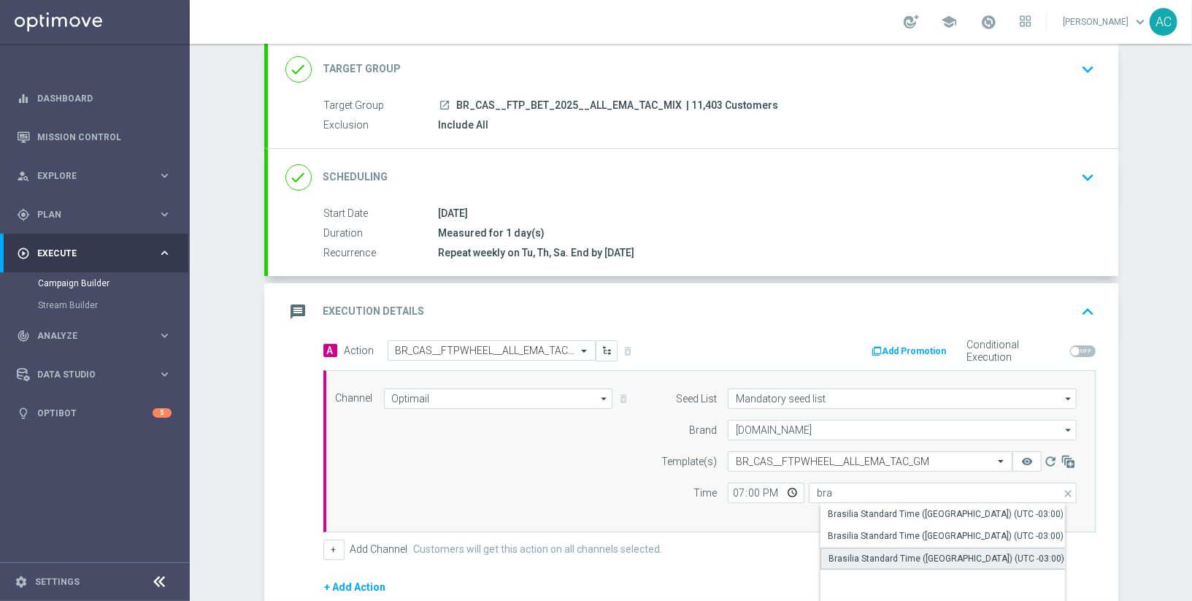
click at [957, 552] on div "Brasilia Standard Time (Sao Paulo) (UTC -03:00)" at bounding box center [947, 558] width 236 height 13
type input "Brasilia Standard Time (Sao Paulo) (UTC -03:00)"
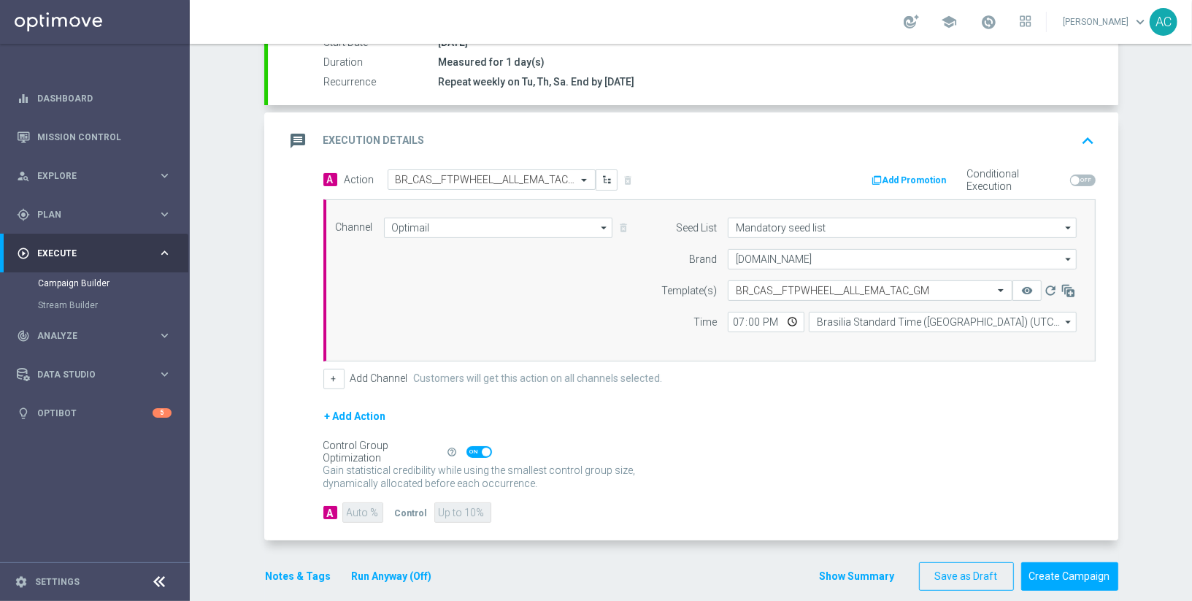
scroll to position [273, 0]
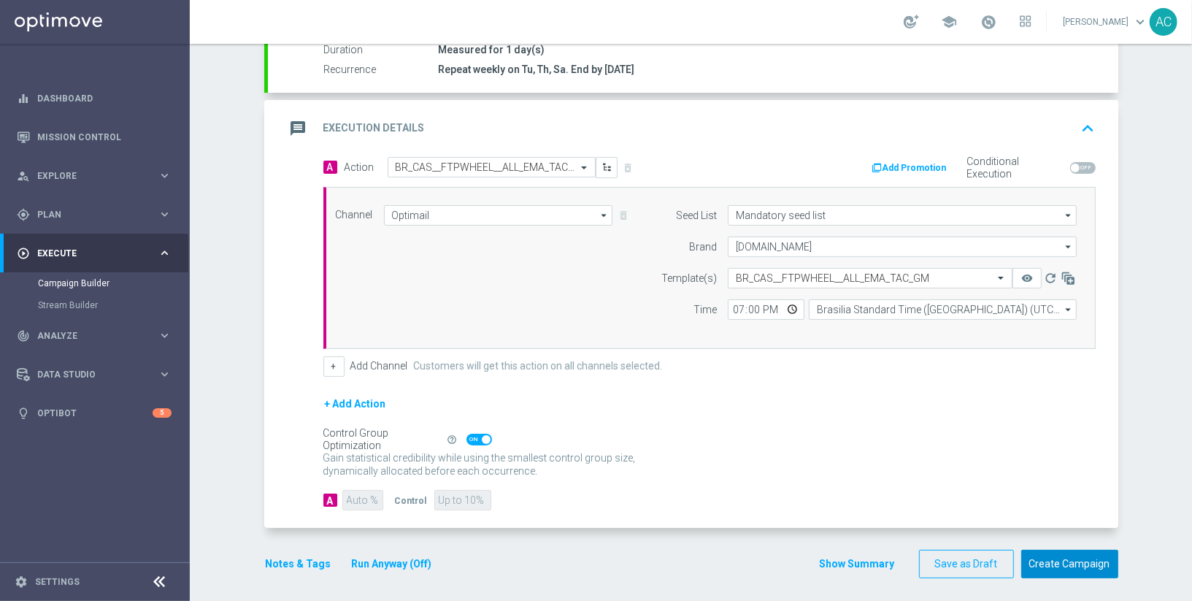
click at [1051, 563] on button "Create Campaign" at bounding box center [1070, 564] width 97 height 28
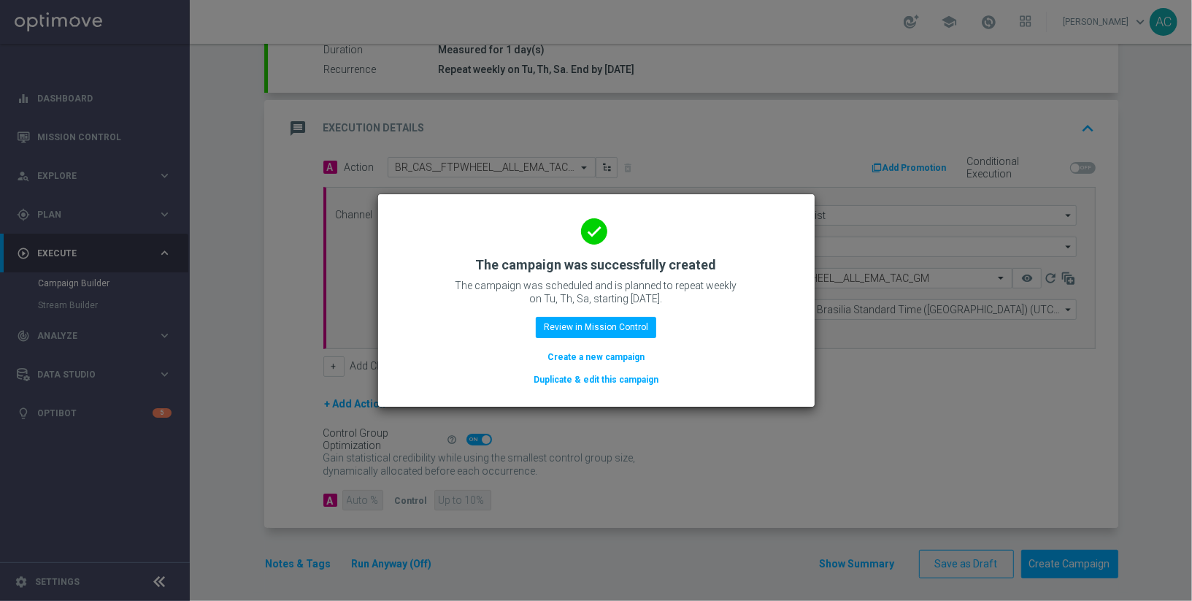
click at [599, 354] on button "Create a new campaign" at bounding box center [596, 357] width 100 height 16
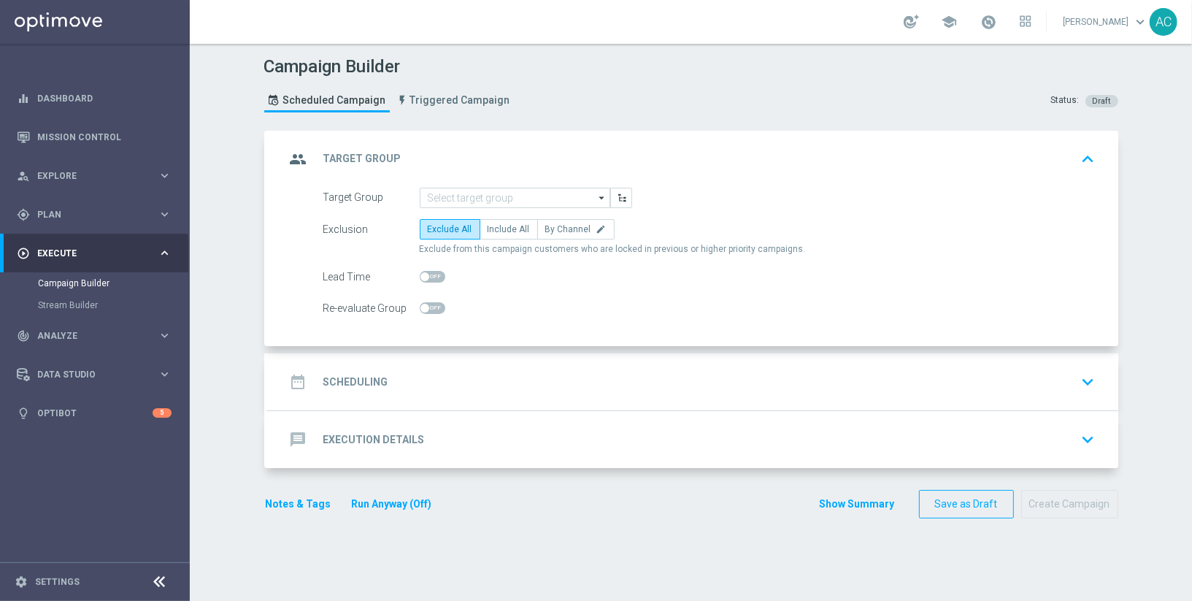
scroll to position [0, 0]
click at [516, 197] on input at bounding box center [515, 198] width 191 height 20
paste input "BR_CAS__FTPWHEEL__ALL_RI_TAC_GM"
type input "BR_CAS__FTPWHEEL__ALL_RI_TAC_GM"
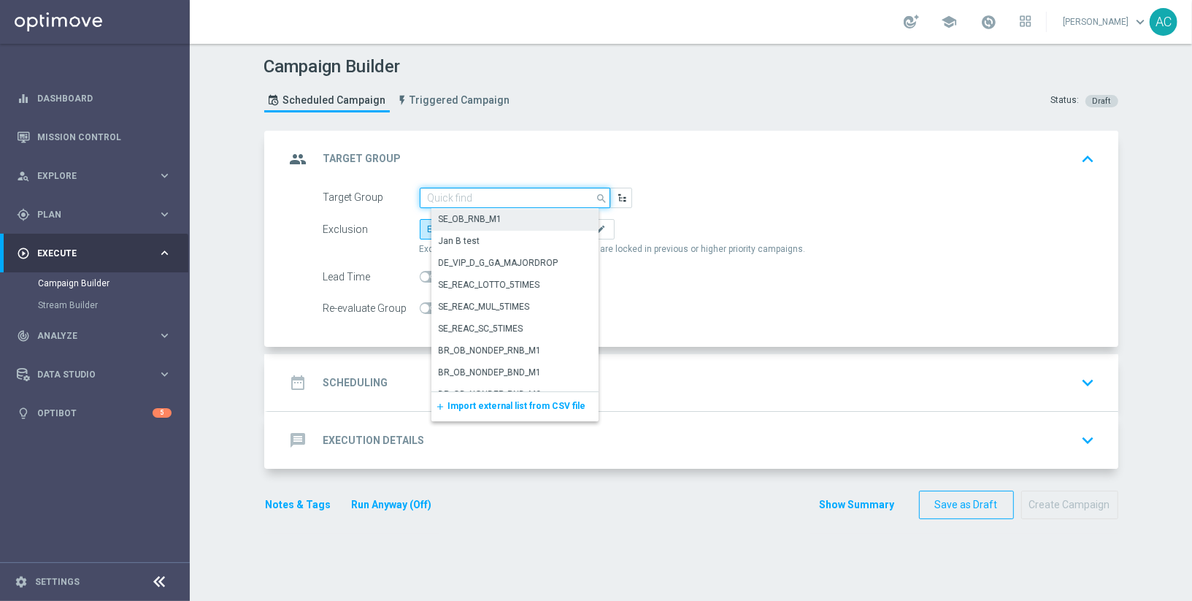
paste input "BR_CAS__FTP_BET_2025__ALL_RI_TAC_MIX"
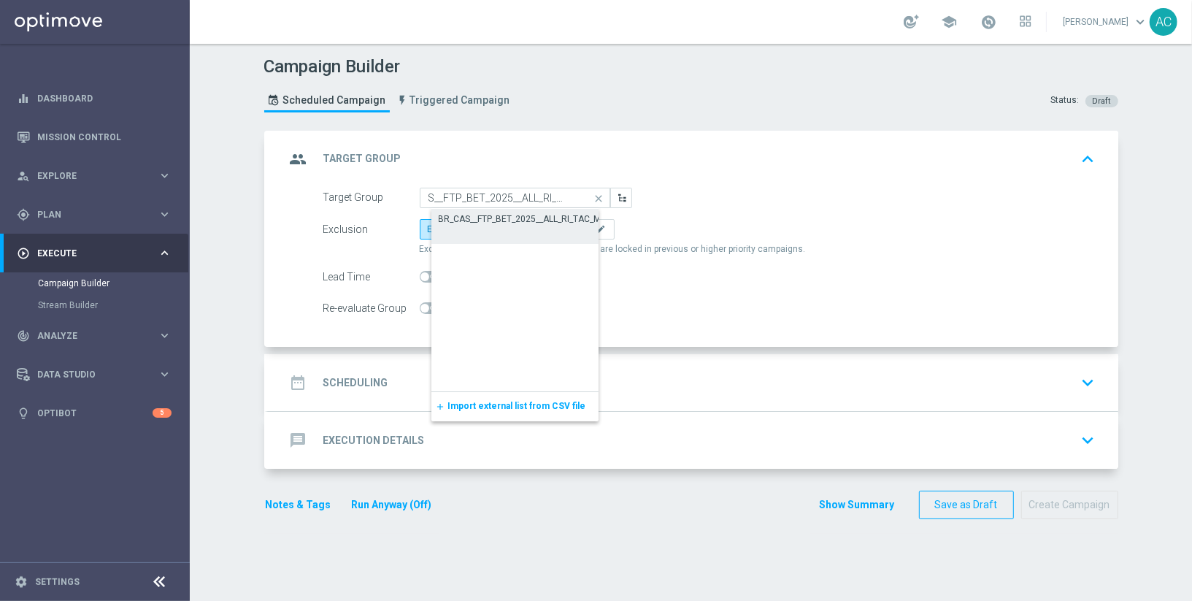
click at [508, 221] on div "BR_CAS__FTP_BET_2025__ALL_RI_TAC_MIX" at bounding box center [524, 219] width 171 height 13
type input "BR_CAS__FTP_BET_2025__ALL_RI_TAC_MIX"
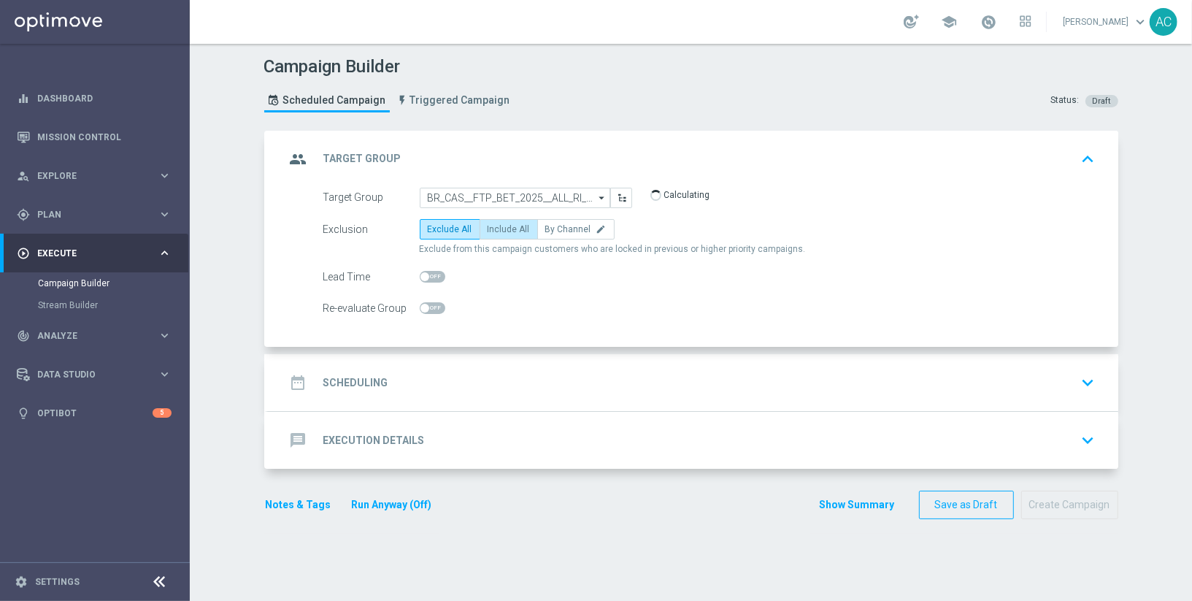
click at [506, 231] on span "Include All" at bounding box center [509, 229] width 42 height 10
click at [497, 231] on input "Include All" at bounding box center [492, 231] width 9 height 9
radio input "true"
click at [432, 381] on div "date_range Scheduling keyboard_arrow_down" at bounding box center [694, 383] width 816 height 28
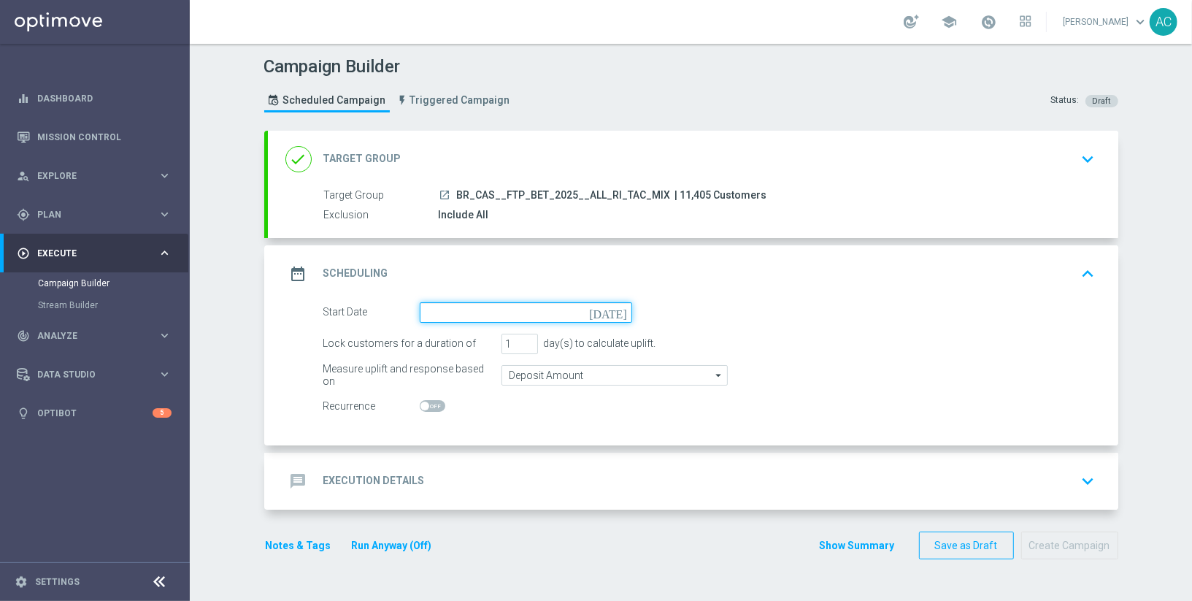
click at [608, 306] on input at bounding box center [526, 312] width 213 height 20
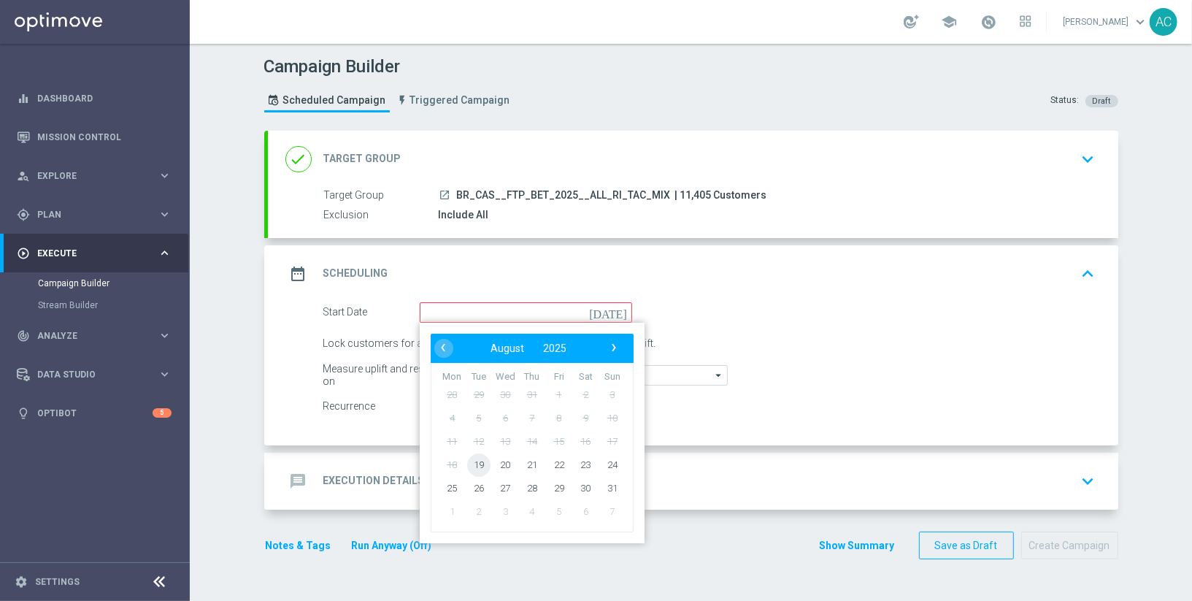
click at [475, 463] on span "19" at bounding box center [478, 464] width 23 height 23
type input "19 Aug 2025"
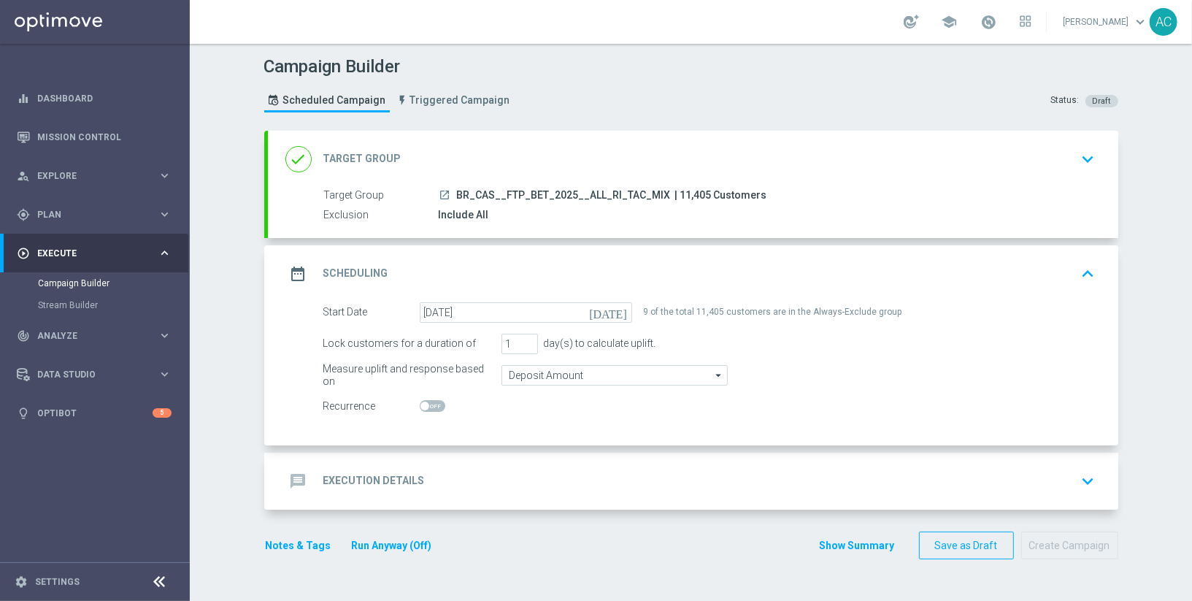
click at [429, 402] on span at bounding box center [433, 406] width 26 height 12
click at [429, 402] on input "checkbox" at bounding box center [433, 406] width 26 height 12
checkbox input "true"
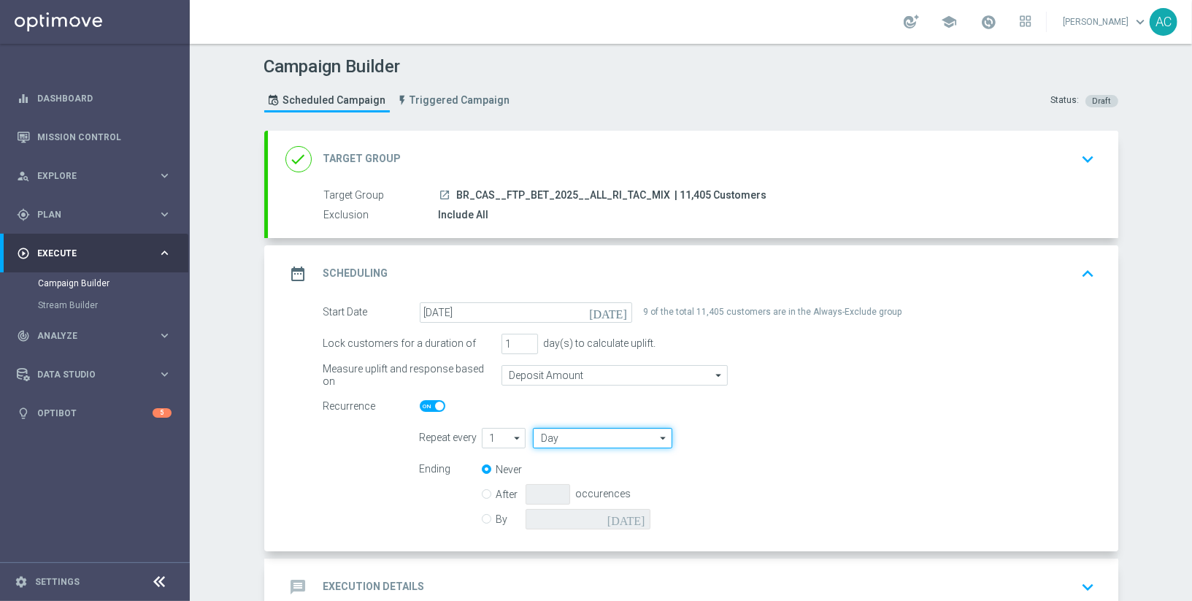
click at [569, 433] on input "Day" at bounding box center [602, 438] width 139 height 20
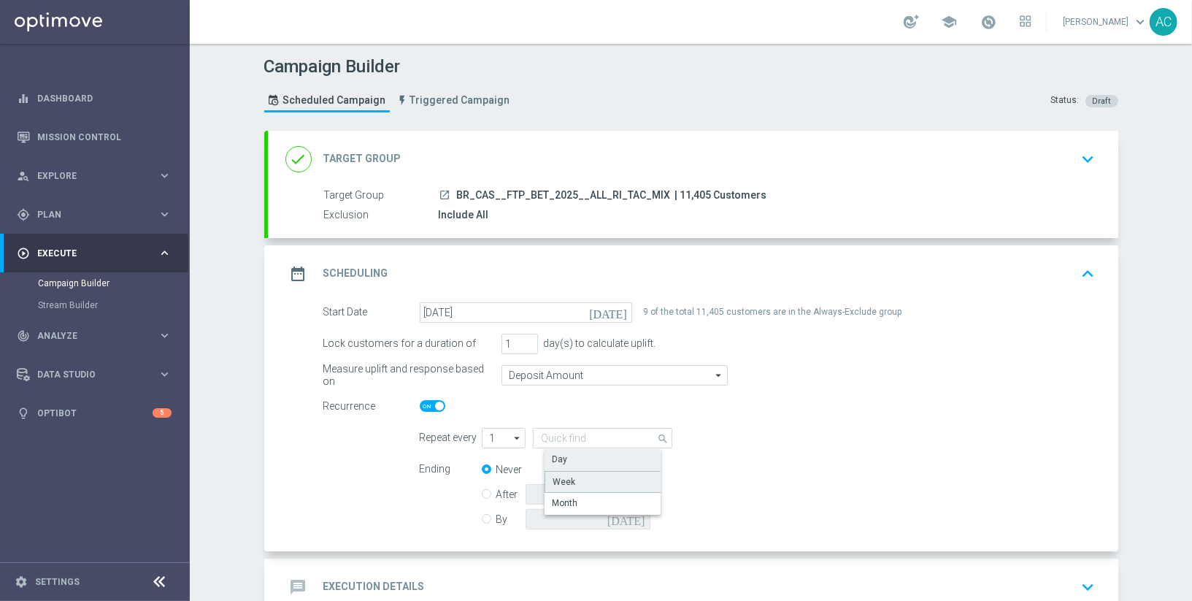
click at [568, 475] on div "Week" at bounding box center [564, 481] width 23 height 13
type input "Week"
click at [776, 435] on input "checkbox" at bounding box center [772, 438] width 22 height 20
checkbox input "true"
click at [820, 436] on input "checkbox" at bounding box center [826, 438] width 22 height 20
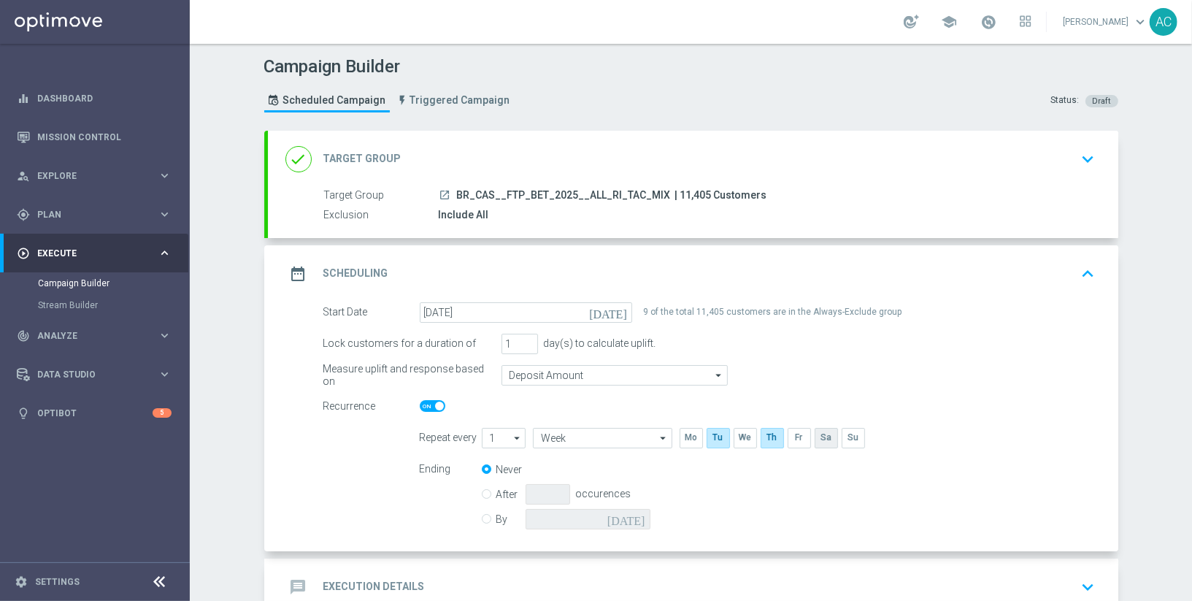
checkbox input "true"
click at [494, 513] on div "By today" at bounding box center [575, 519] width 186 height 20
click at [491, 513] on div "By today" at bounding box center [575, 519] width 186 height 20
click at [486, 514] on input "By" at bounding box center [486, 516] width 9 height 9
radio input "true"
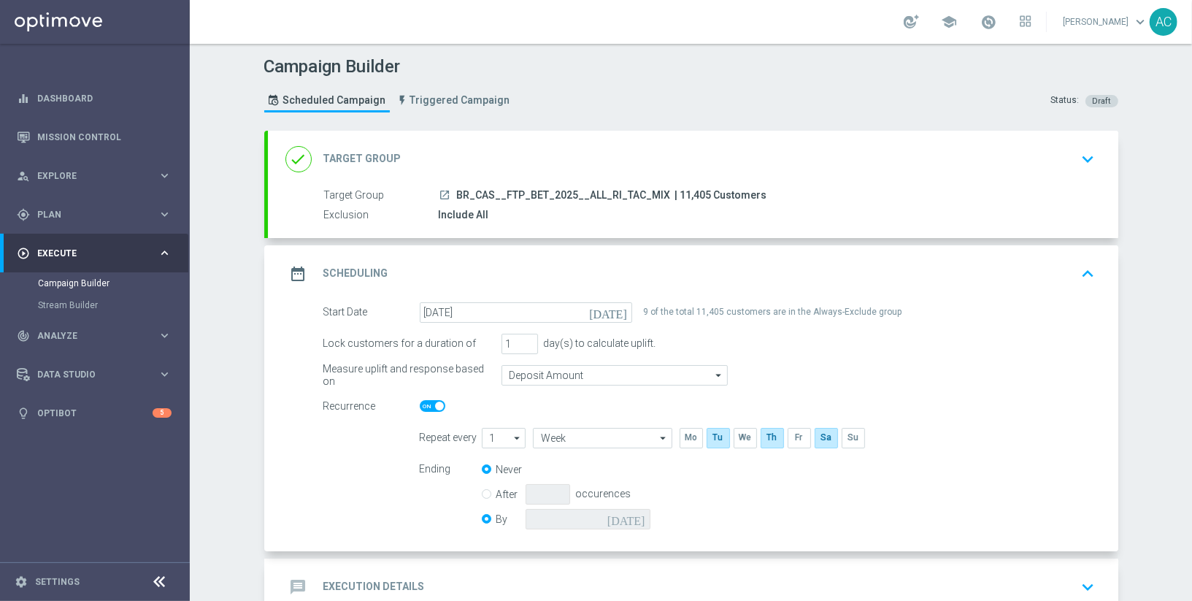
radio input "false"
click at [630, 516] on input at bounding box center [588, 519] width 125 height 20
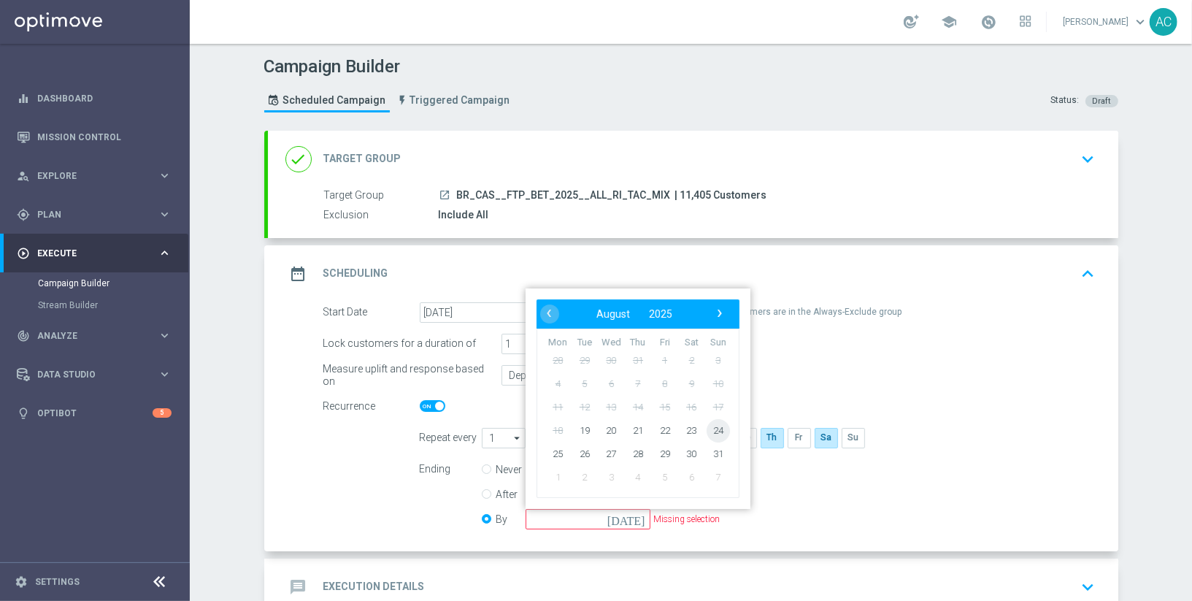
click at [719, 428] on span "24" at bounding box center [717, 429] width 23 height 23
type input "24 Aug 2025"
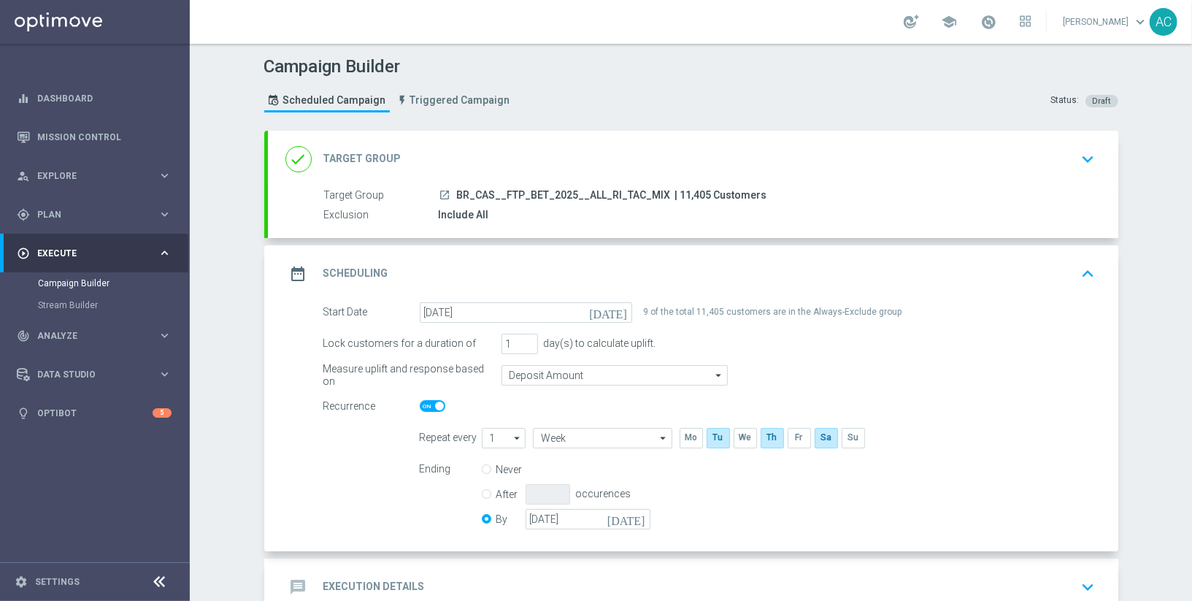
scroll to position [90, 0]
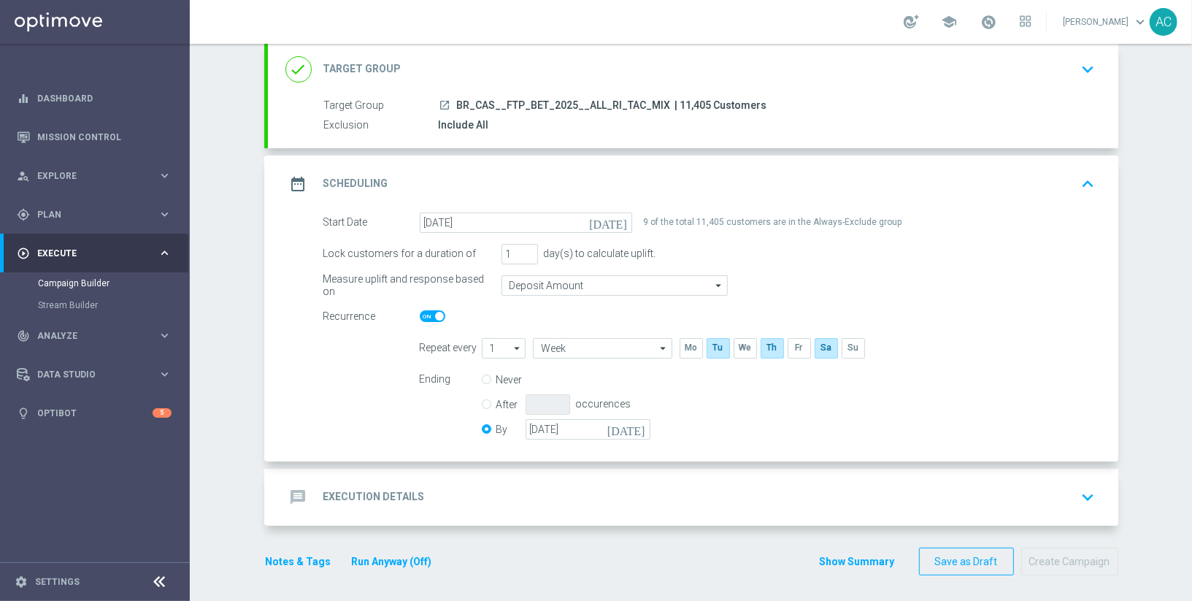
click at [494, 492] on div "message Execution Details keyboard_arrow_down" at bounding box center [694, 497] width 816 height 28
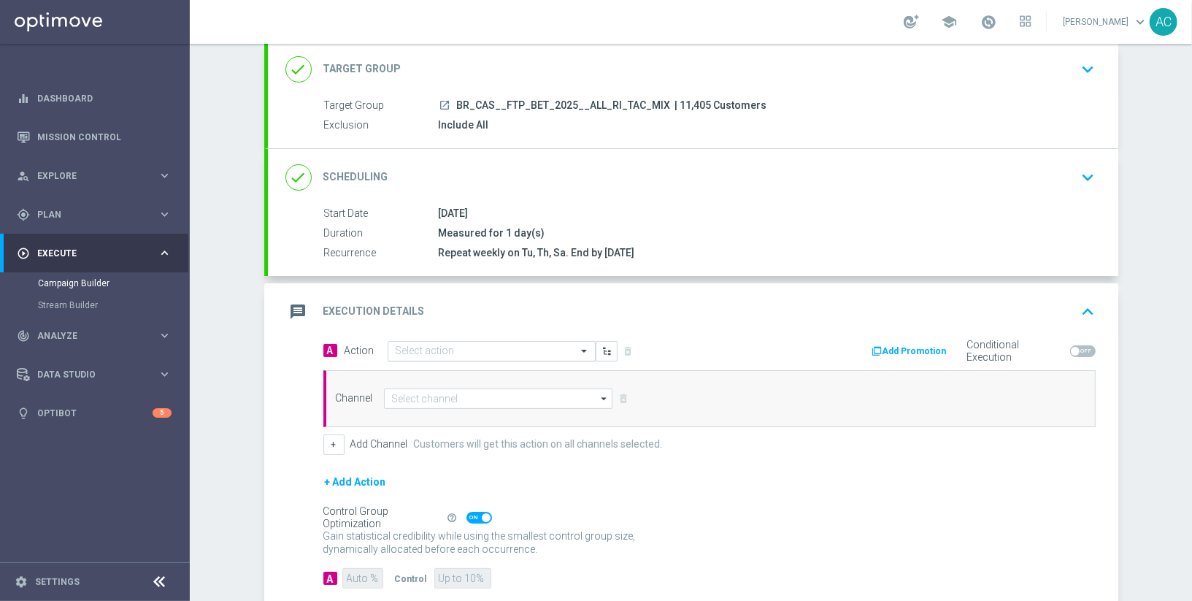
click at [495, 345] on input "text" at bounding box center [477, 351] width 163 height 12
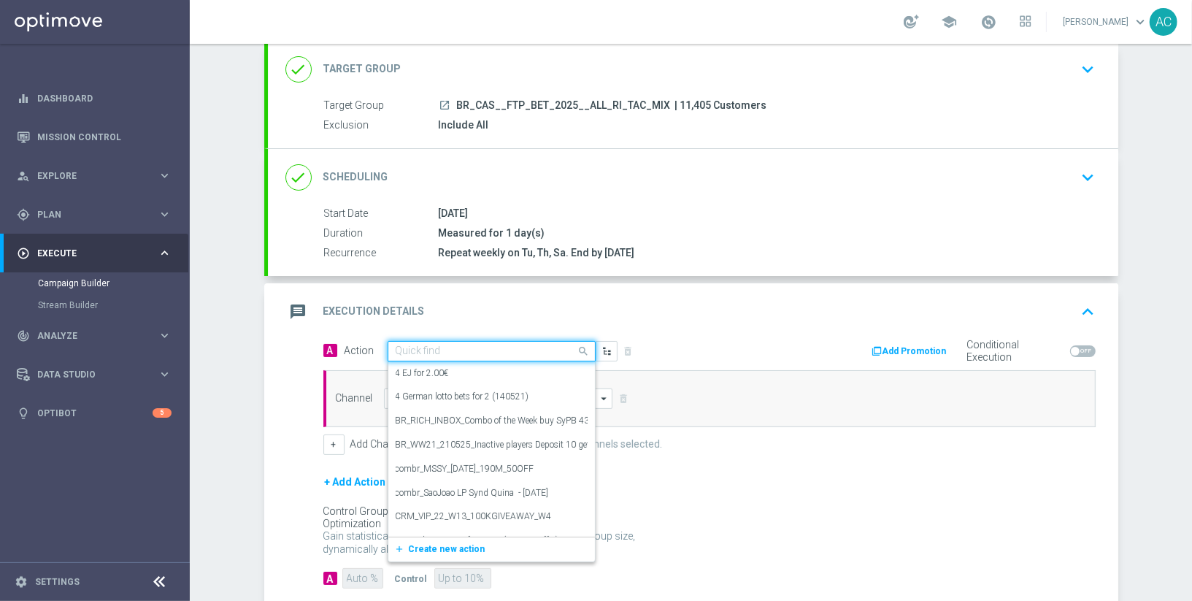
paste input "BR_CAS__FTPWHEEL__ALL_RI_TAC_GM"
type input "BR_CAS__FTPWHEEL__ALL_RI_TAC_GM"
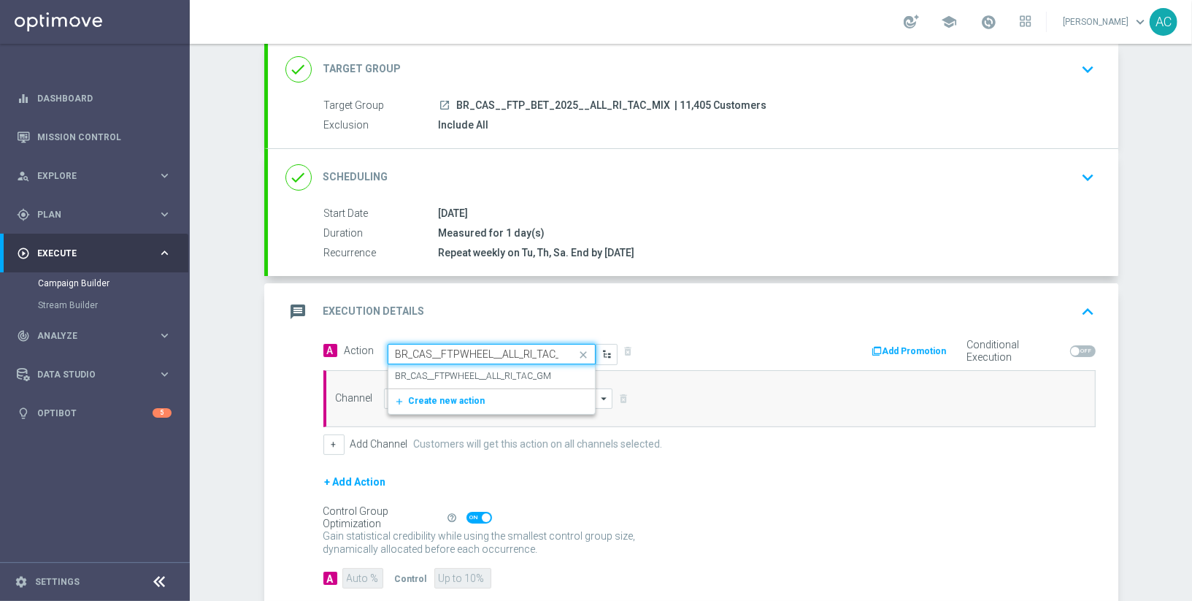
scroll to position [0, 16]
click at [511, 373] on label "BR_CAS__FTPWHEEL__ALL_RI_TAC_GM" at bounding box center [474, 376] width 156 height 12
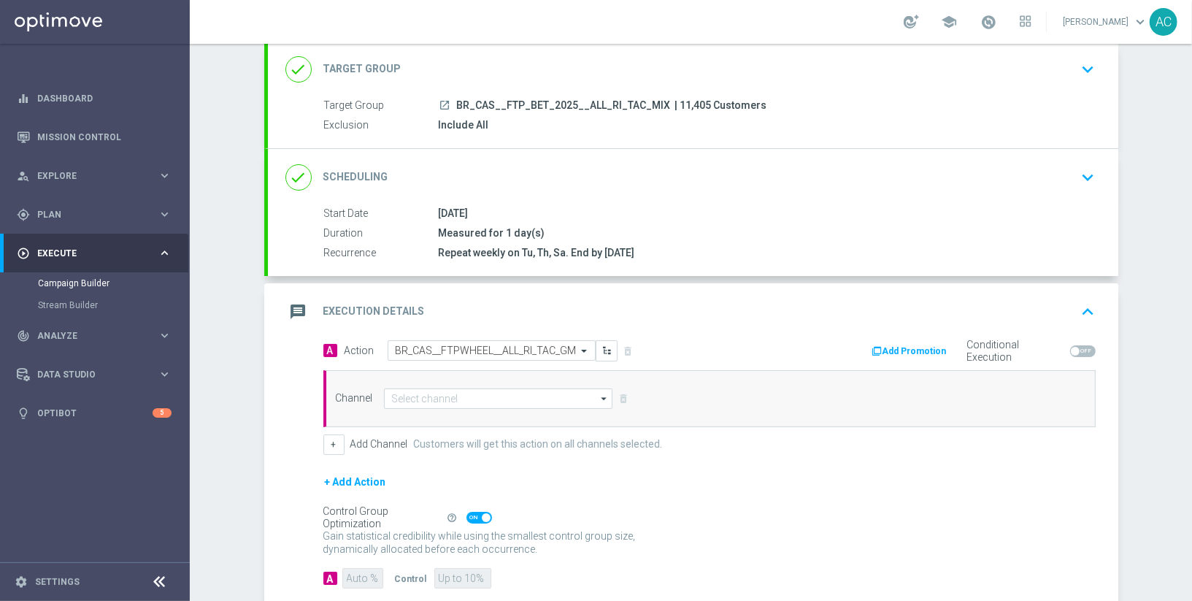
scroll to position [0, 0]
click at [487, 397] on input at bounding box center [498, 398] width 229 height 20
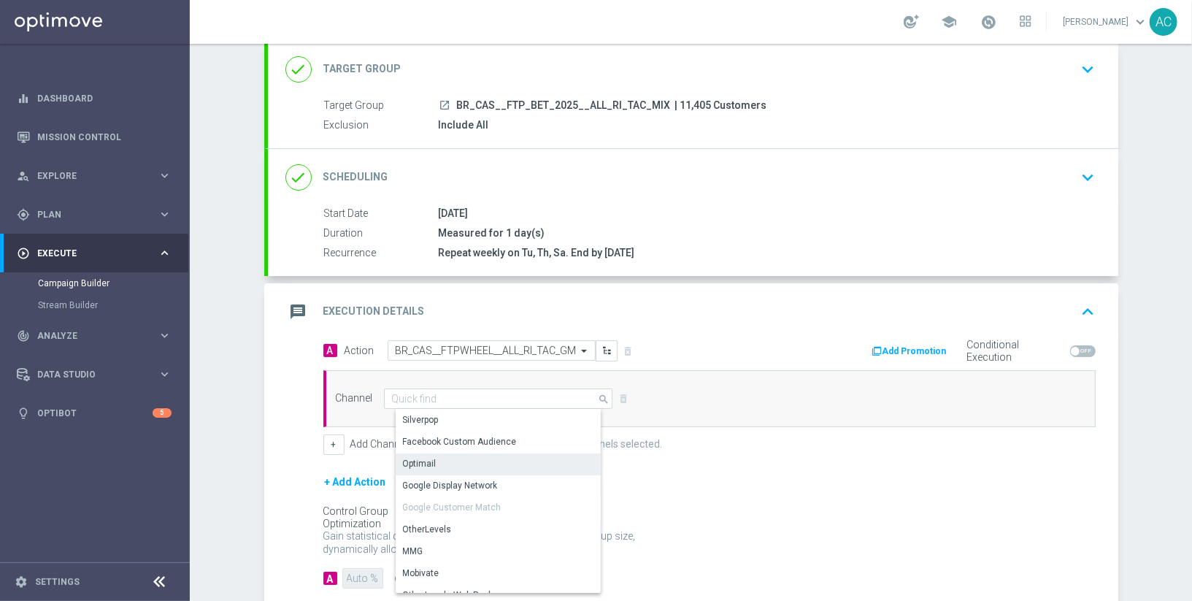
click at [488, 462] on div "Optimail" at bounding box center [505, 463] width 218 height 20
type input "Optimail"
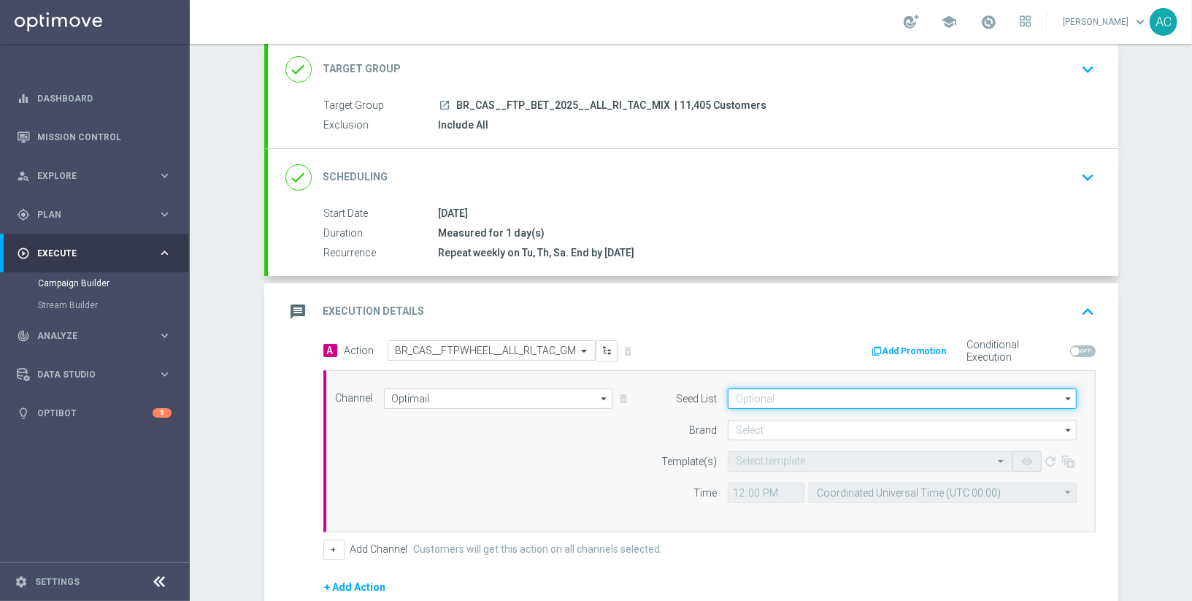
click at [858, 389] on input at bounding box center [902, 398] width 349 height 20
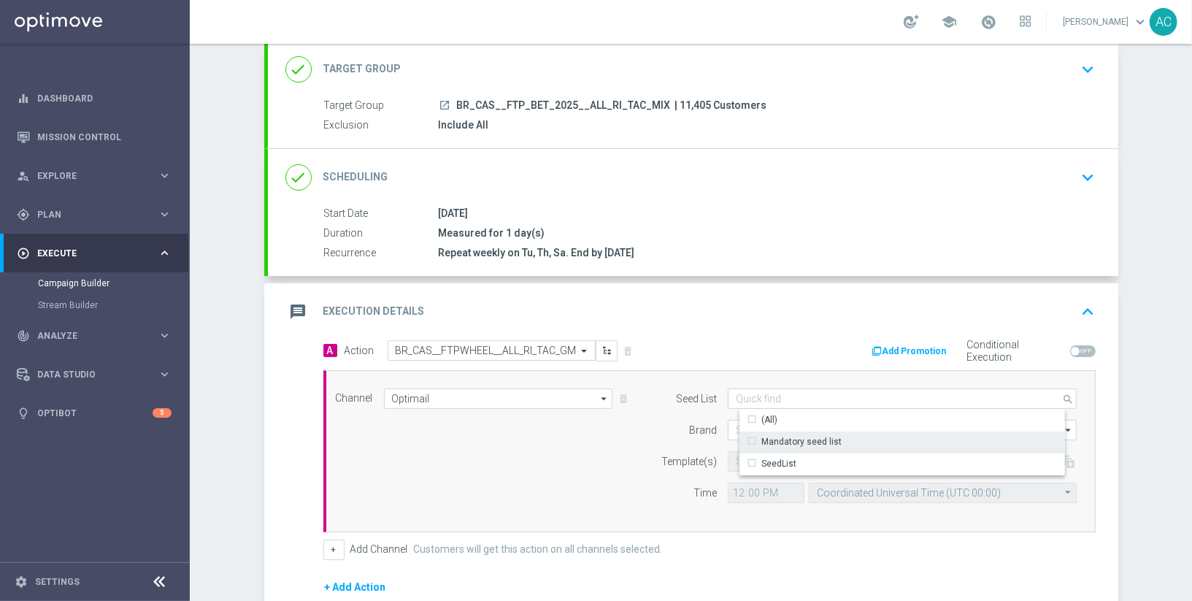
click at [841, 432] on div "Mandatory seed list" at bounding box center [915, 442] width 350 height 20
click at [546, 459] on div "Channel Optimail Optimail arrow_drop_down Drag here to set row groups Drag here…" at bounding box center [707, 451] width 764 height 126
type input "Mandatory seed list"
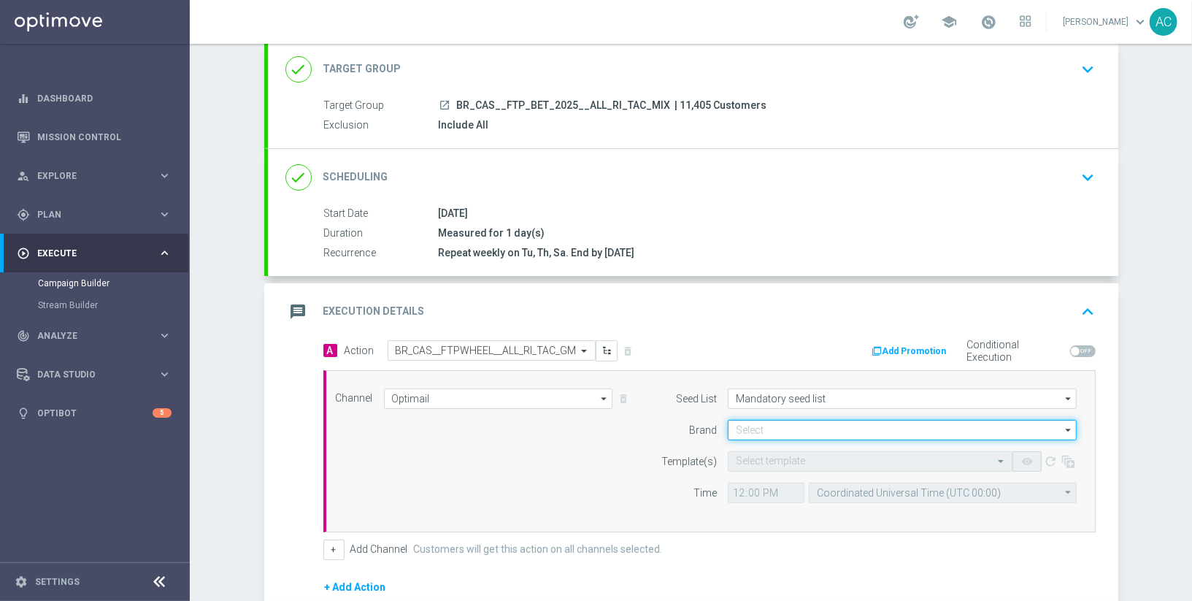
click at [851, 424] on input at bounding box center [902, 430] width 349 height 20
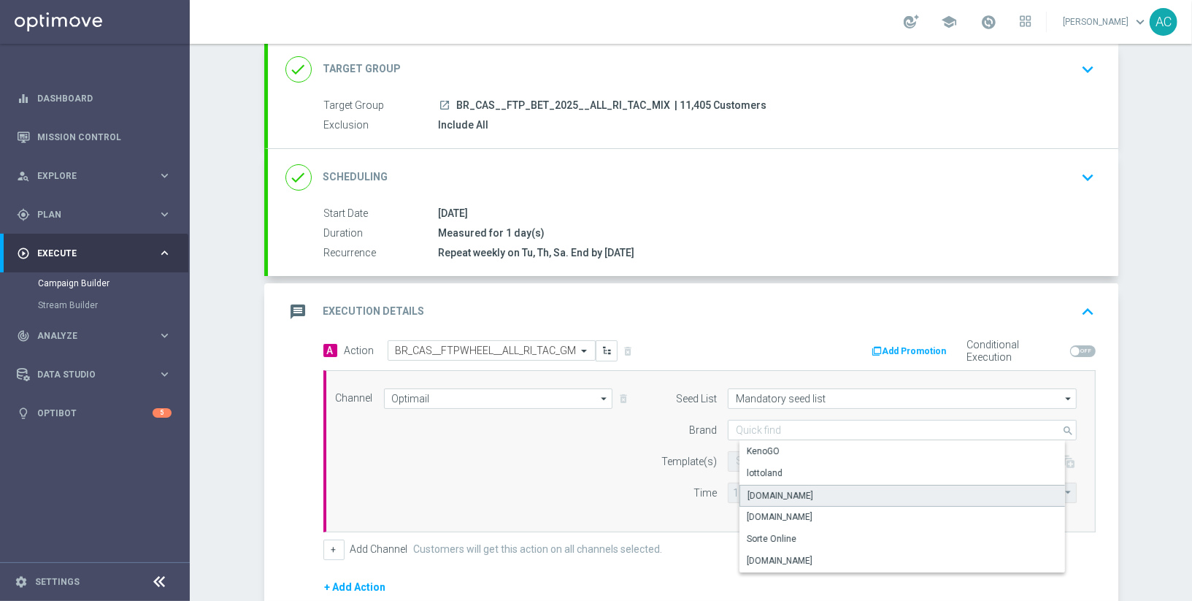
click at [811, 497] on div "Lottoland.bet.br" at bounding box center [915, 496] width 350 height 22
type input "Lottoland.bet.br"
click at [806, 456] on input "text" at bounding box center [856, 462] width 240 height 12
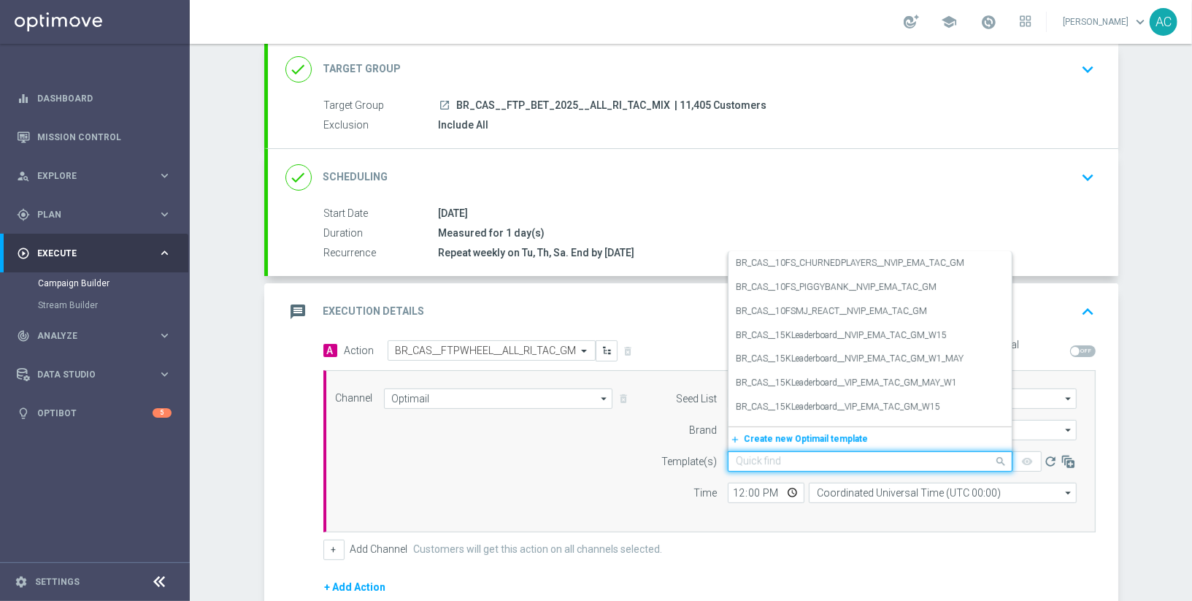
paste input "BR_CAS__FTPWHEEL__ALL_RI_TAC_GM"
type input "BR_CAS__FTPWHEEL__ALL_RI_TAC_GM"
click at [586, 458] on div "Channel Optimail Optimail arrow_drop_down Drag here to set row groups Drag here…" at bounding box center [707, 451] width 764 height 126
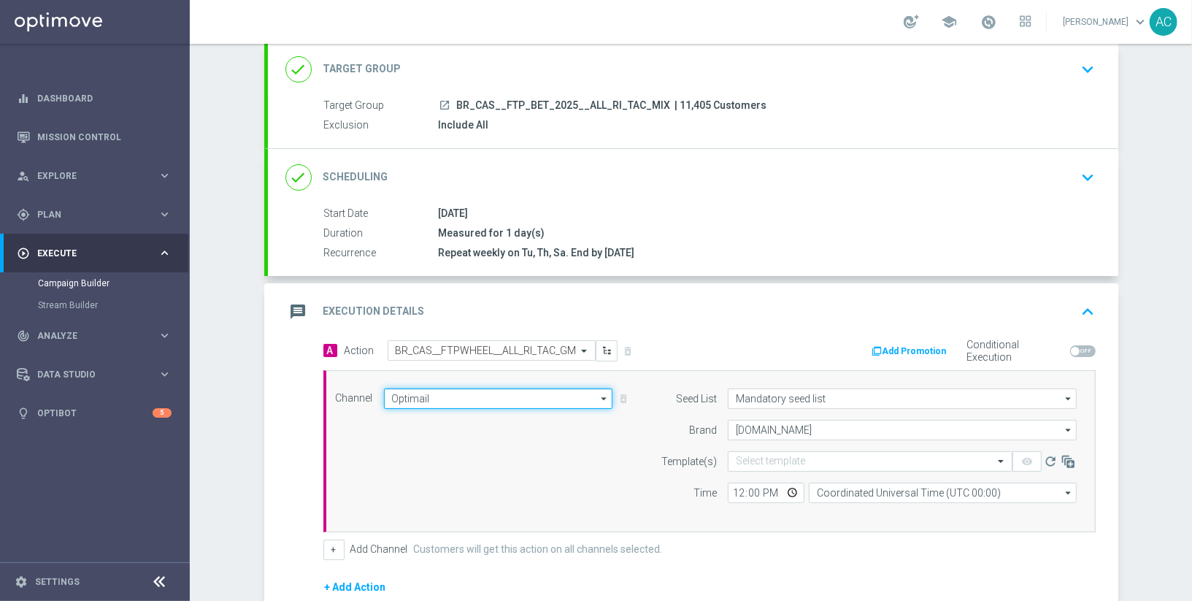
click at [418, 399] on input "Optimail" at bounding box center [498, 398] width 229 height 20
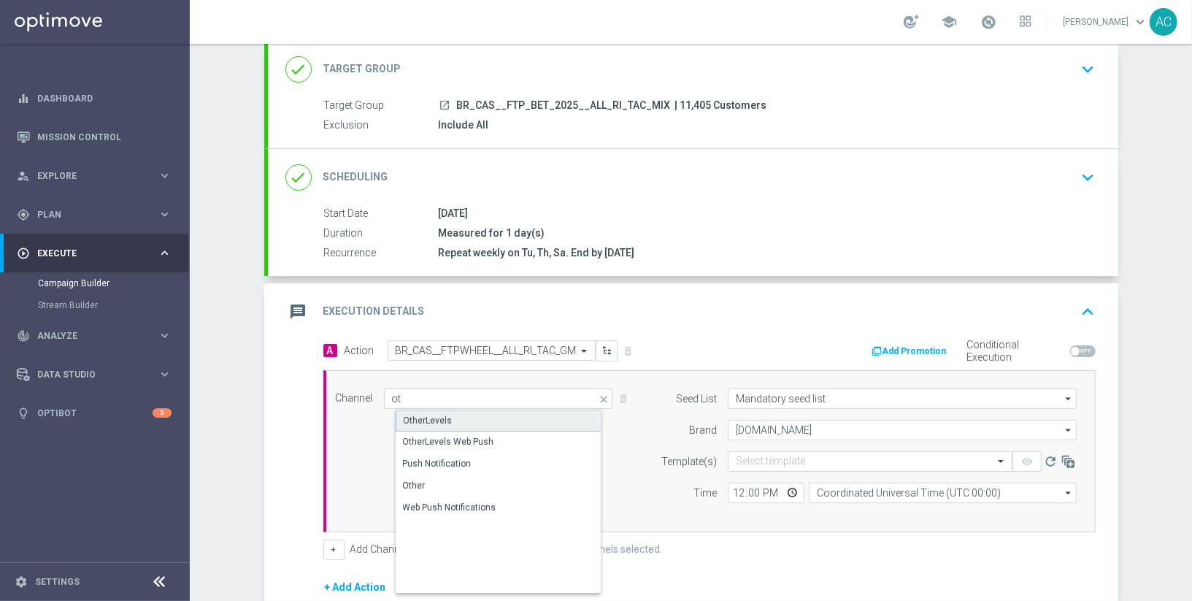
click at [504, 410] on div "OtherLevels" at bounding box center [511, 421] width 231 height 22
type input "OtherLevels"
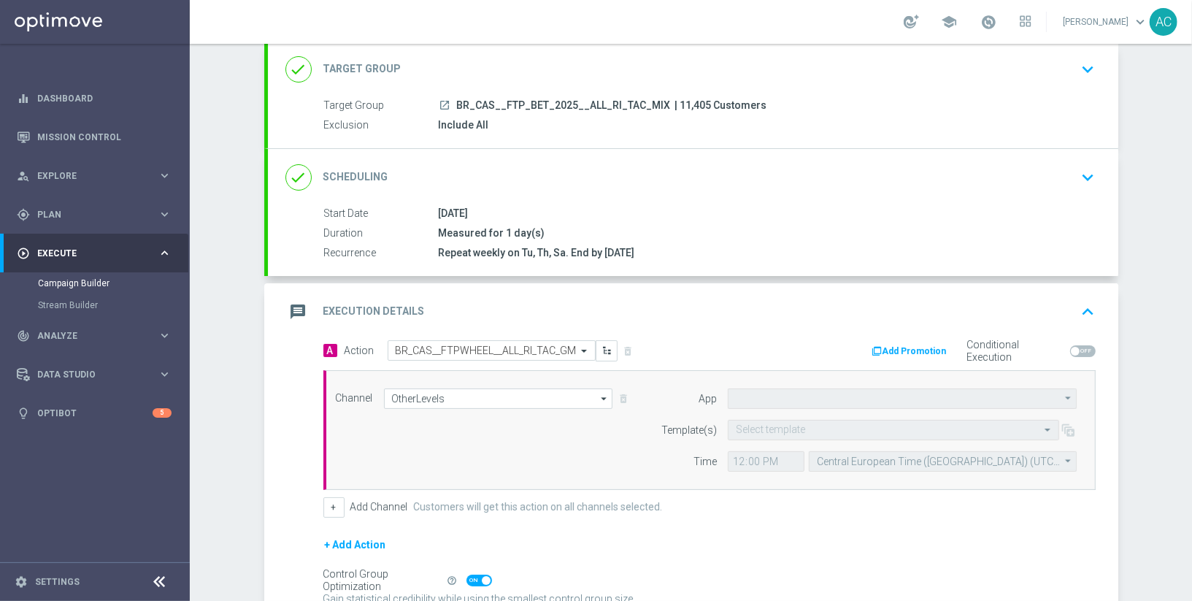
type input "Default App"
click at [894, 426] on input "text" at bounding box center [879, 430] width 286 height 12
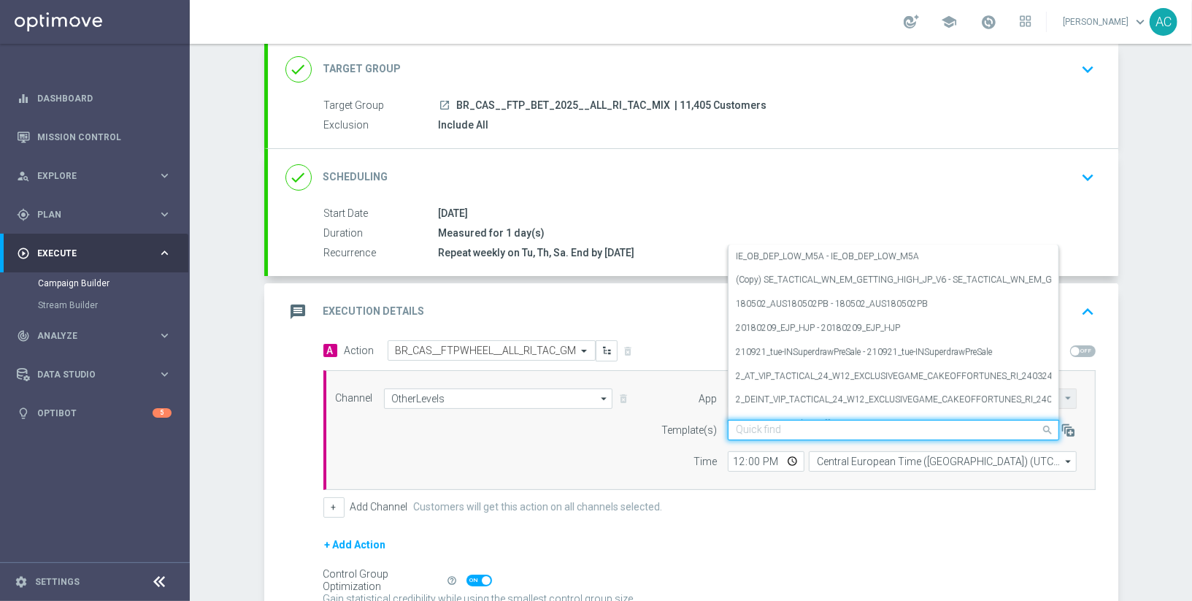
paste input "BR_CAS__FTPWHEEL__ALL_RI_TAC_GM"
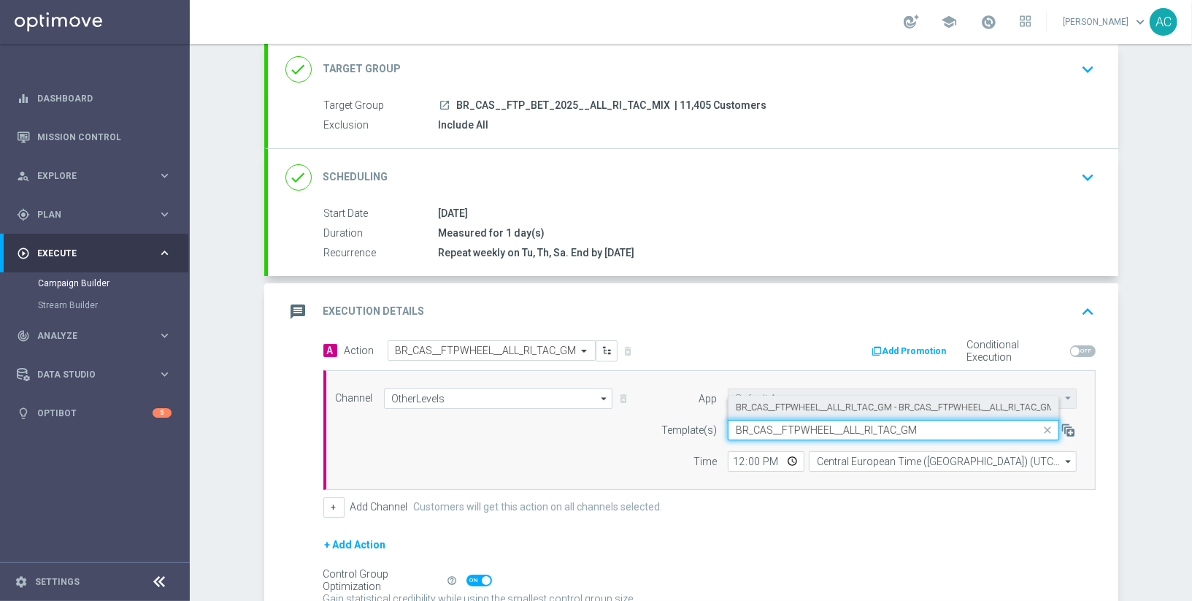
click at [885, 402] on label "BR_CAS__FTPWHEEL__ALL_RI_TAC_GM - BR_CAS__FTPWHEEL__ALL_RI_TAC_GM" at bounding box center [895, 408] width 319 height 12
type input "BR_CAS__FTPWHEEL__ALL_RI_TAC_GM"
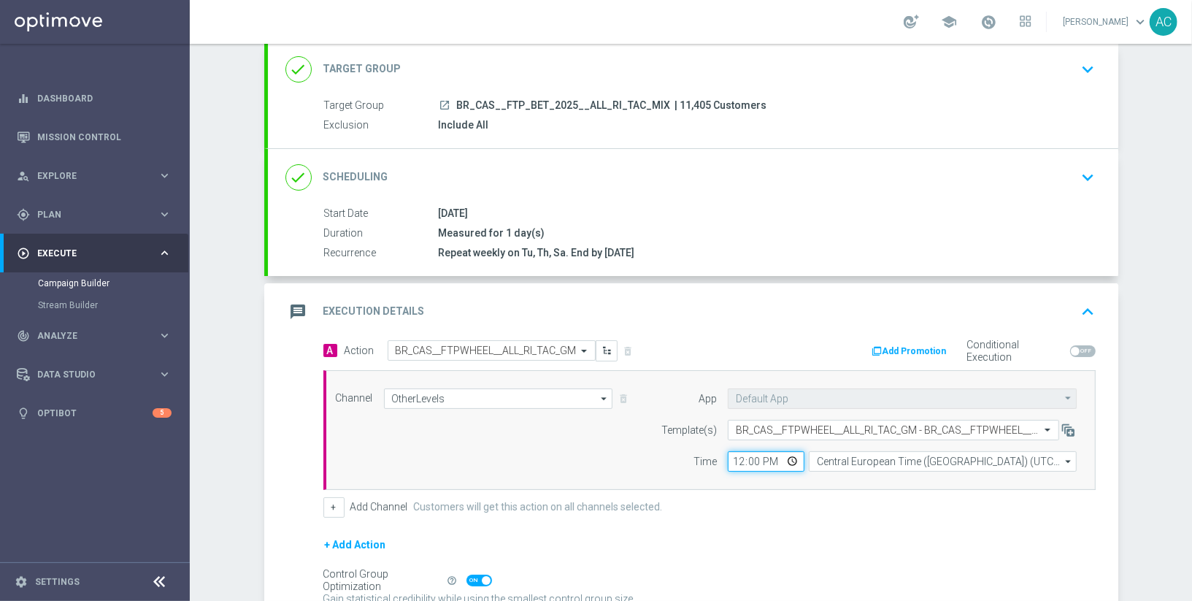
click at [737, 462] on input "12:00" at bounding box center [766, 461] width 77 height 20
type input "14:00"
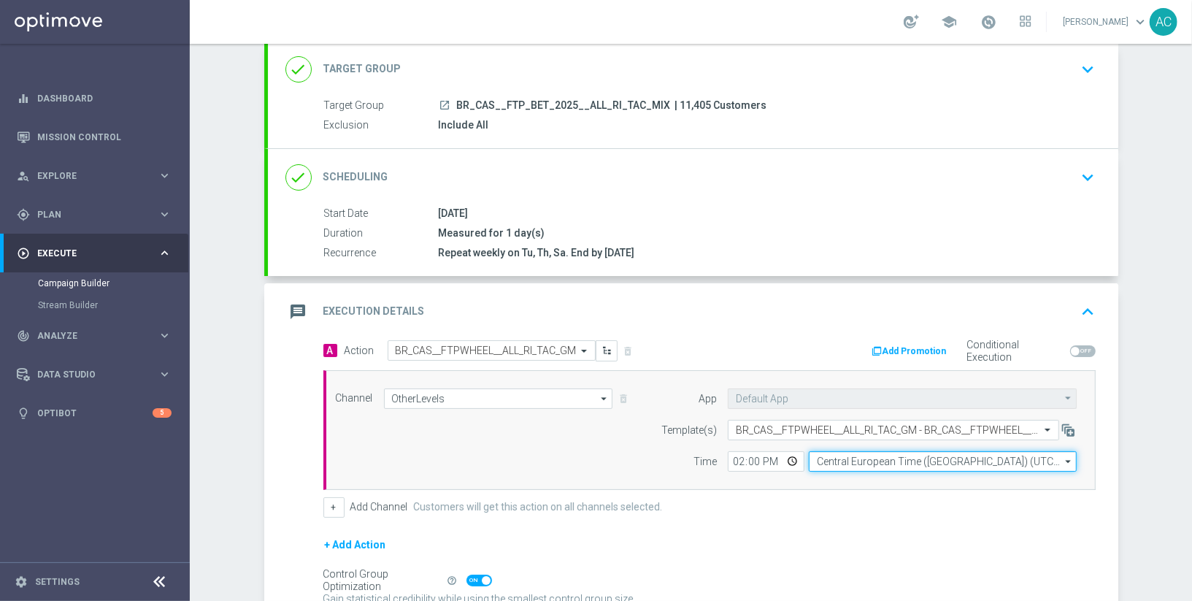
click at [938, 456] on input "Central European Time (Budapest) (UTC +02:00)" at bounding box center [943, 461] width 268 height 20
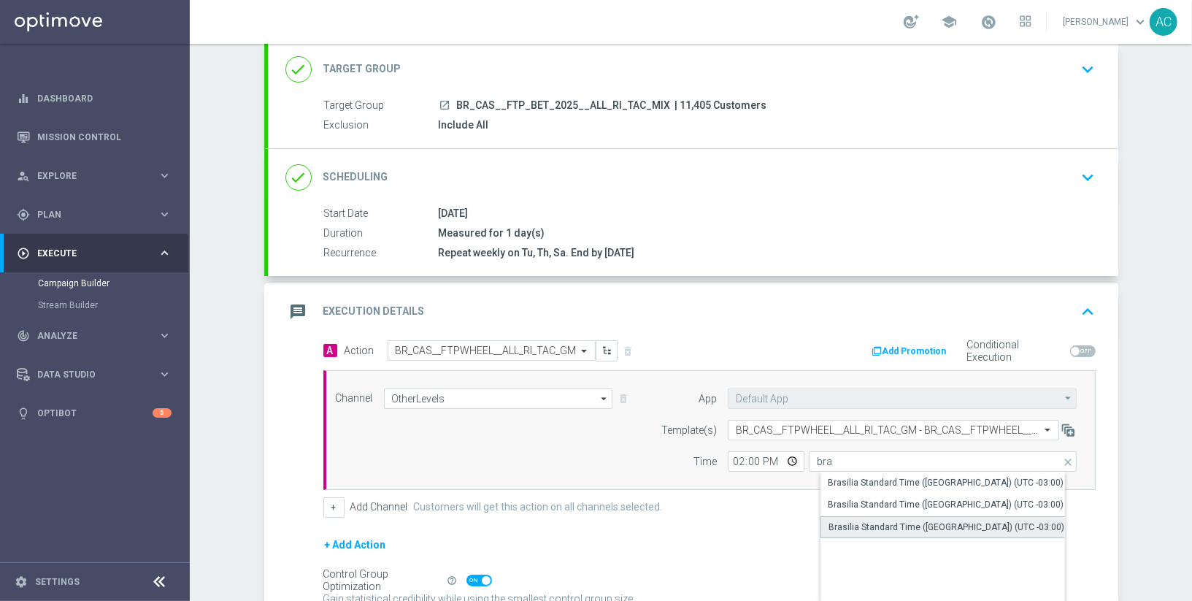
click at [987, 521] on div "Brasilia Standard Time (Sao Paulo) (UTC -03:00)" at bounding box center [947, 527] width 236 height 13
type input "Brasilia Standard Time (Sao Paulo) (UTC -03:00)"
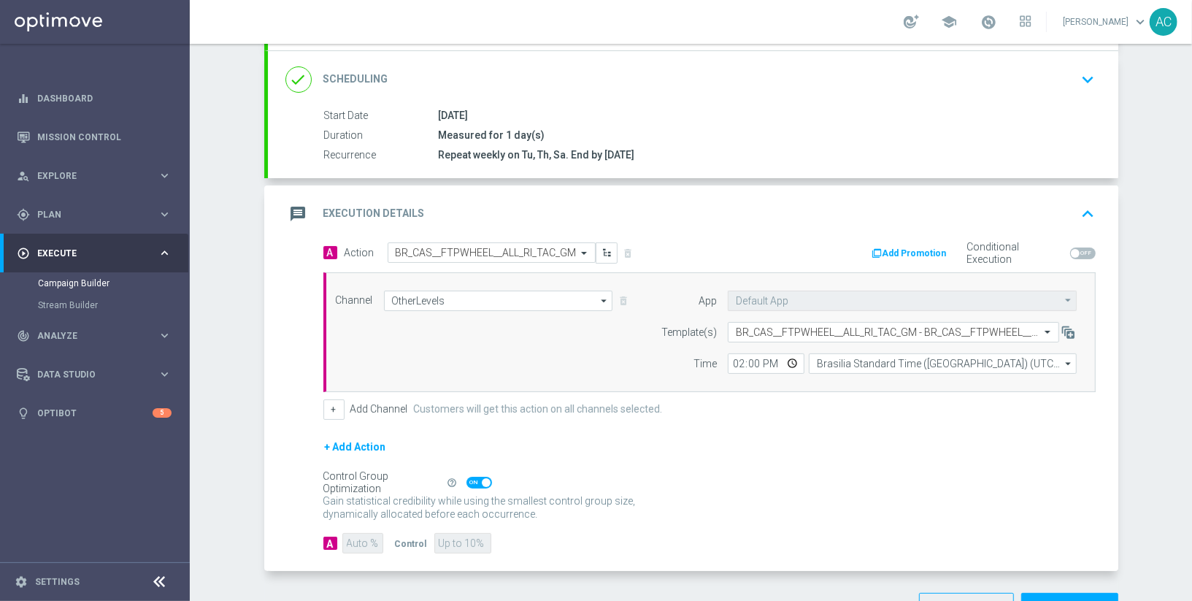
scroll to position [231, 0]
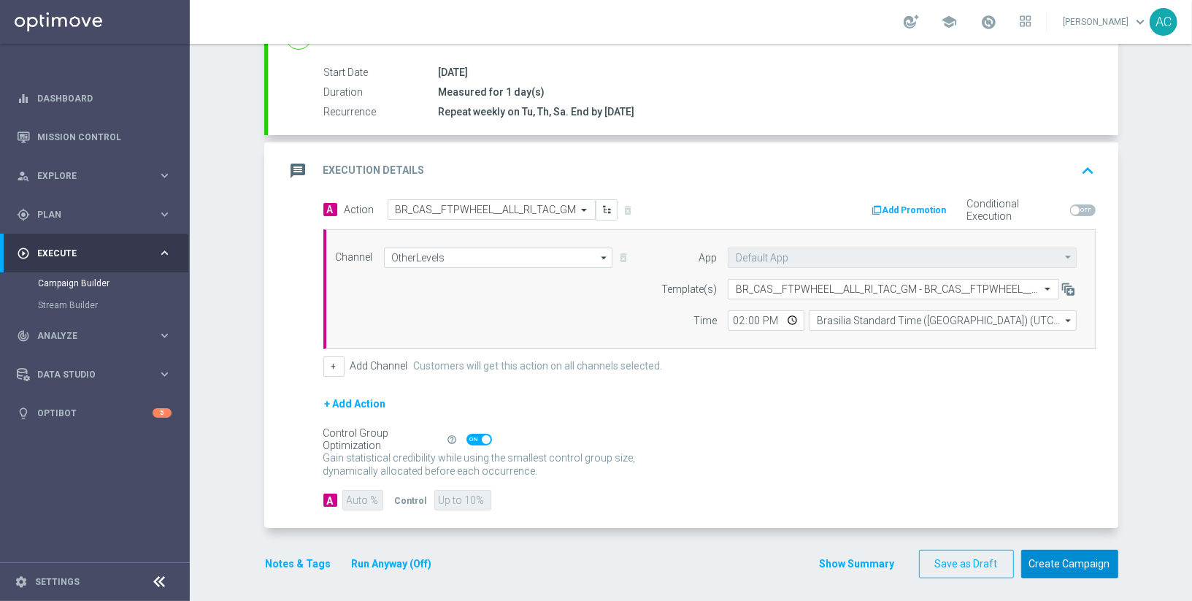
click at [1063, 563] on button "Create Campaign" at bounding box center [1070, 564] width 97 height 28
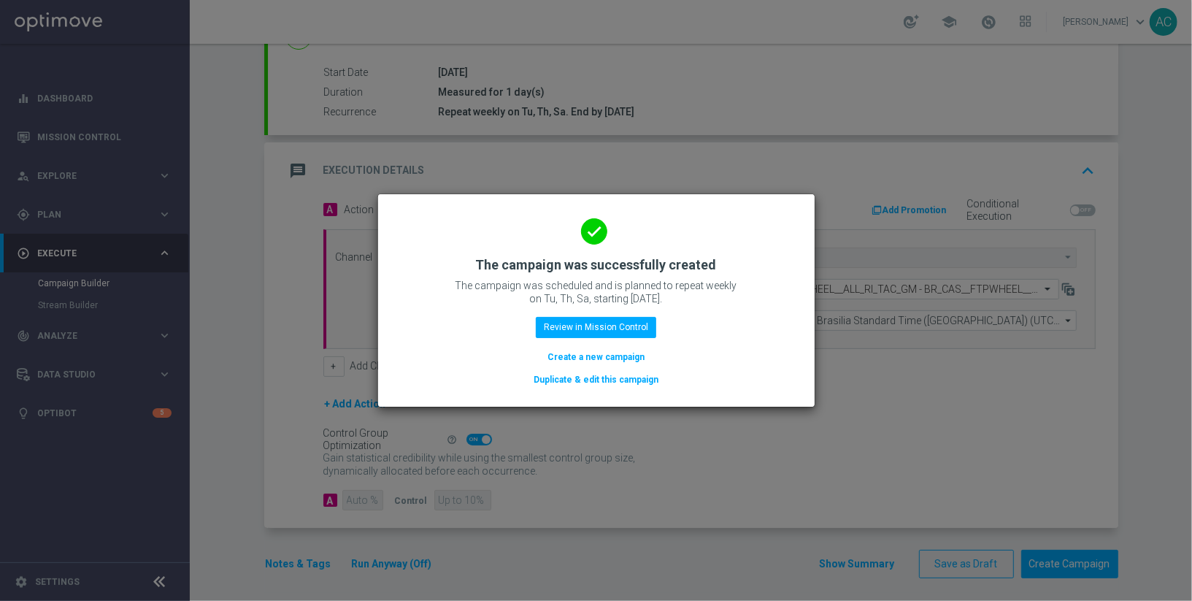
click at [600, 352] on button "Create a new campaign" at bounding box center [596, 357] width 100 height 16
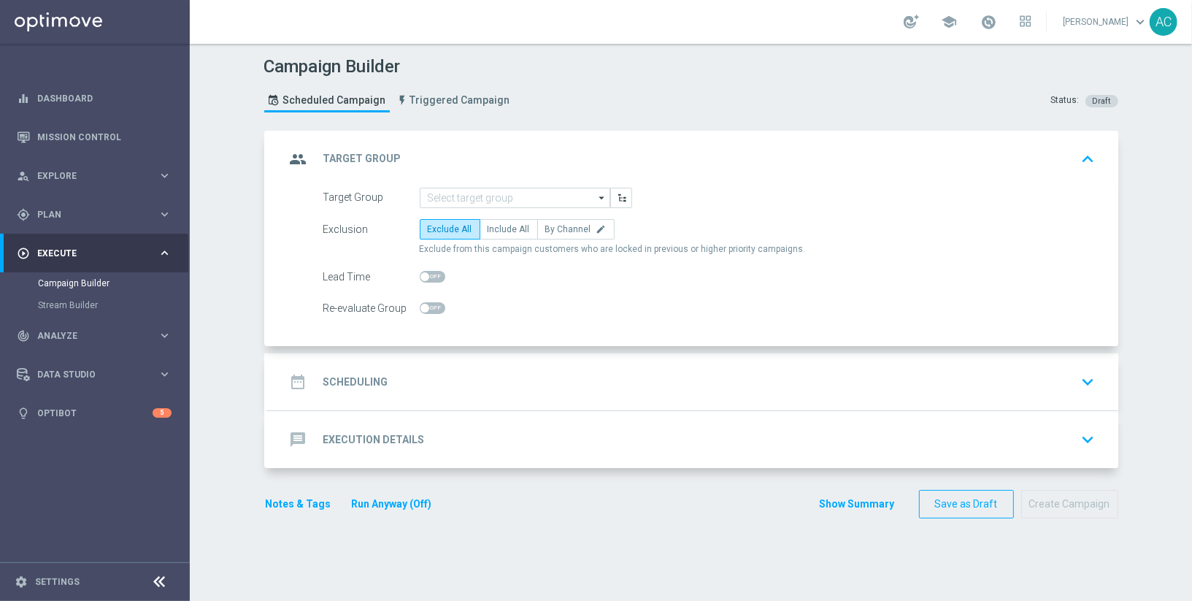
scroll to position [0, 0]
click at [476, 189] on input at bounding box center [515, 198] width 191 height 20
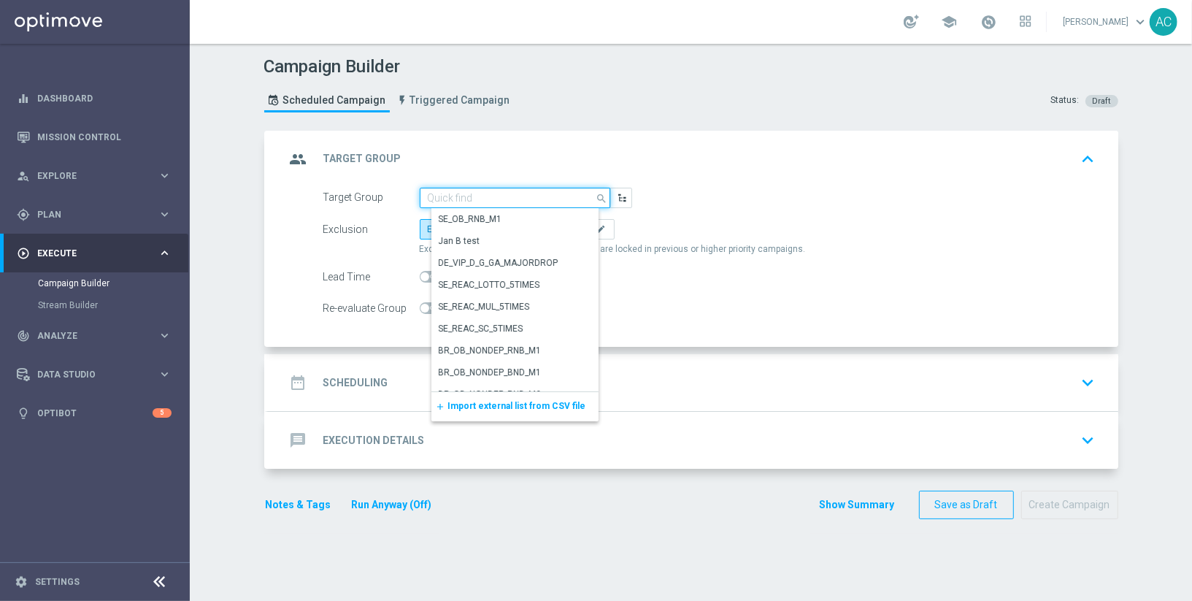
paste input "BR_CAS__FTP_BET_2025__ALL_SMS_TAC_MIX"
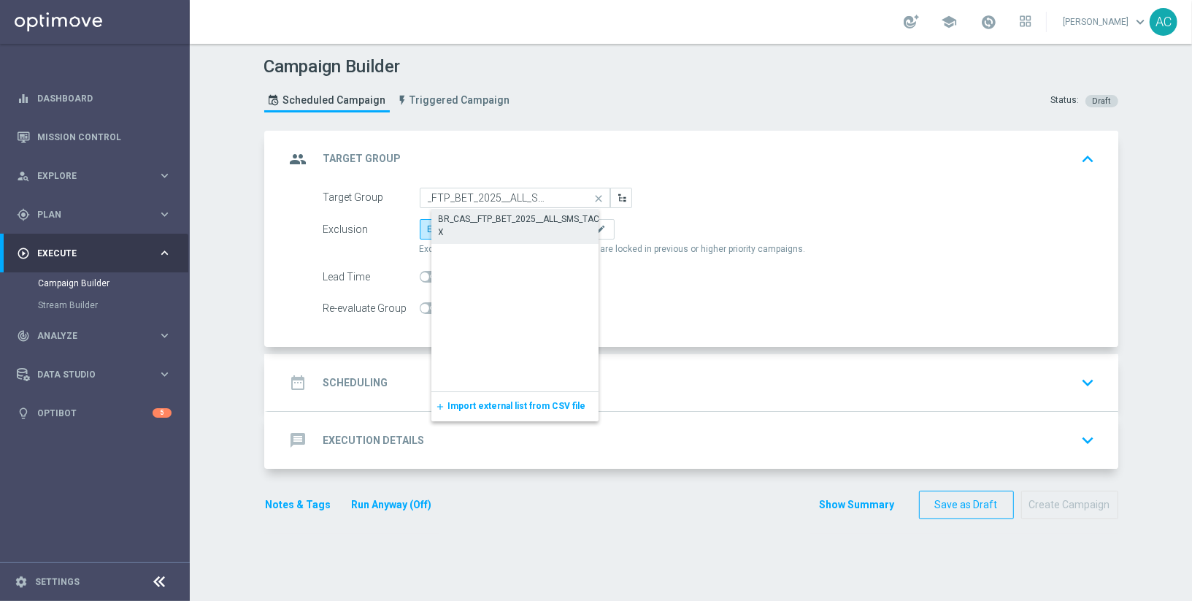
click at [491, 224] on div "BR_CAS__FTP_BET_2025__ALL_SMS_TAC_MIX" at bounding box center [527, 226] width 176 height 26
type input "BR_CAS__FTP_BET_2025__ALL_SMS_TAC_MIX"
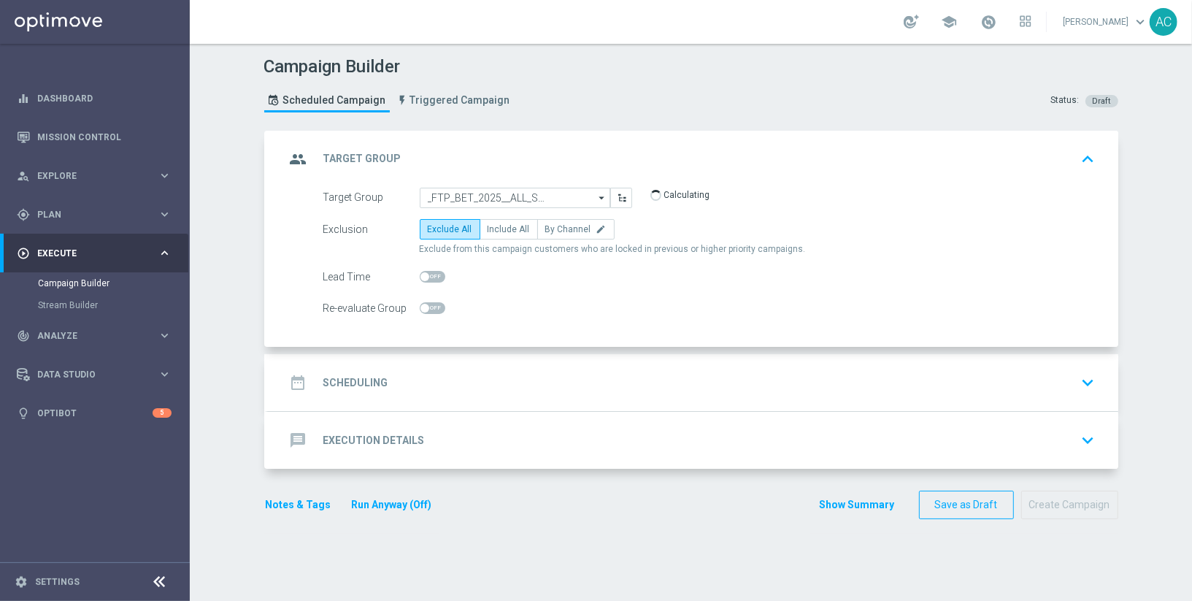
scroll to position [0, 0]
click at [512, 229] on span "Include All" at bounding box center [509, 229] width 42 height 10
click at [497, 229] on input "Include All" at bounding box center [492, 231] width 9 height 9
radio input "true"
click at [381, 376] on h2 "Scheduling" at bounding box center [355, 383] width 65 height 14
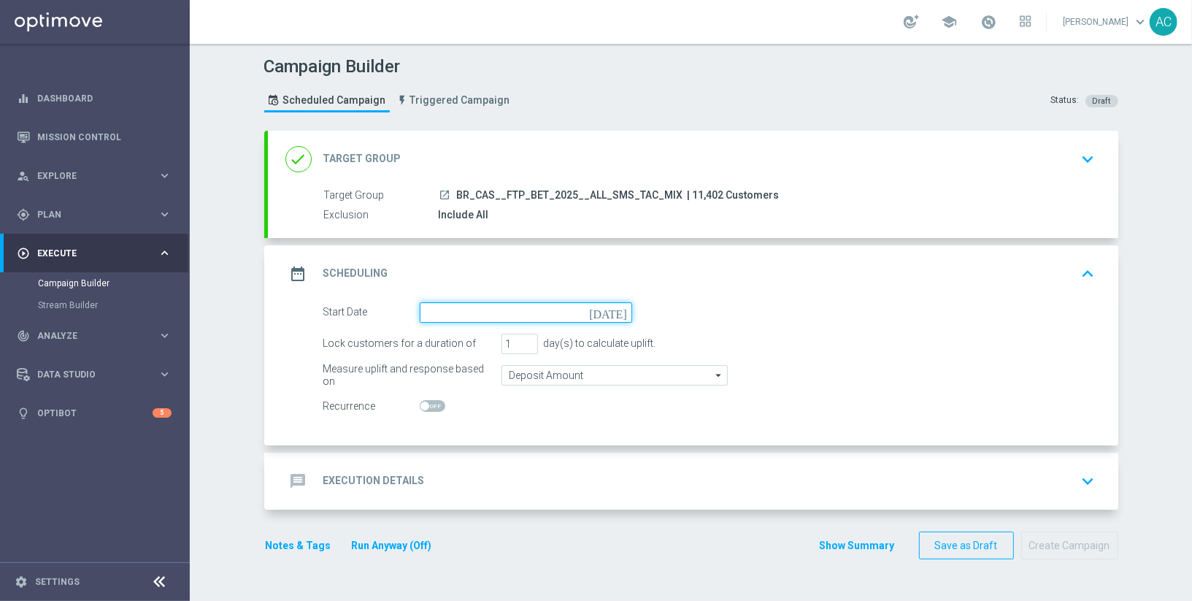
click at [565, 306] on input at bounding box center [526, 312] width 213 height 20
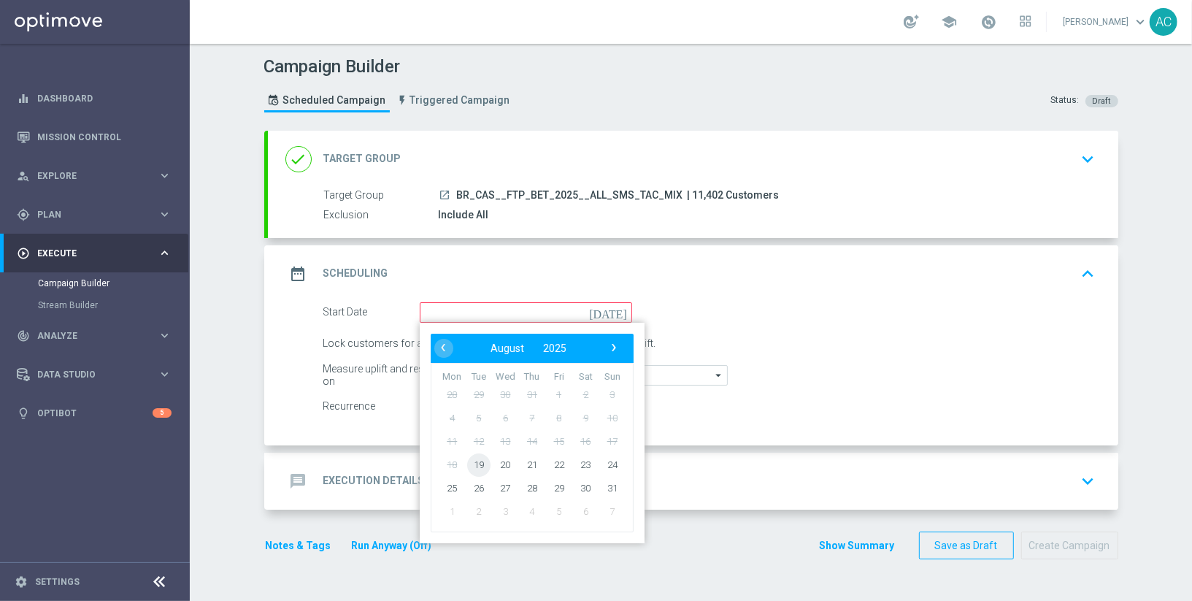
click at [482, 453] on span "19" at bounding box center [478, 464] width 23 height 23
type input "19 Aug 2025"
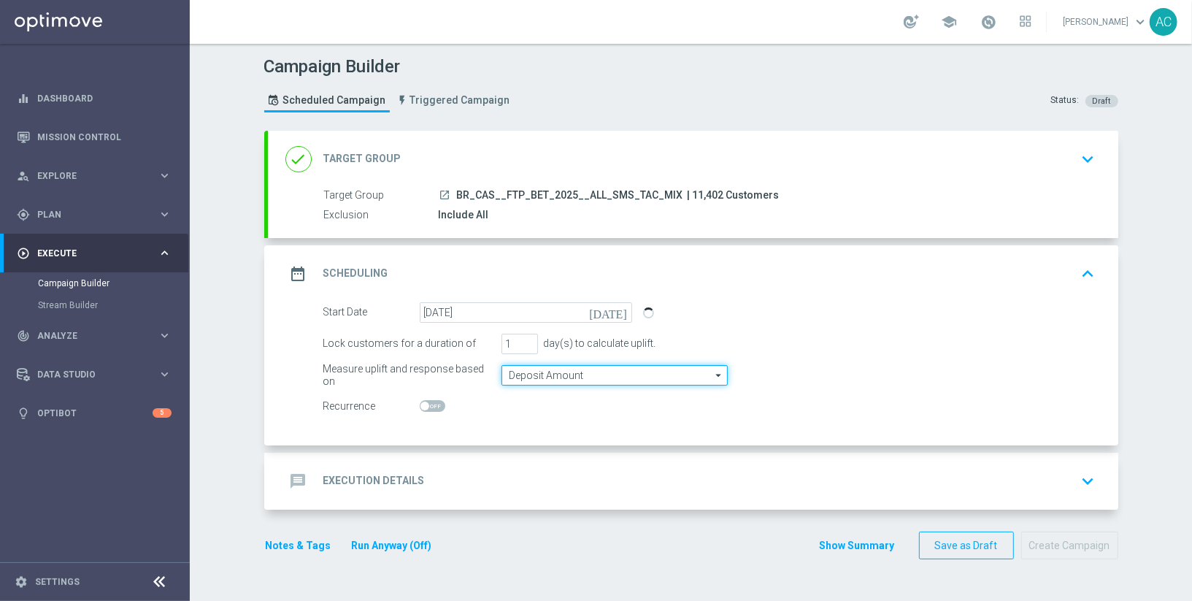
click at [584, 383] on input "Deposit Amount" at bounding box center [615, 375] width 226 height 20
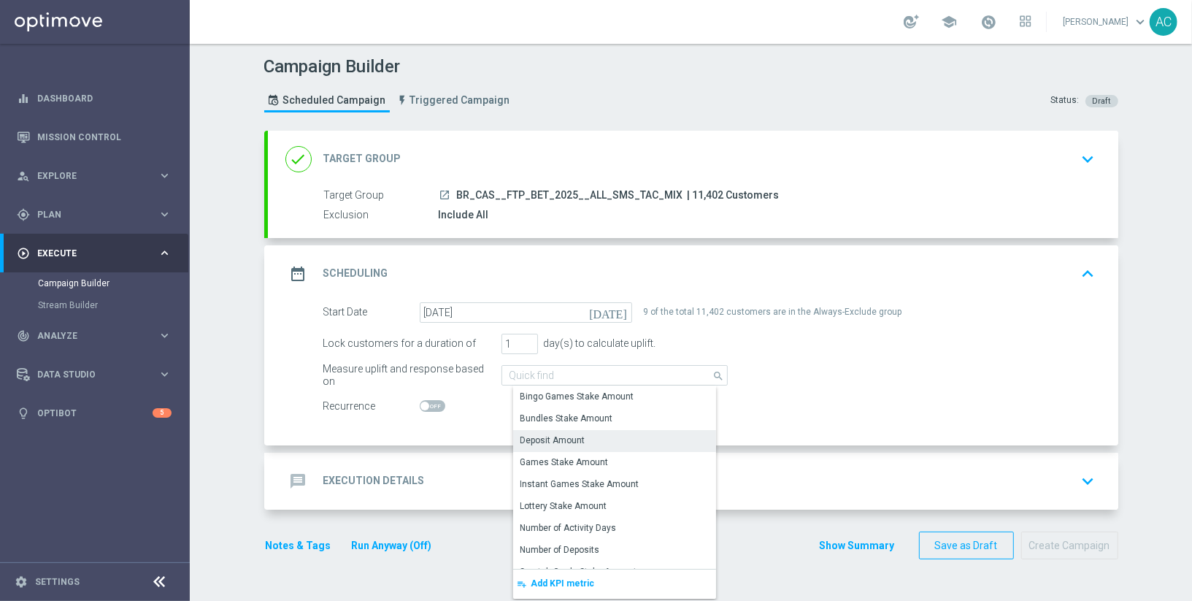
click at [783, 393] on form "Start Date 19 Aug 2025 today 9 of the total 11,402 customers are in the Always-…" at bounding box center [709, 359] width 773 height 115
type input "Deposit Amount"
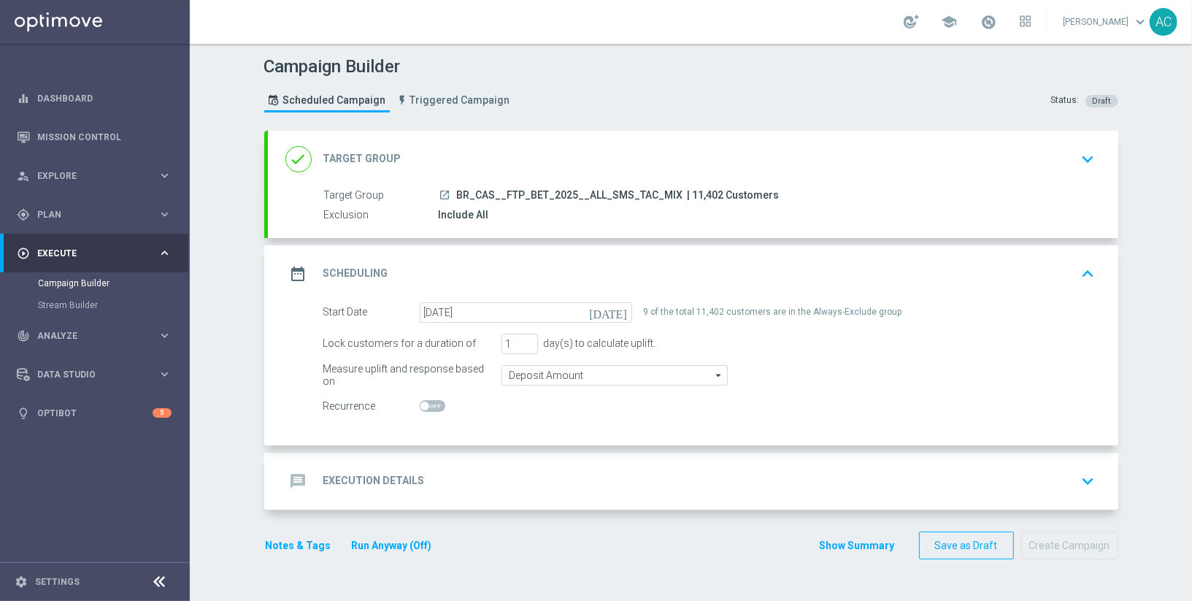
click at [433, 405] on span at bounding box center [433, 406] width 26 height 12
click at [433, 405] on input "checkbox" at bounding box center [433, 406] width 26 height 12
checkbox input "true"
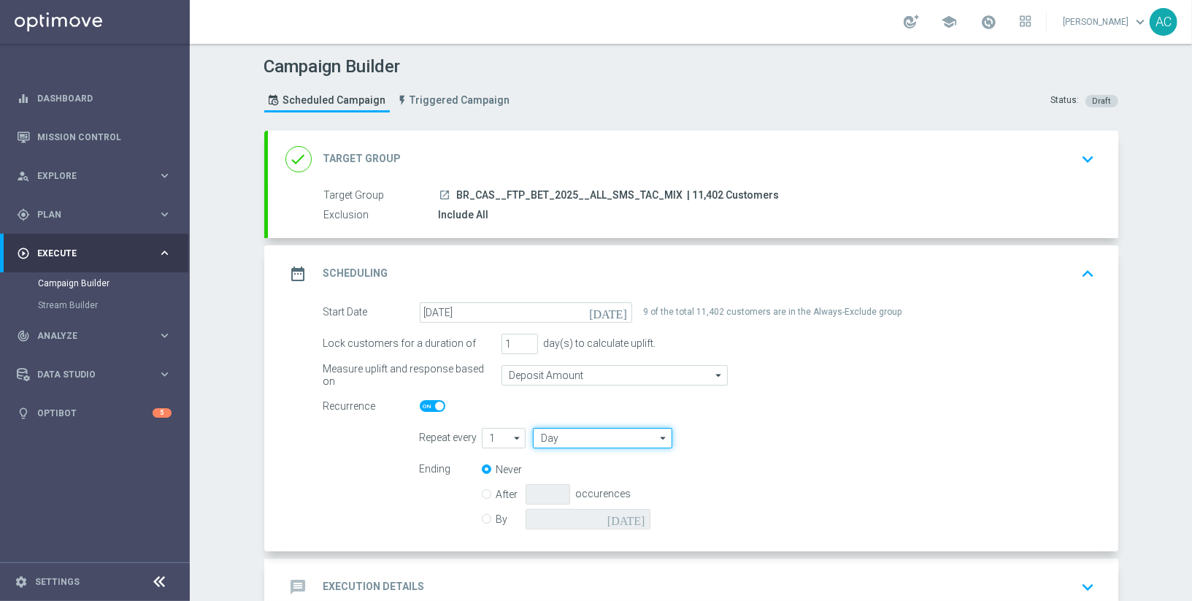
click at [600, 440] on input "Day" at bounding box center [602, 438] width 139 height 20
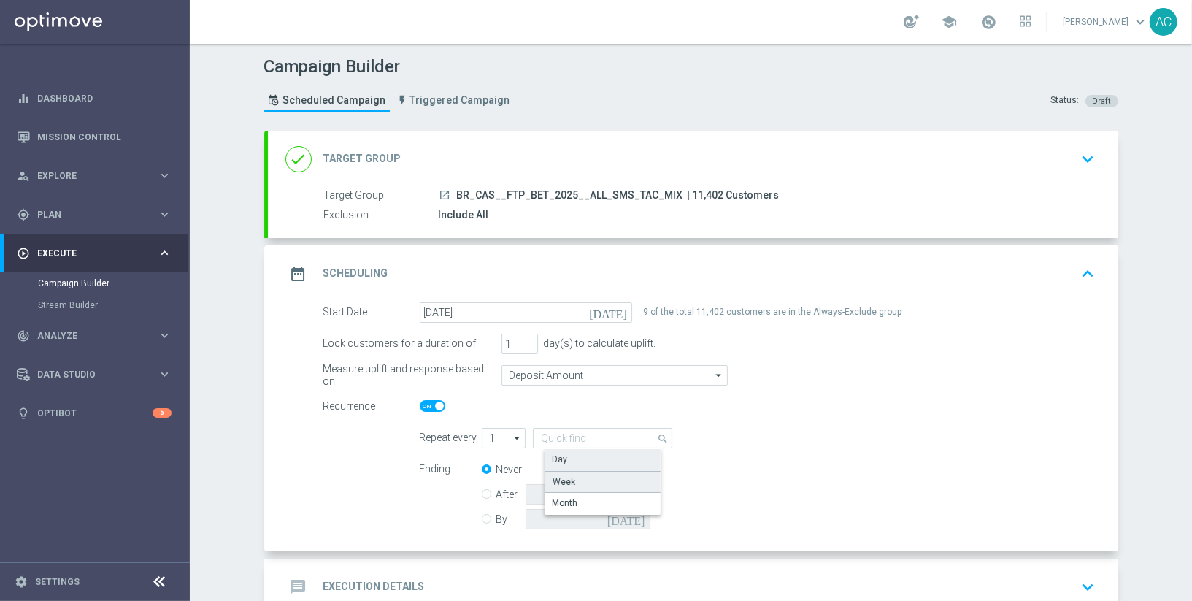
click at [598, 480] on div "Week" at bounding box center [608, 482] width 127 height 22
type input "Week"
click at [765, 440] on input "checkbox" at bounding box center [772, 438] width 22 height 20
checkbox input "true"
click at [822, 429] on input "checkbox" at bounding box center [826, 438] width 22 height 20
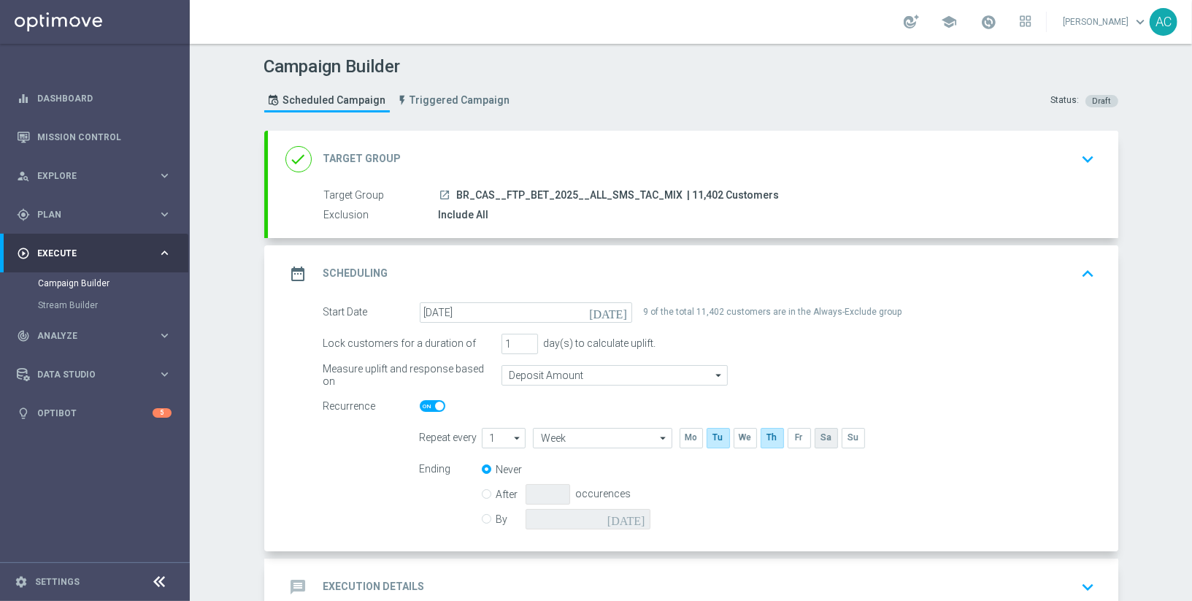
checkbox input "true"
click at [494, 513] on div "By today" at bounding box center [575, 519] width 186 height 20
click at [490, 514] on input "By" at bounding box center [486, 516] width 9 height 9
radio input "true"
radio input "false"
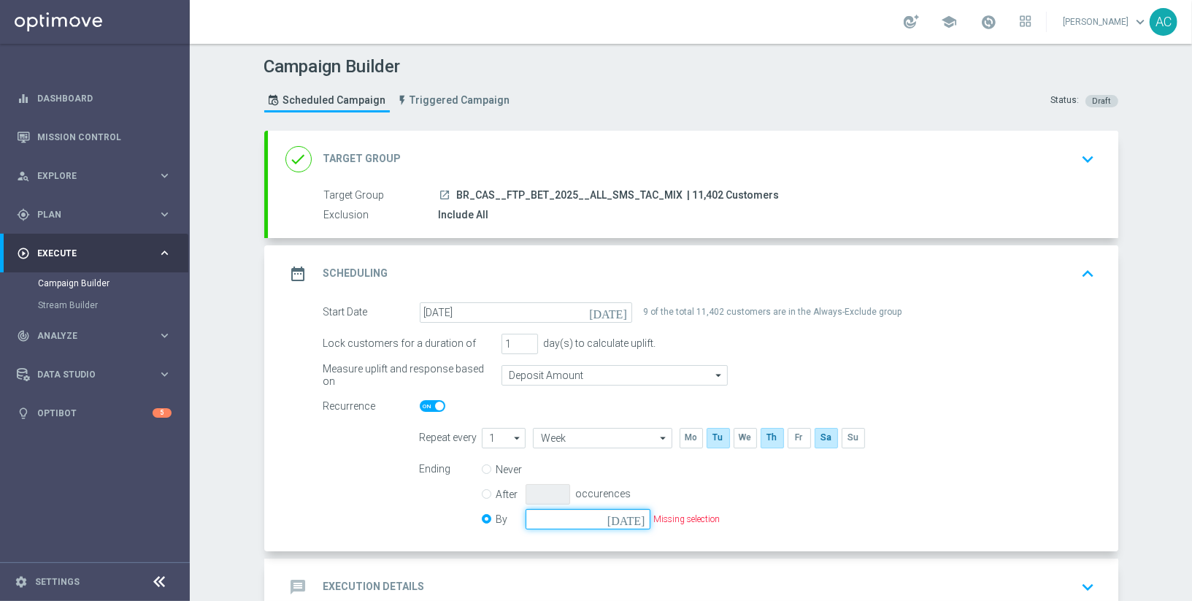
click at [624, 518] on input at bounding box center [588, 519] width 125 height 20
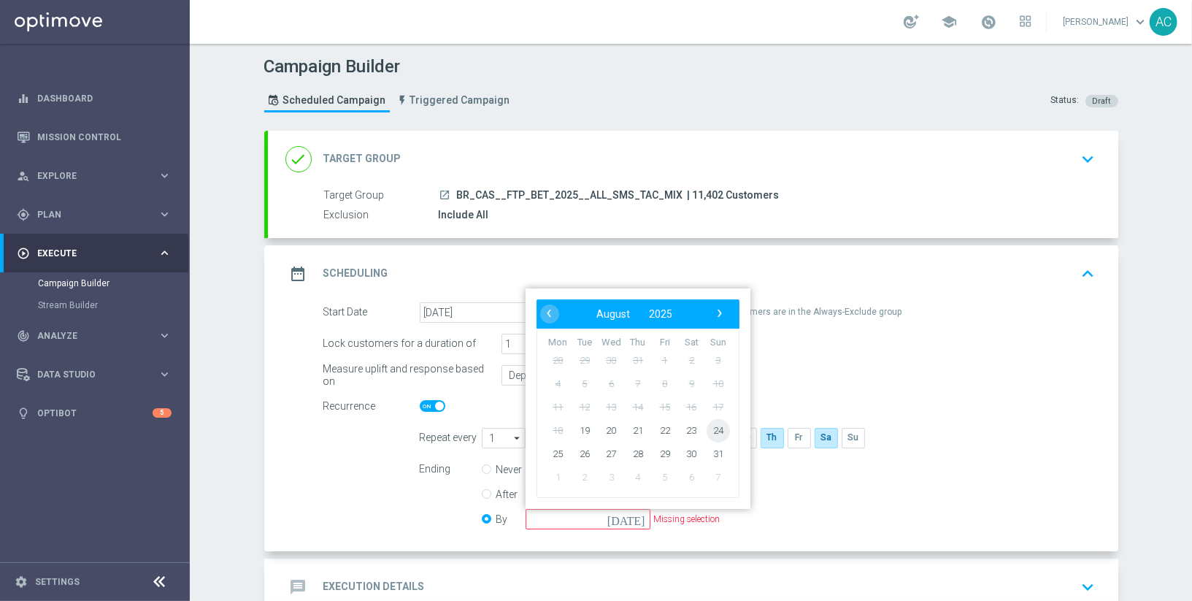
click at [718, 419] on span "24" at bounding box center [717, 429] width 23 height 23
type input "24 Aug 2025"
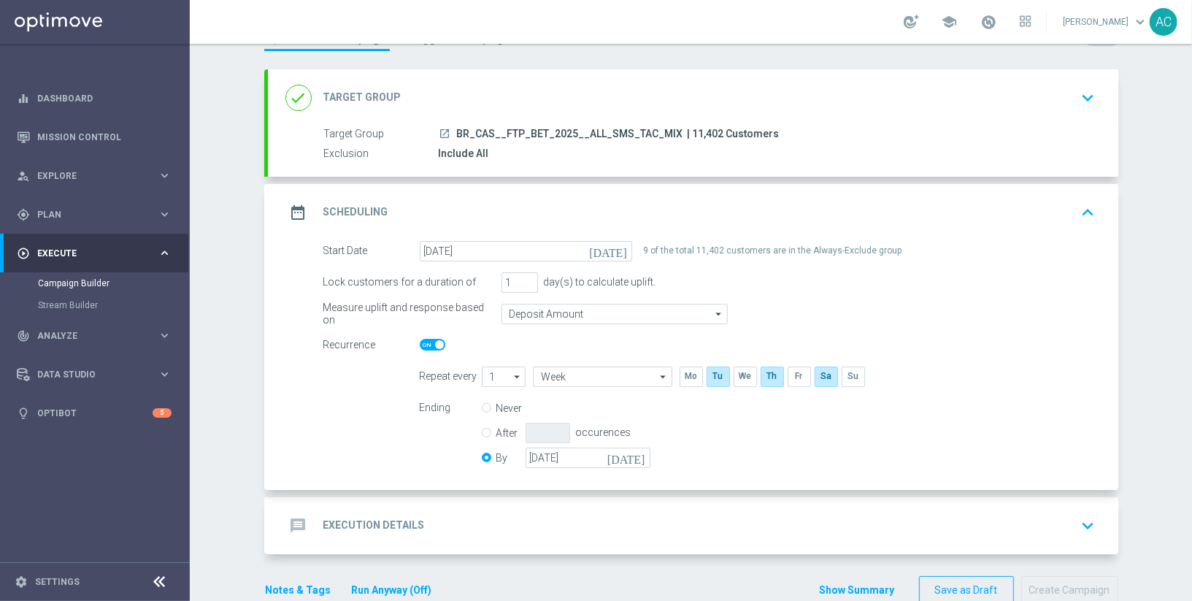
scroll to position [90, 0]
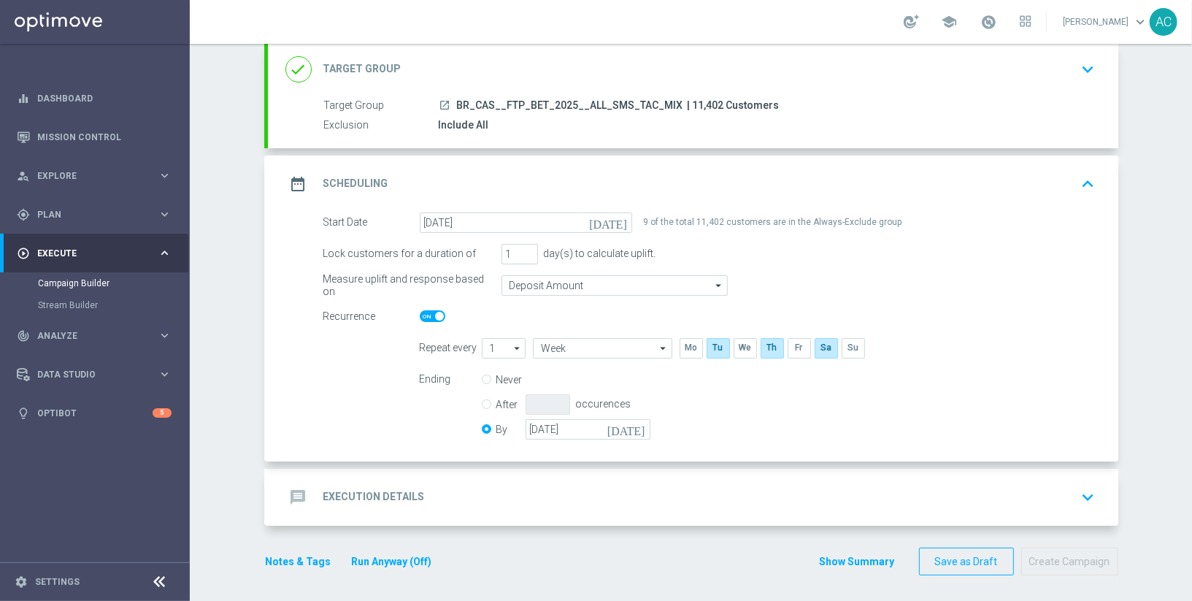
click at [482, 521] on div "message Execution Details keyboard_arrow_down" at bounding box center [693, 497] width 851 height 57
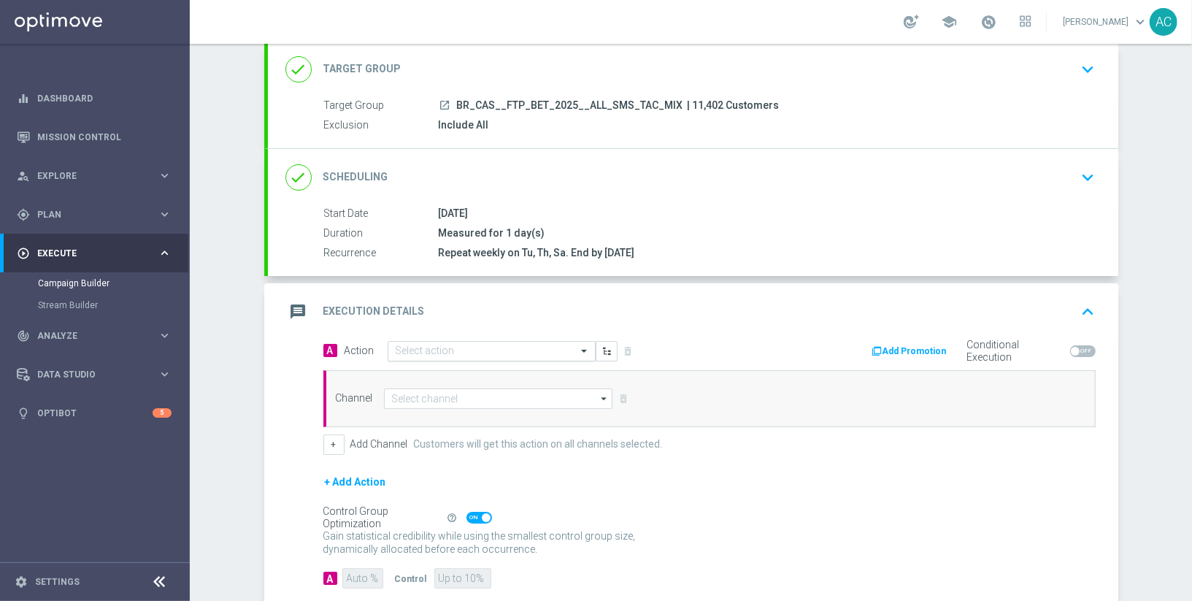
click at [549, 348] on input "text" at bounding box center [477, 351] width 163 height 12
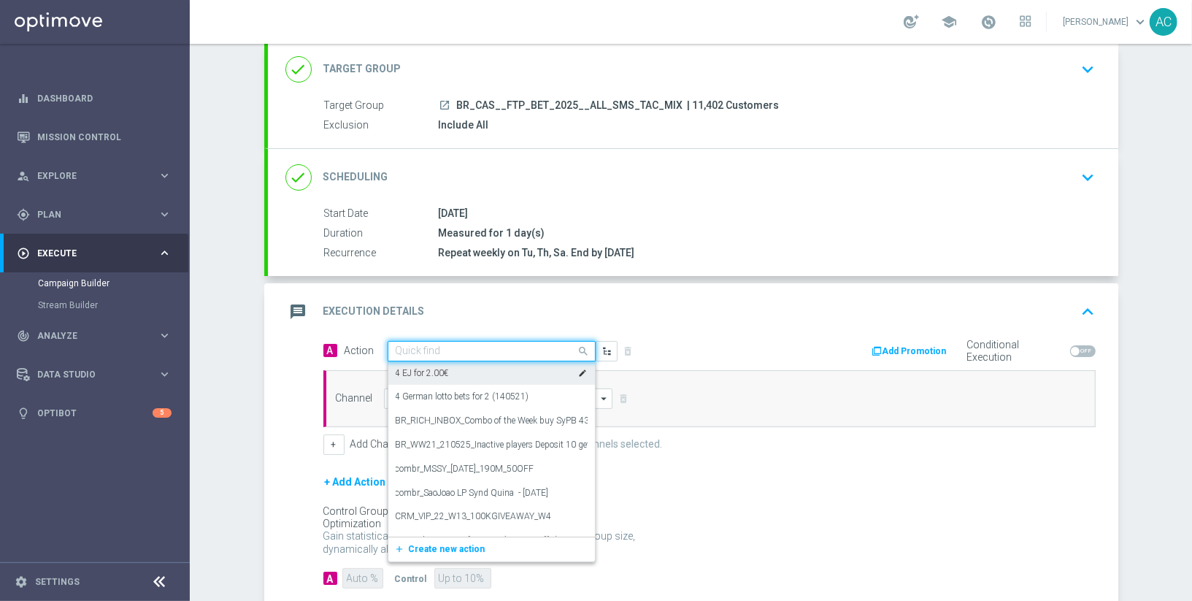
paste input "BR_CAS__FTPWHEEL__ALL_SMS_TAC_GM"
type input "BR_CAS__FTPWHEEL__ALL_SMS_TAC_GM"
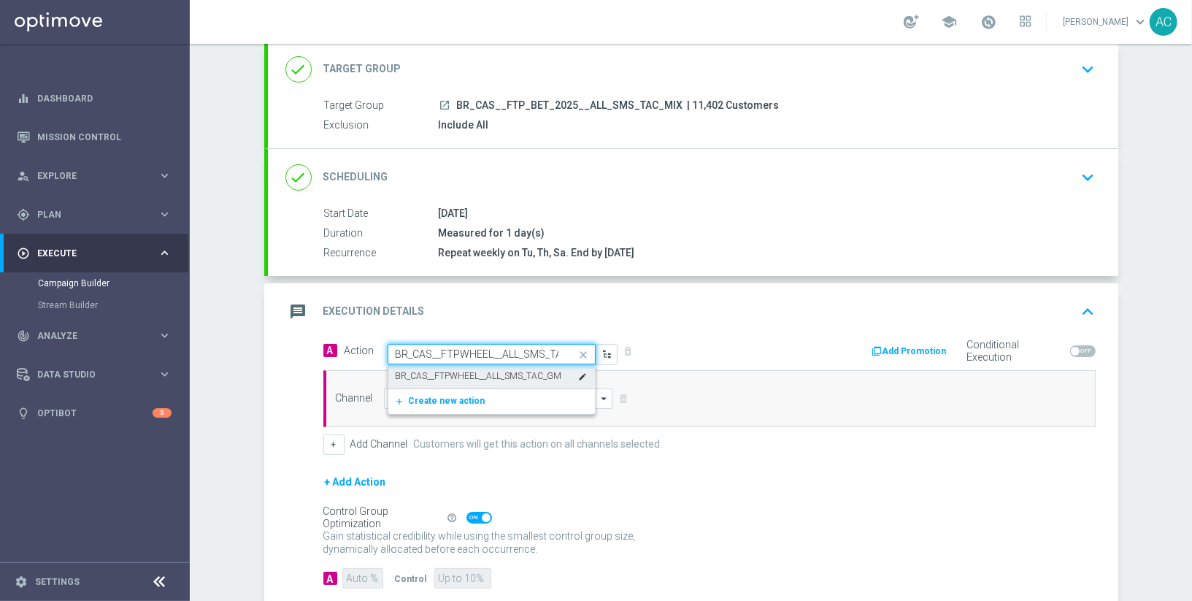
scroll to position [0, 28]
click at [537, 370] on label "BR_CAS__FTPWHEEL__ALL_SMS_TAC_GM" at bounding box center [479, 376] width 166 height 12
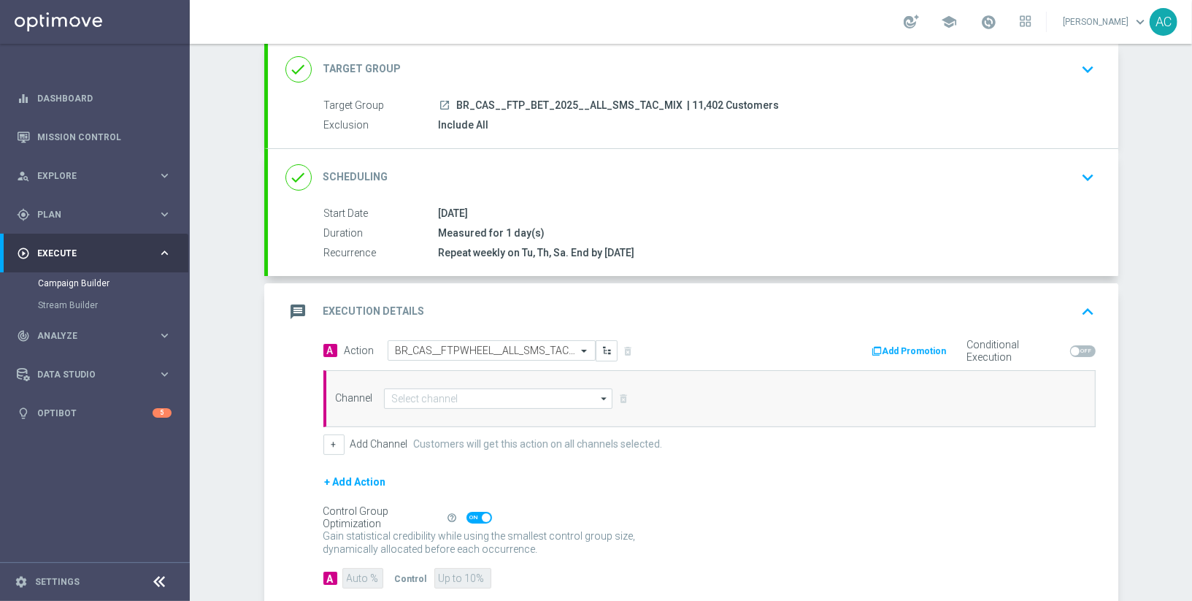
scroll to position [0, 0]
click at [458, 393] on input at bounding box center [498, 398] width 229 height 20
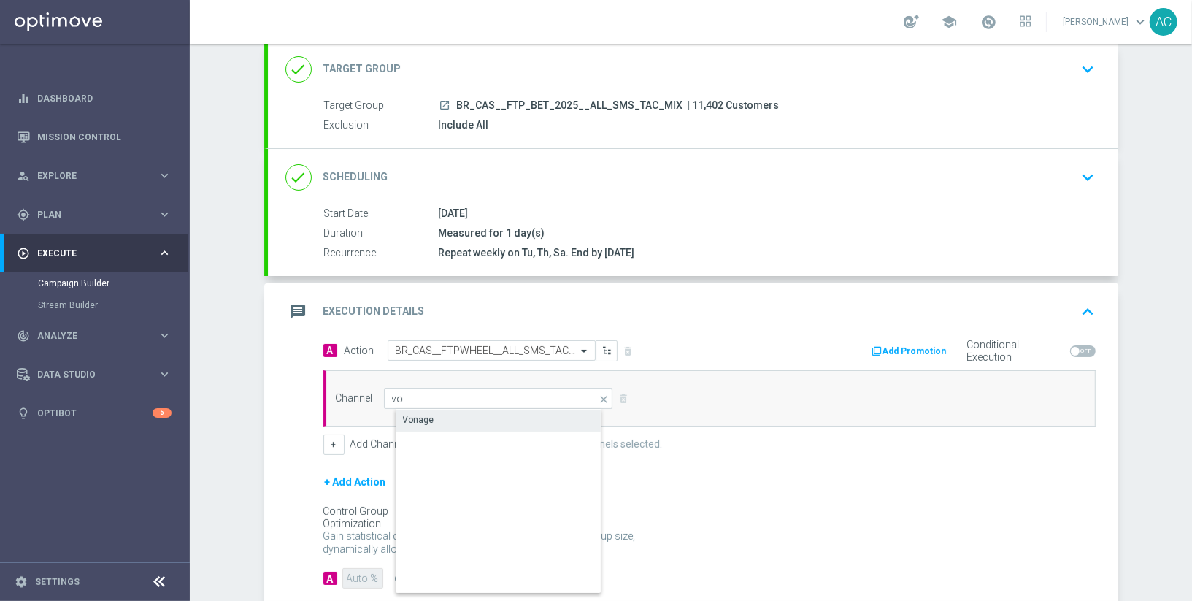
click at [449, 410] on div "Vonage" at bounding box center [511, 420] width 231 height 20
type input "Vonage"
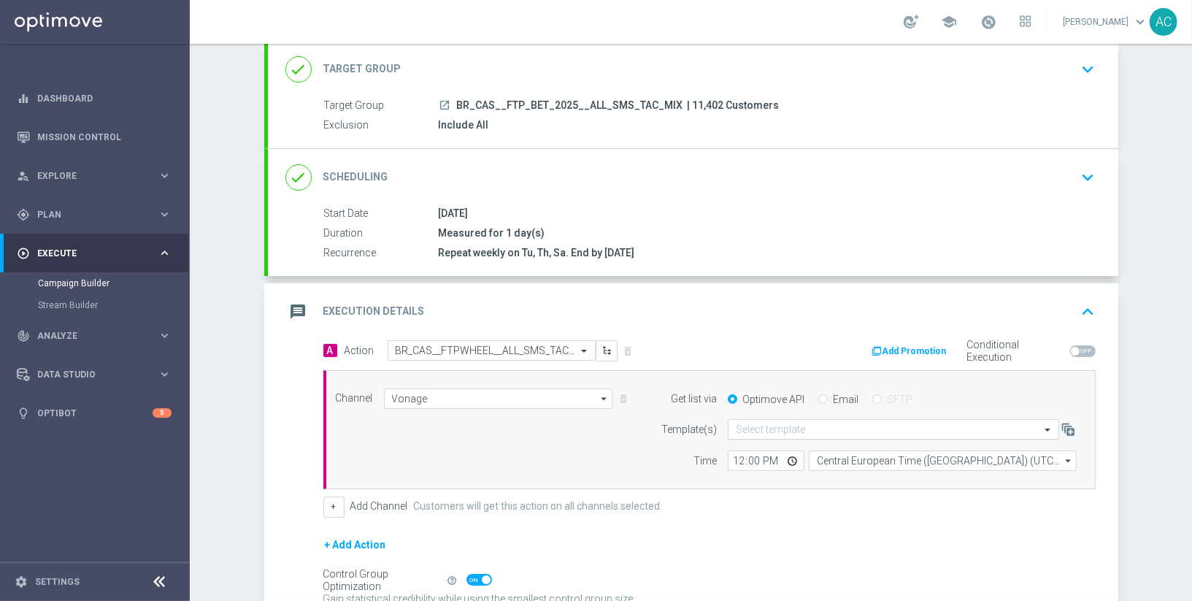
click at [801, 427] on input "text" at bounding box center [879, 430] width 286 height 12
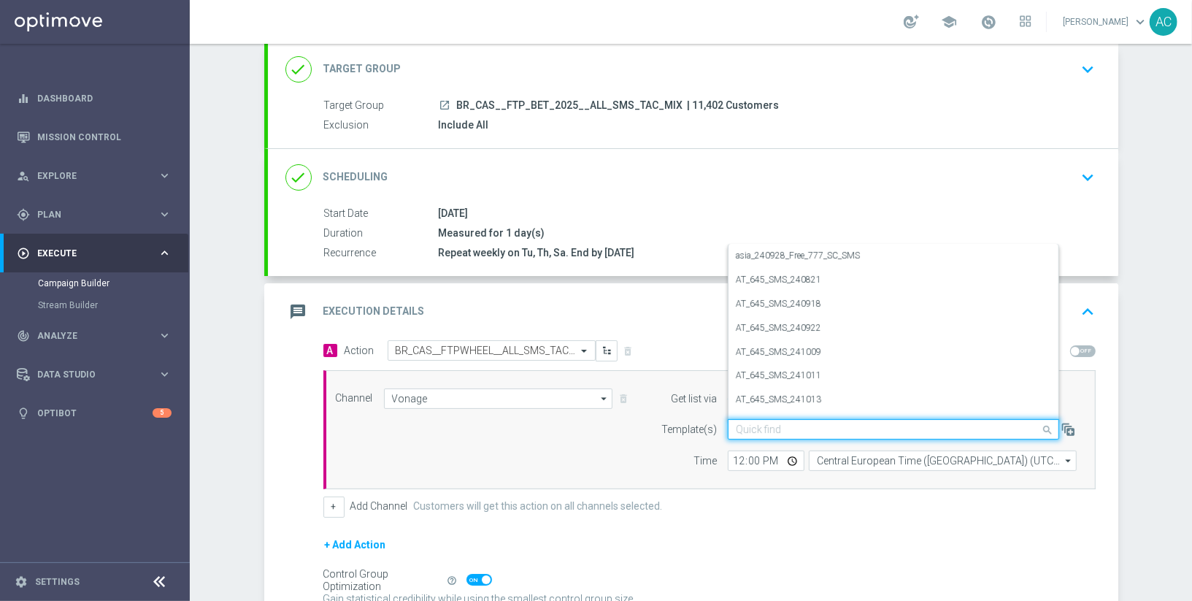
paste input "BR_CAS__FTPWHEEL__ALL_SMS_TAC_GM"
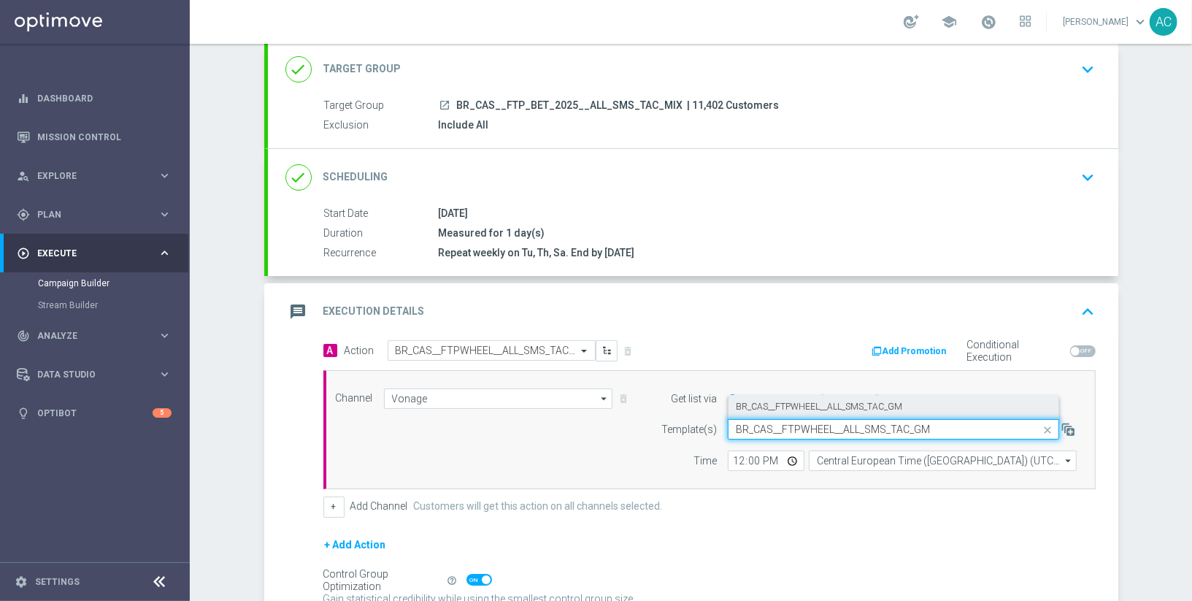
click at [863, 402] on label "BR_CAS__FTPWHEEL__ALL_SMS_TAC_GM" at bounding box center [819, 407] width 166 height 12
type input "BR_CAS__FTPWHEEL__ALL_SMS_TAC_GM"
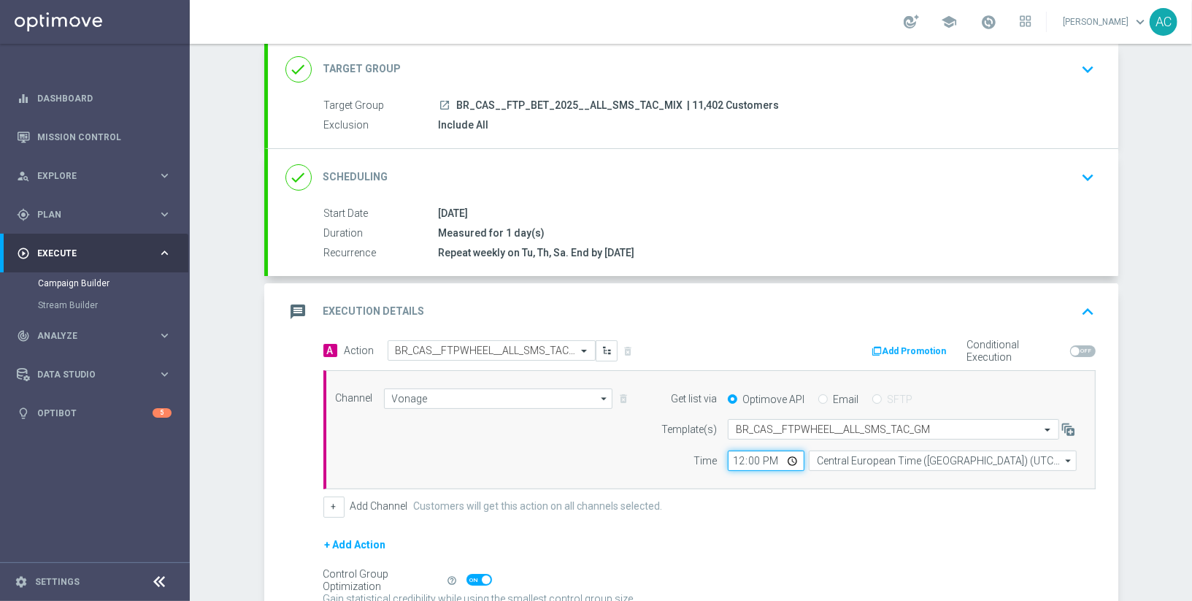
click at [732, 462] on input "12:00" at bounding box center [766, 461] width 77 height 20
type input "20:00"
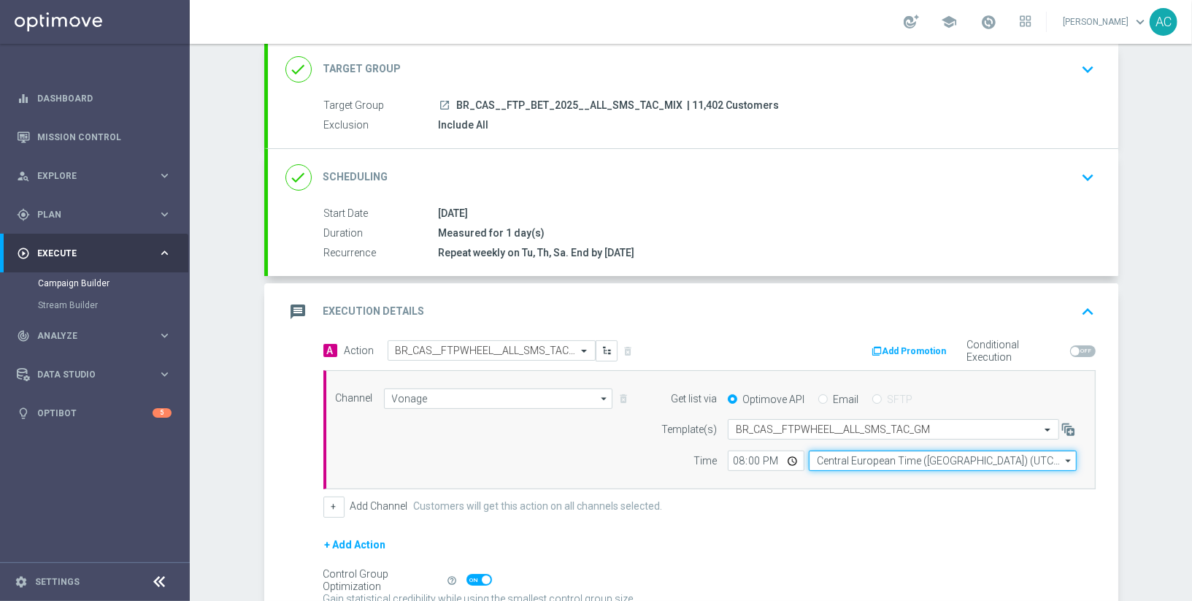
click at [911, 463] on input "Central European Time (Budapest) (UTC +02:00)" at bounding box center [943, 461] width 268 height 20
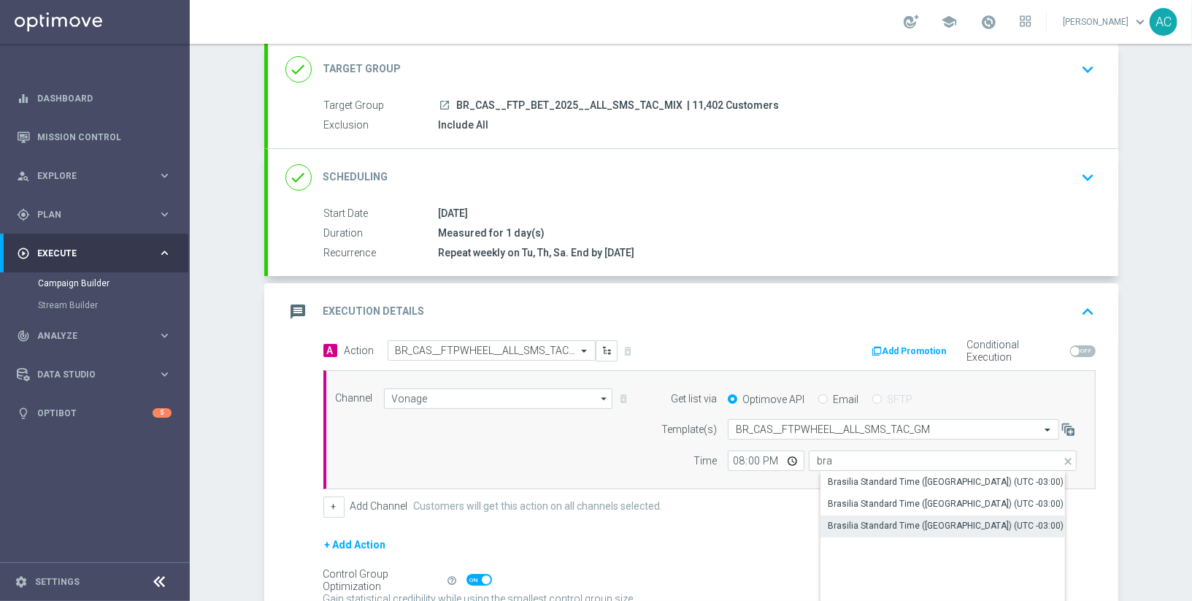
click at [965, 529] on div "Brasilia Standard Time (Sao Paulo) (UTC -03:00)" at bounding box center [946, 525] width 236 height 13
type input "Brasilia Standard Time (Sao Paulo) (UTC -03:00)"
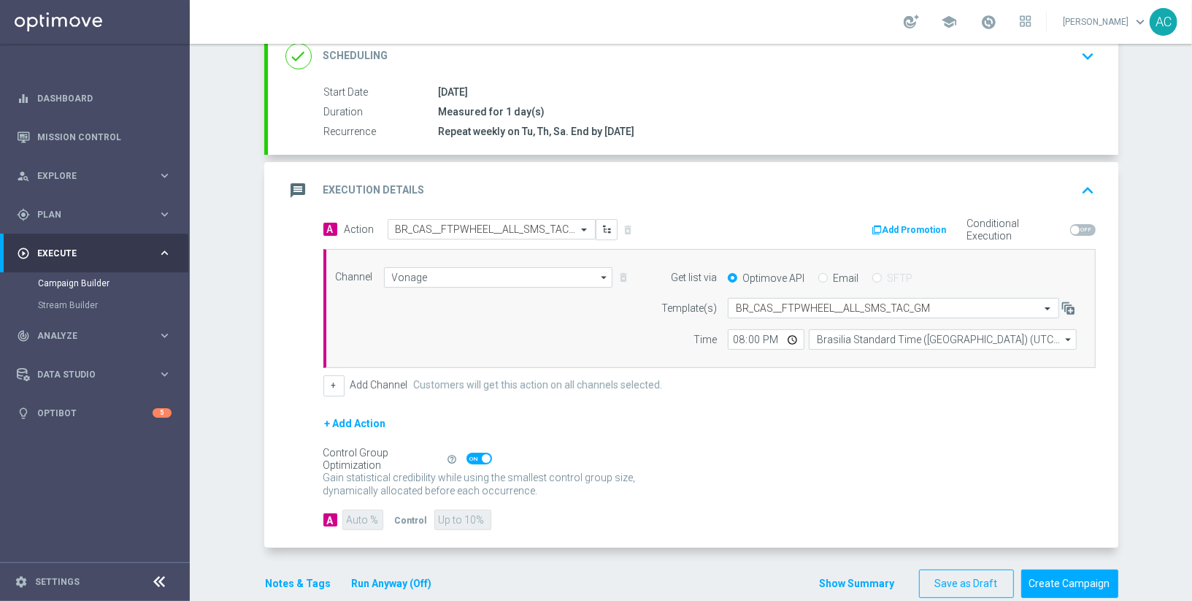
scroll to position [231, 0]
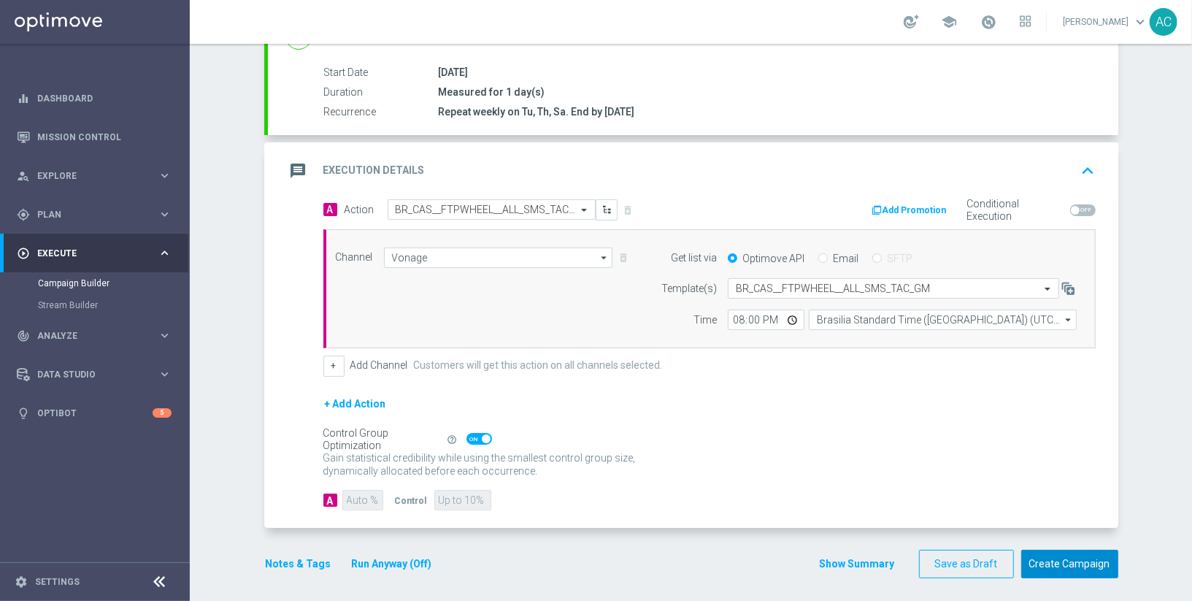
click at [1090, 551] on button "Create Campaign" at bounding box center [1070, 564] width 97 height 28
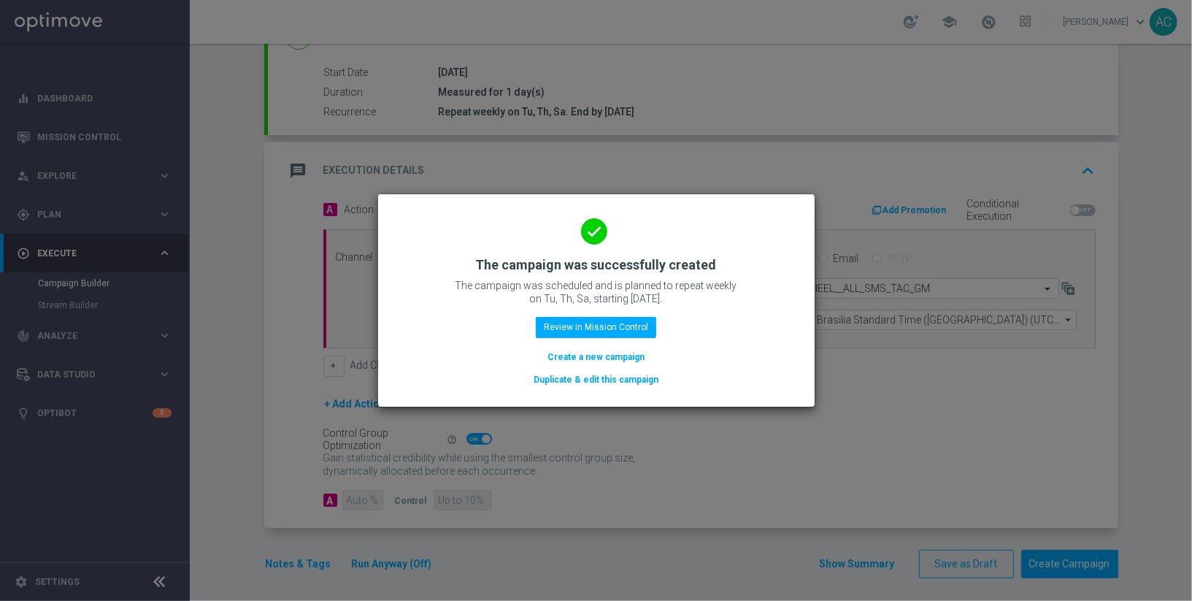
click at [583, 353] on button "Create a new campaign" at bounding box center [596, 357] width 100 height 16
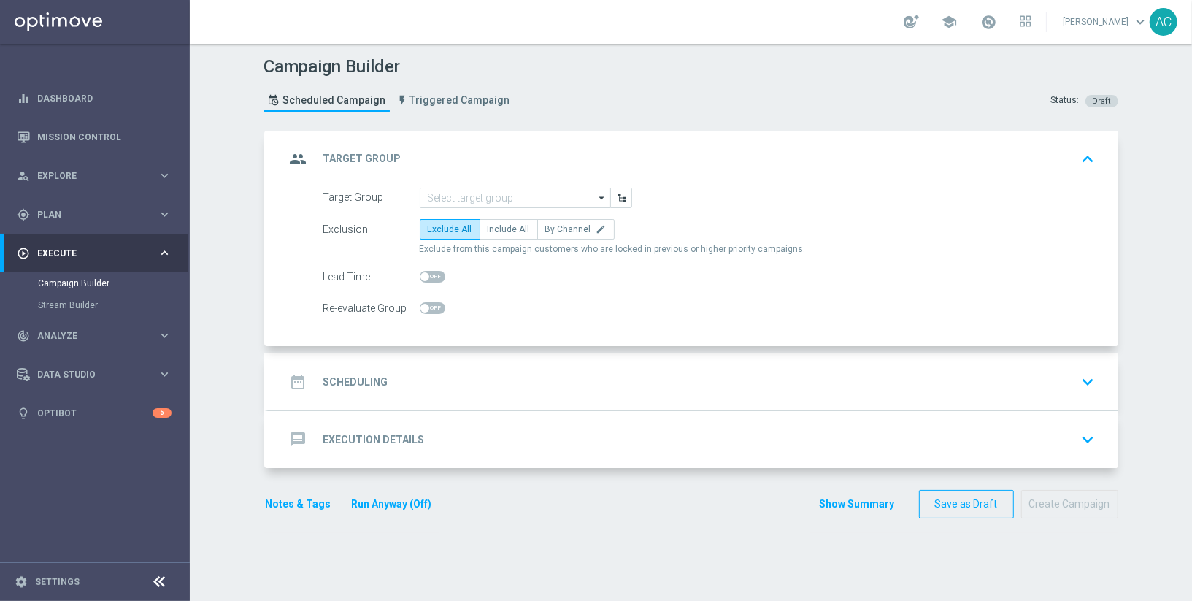
scroll to position [0, 0]
